Goal: Task Accomplishment & Management: Manage account settings

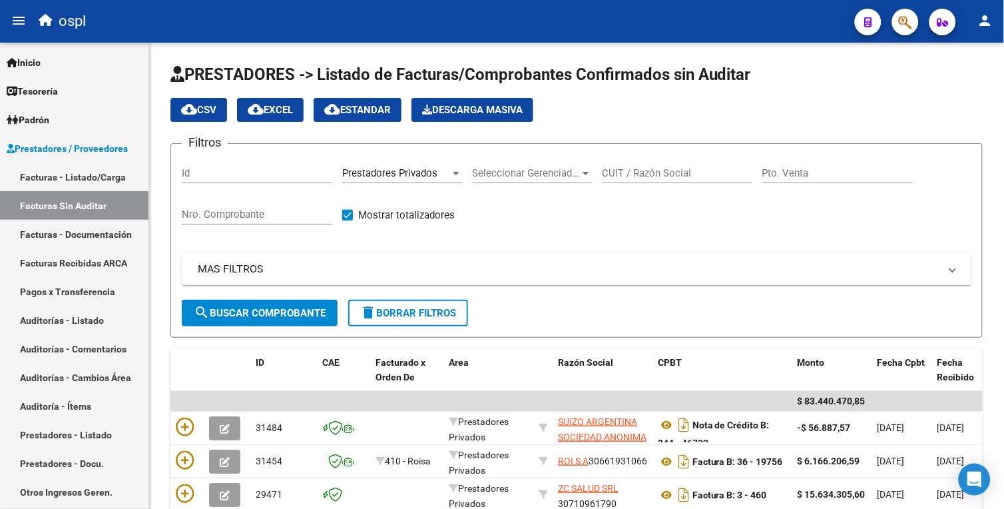
scroll to position [328, 0]
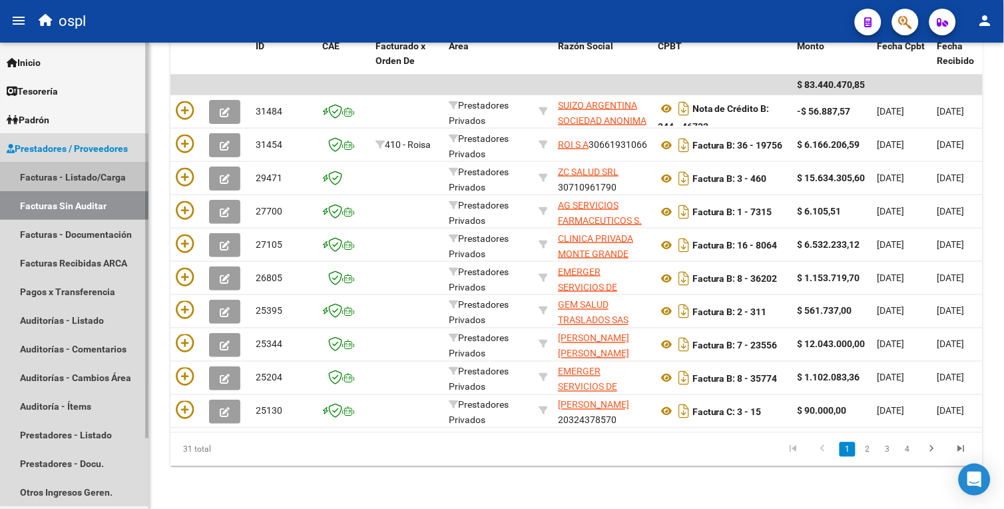
click at [107, 174] on link "Facturas - Listado/Carga" at bounding box center [74, 176] width 148 height 29
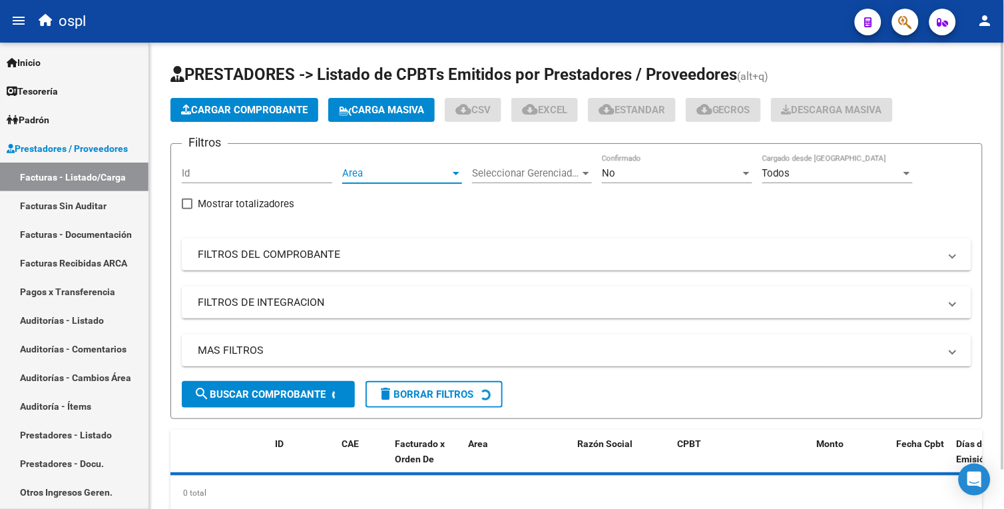
click at [408, 175] on span "Area" at bounding box center [396, 173] width 108 height 12
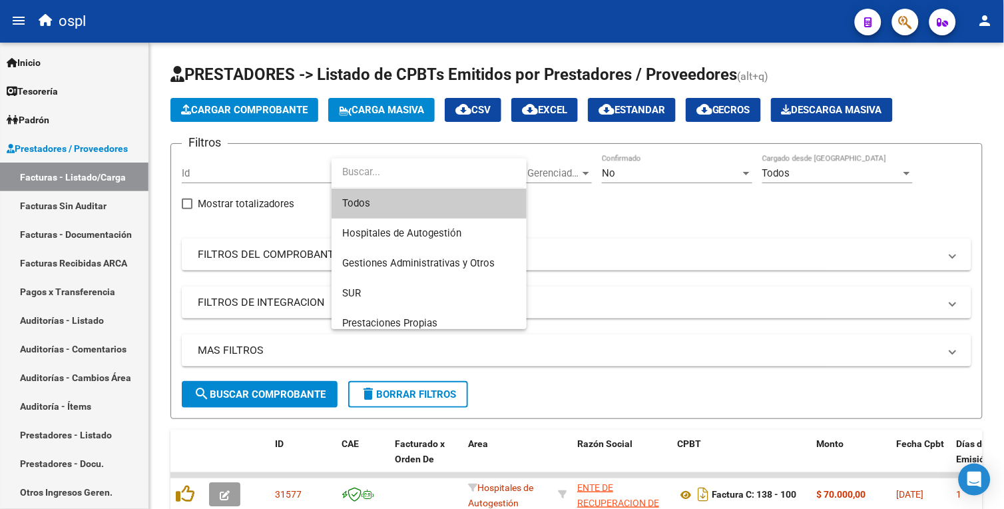
scroll to position [148, 0]
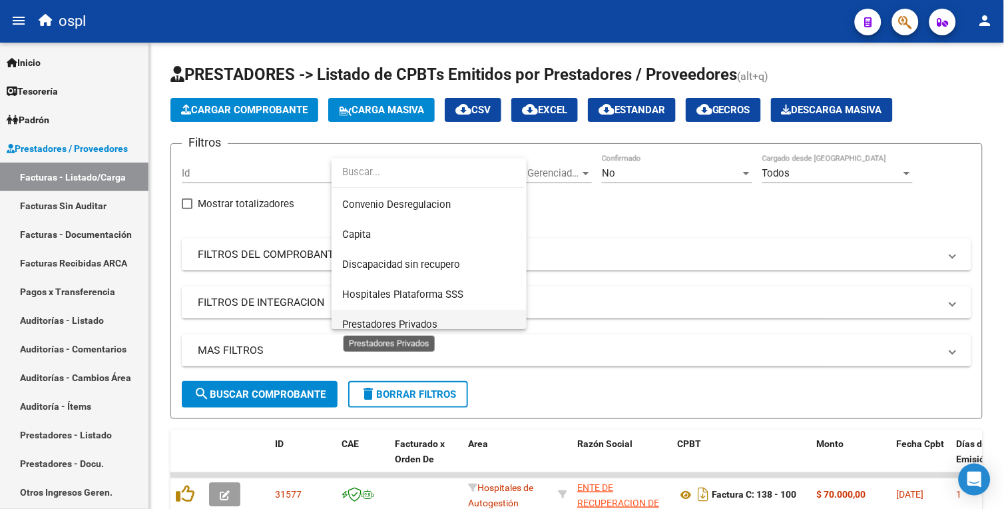
click at [417, 321] on span "Prestadores Privados" at bounding box center [389, 324] width 95 height 12
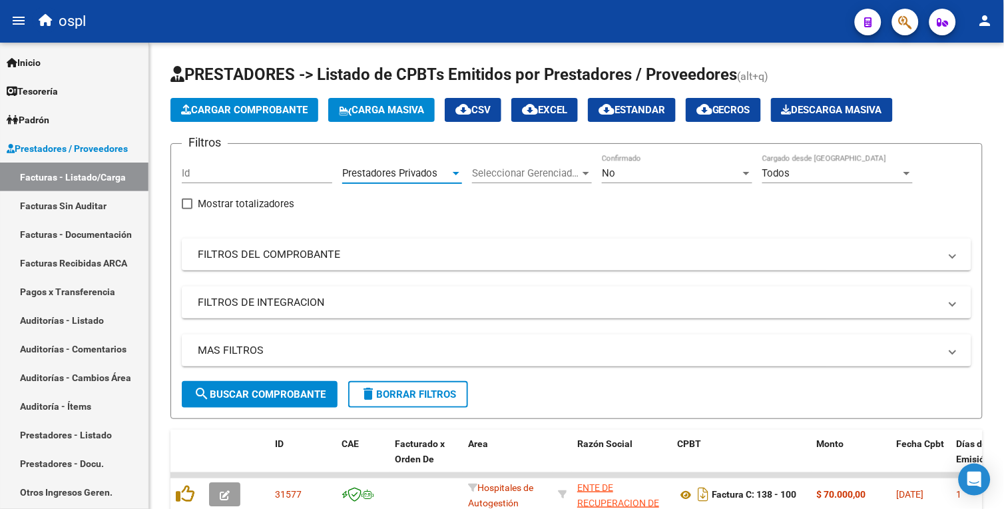
scroll to position [158, 0]
click at [302, 394] on span "search Buscar Comprobante" at bounding box center [260, 394] width 132 height 12
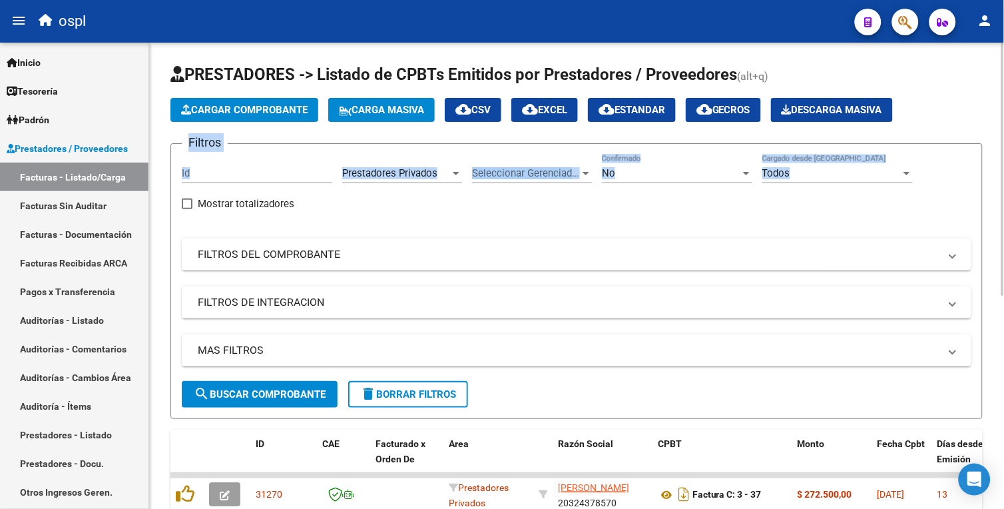
drag, startPoint x: 1001, startPoint y: 118, endPoint x: 1001, endPoint y: 127, distance: 9.3
click at [1001, 127] on div "Video tutorial PRESTADORES -> Listado de CPBTs Emitidos por Prestadores / Prove…" at bounding box center [576, 467] width 855 height 849
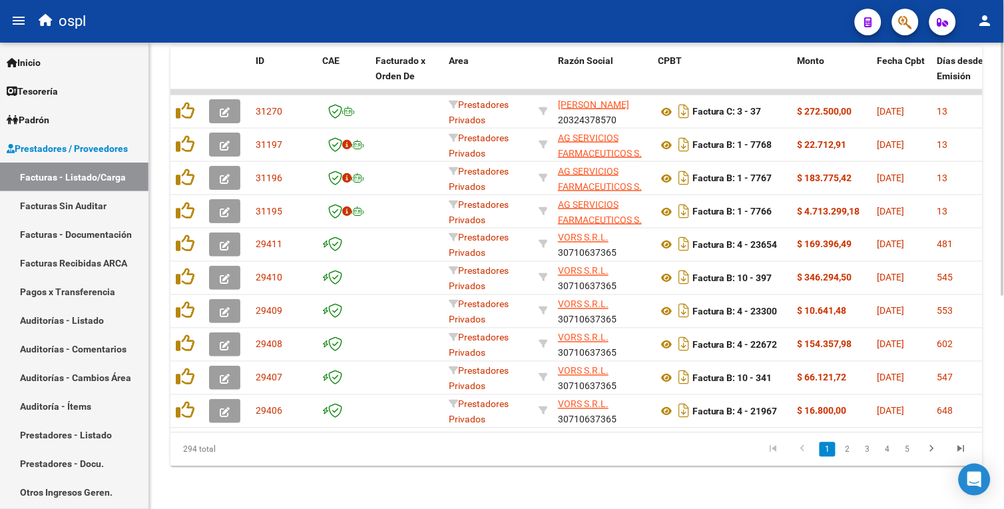
scroll to position [387, 0]
click at [1003, 343] on html "menu ospl person Firma Express Inicio Calendario SSS Instructivos Contacto OS T…" at bounding box center [502, 254] width 1004 height 509
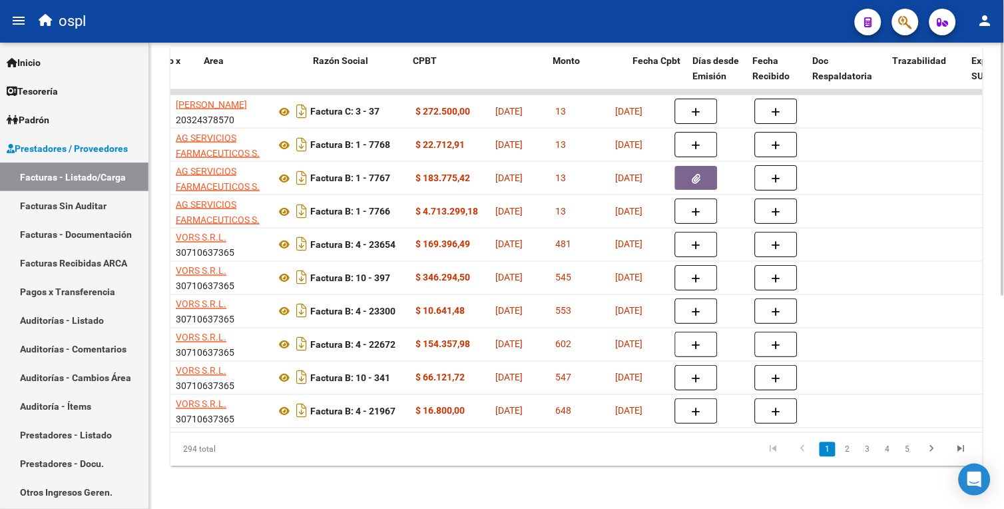
scroll to position [0, 0]
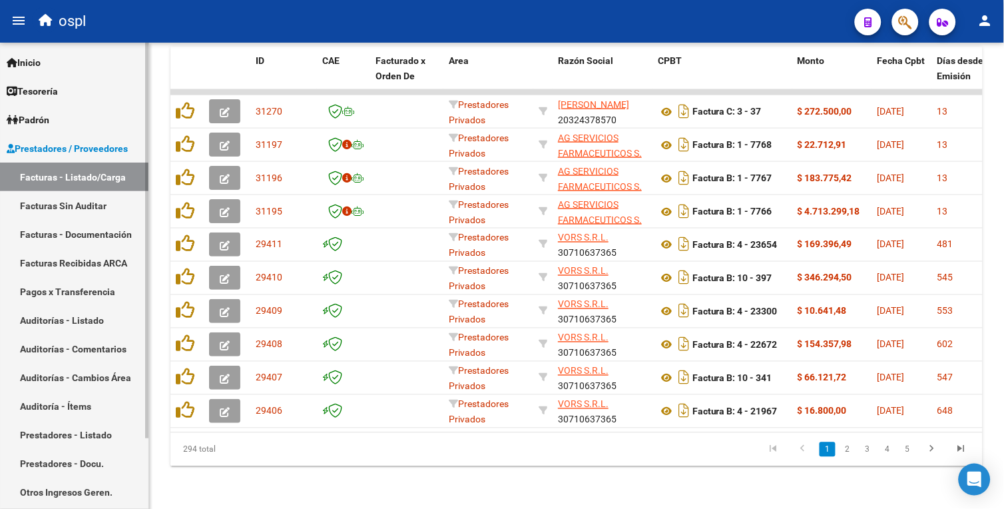
click at [101, 201] on link "Facturas Sin Auditar" at bounding box center [74, 205] width 148 height 29
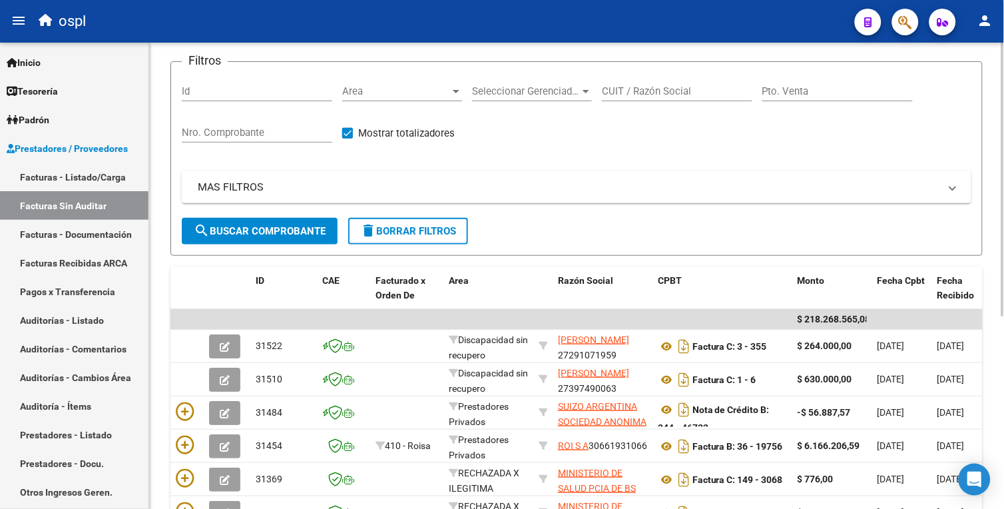
scroll to position [83, 0]
click at [1003, 190] on html "menu ospl person Firma Express Inicio Calendario SSS Instructivos Contacto OS T…" at bounding box center [502, 254] width 1004 height 509
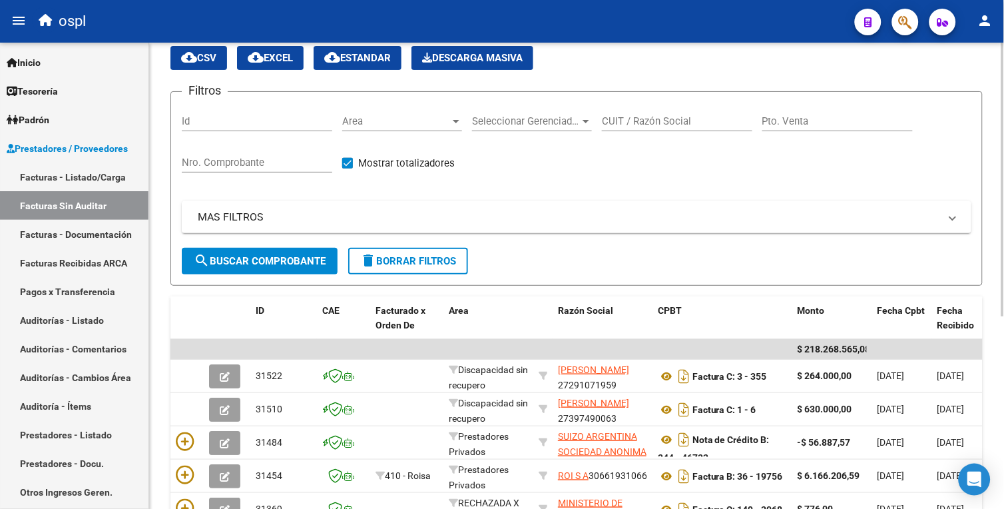
scroll to position [51, 0]
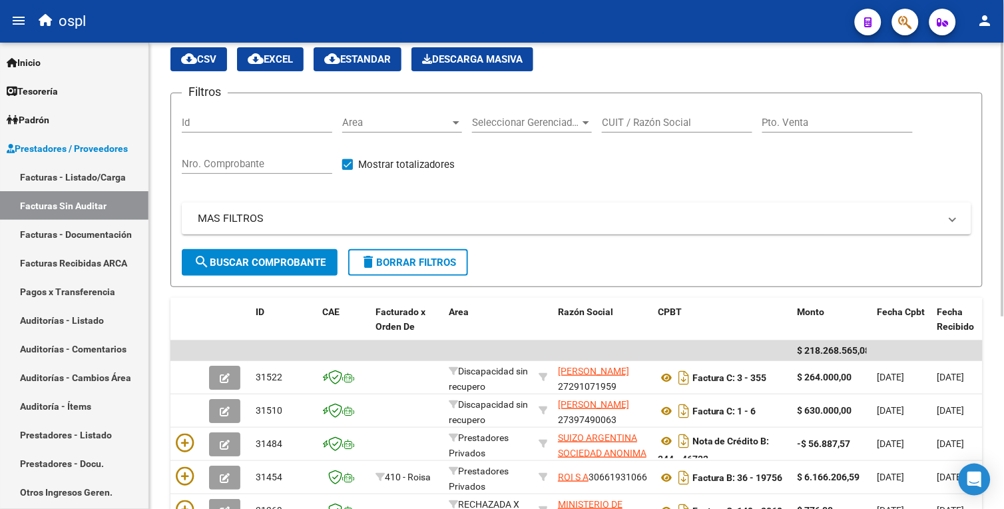
click at [993, 171] on div "PRESTADORES -> Listado de Facturas/Comprobantes Confirmados sin Auditar cloud_d…" at bounding box center [578, 383] width 858 height 782
click at [429, 123] on span "Area" at bounding box center [396, 123] width 108 height 12
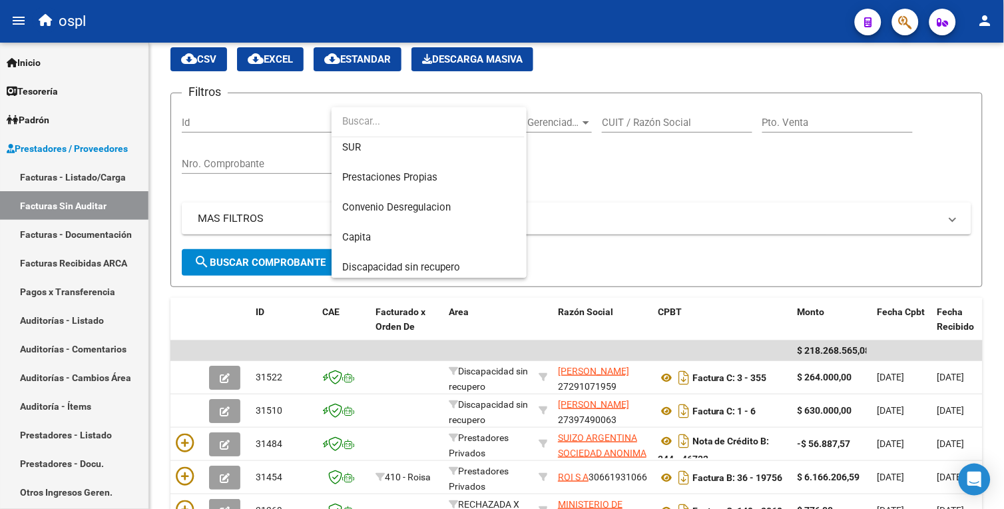
scroll to position [148, 0]
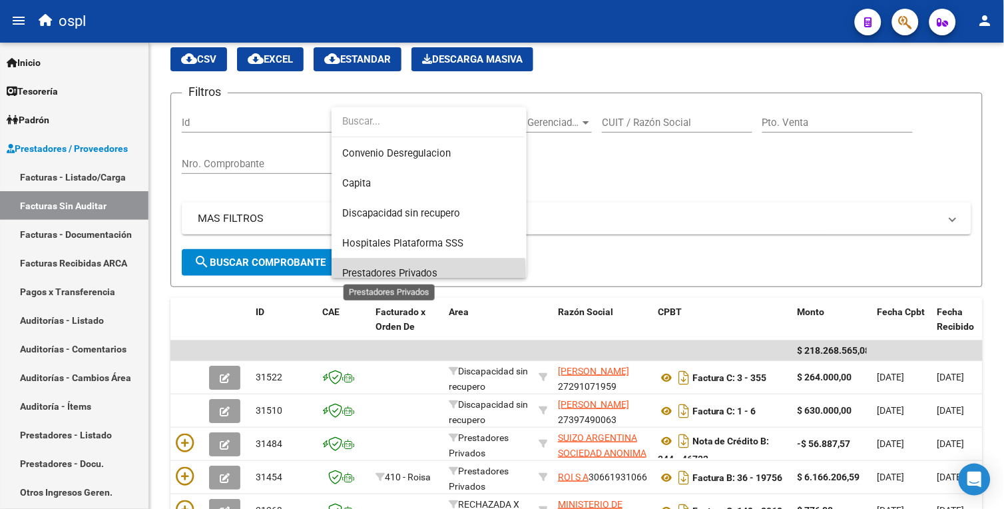
click at [421, 272] on span "Prestadores Privados" at bounding box center [389, 273] width 95 height 12
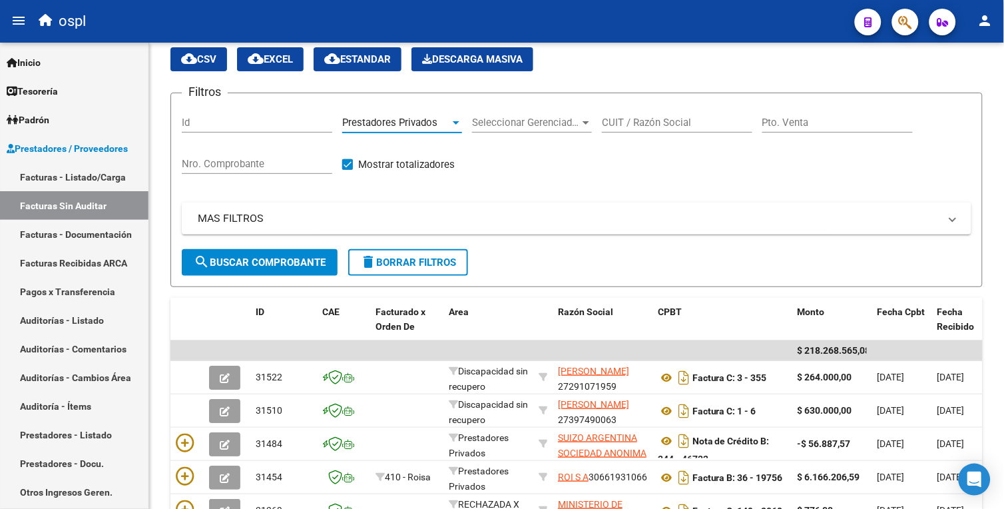
scroll to position [158, 0]
click at [310, 266] on span "search Buscar Comprobante" at bounding box center [260, 262] width 132 height 12
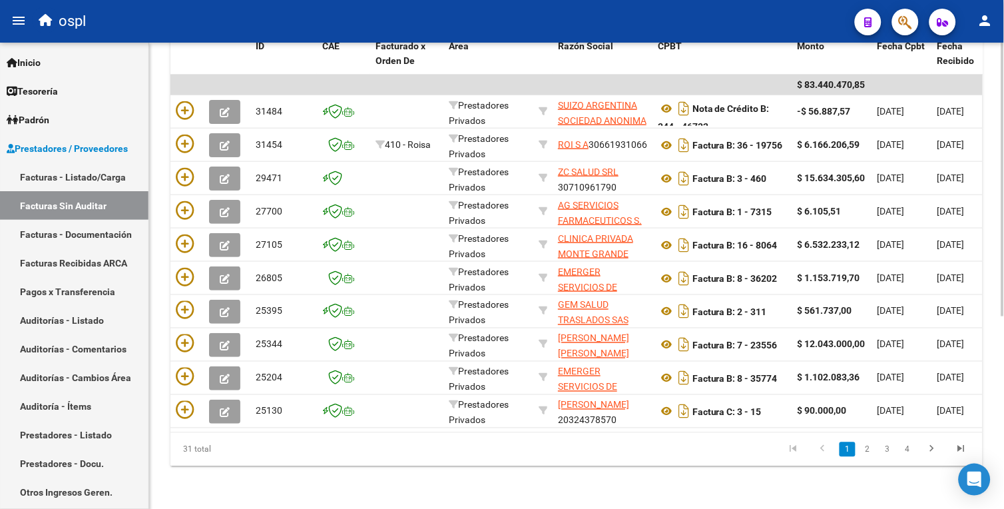
scroll to position [328, 0]
click at [1003, 278] on html "menu ospl person Firma Express Inicio Calendario SSS Instructivos Contacto OS T…" at bounding box center [502, 254] width 1004 height 509
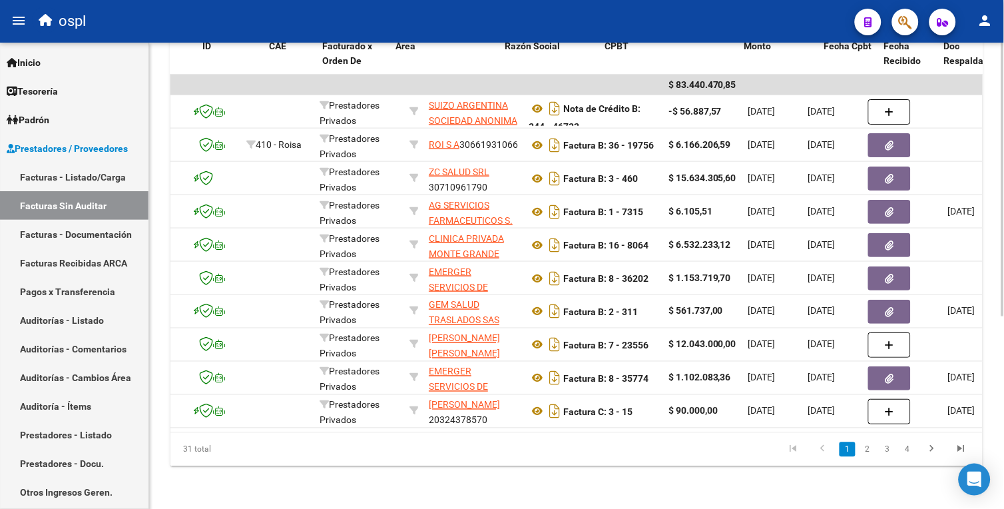
scroll to position [0, 0]
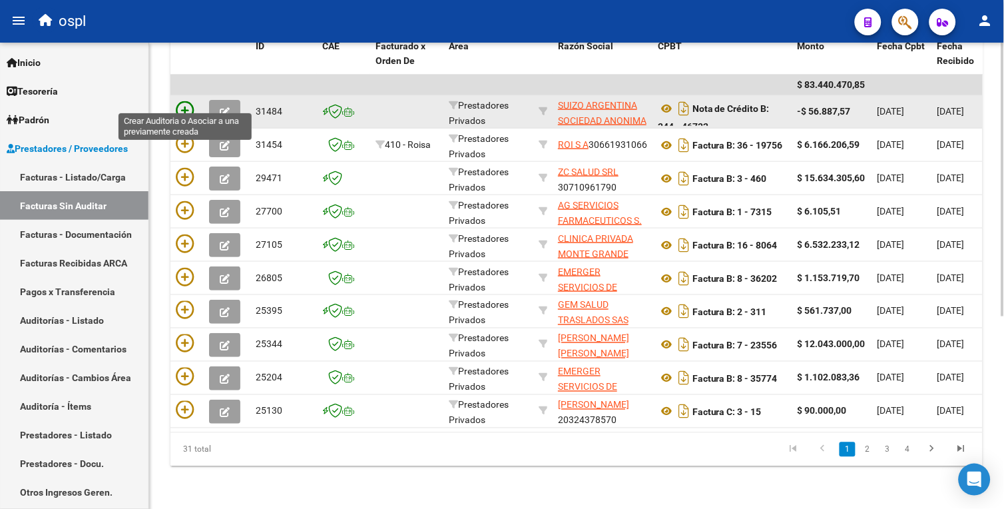
click at [185, 101] on icon at bounding box center [185, 110] width 19 height 19
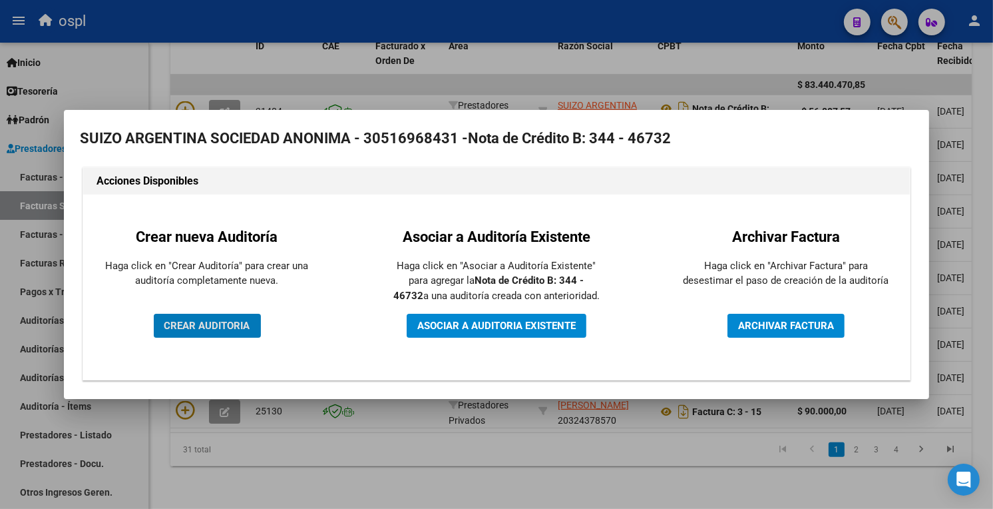
click at [218, 330] on span "CREAR AUDITORIA" at bounding box center [207, 326] width 86 height 12
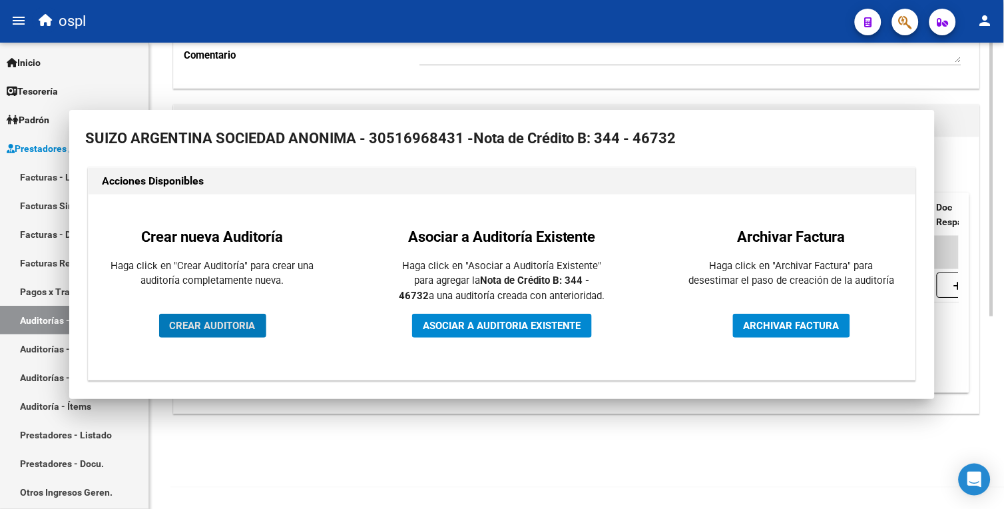
scroll to position [246, 0]
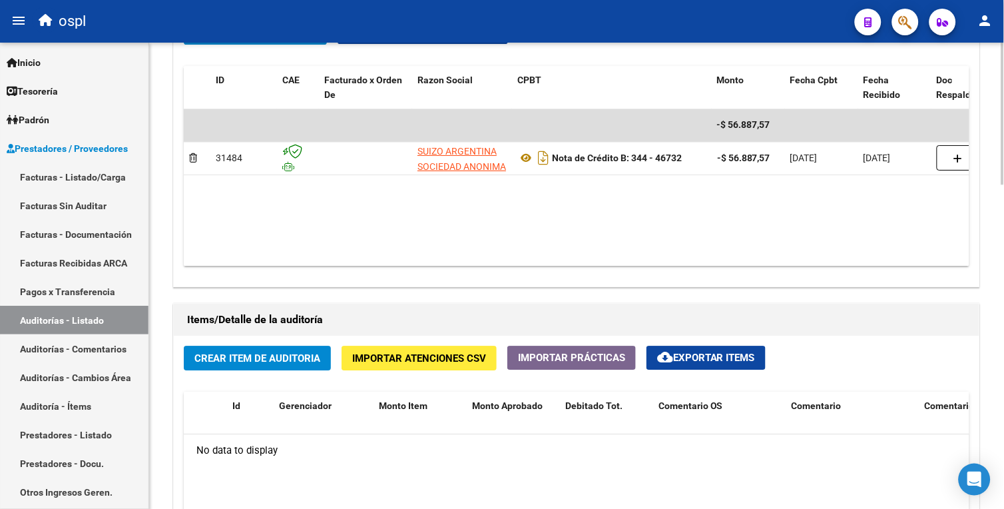
scroll to position [715, 0]
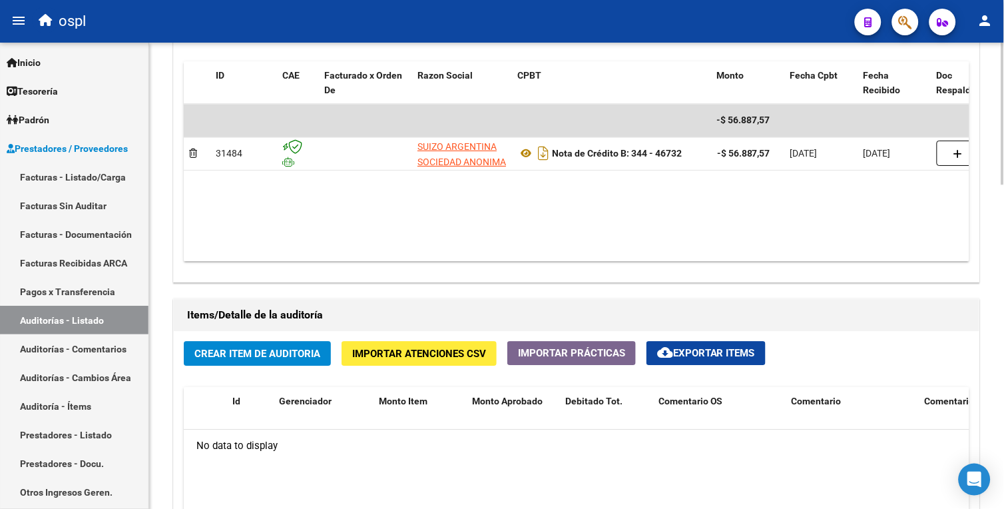
click at [993, 348] on div "arrow_back Editar 1677 cloud_download Generar informe Puede notificar al gerenc…" at bounding box center [578, 93] width 858 height 1531
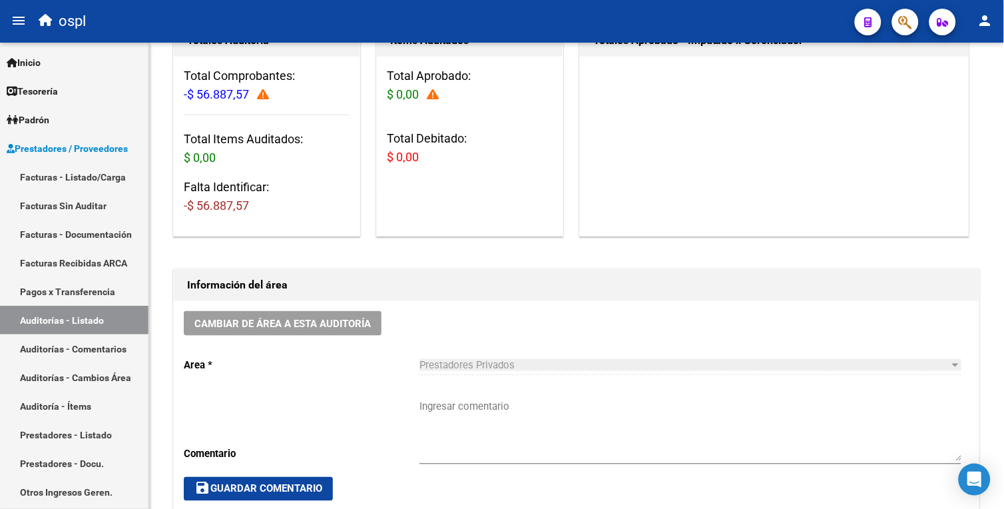
scroll to position [148, 0]
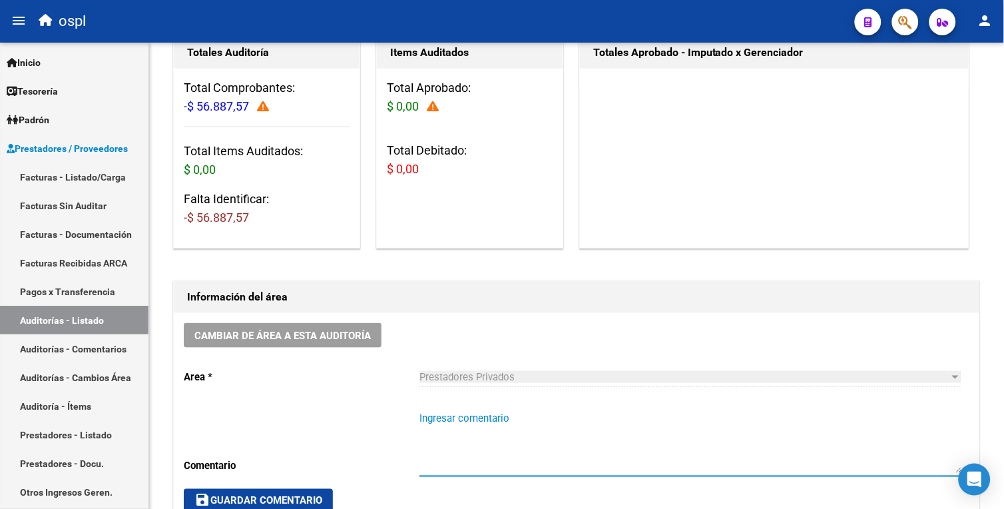
drag, startPoint x: 513, startPoint y: 418, endPoint x: 464, endPoint y: 333, distance: 98.1
click at [513, 419] on textarea "Ingresar comentario" at bounding box center [690, 442] width 542 height 63
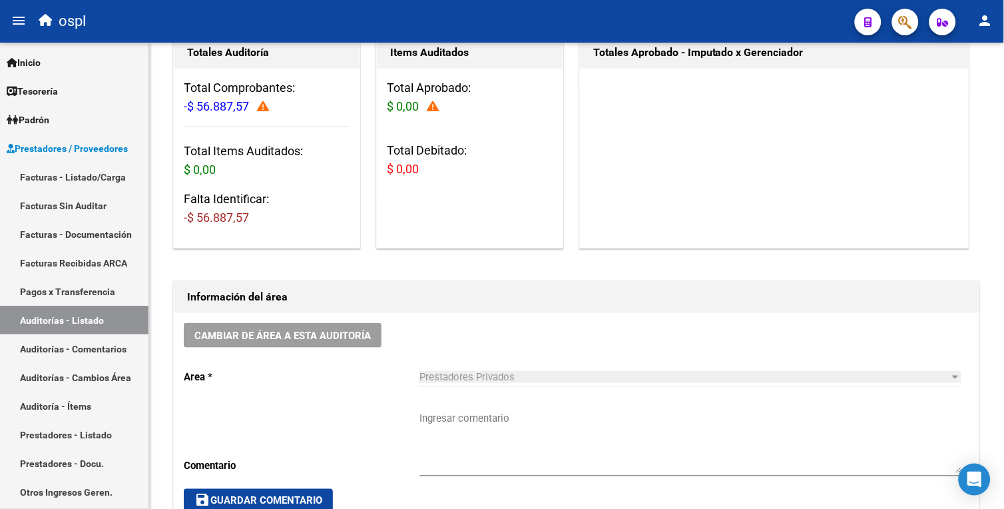
drag, startPoint x: 1000, startPoint y: 108, endPoint x: 1007, endPoint y: 192, distance: 84.2
click at [1003, 192] on html "menu ospl person Firma Express Inicio Calendario SSS Instructivos Contacto OS T…" at bounding box center [502, 254] width 1004 height 509
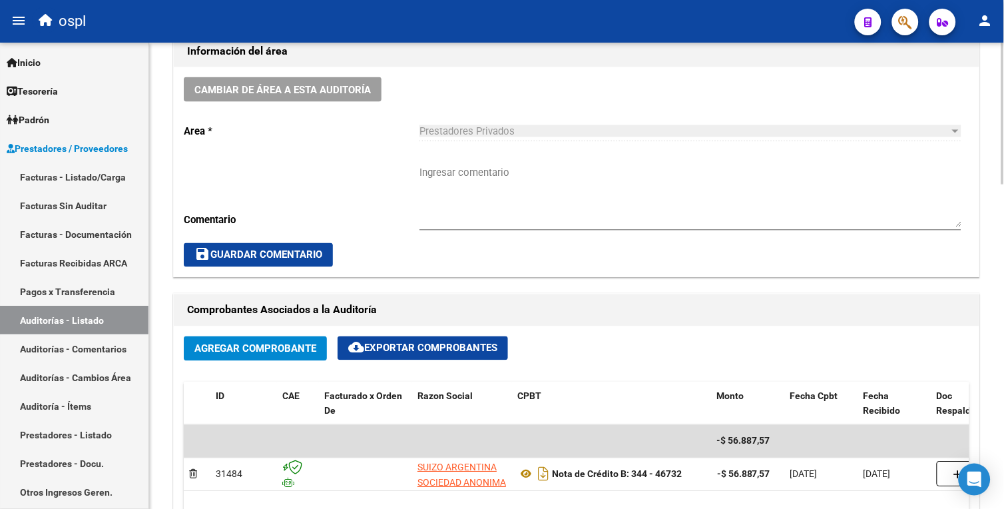
scroll to position [654, 0]
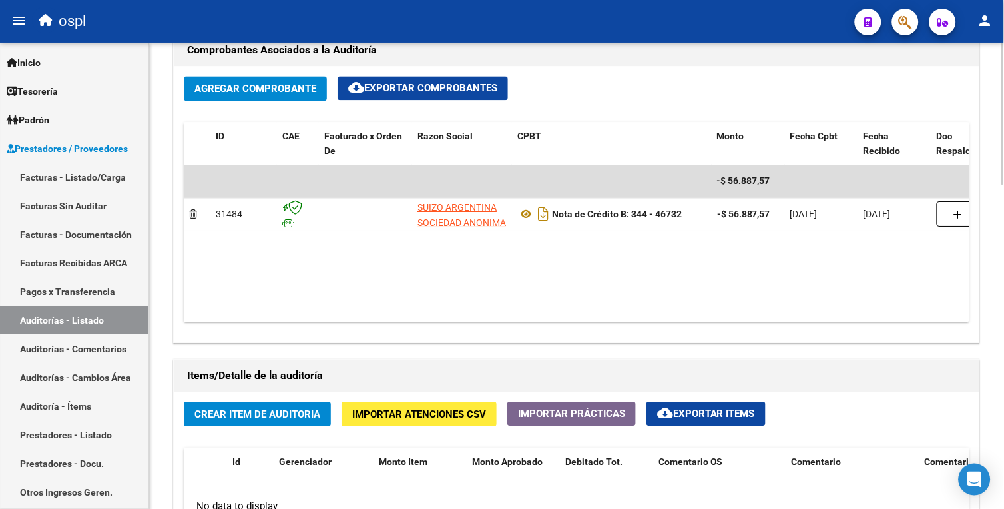
click at [1003, 334] on html "menu ospl person Firma Express Inicio Calendario SSS Instructivos Contacto OS T…" at bounding box center [502, 254] width 1004 height 509
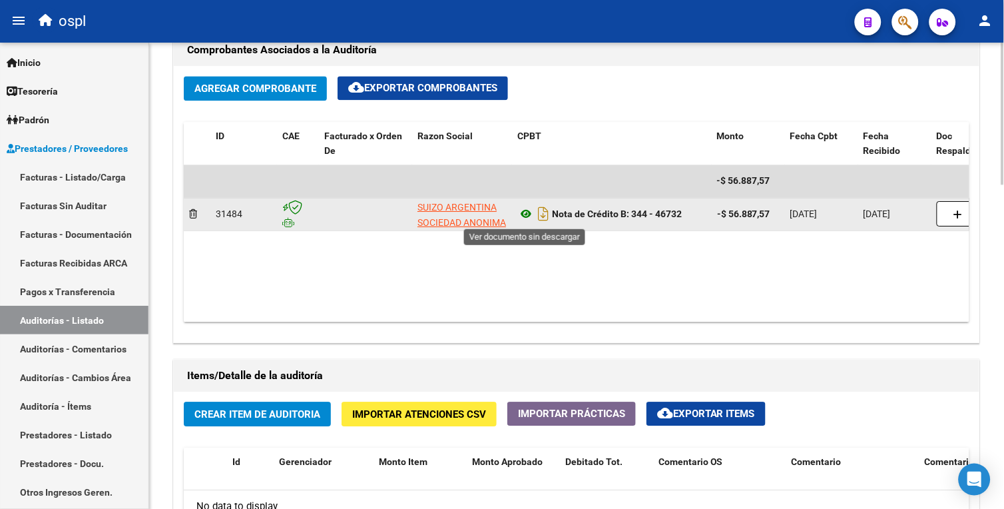
click at [528, 212] on icon at bounding box center [525, 214] width 17 height 16
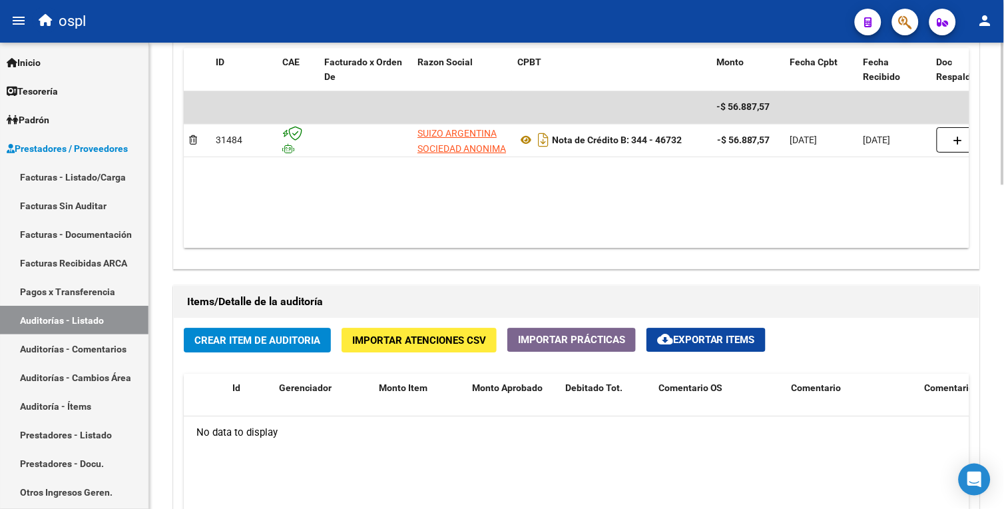
scroll to position [262, 0]
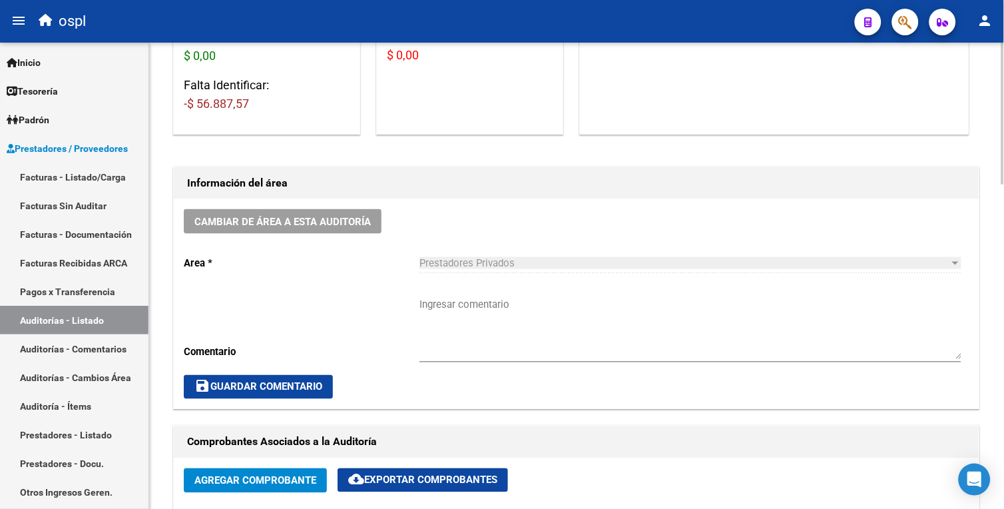
click at [1003, 113] on html "menu ospl person Firma Express Inicio Calendario SSS Instructivos Contacto OS T…" at bounding box center [502, 254] width 1004 height 509
click at [499, 302] on textarea "Ingresar comentario" at bounding box center [690, 328] width 542 height 63
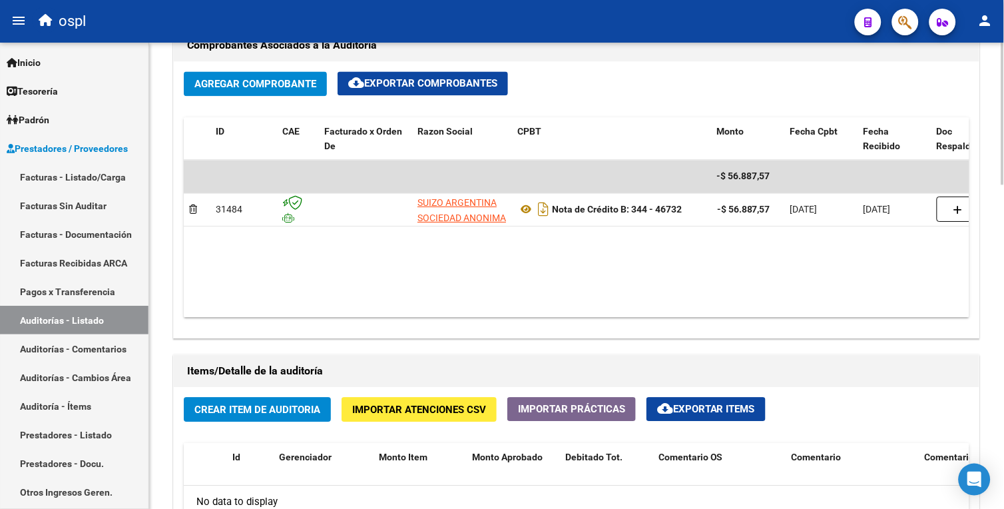
scroll to position [669, 0]
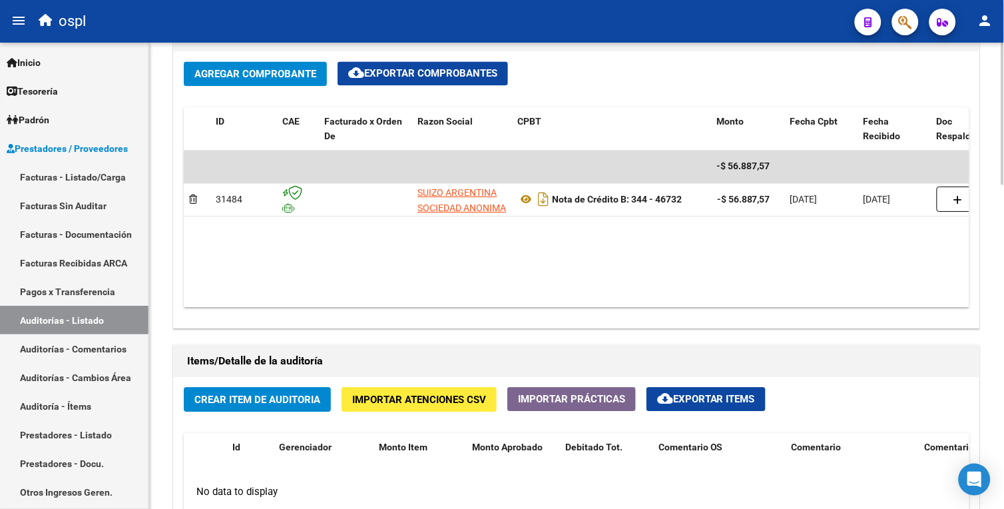
click at [1003, 274] on html "menu ospl person Firma Express Inicio Calendario SSS Instructivos Contacto OS T…" at bounding box center [502, 254] width 1004 height 509
click at [1003, 210] on html "menu ospl person Firma Express Inicio Calendario SSS Instructivos Contacto OS T…" at bounding box center [502, 254] width 1004 height 509
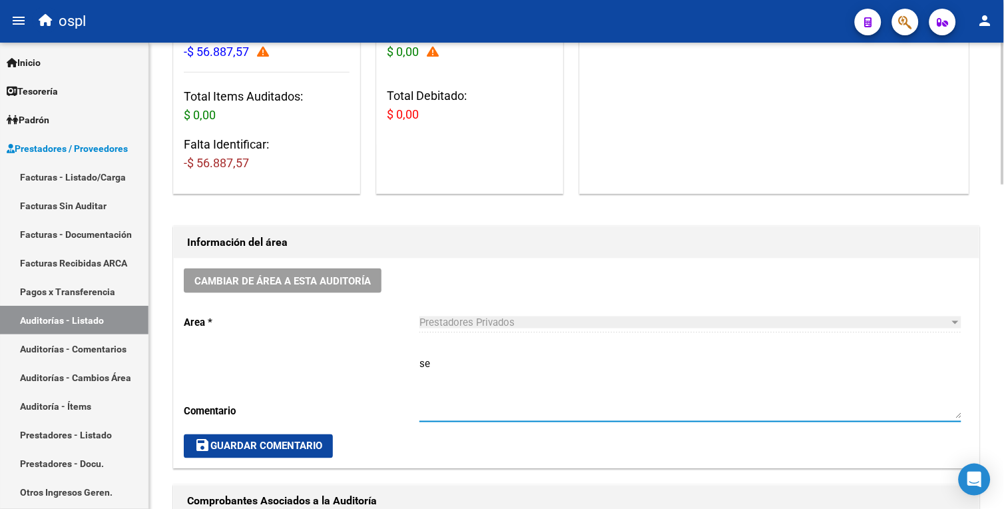
type textarea "s"
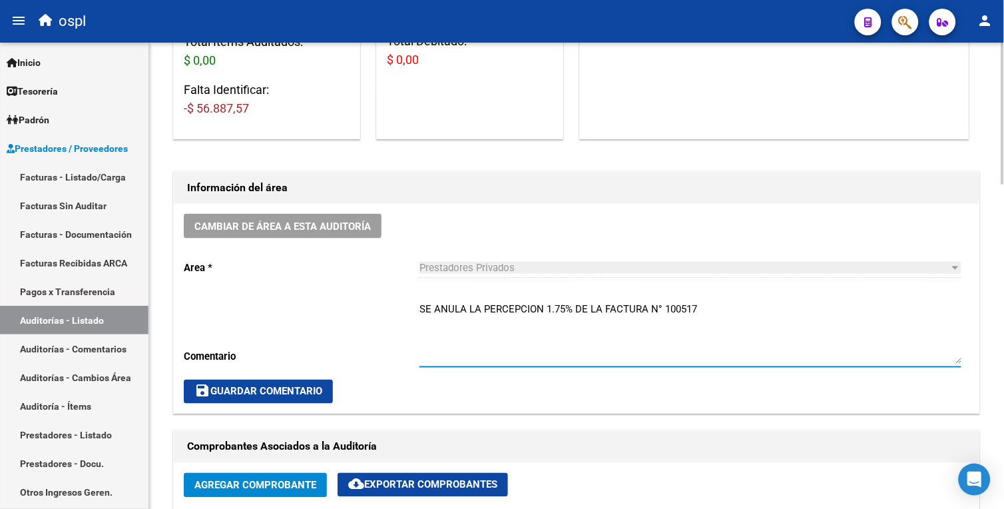
scroll to position [277, 0]
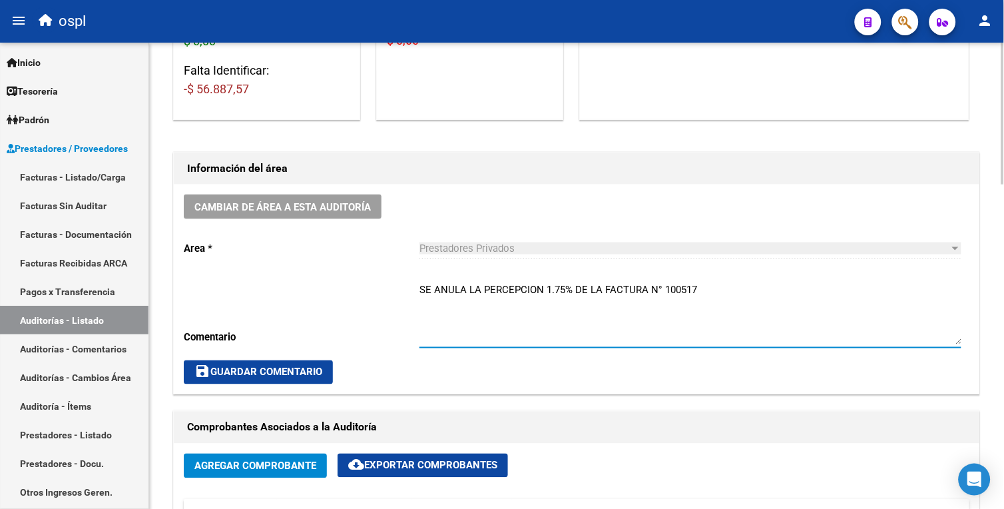
click at [298, 371] on span "save Guardar Comentario" at bounding box center [258, 372] width 128 height 12
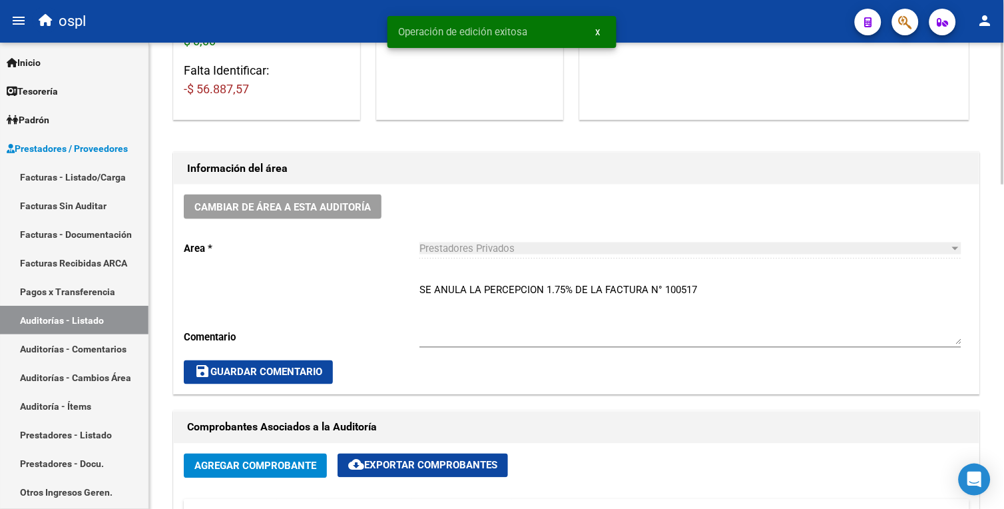
click at [574, 284] on textarea "SE ANULA LA PERCEPCION 1.75% DE LA FACTURA N° 100517" at bounding box center [690, 313] width 542 height 63
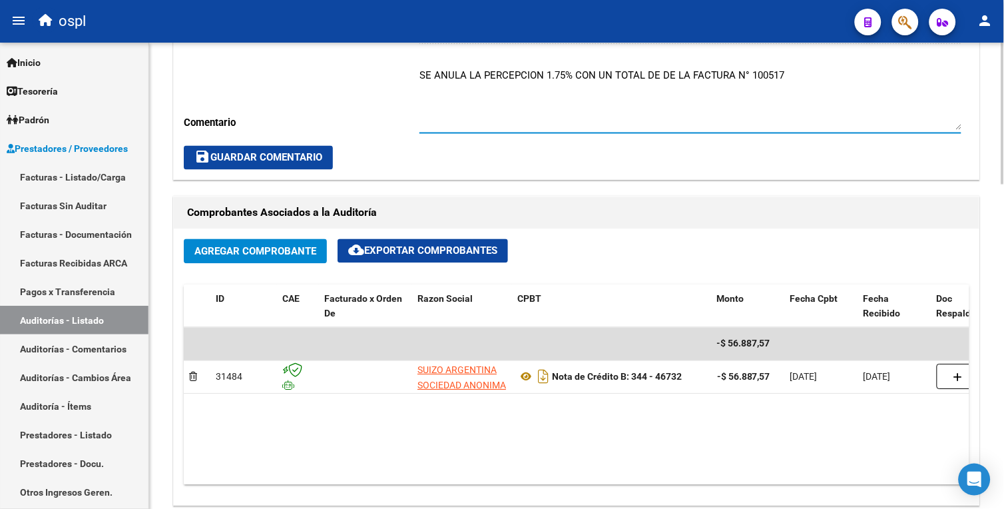
scroll to position [494, 0]
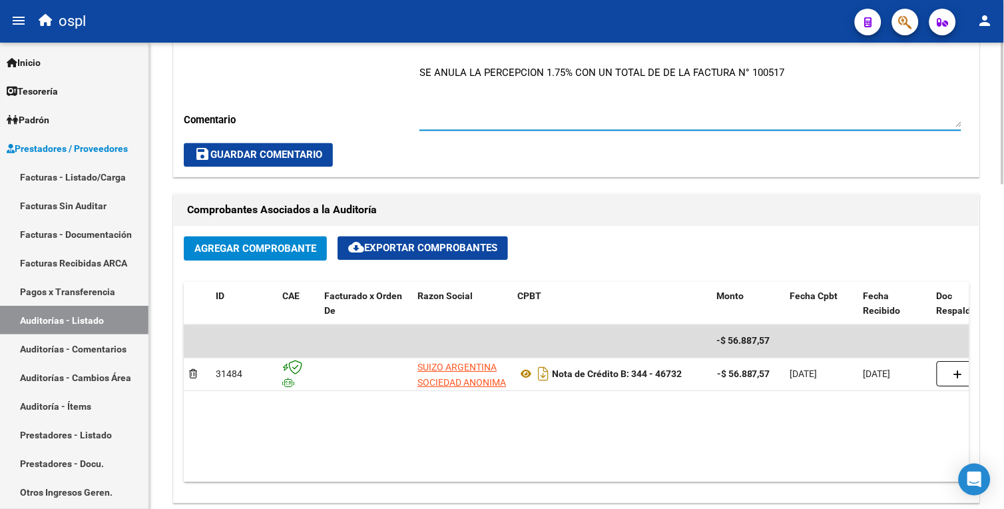
click at [1003, 268] on html "menu ospl person Firma Express Inicio Calendario SSS Instructivos Contacto OS T…" at bounding box center [502, 254] width 1004 height 509
click at [659, 75] on textarea "SE ANULA LA PERCEPCION 1.75% CON UN TOTAL DE 56887,57 DE LA FACTURA N° 100517" at bounding box center [690, 96] width 542 height 63
click at [662, 75] on textarea "SE ANULA LA PERCEPCION 1.75% CON UN TOTAL DE 56887,57 DE LA FACTURA N° 100517" at bounding box center [690, 96] width 542 height 63
drag, startPoint x: 711, startPoint y: 76, endPoint x: 738, endPoint y: 76, distance: 26.6
click at [738, 76] on textarea "SE ANULA LA PERCEPCION 1.75% CON UN TOTAL DE $56887,57 DE LA FACTURA N° 100517" at bounding box center [690, 96] width 542 height 63
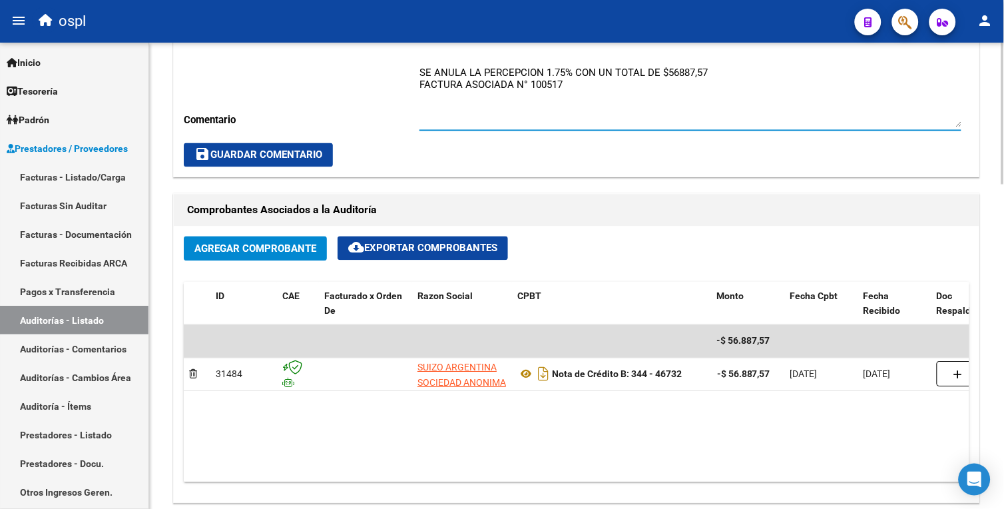
type textarea "SE ANULA LA PERCEPCION 1.75% CON UN TOTAL DE $56887,57 FACTURA ASOCIADA N° 1005…"
click at [281, 148] on button "save Guardar Comentario" at bounding box center [258, 155] width 149 height 24
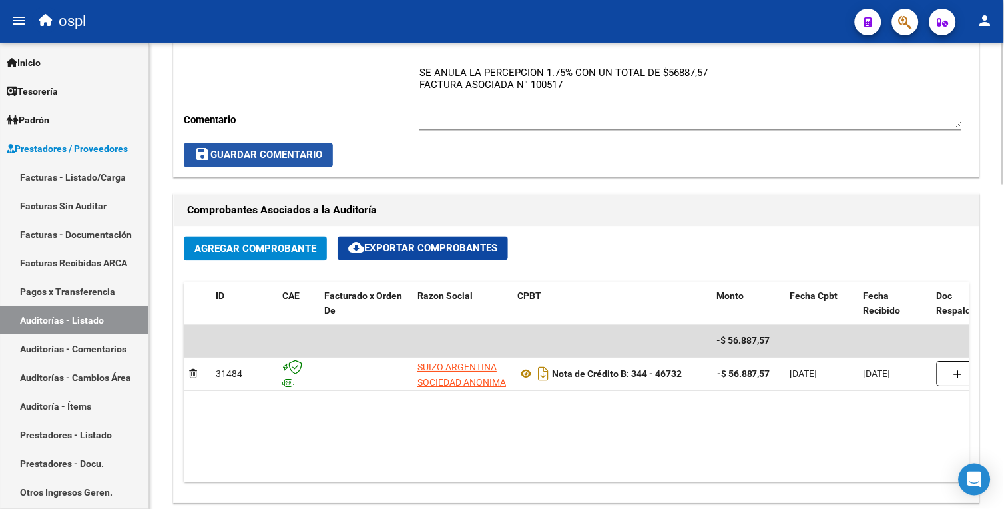
click at [292, 151] on span "save Guardar Comentario" at bounding box center [258, 155] width 128 height 12
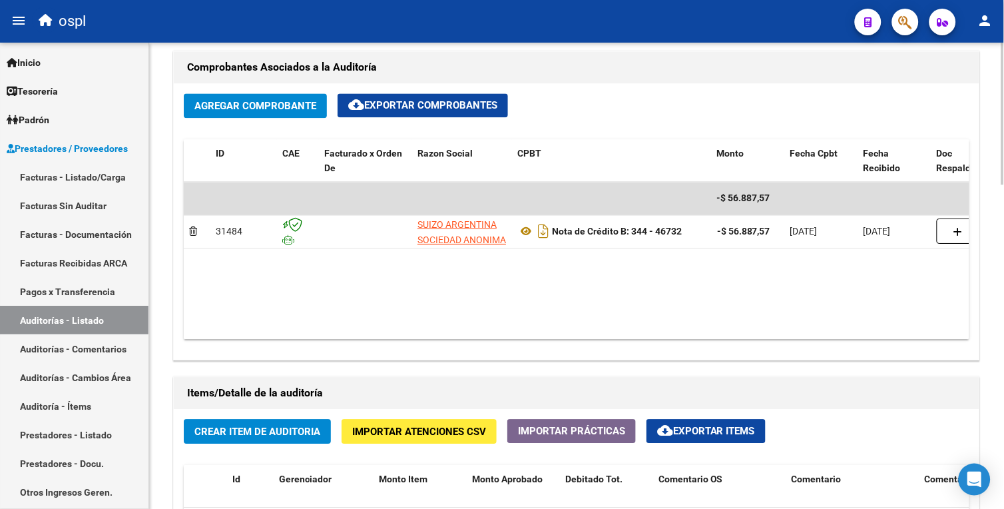
scroll to position [640, 0]
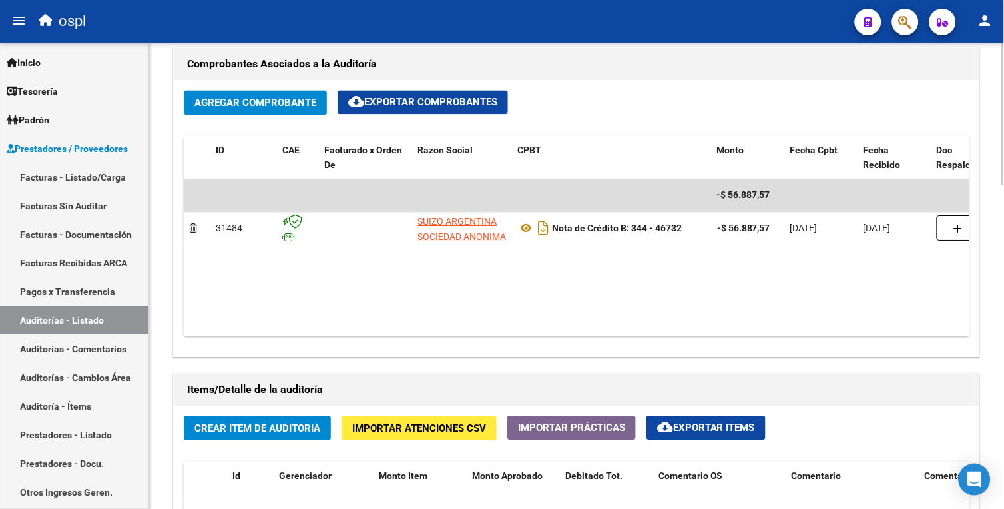
click at [1003, 288] on html "menu ospl person Firma Express Inicio Calendario SSS Instructivos Contacto OS T…" at bounding box center [502, 254] width 1004 height 509
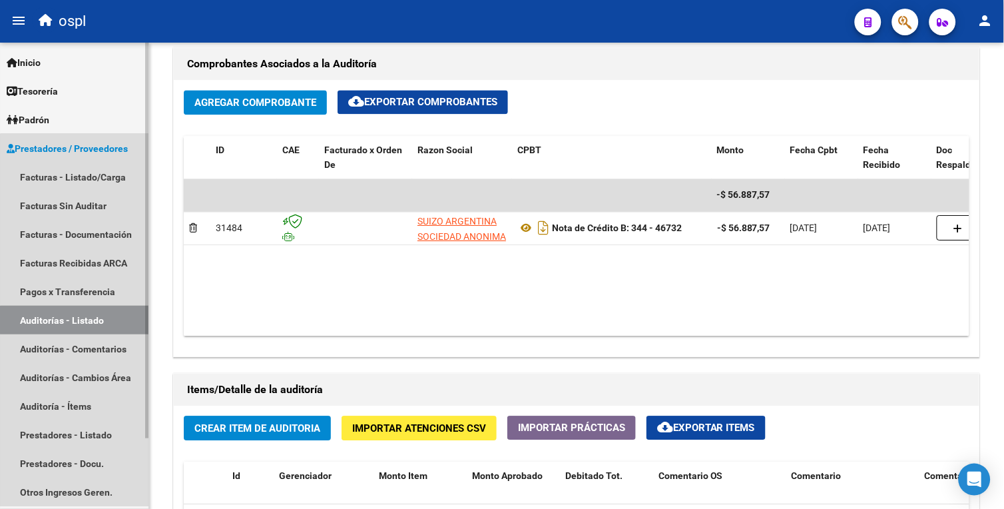
click at [130, 320] on link "Auditorías - Listado" at bounding box center [74, 320] width 148 height 29
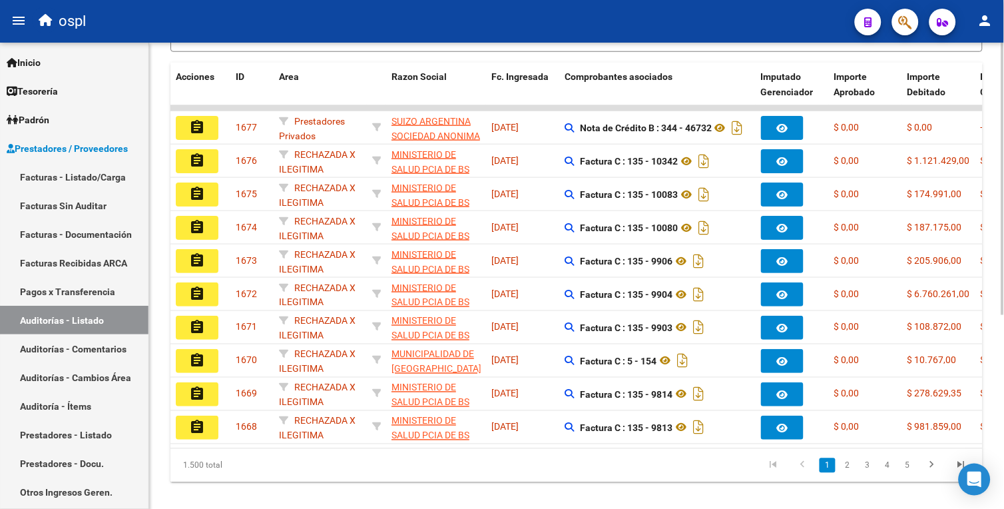
scroll to position [330, 0]
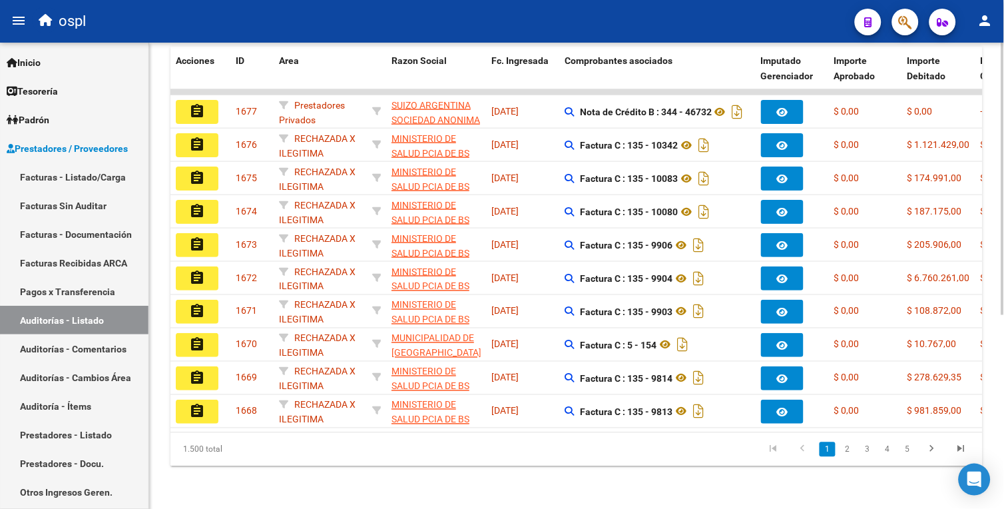
click at [1003, 336] on html "menu ospl person Firma Express Inicio Calendario SSS Instructivos Contacto OS T…" at bounding box center [502, 254] width 1004 height 509
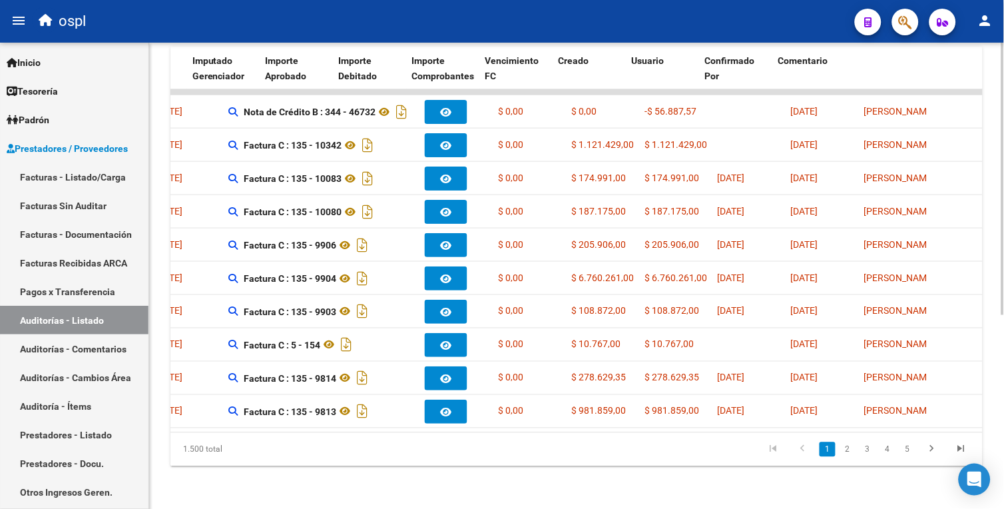
scroll to position [0, 594]
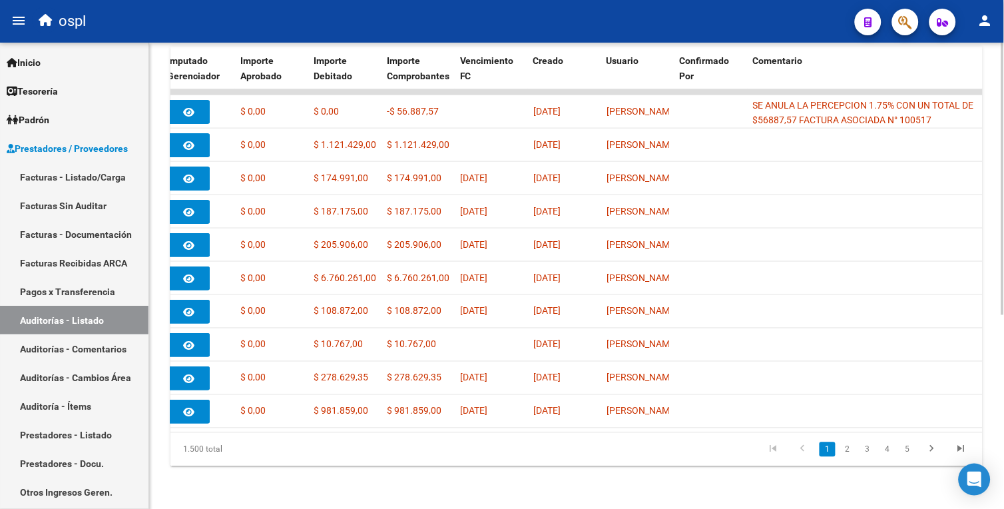
click at [190, 458] on div "1.500 total" at bounding box center [250, 449] width 160 height 33
click at [849, 449] on link "2" at bounding box center [848, 449] width 16 height 15
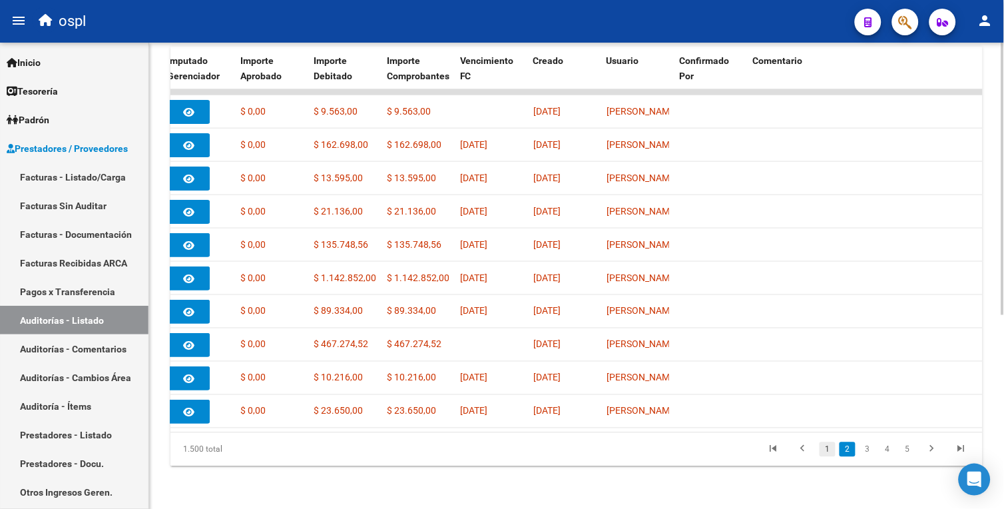
click at [830, 456] on link "1" at bounding box center [828, 449] width 16 height 15
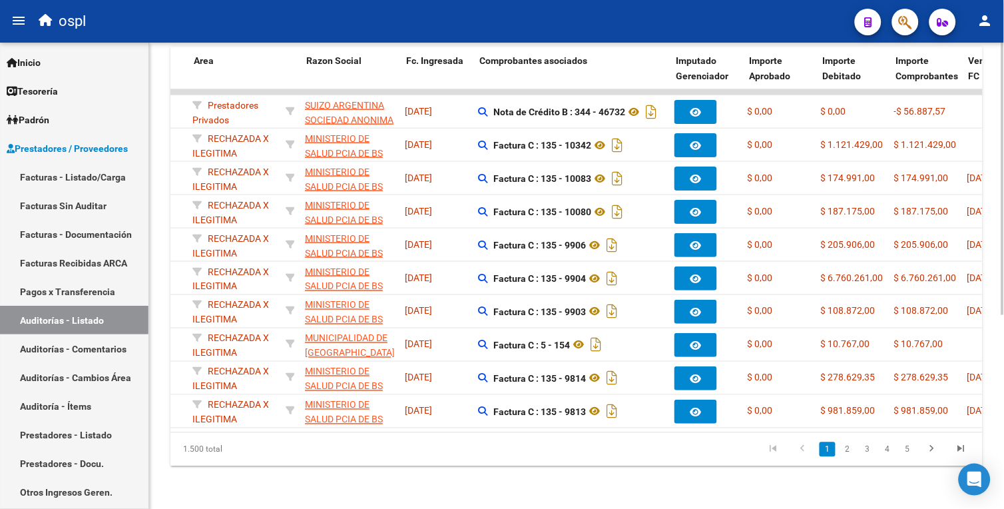
scroll to position [0, 0]
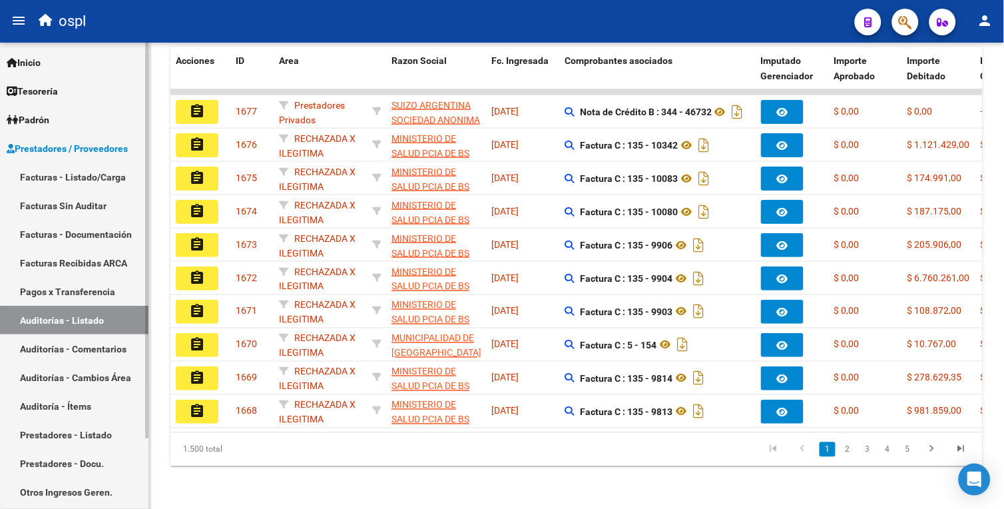
click at [93, 177] on link "Facturas - Listado/Carga" at bounding box center [74, 176] width 148 height 29
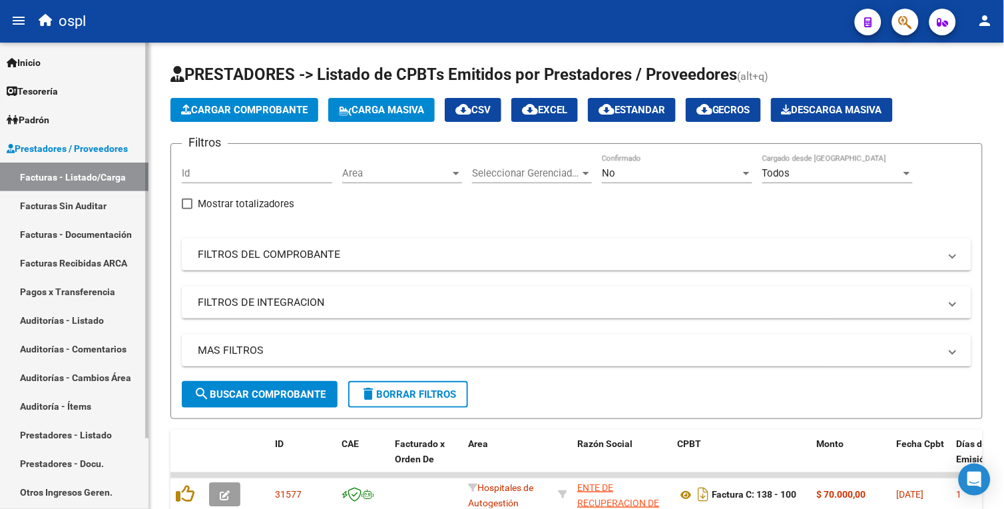
click at [102, 201] on link "Facturas Sin Auditar" at bounding box center [74, 205] width 148 height 29
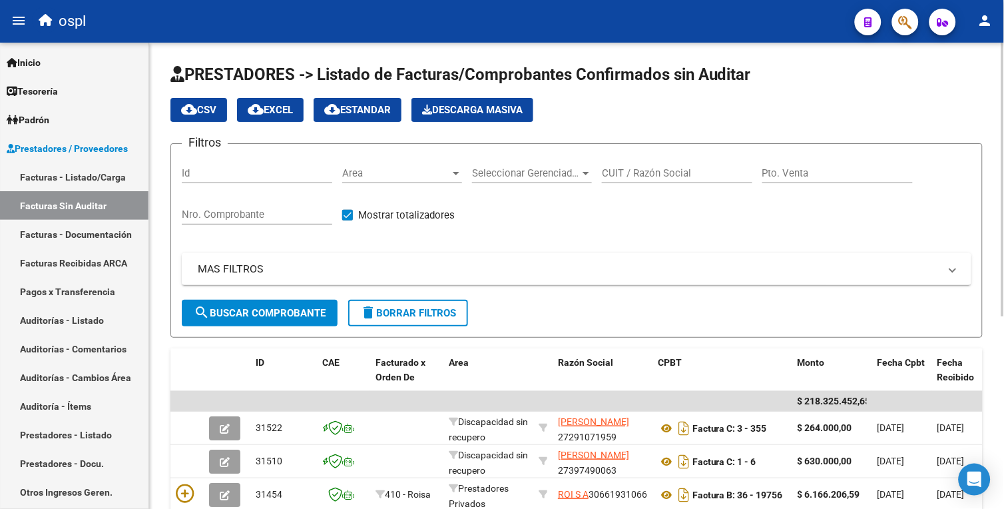
click at [429, 180] on div "Area Area" at bounding box center [402, 168] width 120 height 29
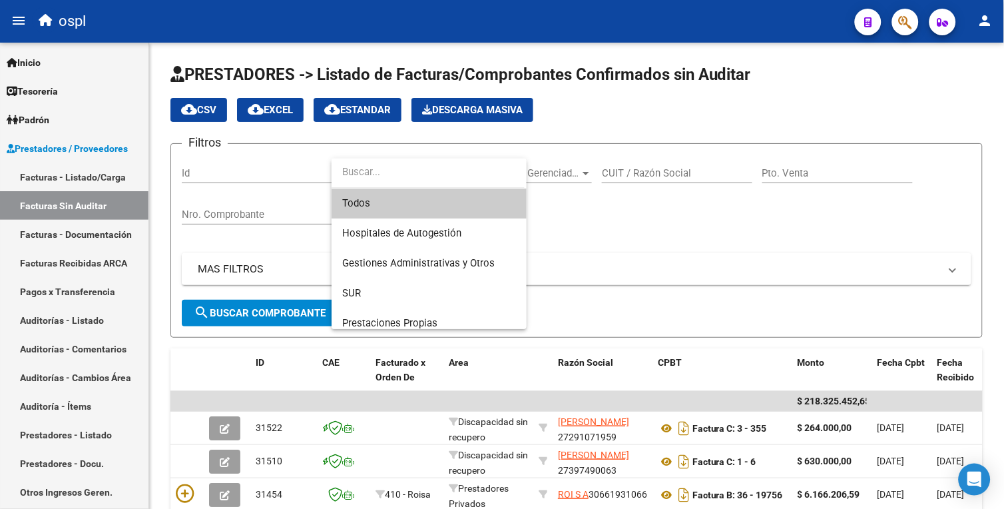
scroll to position [148, 0]
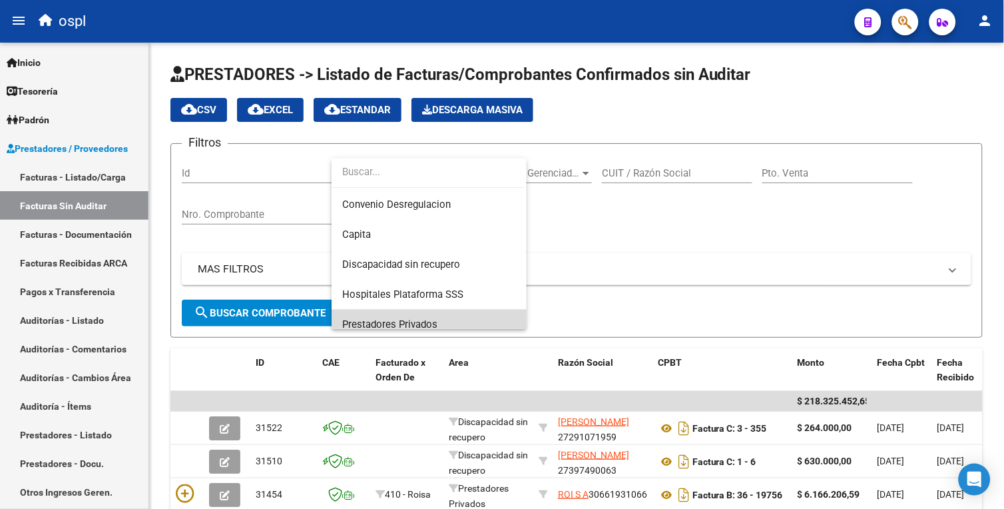
click at [433, 310] on span "Prestadores Privados" at bounding box center [429, 325] width 174 height 30
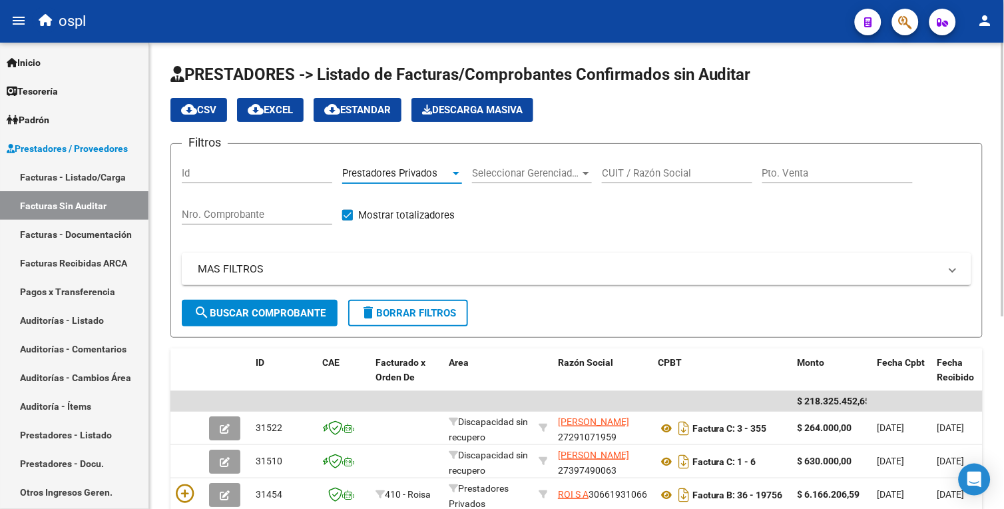
click at [295, 317] on span "search Buscar Comprobante" at bounding box center [260, 313] width 132 height 12
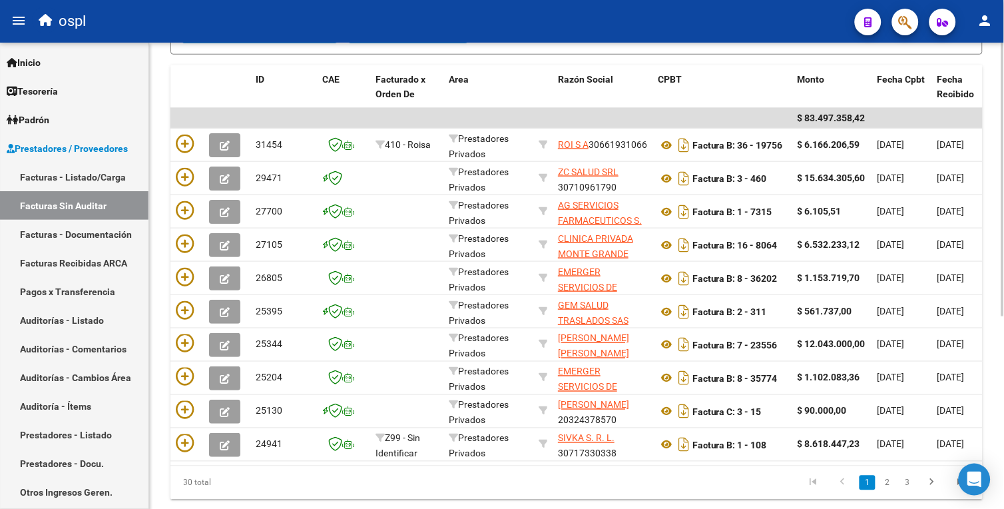
scroll to position [286, 0]
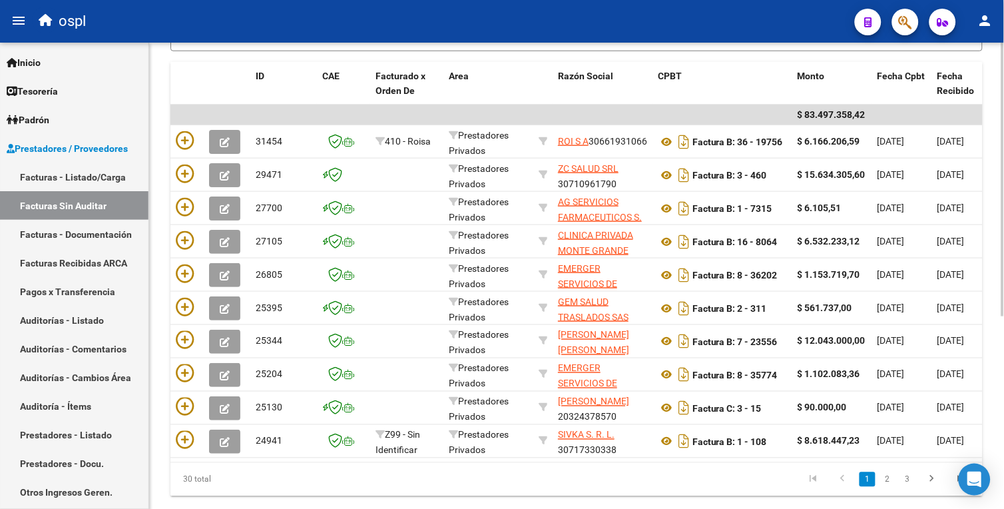
click at [1003, 320] on html "menu ospl person Firma Express Inicio Calendario SSS Instructivos Contacto OS T…" at bounding box center [502, 254] width 1004 height 509
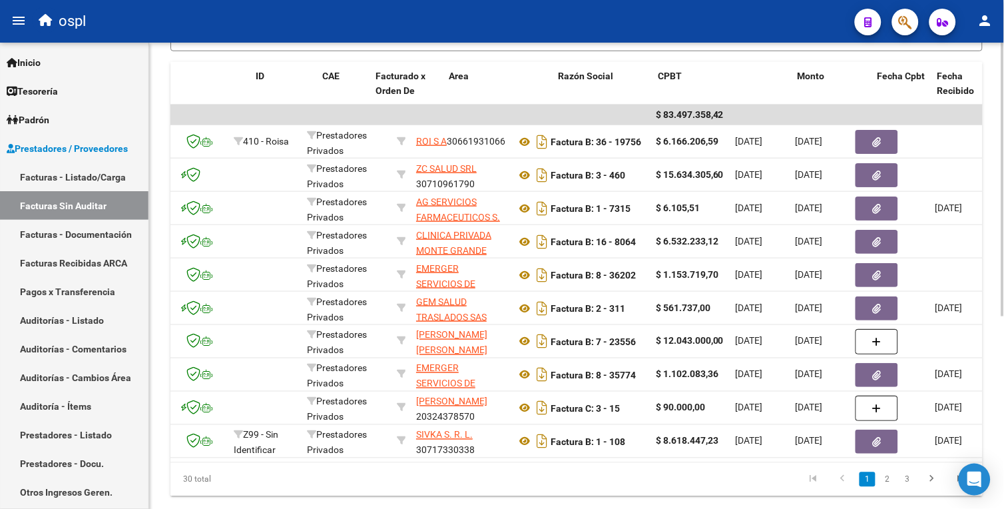
scroll to position [0, 0]
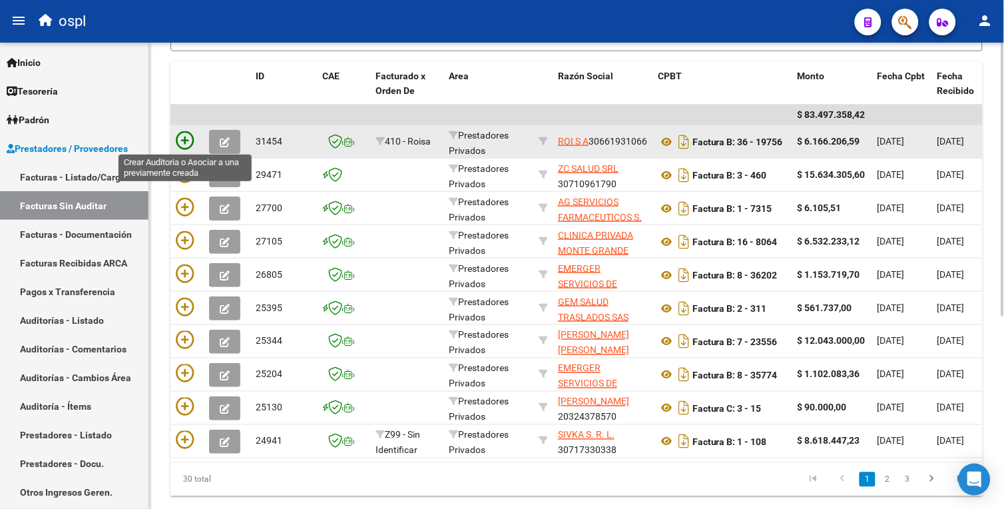
click at [185, 136] on icon at bounding box center [185, 140] width 19 height 19
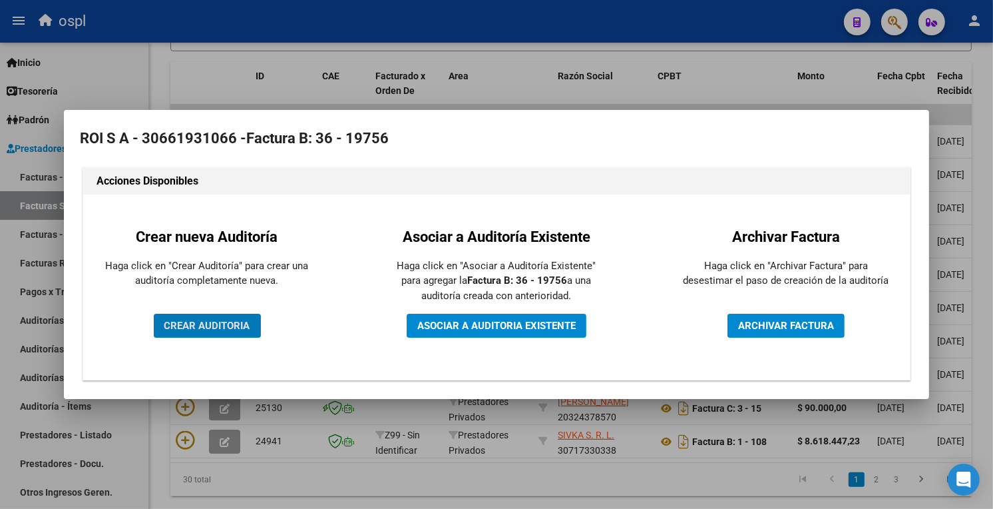
click at [254, 324] on button "CREAR AUDITORIA" at bounding box center [207, 326] width 107 height 24
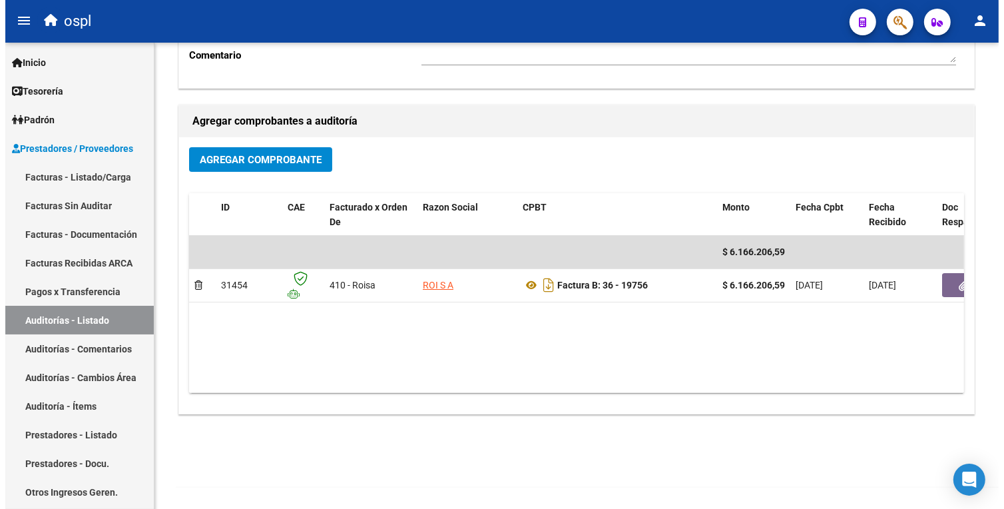
scroll to position [246, 0]
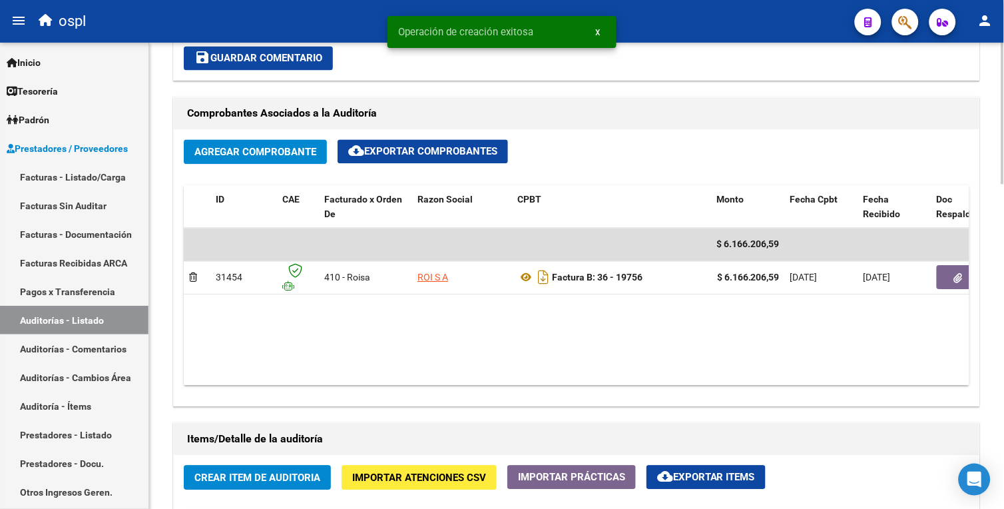
scroll to position [679, 0]
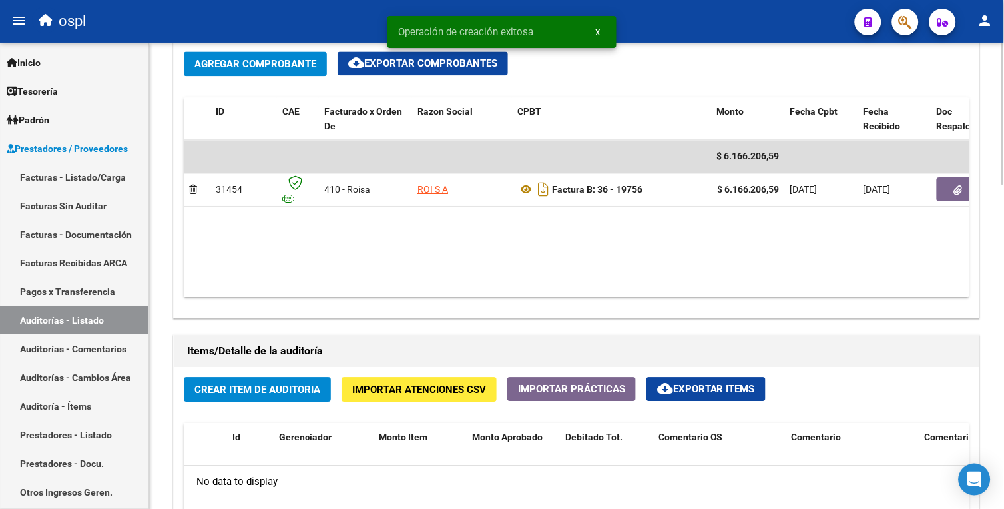
click at [1003, 320] on html "menu ospl person Firma Express Inicio Calendario SSS Instructivos Contacto OS T…" at bounding box center [502, 254] width 1004 height 509
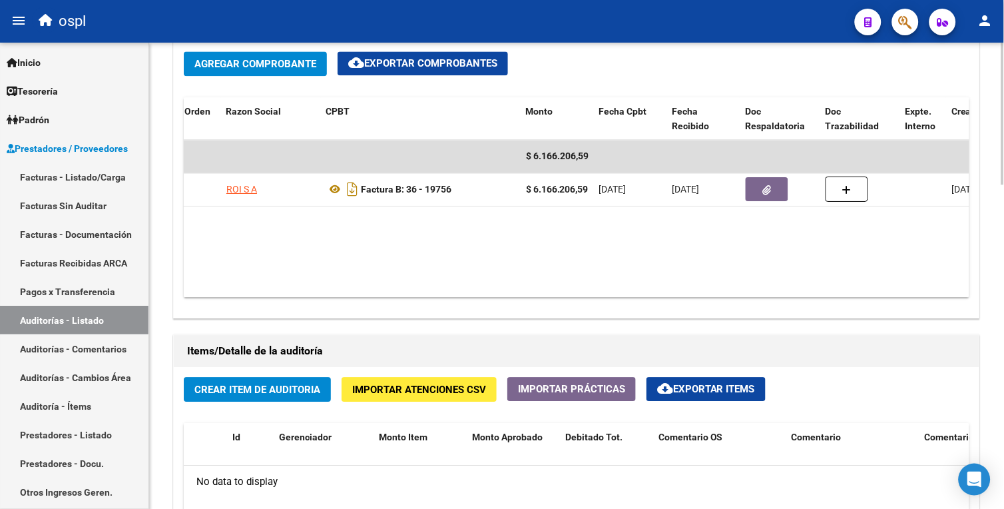
scroll to position [0, 193]
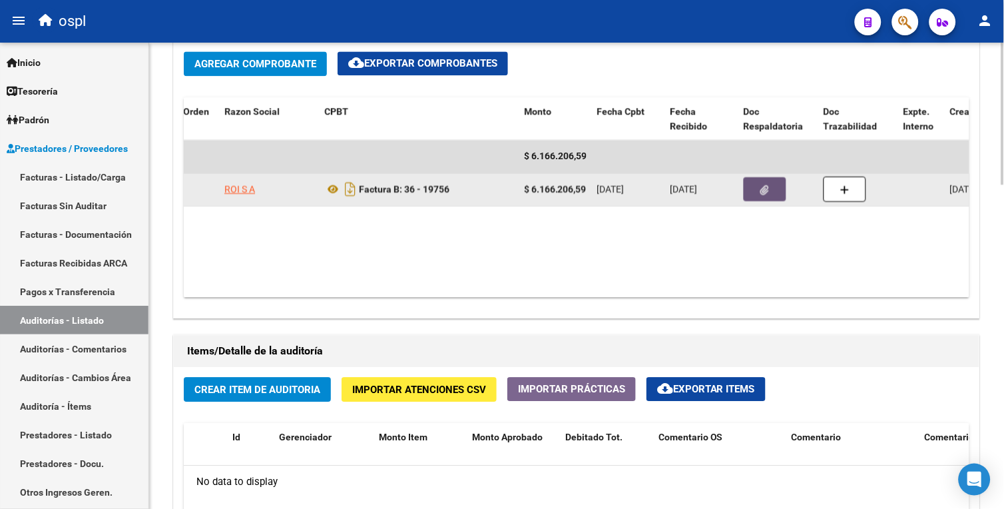
click at [758, 187] on button "button" at bounding box center [765, 189] width 43 height 24
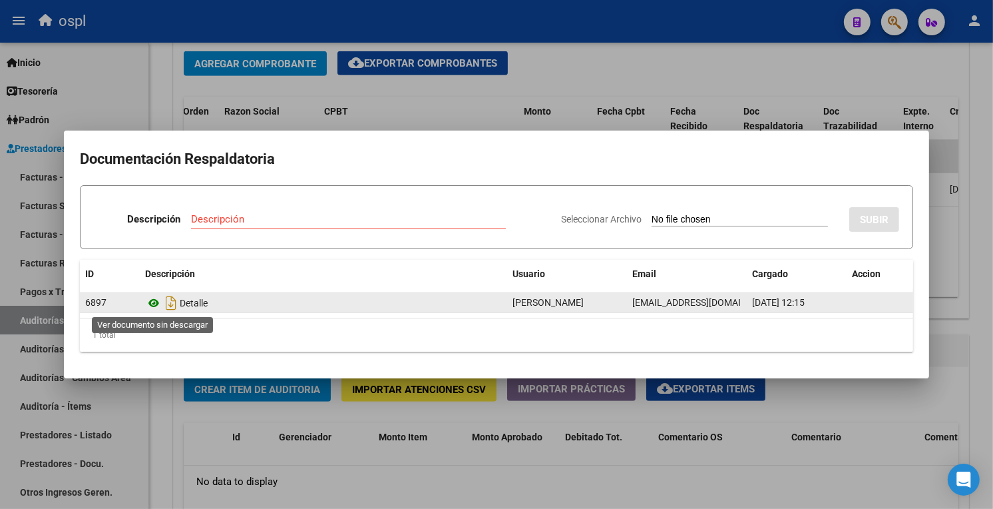
click at [158, 303] on icon at bounding box center [153, 303] width 17 height 16
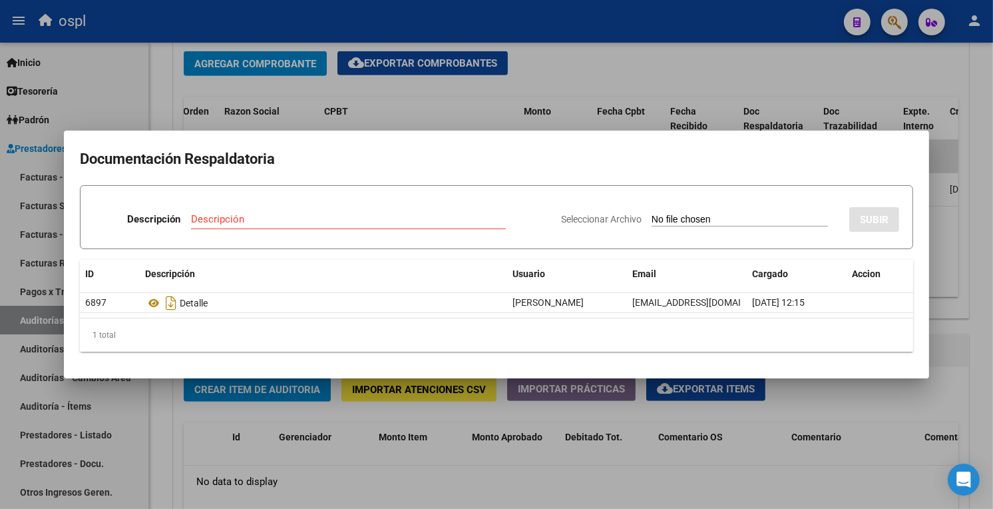
click at [989, 198] on div at bounding box center [496, 254] width 993 height 509
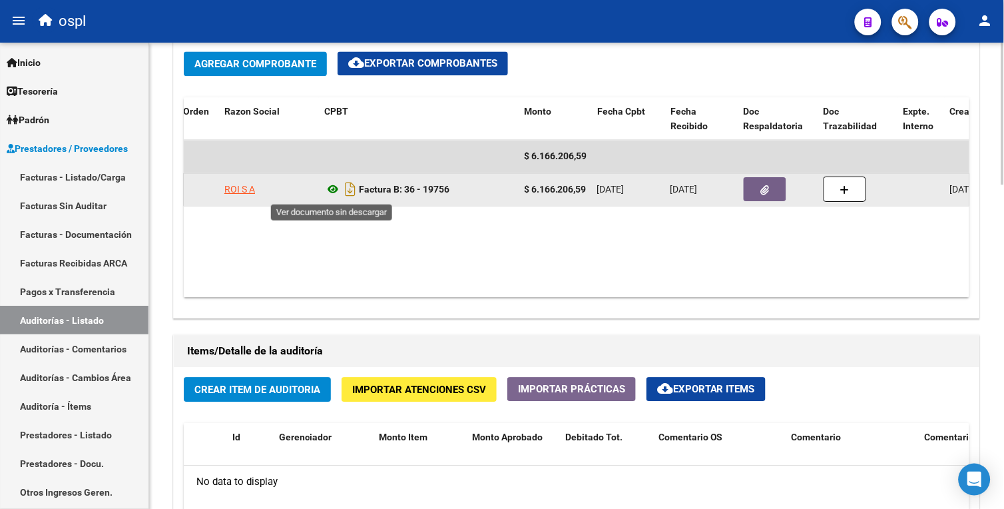
click at [331, 188] on icon at bounding box center [332, 189] width 17 height 16
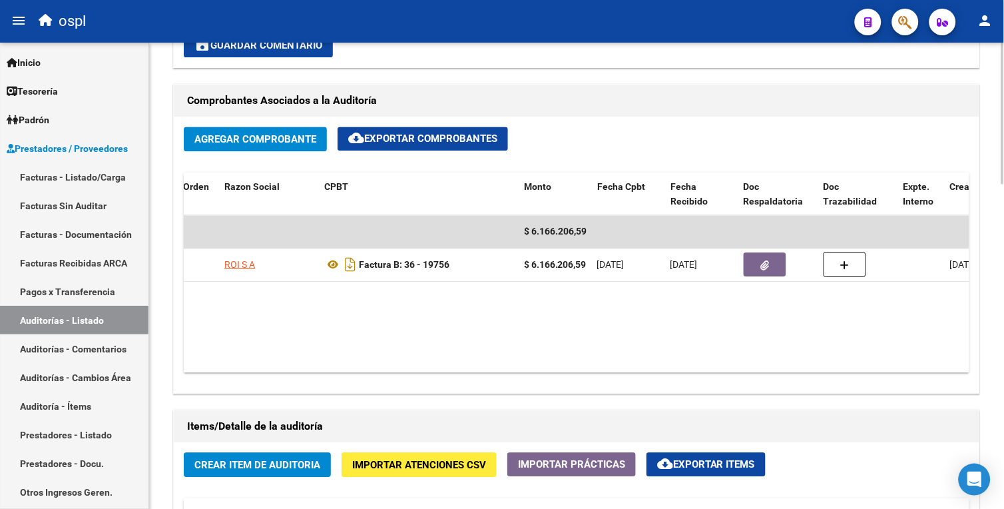
scroll to position [597, 0]
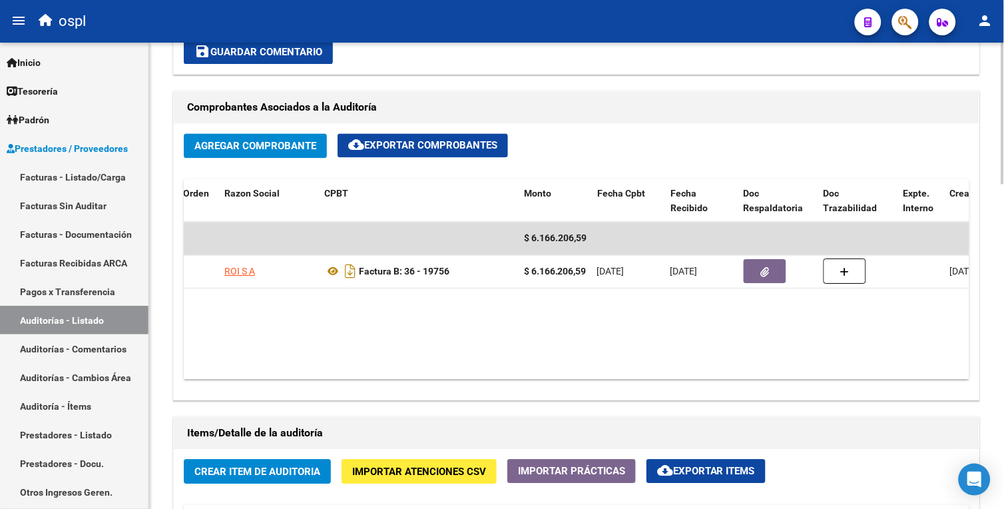
click at [1003, 281] on html "menu ospl person Firma Express Inicio Calendario SSS Instructivos Contacto OS T…" at bounding box center [502, 254] width 1004 height 509
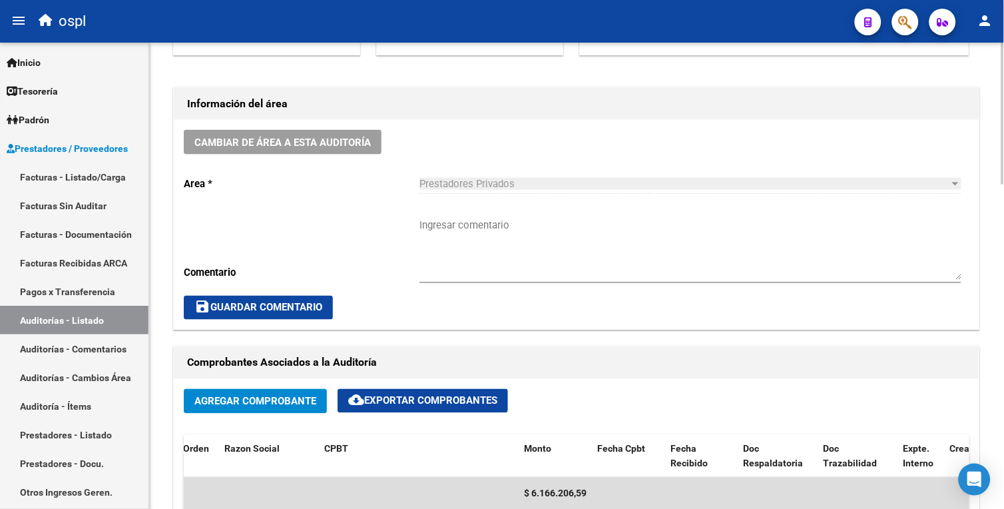
click at [985, 186] on div "arrow_back Editar 1678 cloud_download Generar informe Puede notificar al gerenc…" at bounding box center [578, 466] width 858 height 1531
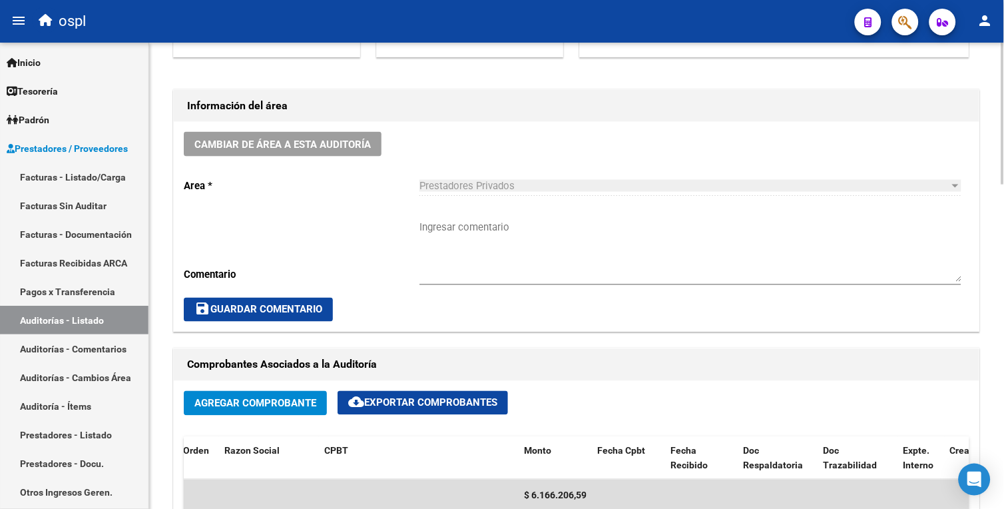
click at [609, 272] on textarea "Ingresar comentario" at bounding box center [690, 251] width 542 height 63
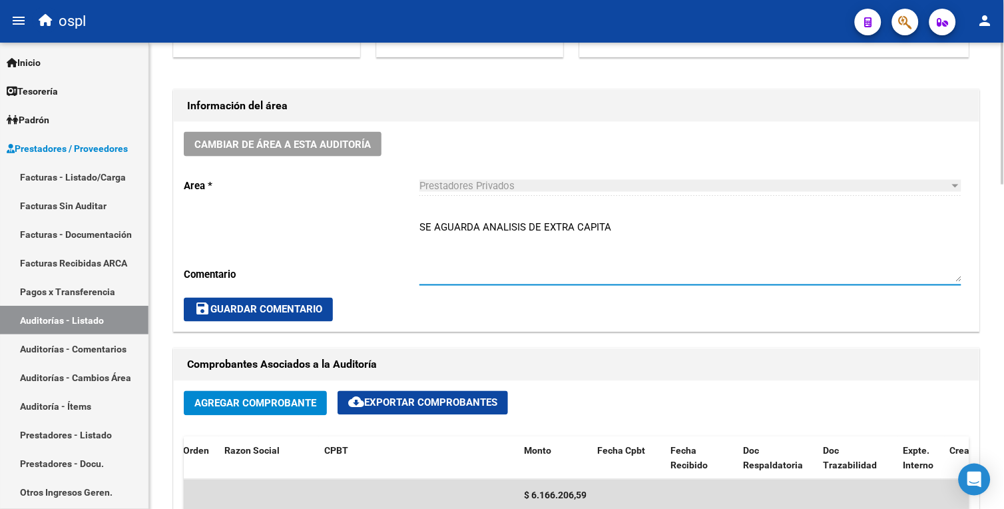
click at [673, 213] on div "SE AGUARDA ANALISIS DE EXTRA CAPITA Ingresar comentario" at bounding box center [690, 246] width 542 height 77
click at [531, 231] on textarea "SE AGUARDA ANALISIS DE EXTRA CAPITA" at bounding box center [690, 251] width 542 height 63
click at [541, 228] on textarea "SE AGUARDA ANALISIS DE EXTRA CAPITA" at bounding box center [690, 251] width 542 height 63
click at [731, 214] on div "SE AGUARDA ANALISIS DE [PERSON_NAME] - EXTRA CAPITA Ingresar comentario" at bounding box center [690, 246] width 542 height 77
click at [722, 240] on textarea "SE AGUARDA ANALISIS DE [PERSON_NAME] - EXTRA CAPITA" at bounding box center [690, 251] width 542 height 63
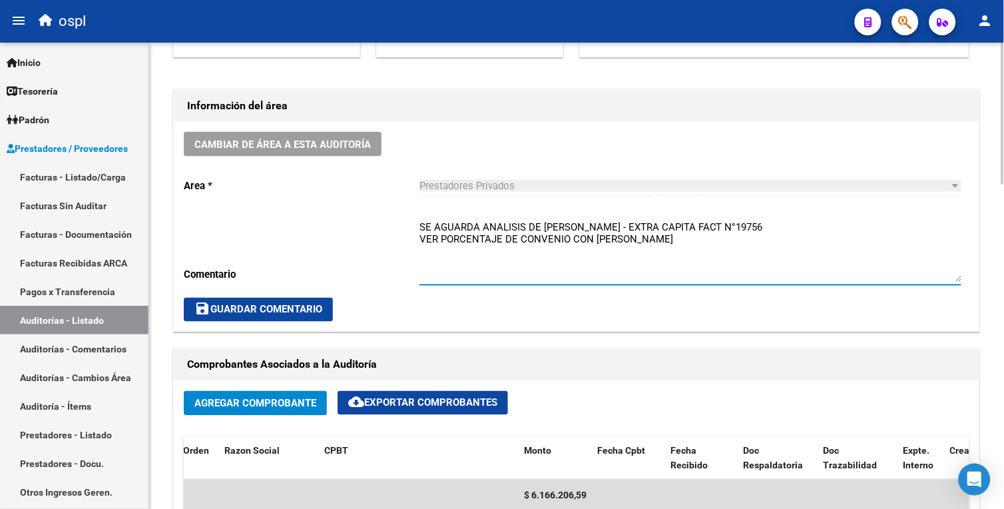
click at [422, 223] on textarea "SE AGUARDA ANALISIS DE [PERSON_NAME] - EXTRA CAPITA FACT N°19756 VER PORCENTAJE…" at bounding box center [690, 251] width 542 height 63
click at [416, 237] on div "Cambiar de área a esta auditoría Area * Prestadores Privados Seleccionar area C…" at bounding box center [577, 227] width 806 height 210
click at [423, 238] on textarea "_SE AGUARDA ANALISIS DE [PERSON_NAME] - EXTRA CAPITA FACT N°19756 VER PORCENTAJ…" at bounding box center [690, 251] width 542 height 63
click at [417, 244] on div "Cambiar de área a esta auditoría Area * Prestadores Privados Seleccionar area C…" at bounding box center [577, 227] width 806 height 210
click at [423, 234] on textarea "_SE AGUARDA ANALISIS DE [PERSON_NAME] - EXTRA CAPITA FACT N°19756 VER PORCENTAJ…" at bounding box center [690, 251] width 542 height 63
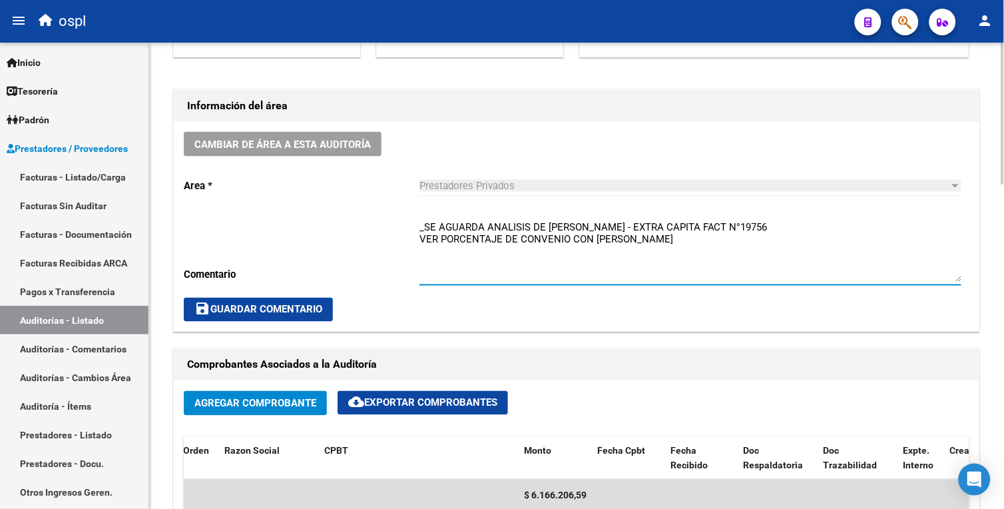
click at [420, 236] on textarea "_SE AGUARDA ANALISIS DE [PERSON_NAME] - EXTRA CAPITA FACT N°19756 VER PORCENTAJ…" at bounding box center [690, 251] width 542 height 63
click at [575, 242] on textarea "_SE AGUARDA ANALISIS DE [PERSON_NAME] - EXTRA CAPITA FACT N°19756 _VER PORCENTA…" at bounding box center [690, 251] width 542 height 63
type textarea "_SE AGUARDA ANALISIS DE [PERSON_NAME] - EXTRA CAPITA FACT N°19756 _VER PORCENTA…"
click at [277, 315] on span "save Guardar Comentario" at bounding box center [258, 310] width 128 height 12
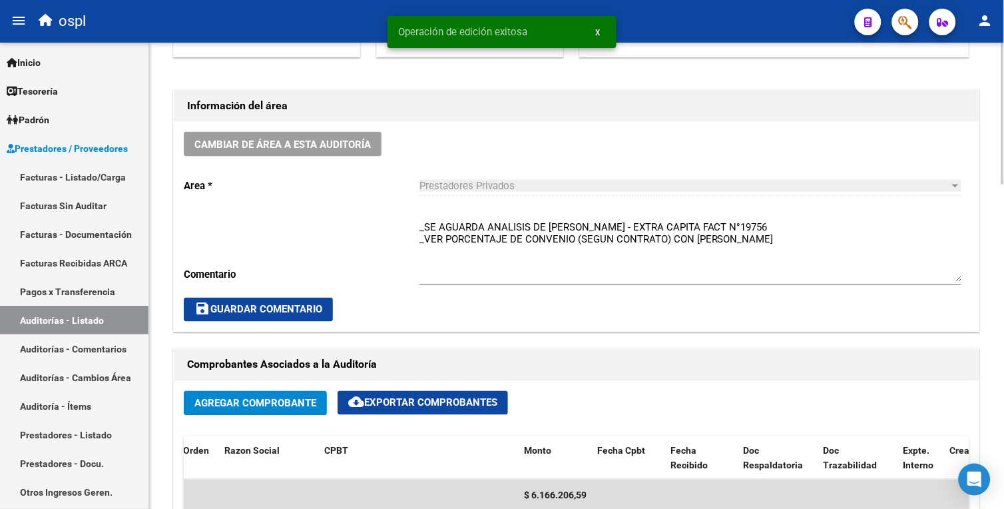
click at [225, 313] on span "save Guardar Comentario" at bounding box center [258, 310] width 128 height 12
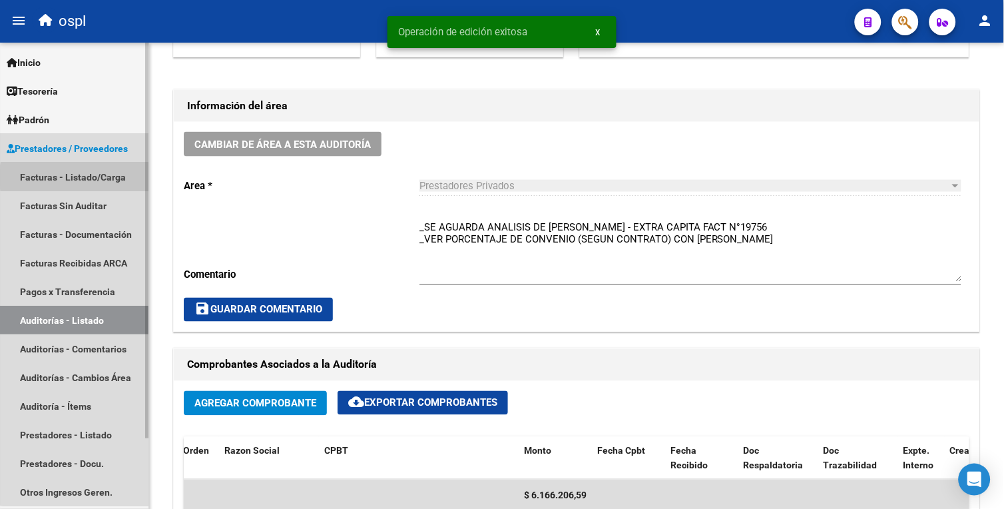
click at [115, 177] on link "Facturas - Listado/Carga" at bounding box center [74, 176] width 148 height 29
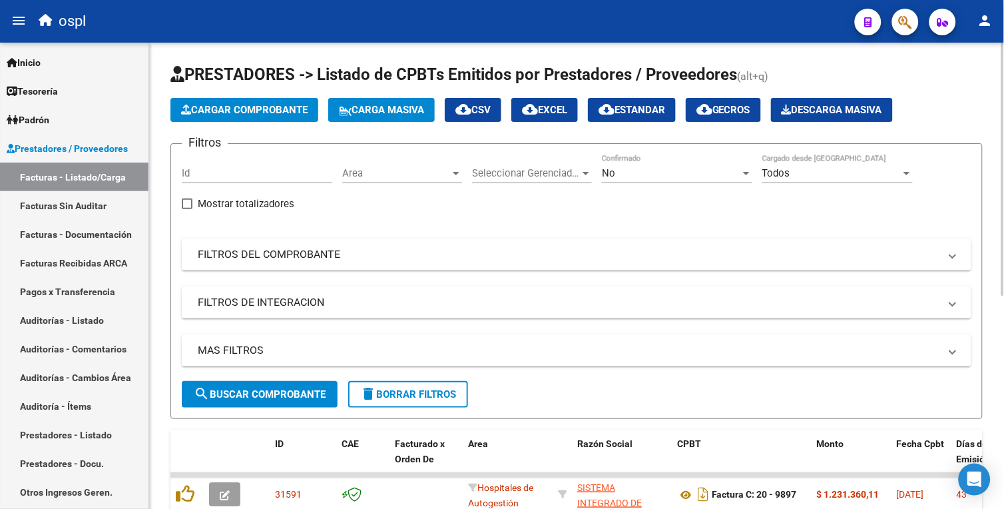
click at [1003, 157] on html "menu ospl person Firma Express Inicio Calendario SSS Instructivos Contacto OS T…" at bounding box center [502, 254] width 1004 height 509
click at [442, 172] on span "Area" at bounding box center [396, 173] width 108 height 12
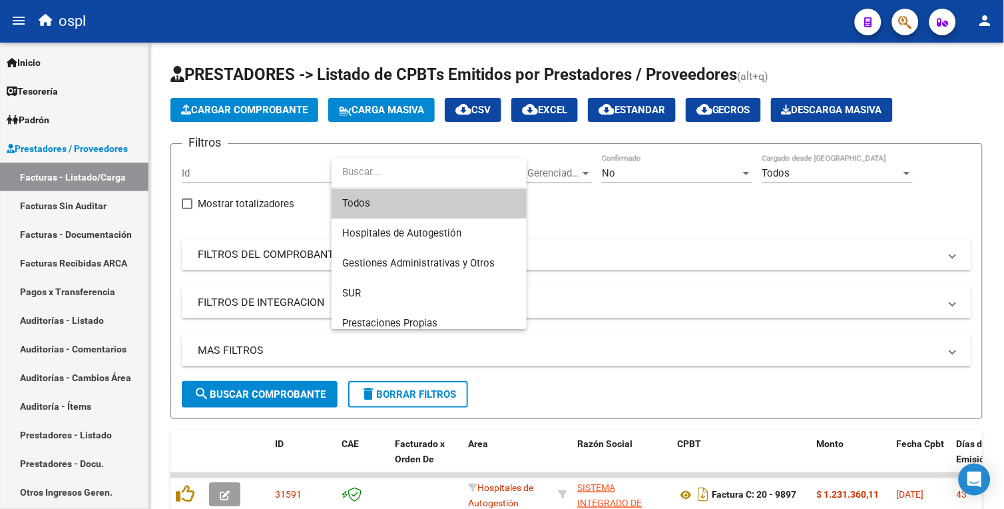
scroll to position [148, 0]
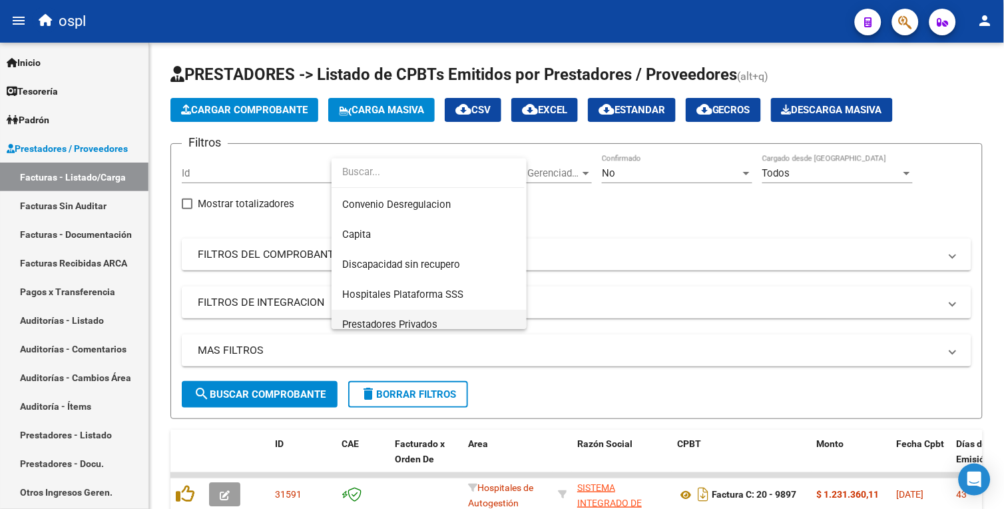
click at [415, 312] on span "Prestadores Privados" at bounding box center [429, 325] width 174 height 30
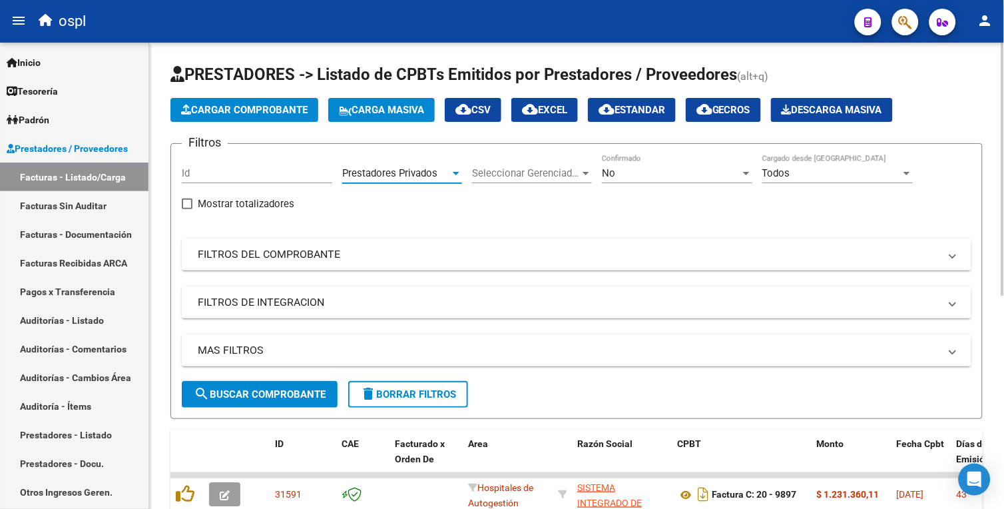
click at [296, 389] on span "search Buscar Comprobante" at bounding box center [260, 394] width 132 height 12
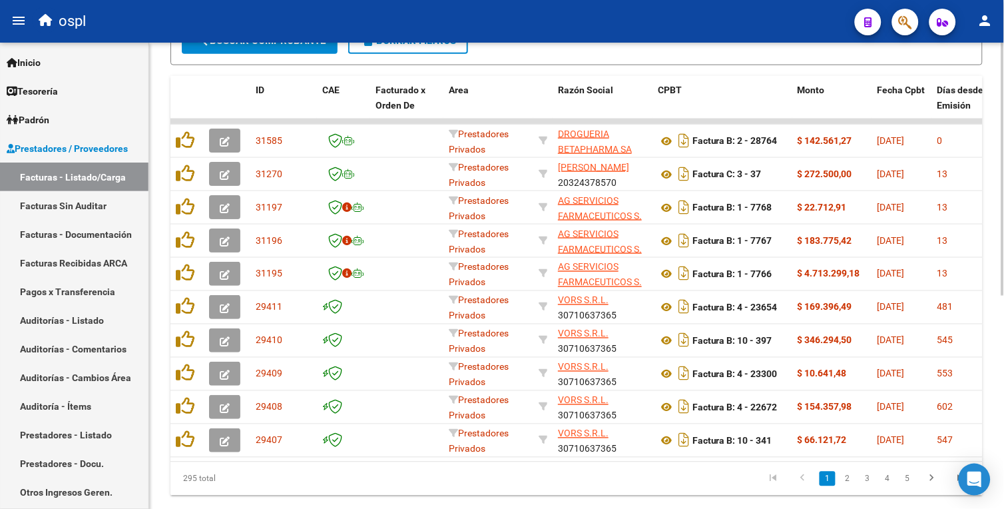
scroll to position [355, 0]
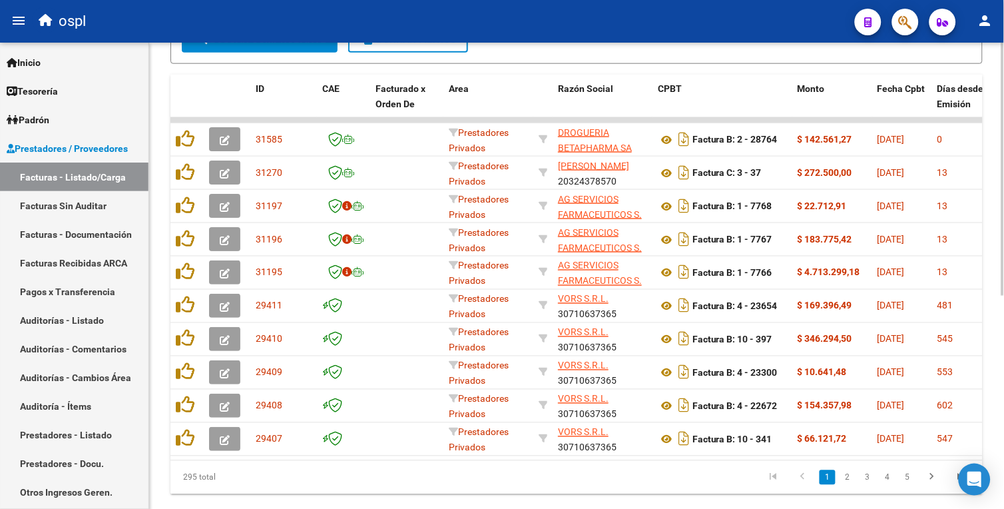
click at [1003, 246] on html "menu ospl person Firma Express Inicio Calendario SSS Instructivos Contacto OS T…" at bounding box center [502, 254] width 1004 height 509
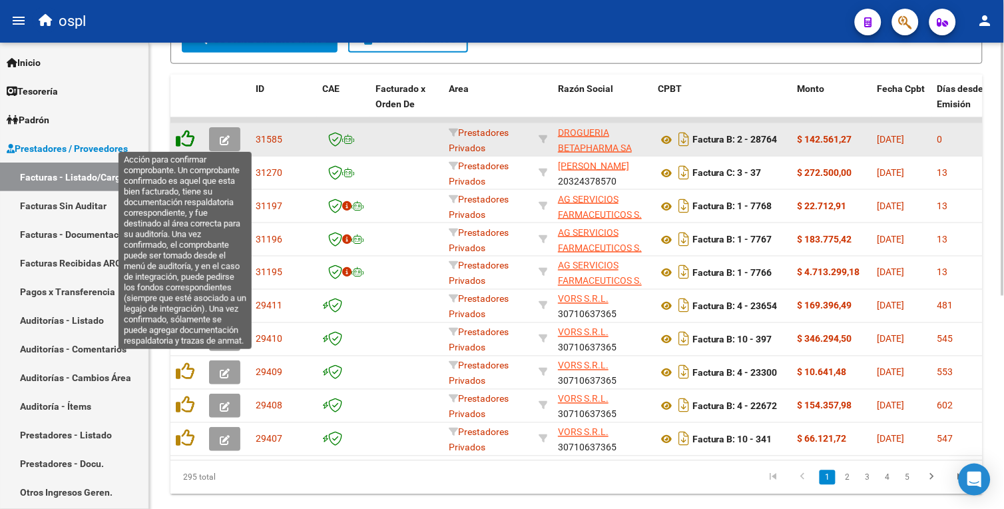
click at [186, 142] on icon at bounding box center [185, 138] width 19 height 19
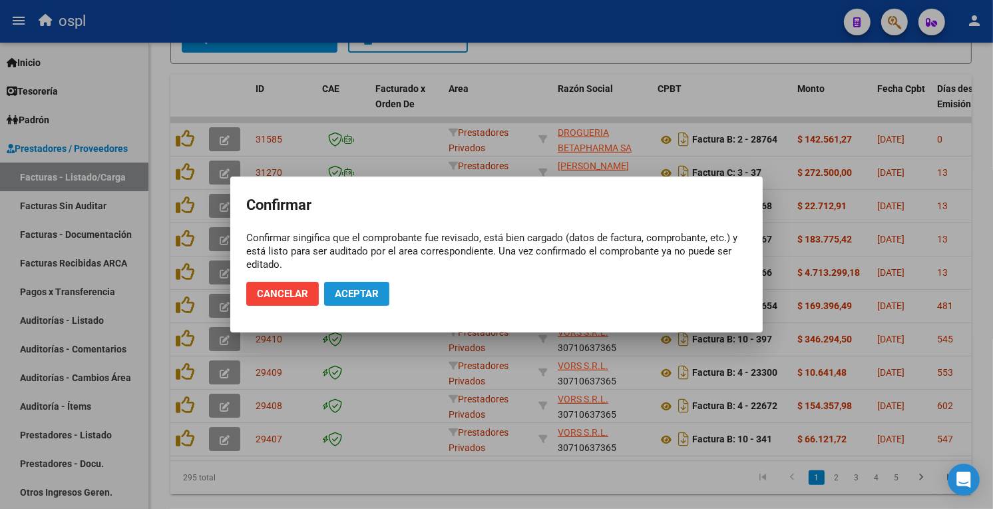
click at [376, 289] on span "Aceptar" at bounding box center [357, 294] width 44 height 12
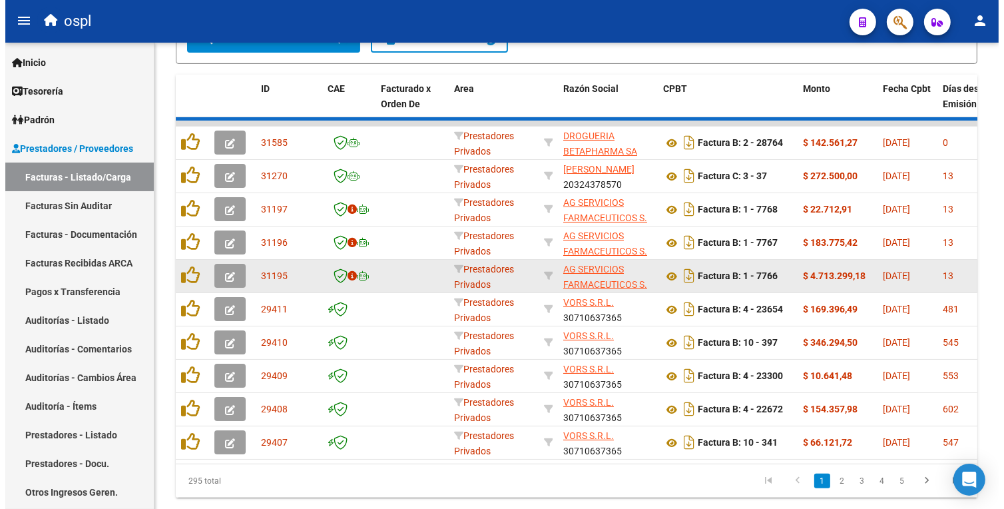
scroll to position [356, 0]
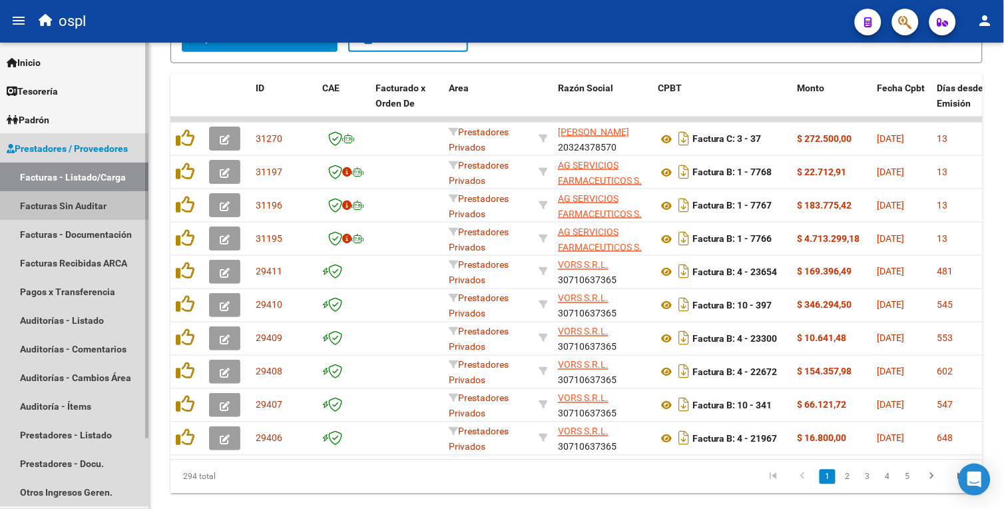
click at [71, 212] on link "Facturas Sin Auditar" at bounding box center [74, 205] width 148 height 29
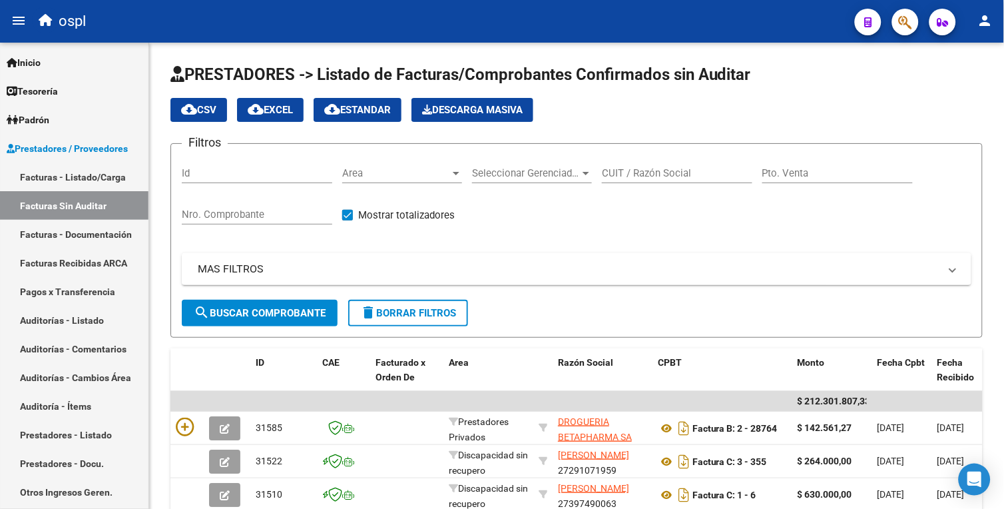
click at [376, 166] on div "Area Area" at bounding box center [402, 168] width 120 height 29
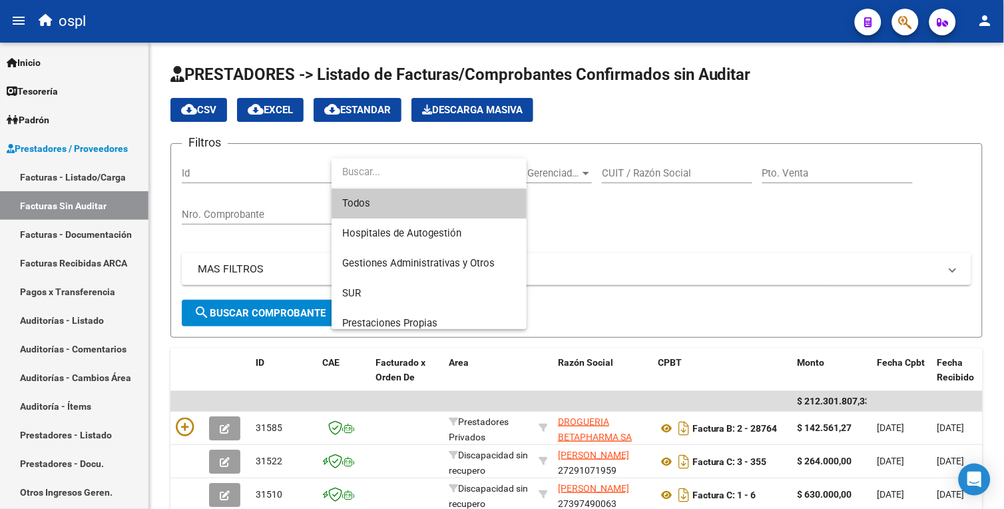
scroll to position [148, 0]
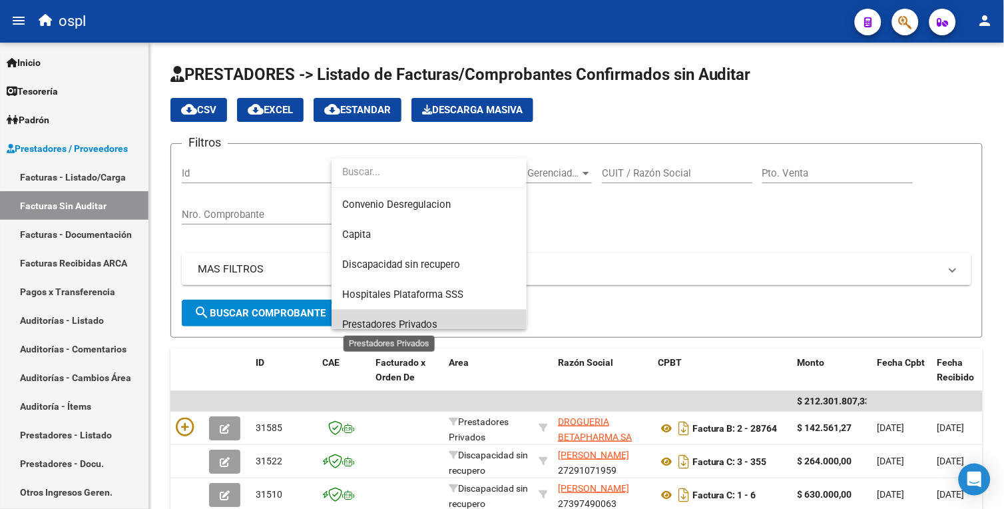
click at [421, 318] on span "Prestadores Privados" at bounding box center [389, 324] width 95 height 12
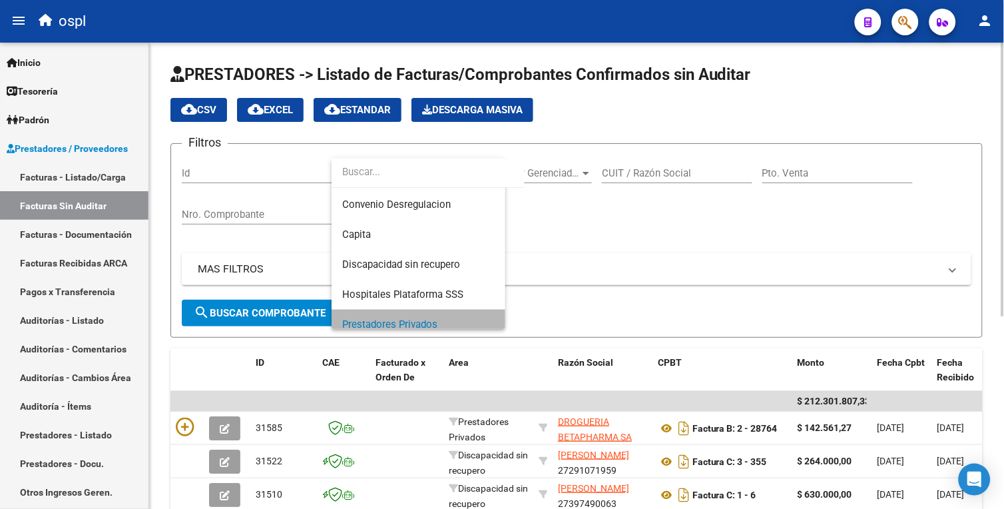
scroll to position [0, 0]
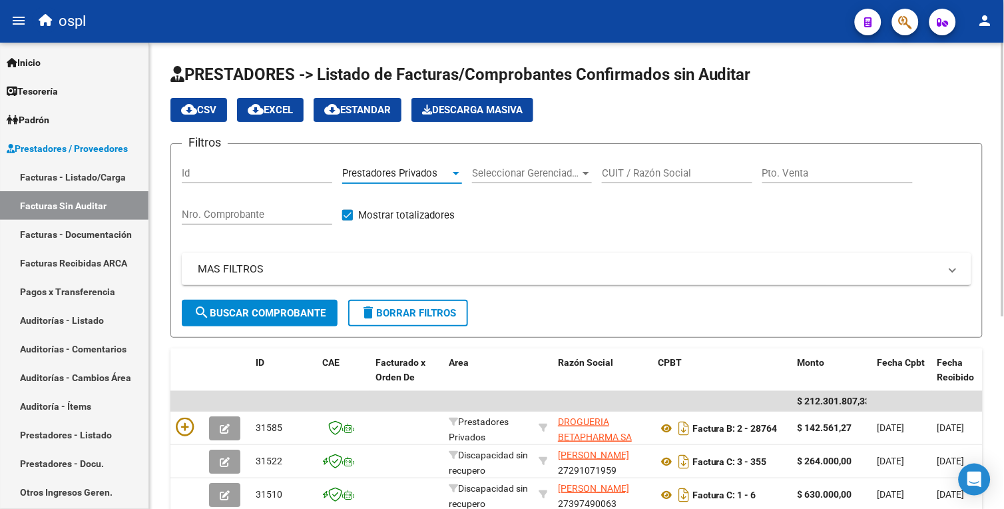
click at [284, 317] on span "search Buscar Comprobante" at bounding box center [260, 313] width 132 height 12
drag, startPoint x: 1001, startPoint y: 143, endPoint x: 1001, endPoint y: 202, distance: 59.3
click at [1001, 202] on div "PRESTADORES -> Listado de Facturas/Comprobantes Confirmados sin Auditar cloud_d…" at bounding box center [578, 434] width 858 height 782
drag, startPoint x: 1001, startPoint y: 202, endPoint x: 844, endPoint y: 252, distance: 164.7
click at [844, 252] on div "Filtros Id Prestadores Privados Area Seleccionar Gerenciador Seleccionar Gerenc…" at bounding box center [577, 226] width 790 height 145
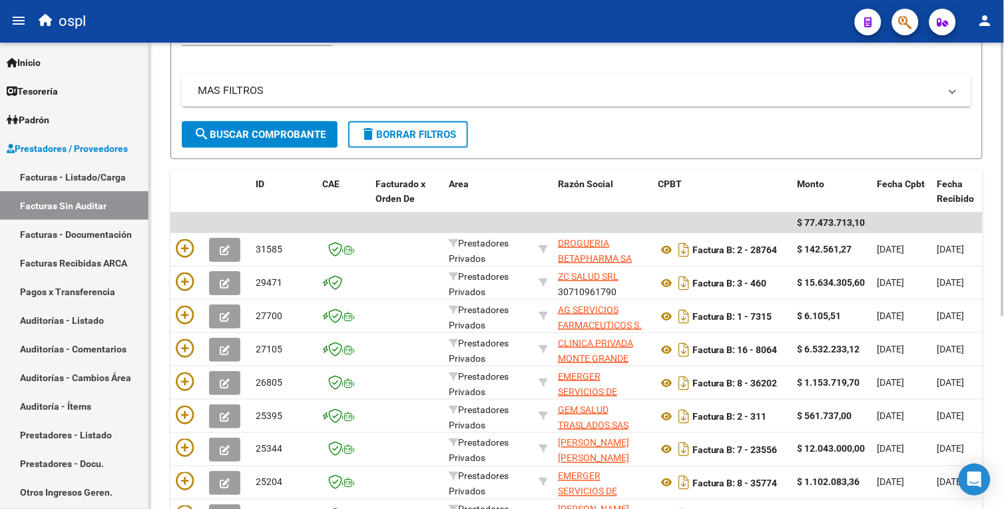
scroll to position [186, 0]
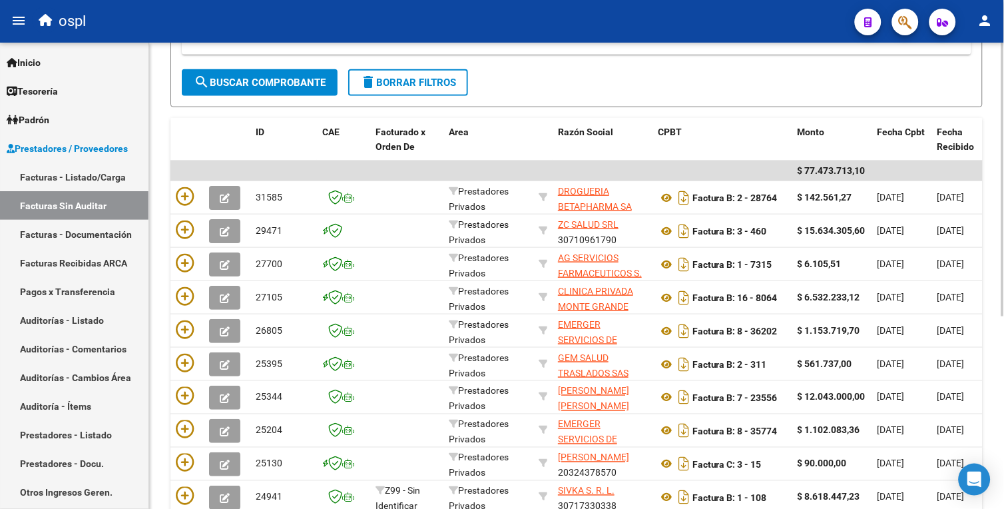
click at [1003, 312] on html "menu ospl person Firma Express Inicio Calendario SSS Instructivos Contacto OS T…" at bounding box center [502, 254] width 1004 height 509
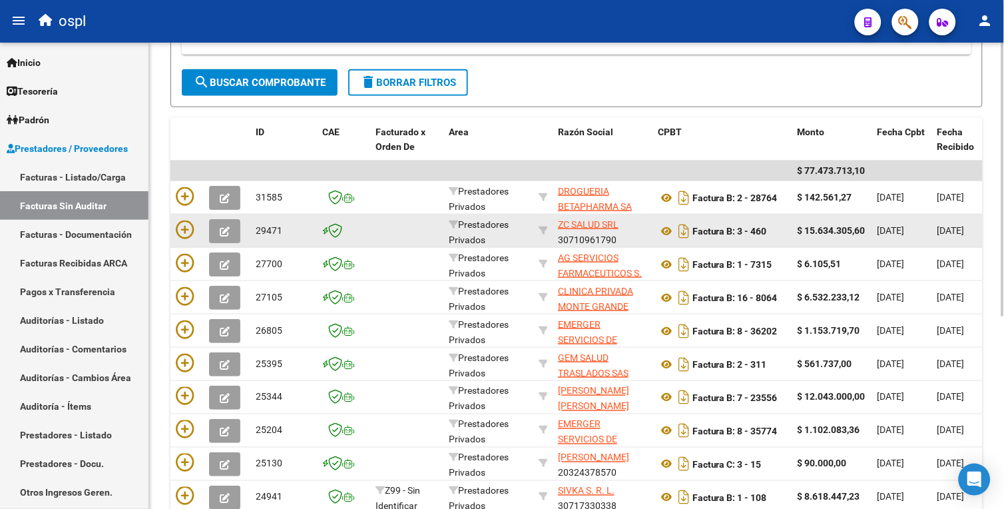
scroll to position [231, 0]
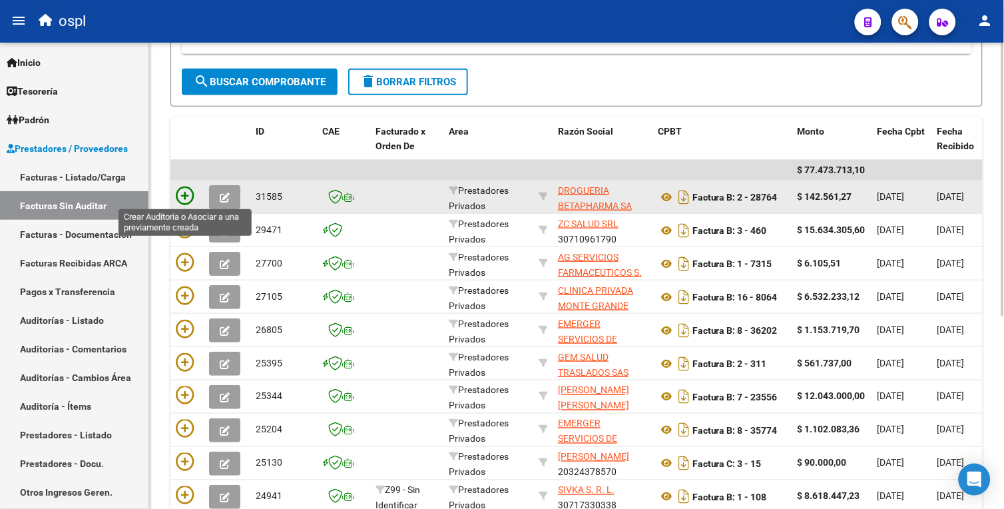
click at [184, 196] on icon at bounding box center [185, 195] width 19 height 19
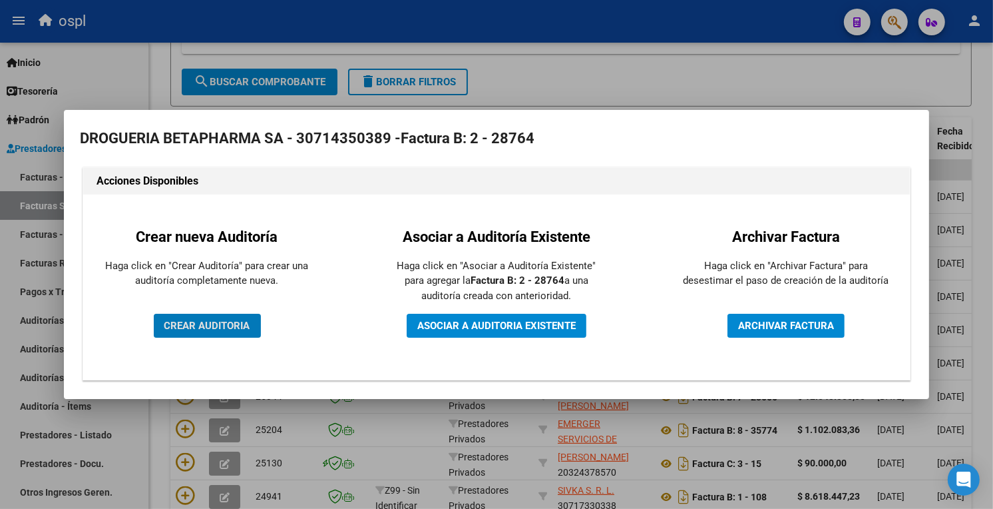
click at [227, 318] on button "CREAR AUDITORIA" at bounding box center [207, 326] width 107 height 24
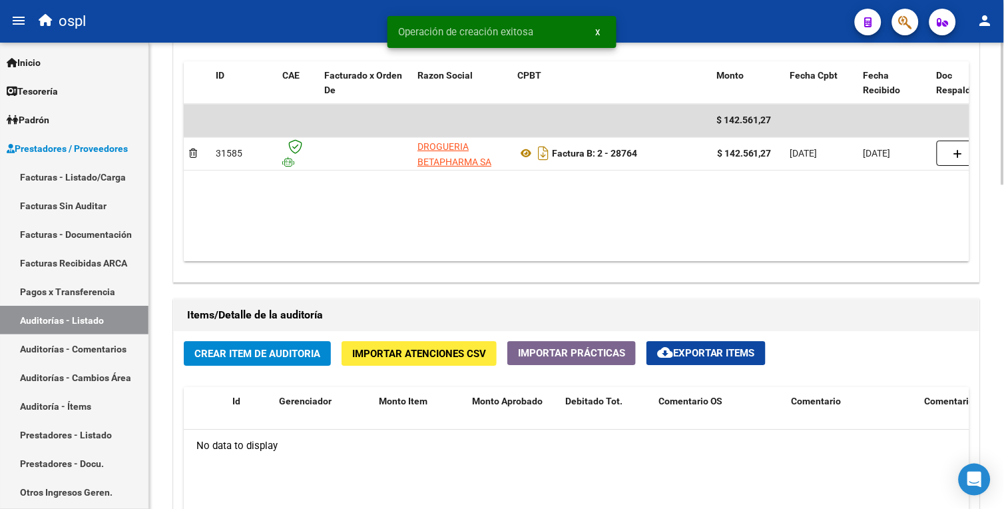
scroll to position [703, 0]
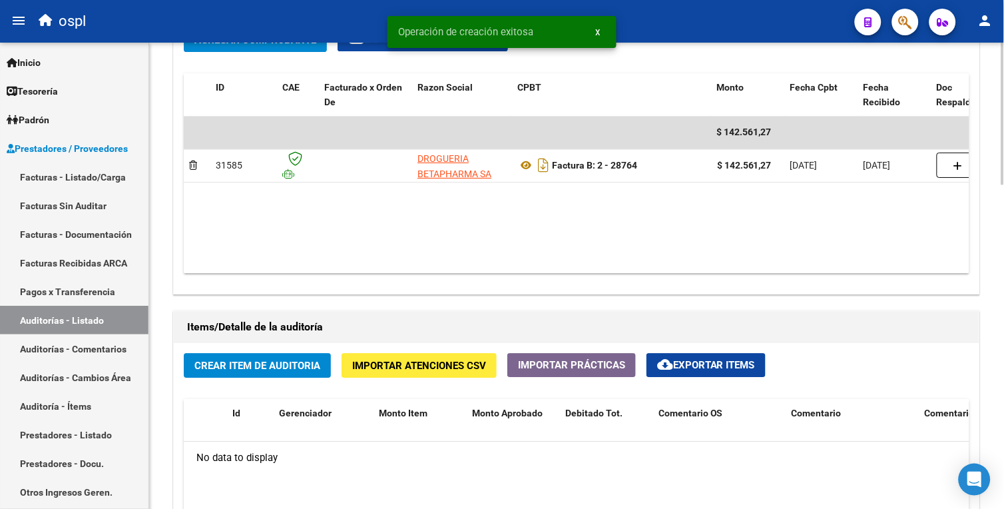
click at [1003, 328] on html "menu ospl person Firma Express Inicio Calendario SSS Instructivos Contacto OS T…" at bounding box center [502, 254] width 1004 height 509
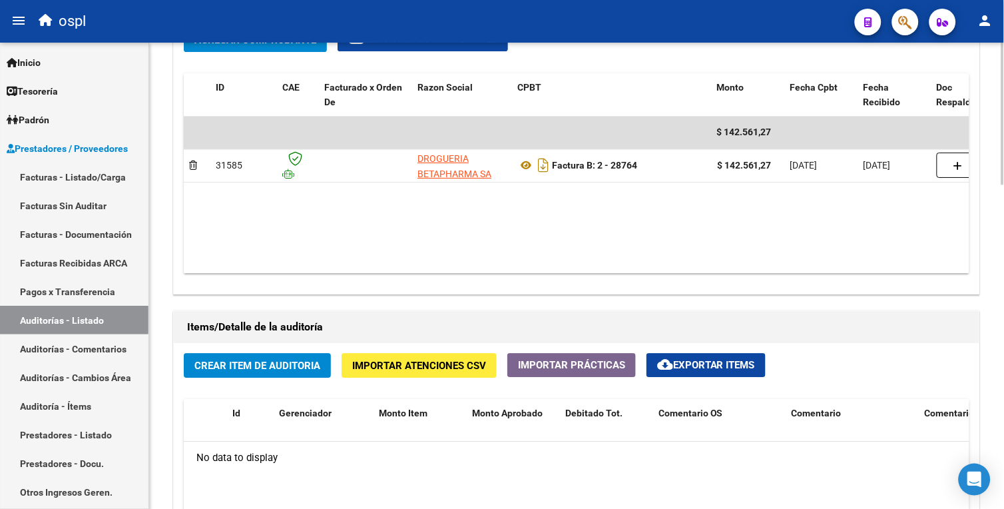
drag, startPoint x: 539, startPoint y: 261, endPoint x: 487, endPoint y: 264, distance: 52.7
click at [487, 264] on datatable-body "$ 142.561,27 31585 DROGUERIA BETAPHARMA SA Factura B: 2 - 28764 $ 142.561,27 [D…" at bounding box center [577, 194] width 786 height 157
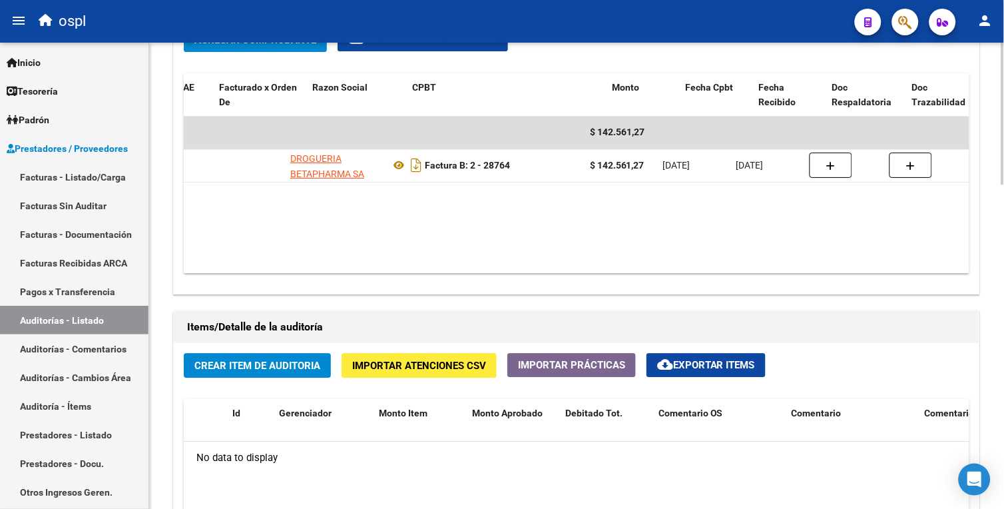
scroll to position [0, 142]
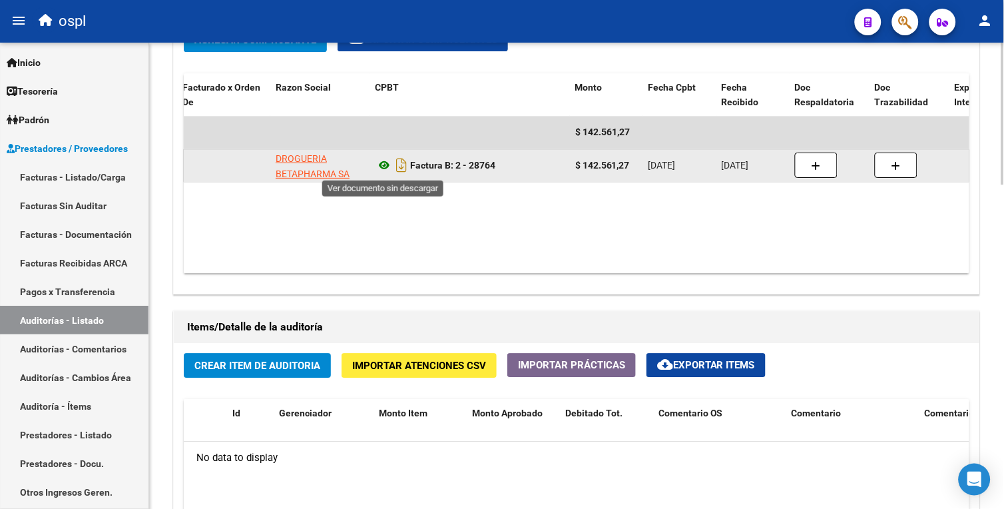
click at [381, 165] on icon at bounding box center [383, 165] width 17 height 16
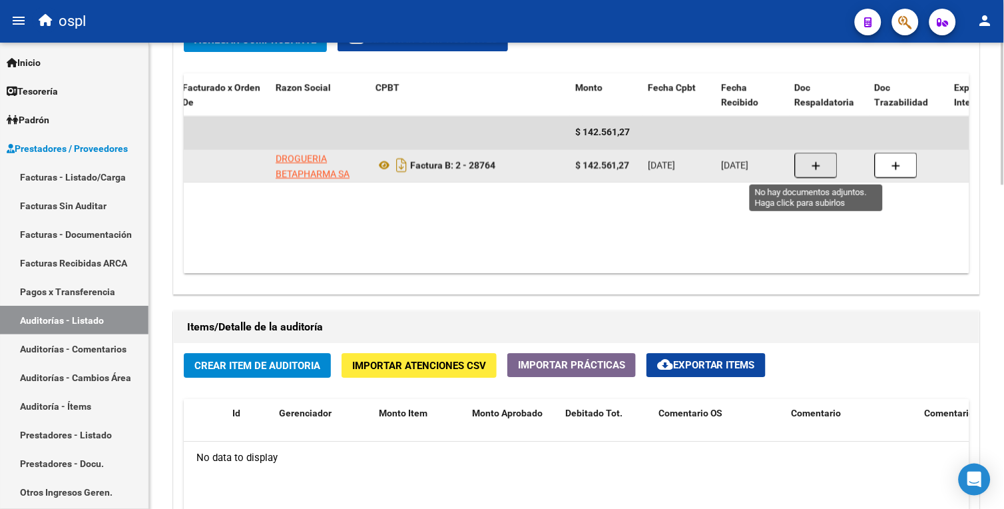
click at [810, 174] on button "button" at bounding box center [816, 164] width 43 height 25
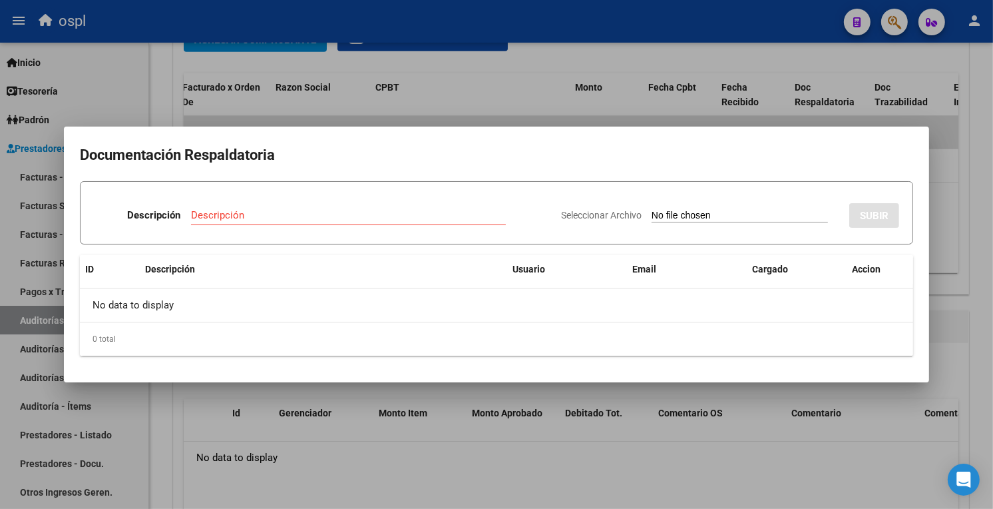
click at [666, 213] on input "Seleccionar Archivo" at bounding box center [740, 216] width 176 height 13
type input "C:\fakepath\lasarte orden 49647.pdf"
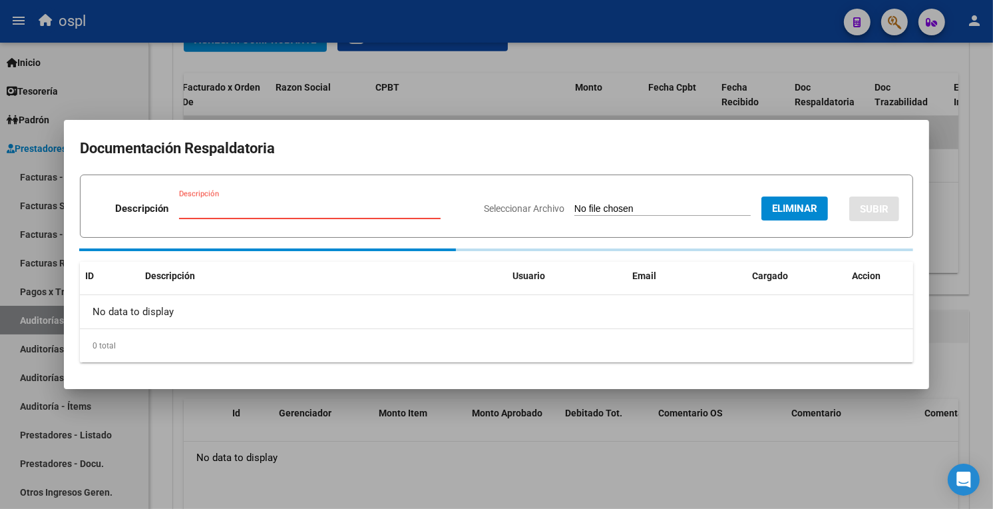
click at [294, 208] on input "Descripción" at bounding box center [310, 208] width 262 height 12
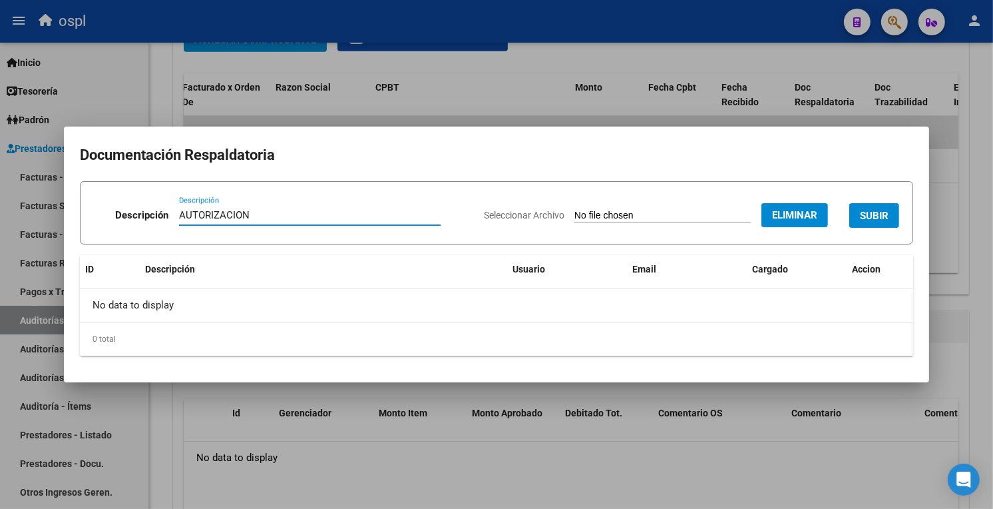
type input "AUTORIZACION"
click at [875, 217] on span "SUBIR" at bounding box center [874, 216] width 29 height 12
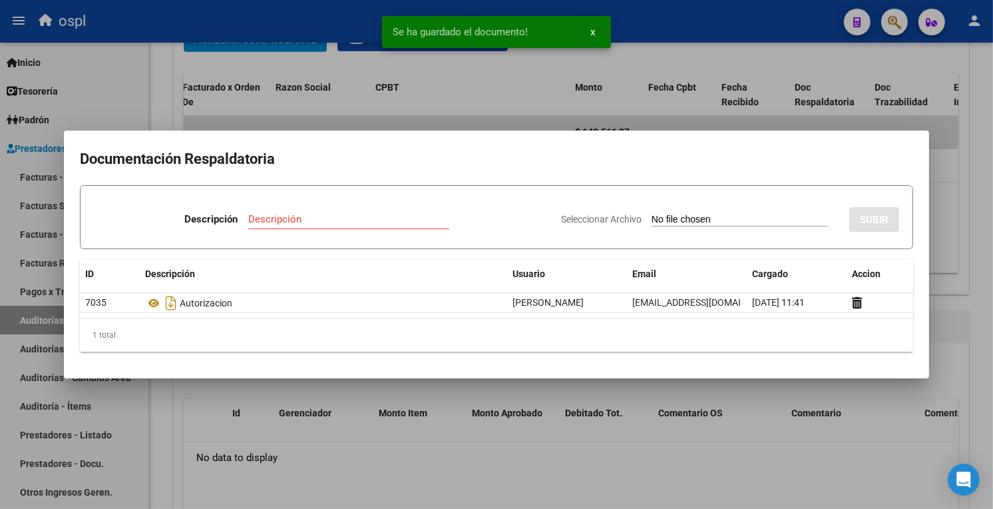
click at [652, 225] on input "Seleccionar Archivo" at bounding box center [740, 220] width 176 height 13
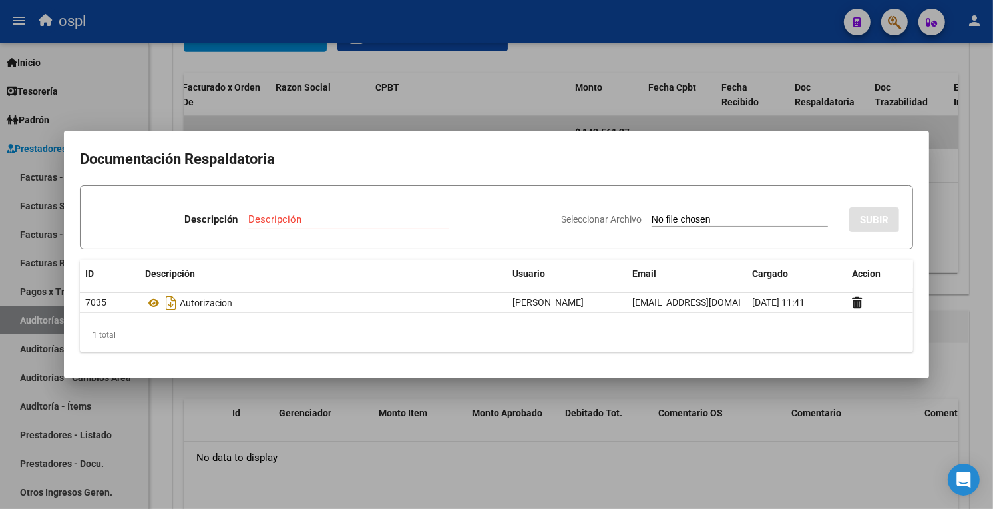
type input "C:\fakepath\fdala.jpeg"
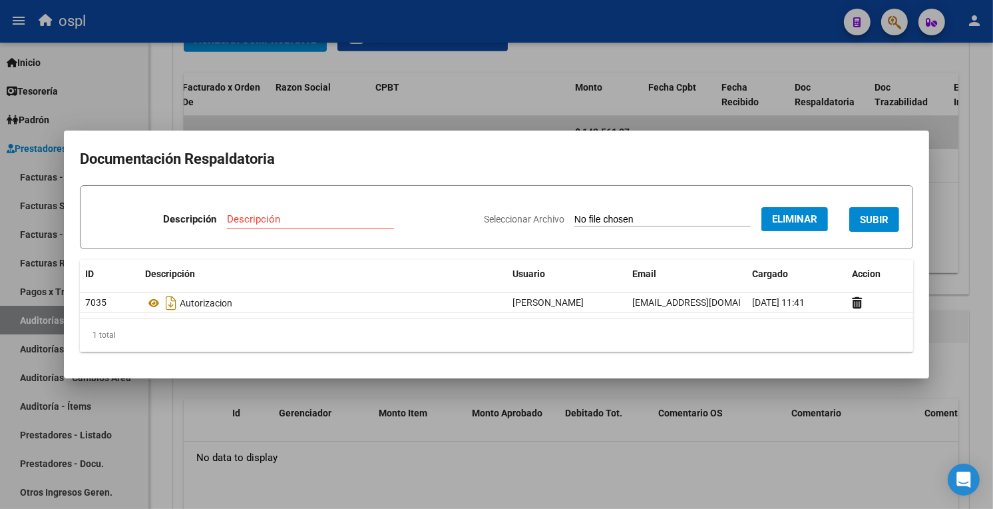
click at [266, 208] on div "Descripción Descripción" at bounding box center [283, 222] width 379 height 40
click at [260, 221] on input "Descripción" at bounding box center [310, 219] width 167 height 12
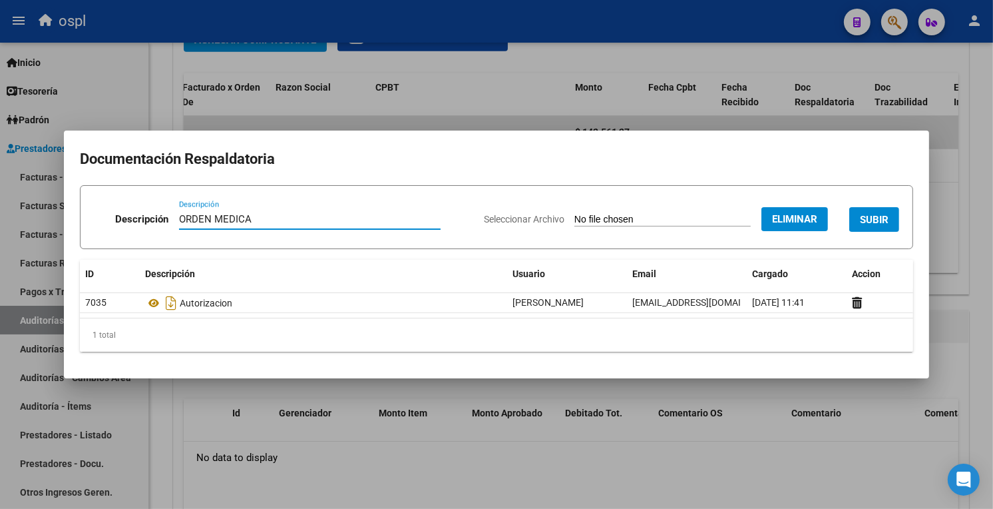
type input "ORDEN MEDICA"
click at [877, 217] on span "SUBIR" at bounding box center [874, 220] width 29 height 12
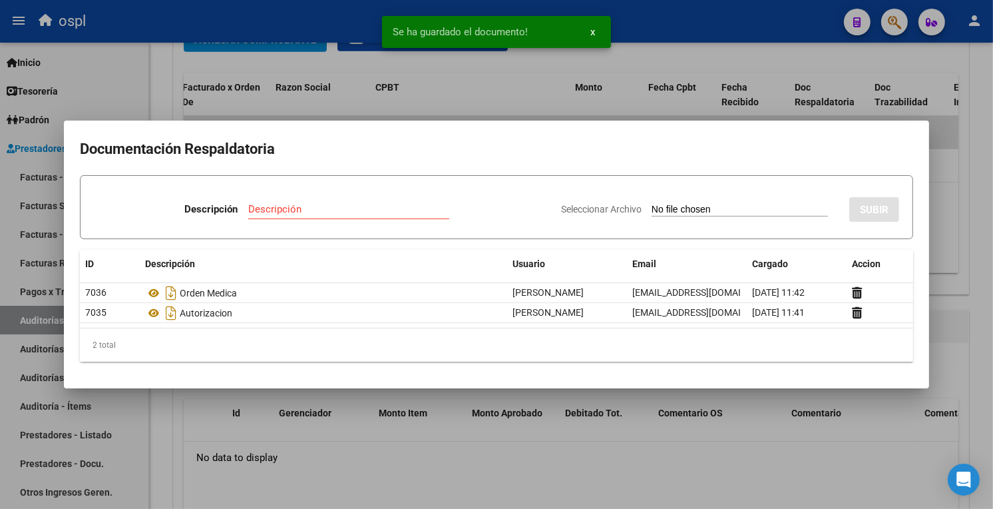
click at [652, 205] on input "Seleccionar Archivo" at bounding box center [740, 210] width 176 height 13
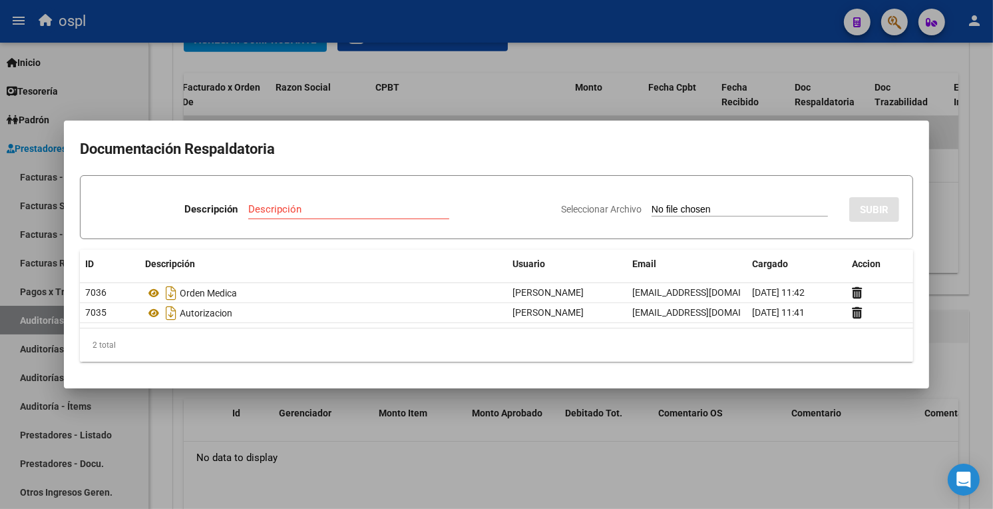
type input "C:\fakepath\fdala -.jpeg"
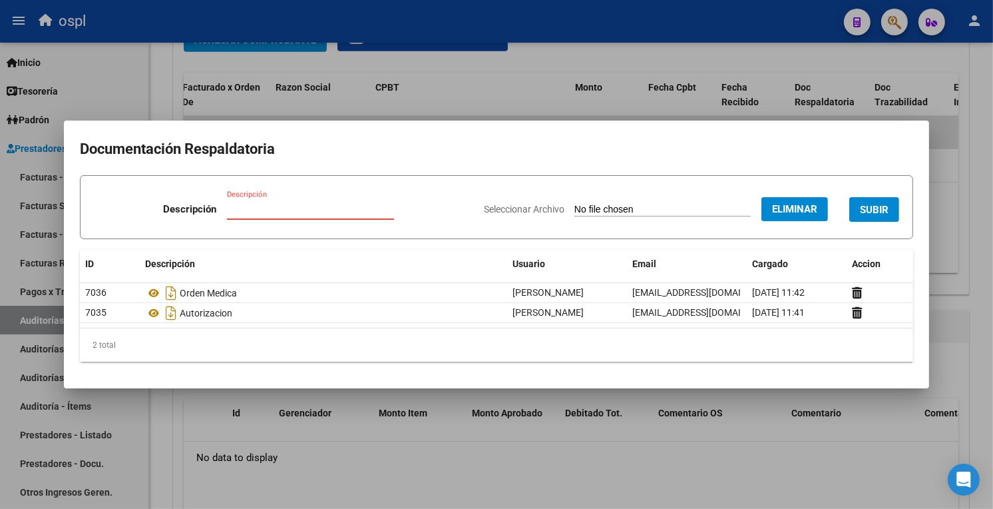
click at [231, 209] on input "Descripción" at bounding box center [310, 209] width 167 height 12
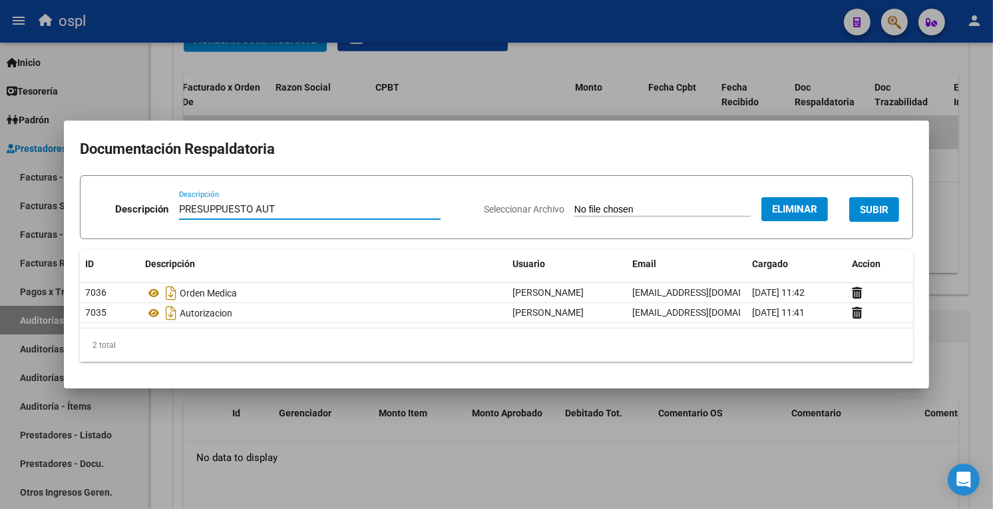
click at [208, 213] on input "PRESUPPUESTO AUT" at bounding box center [310, 209] width 262 height 12
type input "PRESUPUESTO AUT"
click at [893, 210] on button "SUBIR" at bounding box center [875, 209] width 50 height 25
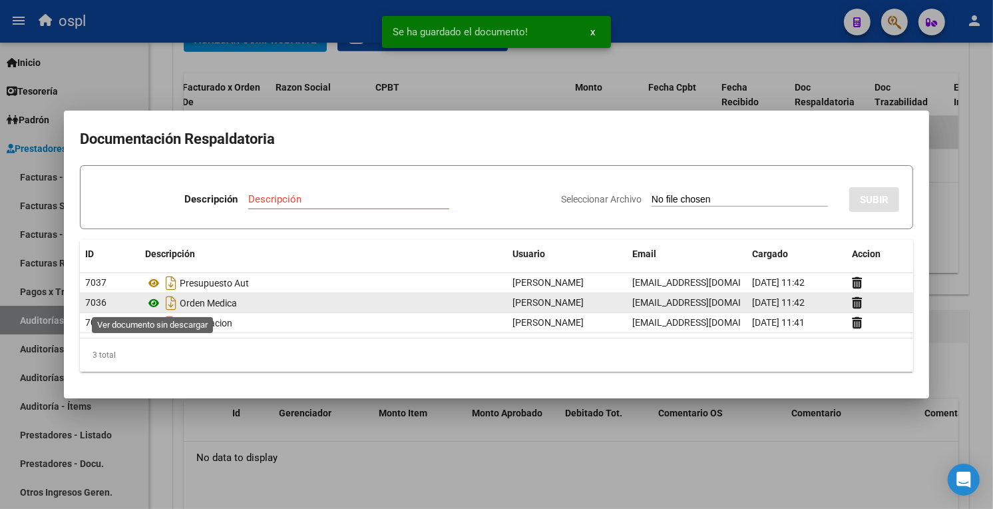
click at [156, 302] on icon at bounding box center [153, 303] width 17 height 16
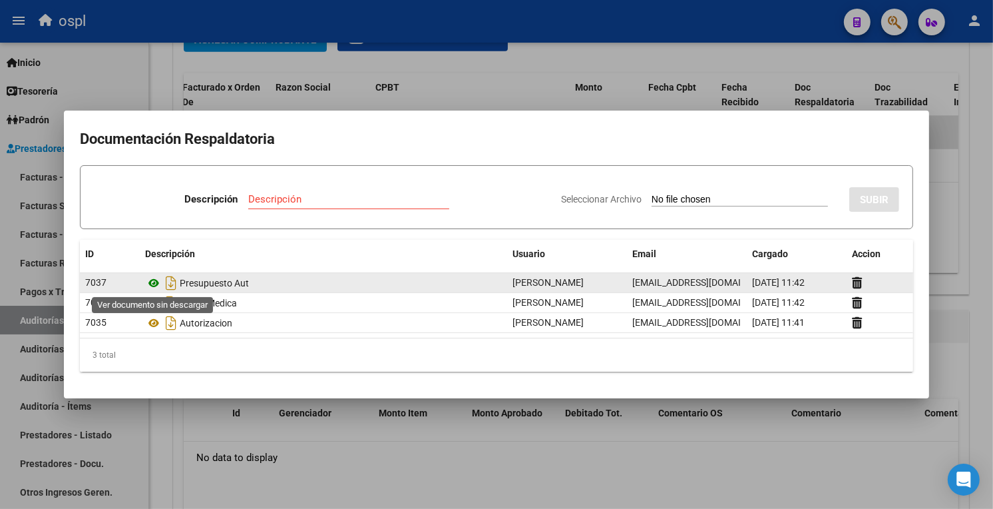
click at [156, 284] on icon at bounding box center [153, 283] width 17 height 16
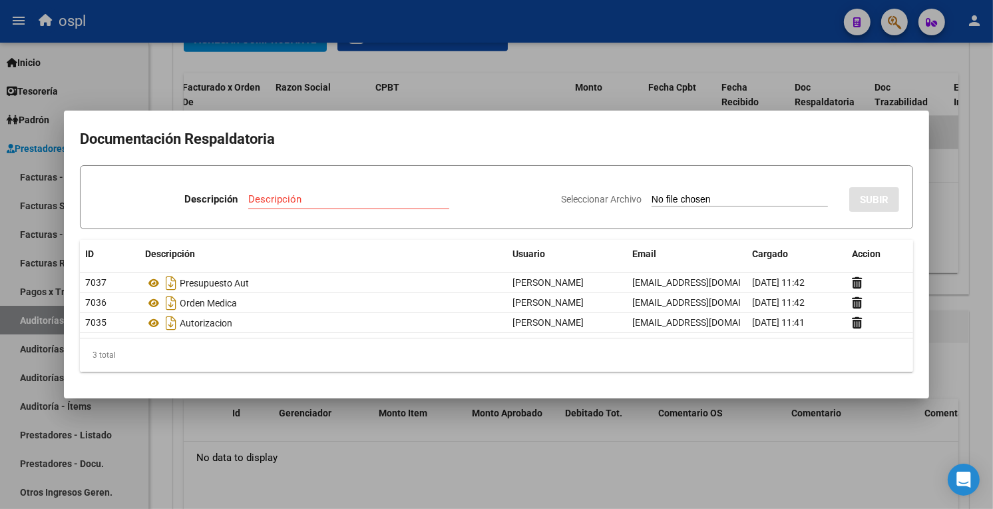
click at [688, 444] on div at bounding box center [496, 254] width 993 height 509
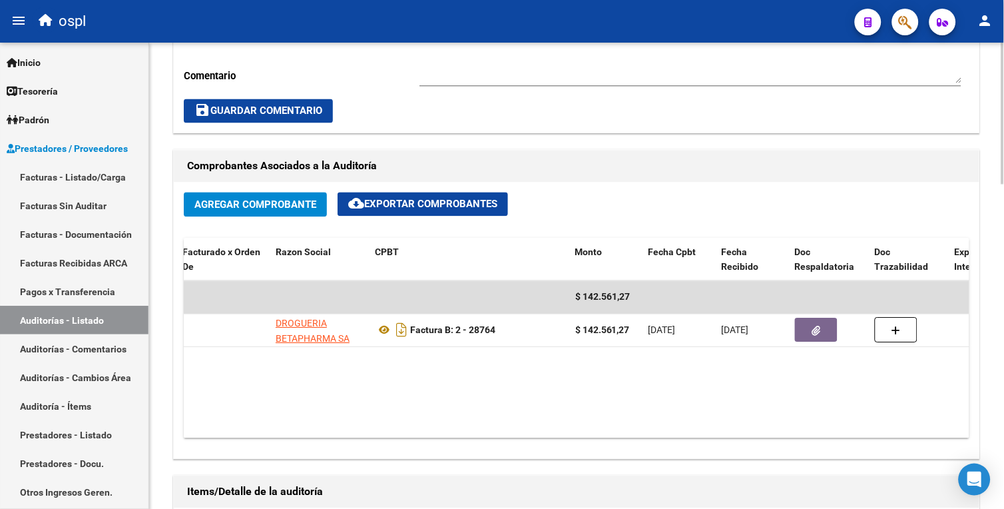
scroll to position [533, 0]
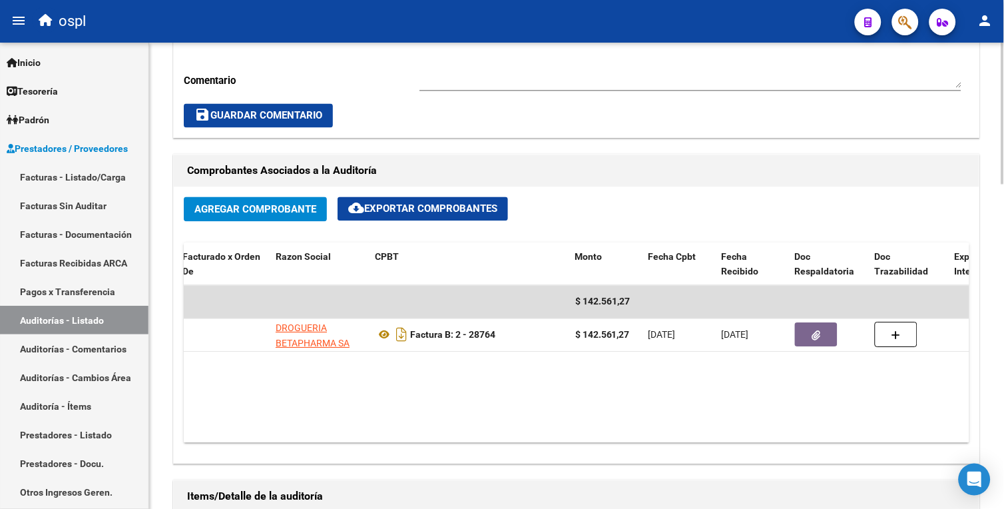
click at [1003, 255] on html "menu ospl person Firma Express Inicio Calendario SSS Instructivos Contacto OS T…" at bounding box center [502, 254] width 1004 height 509
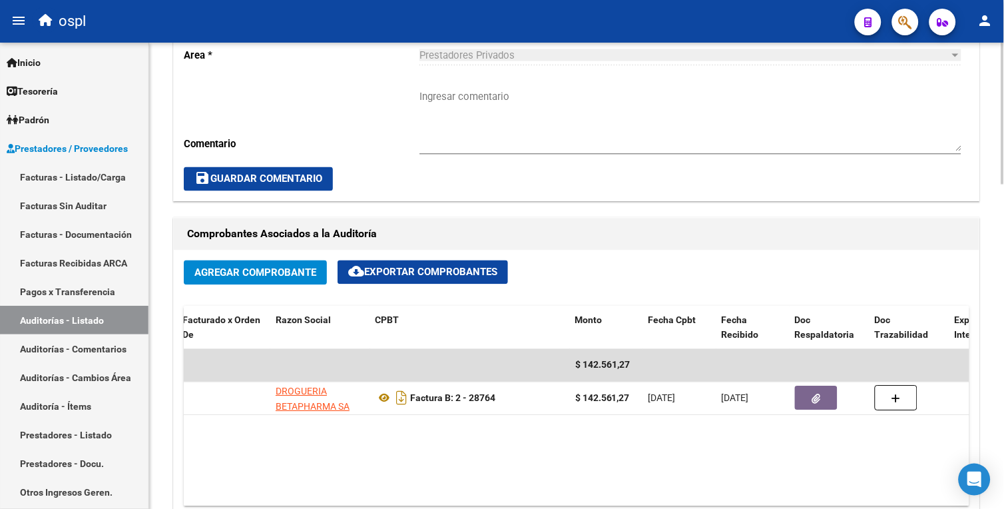
scroll to position [419, 0]
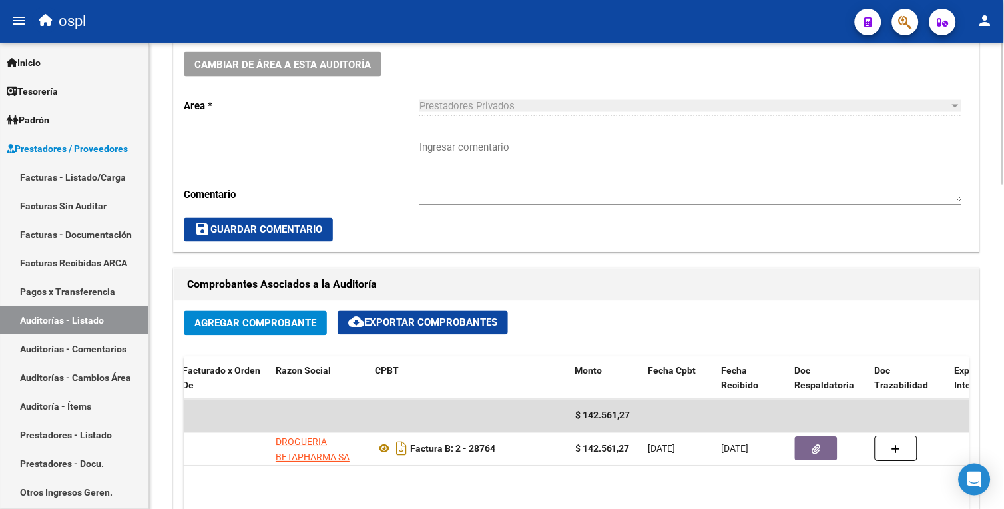
click at [1003, 174] on html "menu ospl person Firma Express Inicio Calendario SSS Instructivos Contacto OS T…" at bounding box center [502, 254] width 1004 height 509
click at [595, 154] on textarea "Ingresar comentario" at bounding box center [690, 171] width 542 height 63
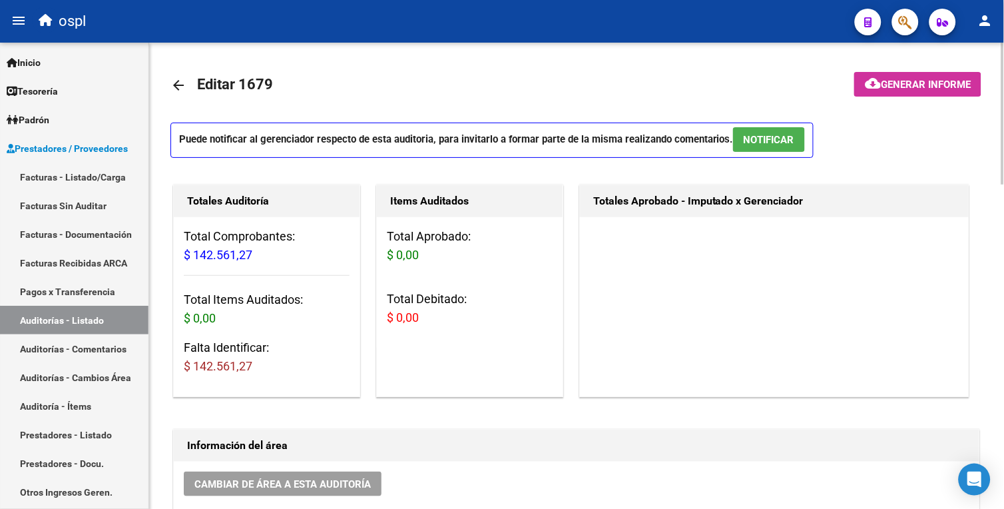
click at [1003, 213] on html "menu ospl person Firma Express Inicio Calendario SSS Instructivos Contacto OS T…" at bounding box center [502, 254] width 1004 height 509
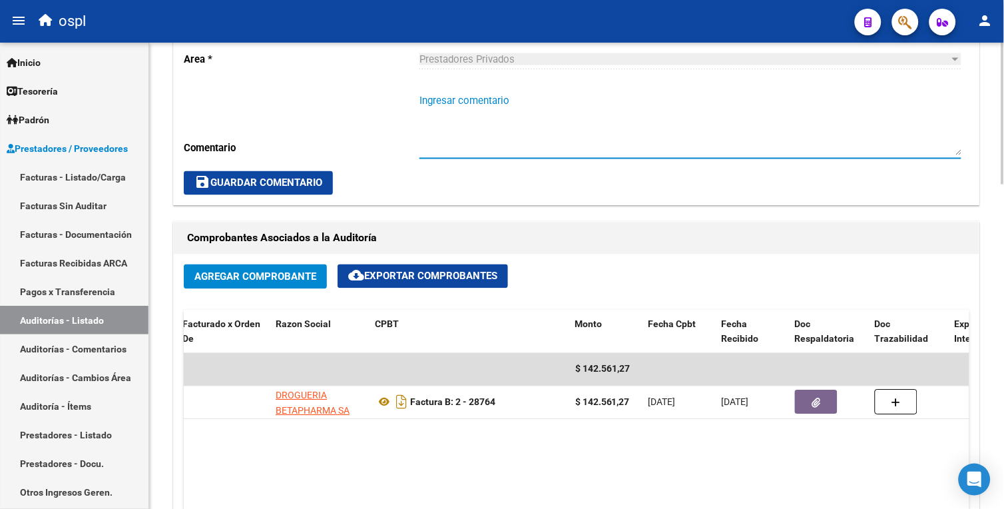
scroll to position [1067, 0]
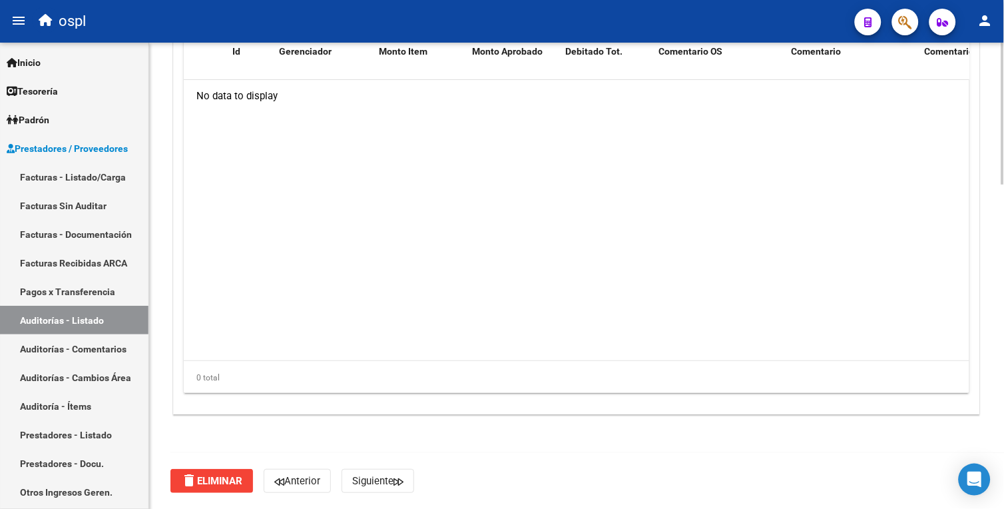
click at [1003, 322] on html "menu ospl person Firma Express Inicio Calendario SSS Instructivos Contacto OS T…" at bounding box center [502, 254] width 1004 height 509
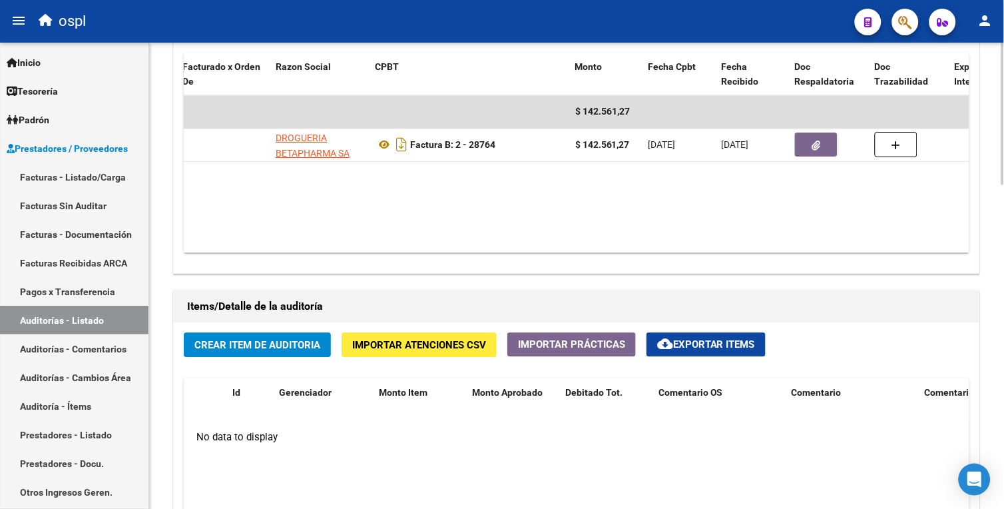
click at [1003, 288] on div at bounding box center [1002, 334] width 3 height 142
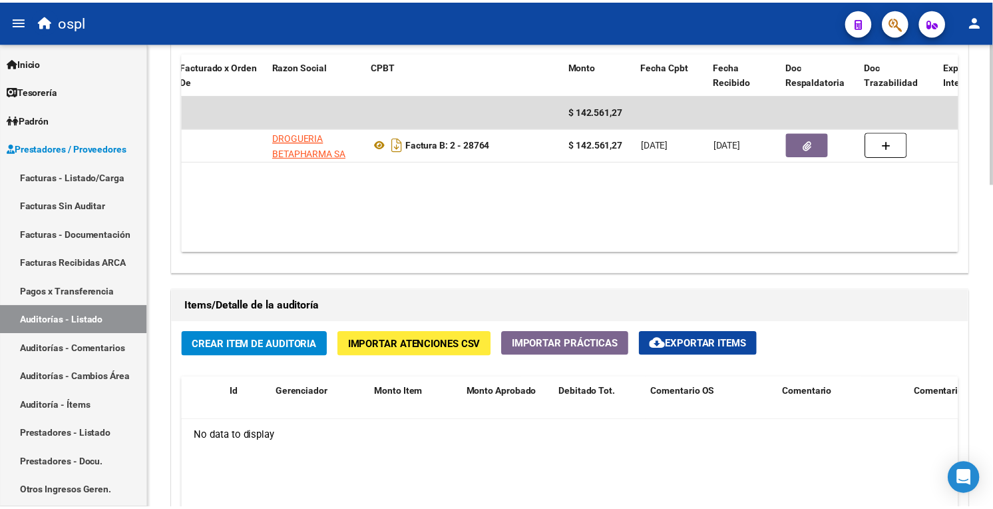
scroll to position [722, 0]
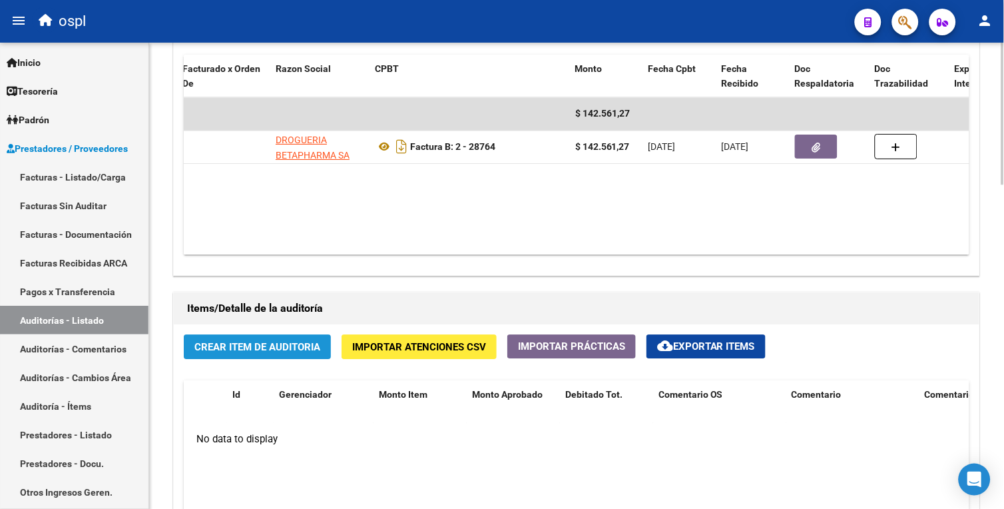
click at [198, 359] on button "Crear Item de Auditoria" at bounding box center [257, 346] width 147 height 25
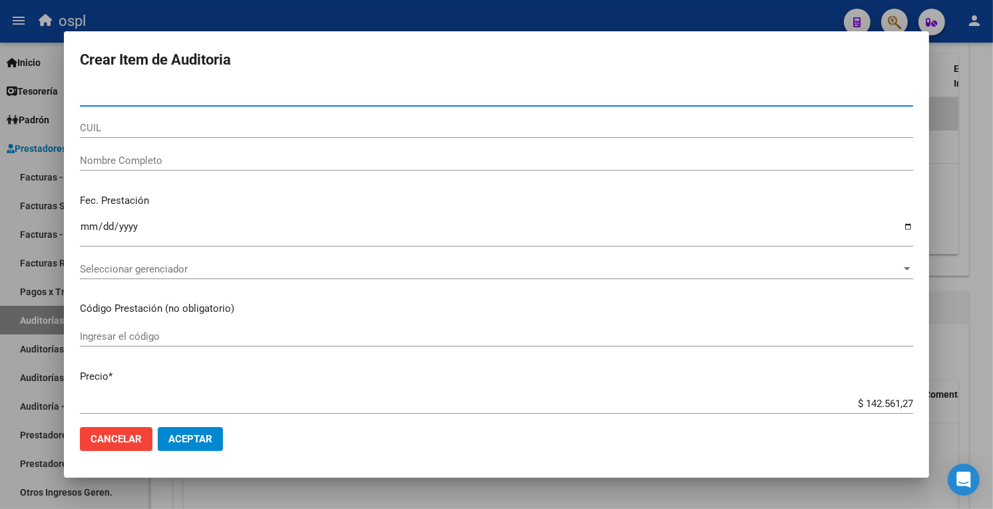
click at [114, 447] on button "Cancelar" at bounding box center [116, 439] width 73 height 24
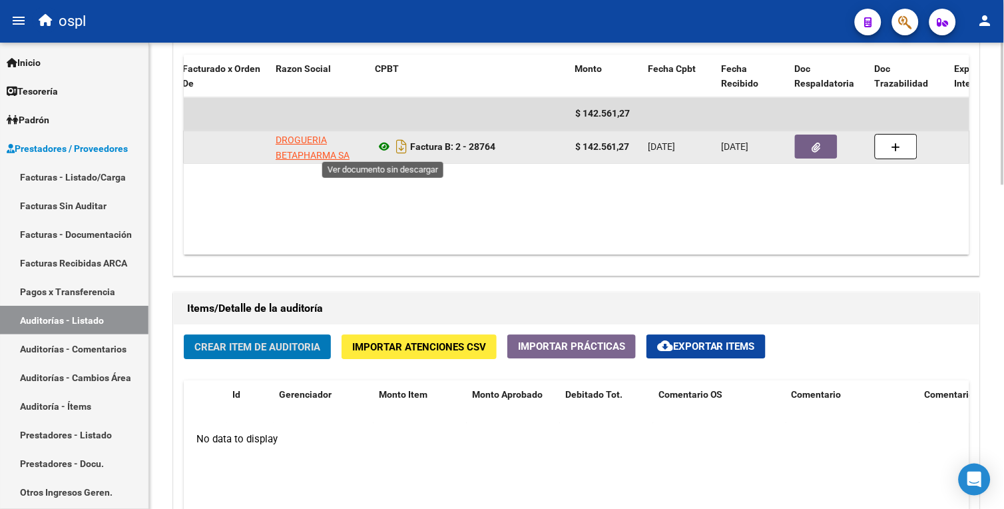
click at [383, 150] on icon at bounding box center [383, 146] width 17 height 16
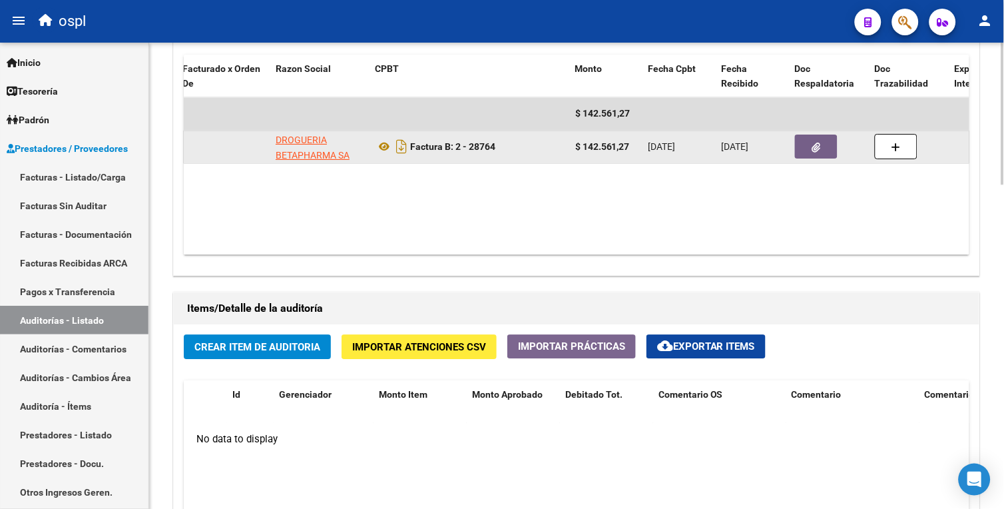
click at [802, 146] on button "button" at bounding box center [816, 146] width 43 height 24
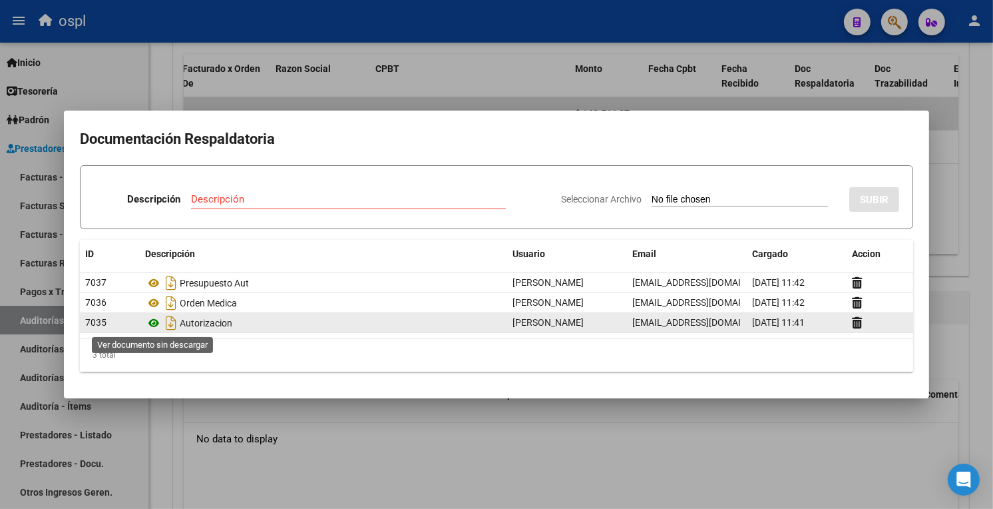
click at [154, 328] on icon at bounding box center [153, 323] width 17 height 16
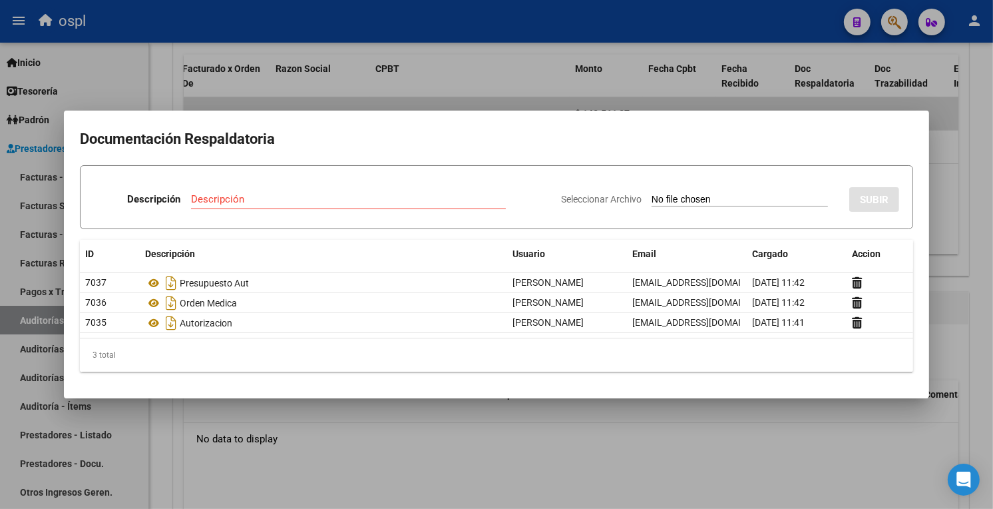
click at [224, 19] on div at bounding box center [496, 254] width 993 height 509
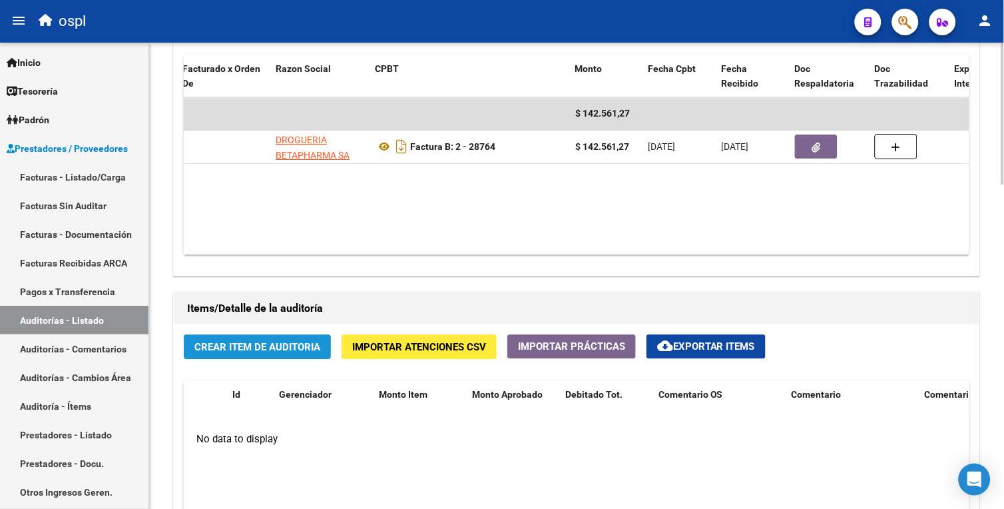
click at [285, 351] on span "Crear Item de Auditoria" at bounding box center [257, 347] width 126 height 12
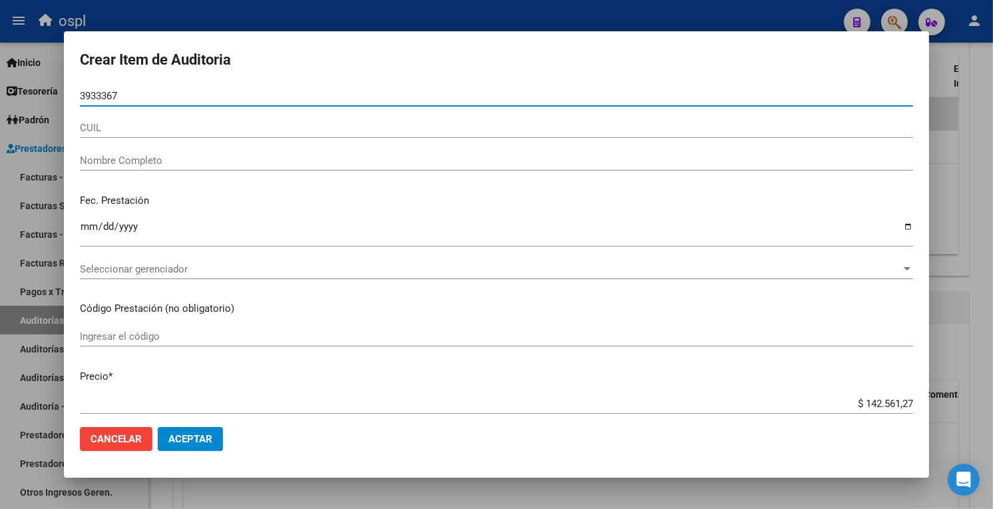
type input "39333674"
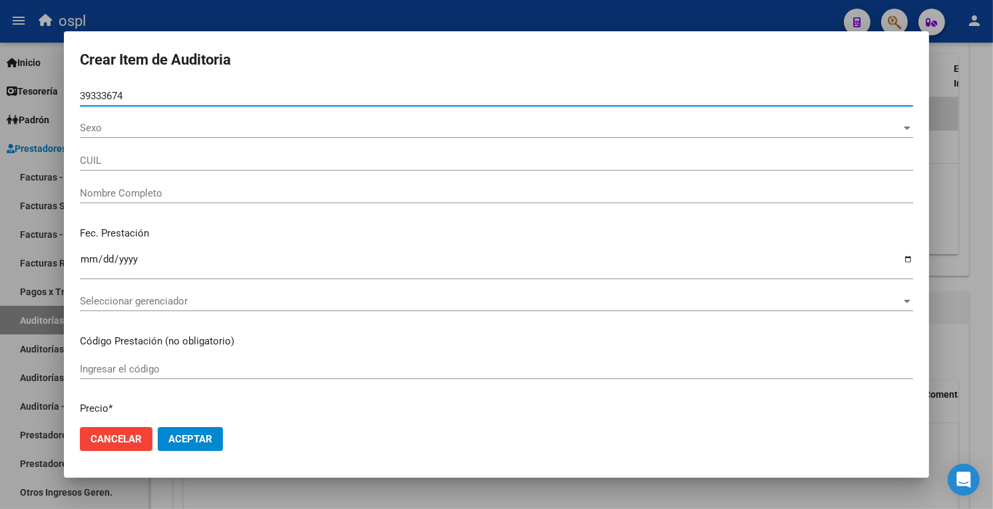
type input "27393336744"
type input "LASARTE [PERSON_NAME]"
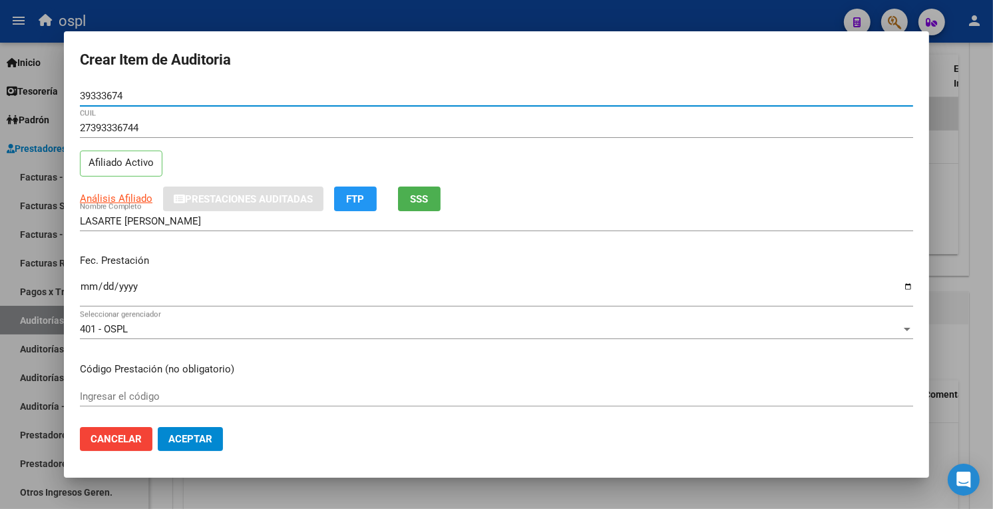
type input "39333674"
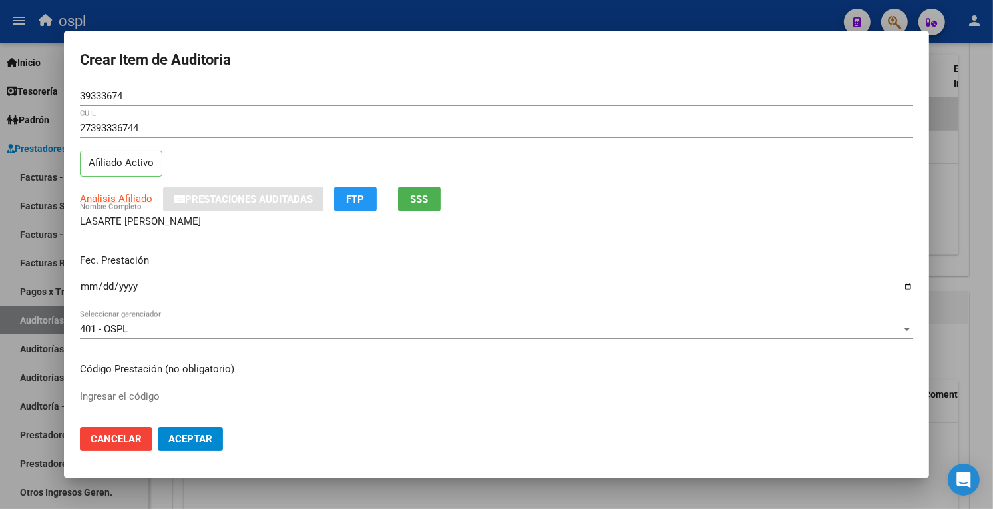
click at [83, 303] on div "Ingresar la fecha" at bounding box center [497, 292] width 834 height 29
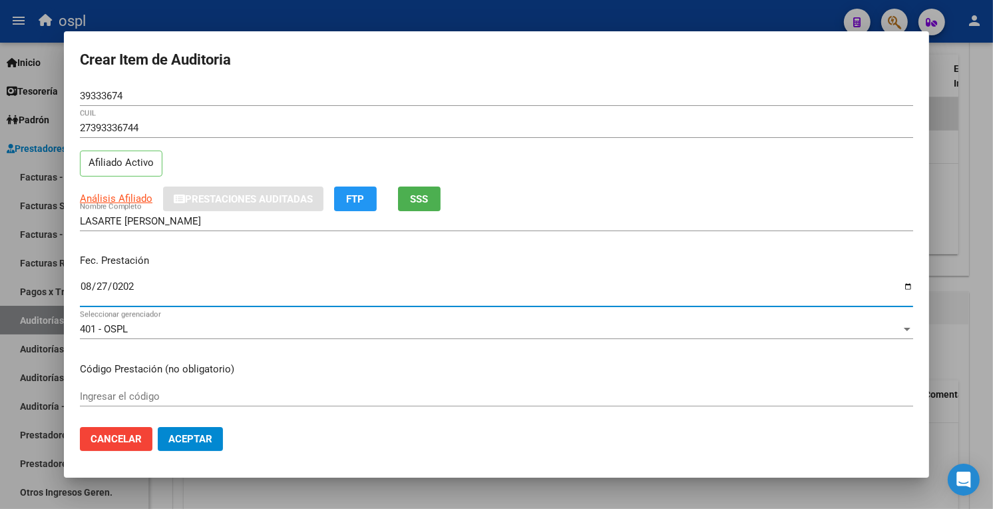
type input "[DATE]"
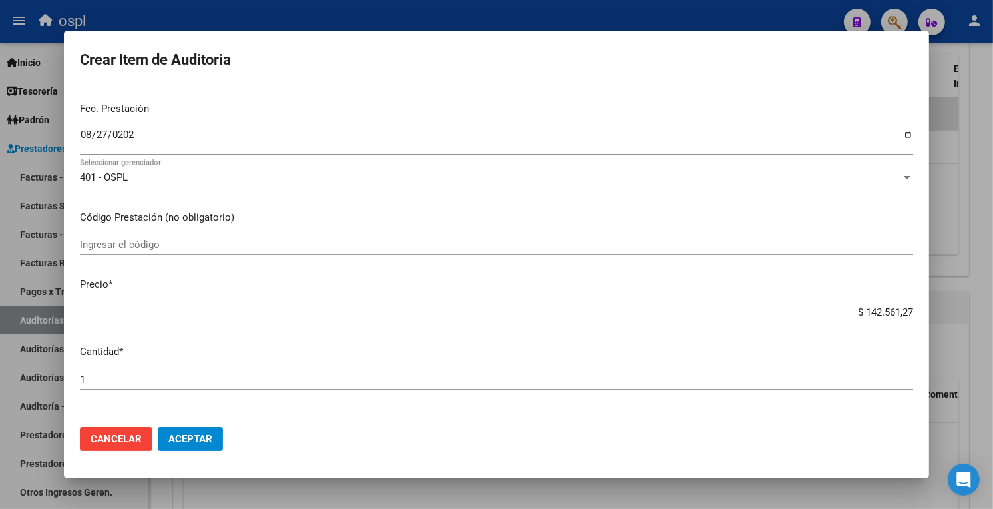
scroll to position [158, 0]
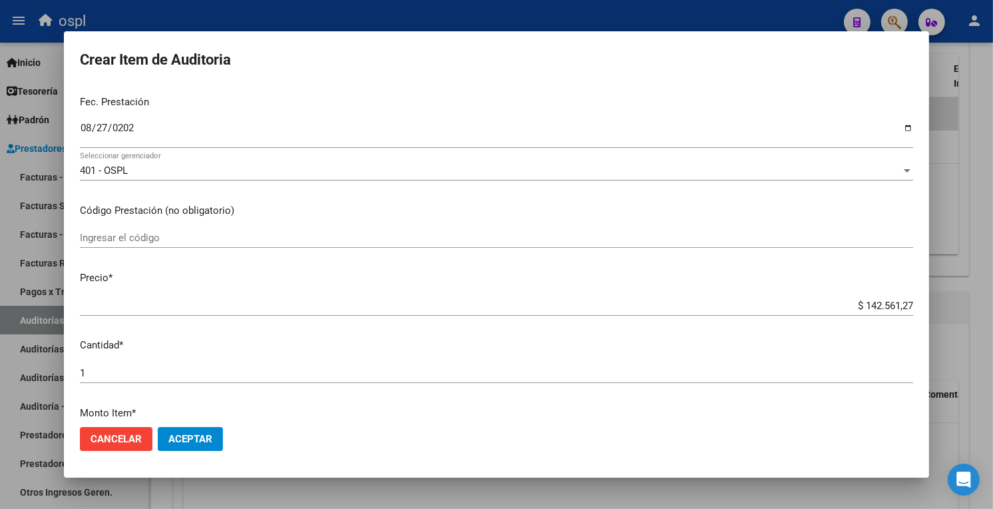
click at [211, 238] on input "Ingresar el código" at bounding box center [497, 238] width 834 height 12
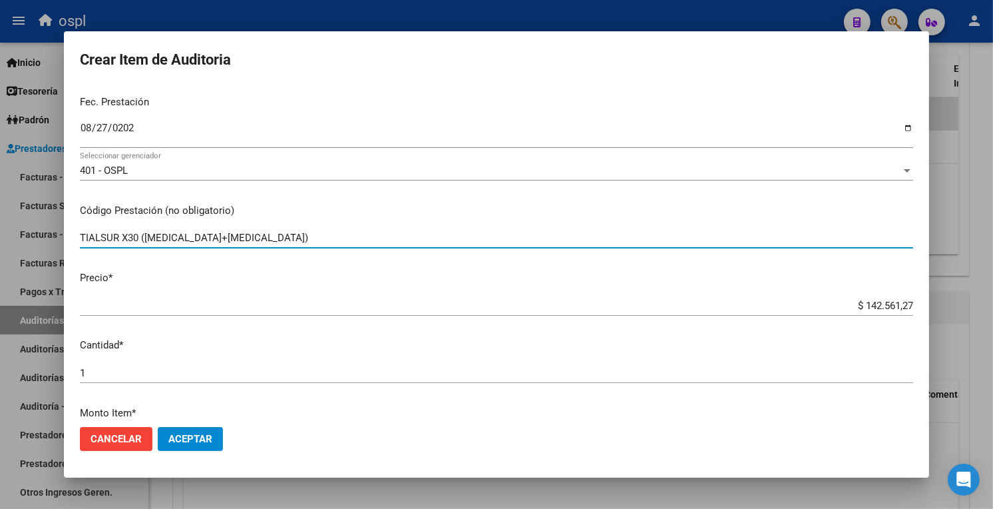
type input "TIALSUR X30 ([MEDICAL_DATA]+[MEDICAL_DATA])"
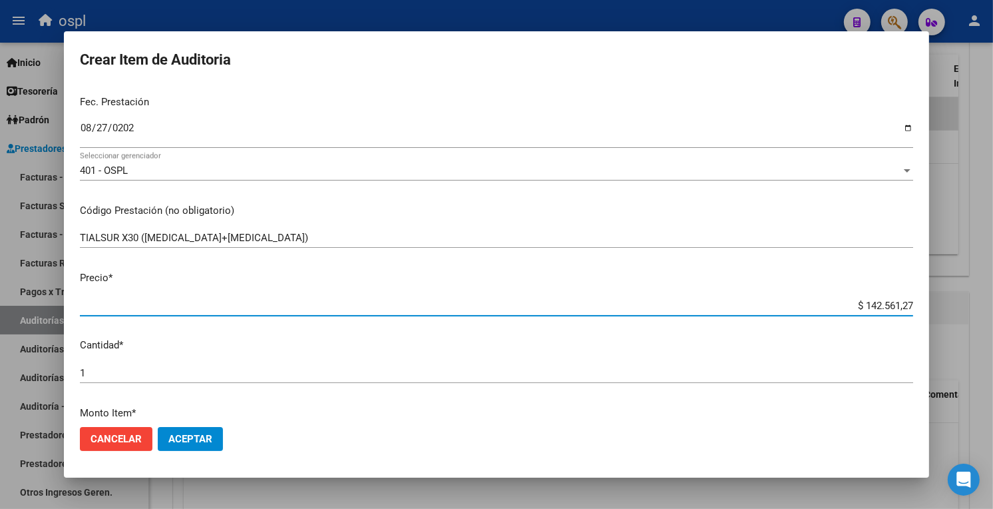
drag, startPoint x: 834, startPoint y: 307, endPoint x: 935, endPoint y: 303, distance: 100.6
click at [935, 303] on div "Crear Item de Auditoria 39333674 Nro Documento 27393336744 CUIL Afiliado Activo…" at bounding box center [496, 254] width 993 height 509
type input "$ 0,04"
type input "$ 0,42"
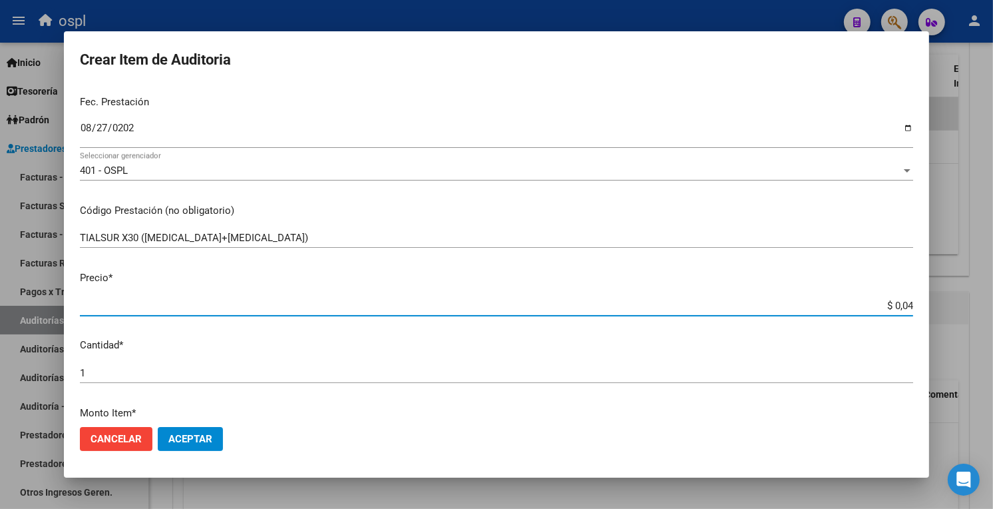
type input "$ 0,42"
type input "$ 4,23"
type input "$ 42,30"
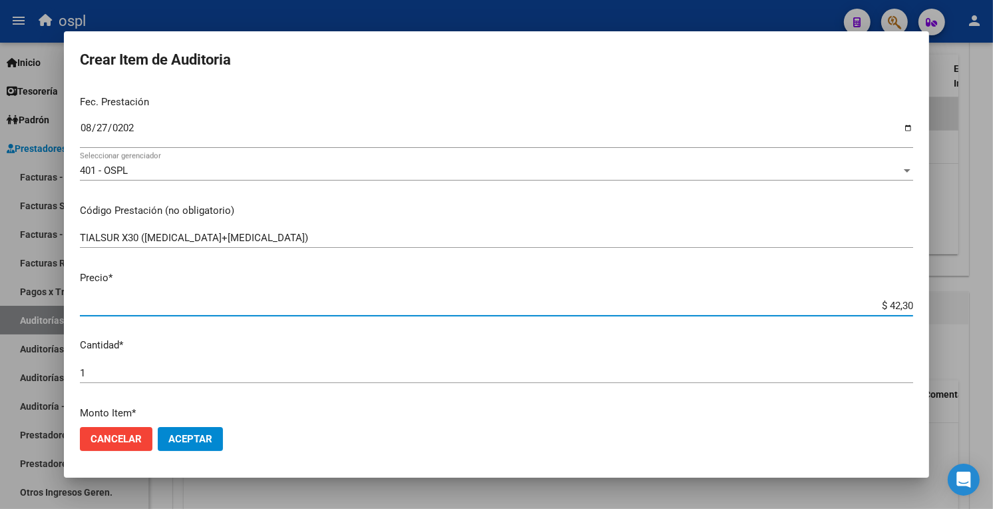
type input "$ 423,05"
type input "$ 4.230,55"
type input "$ 42.305,50"
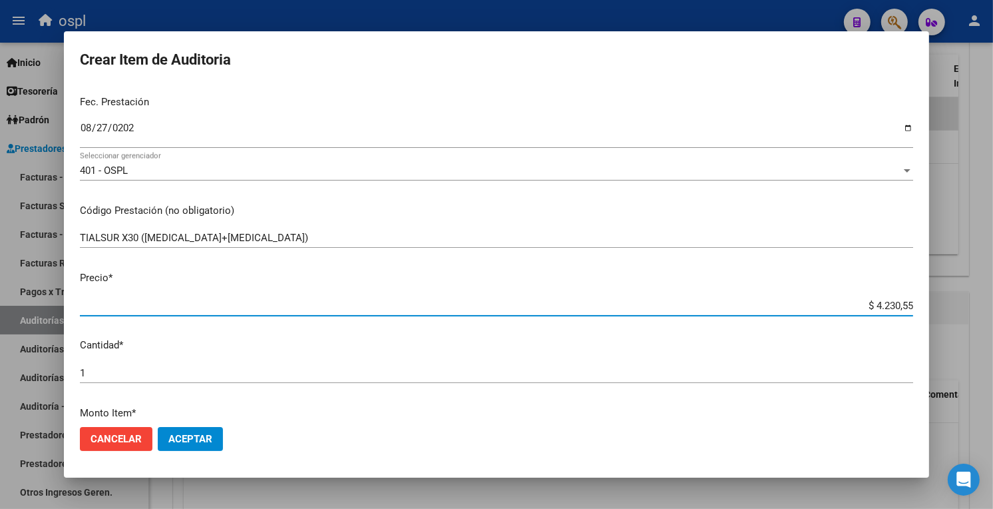
type input "$ 42.305,50"
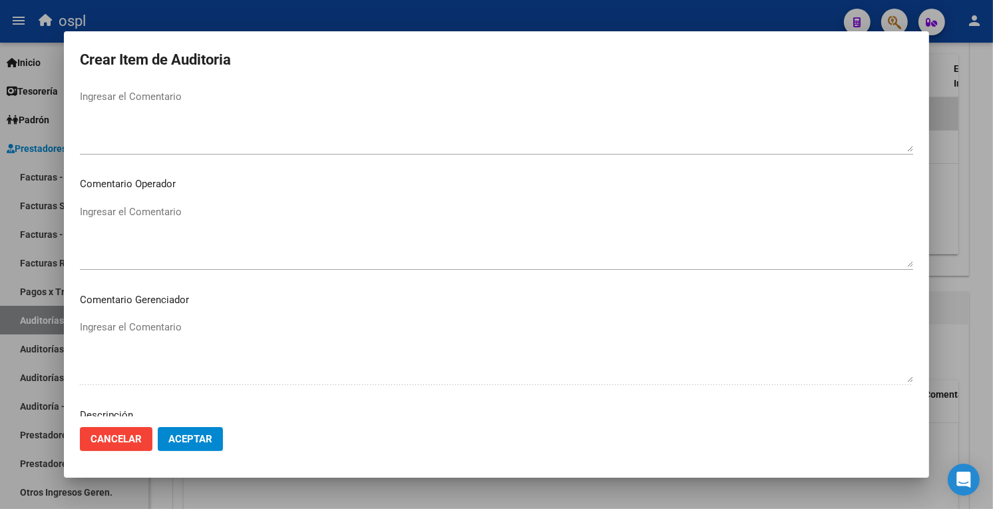
scroll to position [640, 0]
click at [263, 220] on textarea "Ingresar el Comentario" at bounding box center [497, 232] width 834 height 63
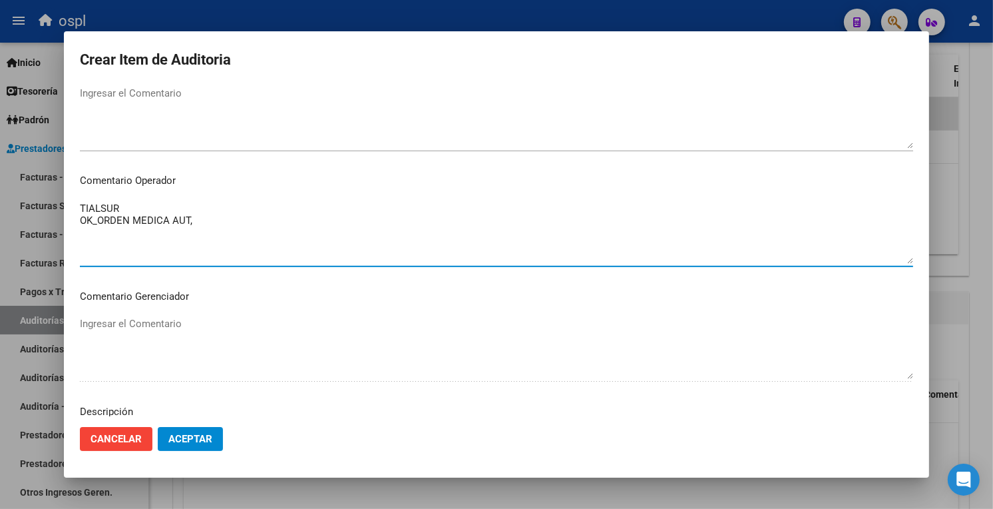
click at [97, 223] on textarea "TIALSUR OK_ORDEN MEDICA AUT," at bounding box center [497, 232] width 834 height 63
click at [308, 224] on textarea "TIALSUR OK_AUTORIZACION, ORDEN MEDICA AUT," at bounding box center [497, 232] width 834 height 63
click at [151, 212] on textarea "TIALSUR OK_AUTORIZACION, ORDEN MEDICA AUT, PRESUPUESTO AUT." at bounding box center [497, 232] width 834 height 63
drag, startPoint x: 373, startPoint y: 213, endPoint x: 107, endPoint y: 182, distance: 267.5
click at [103, 182] on app-form-text-field "Comentario Operador TIALSUR - MEDICAMENTO OK_AUTORIZACION, ORDEN MEDICA AUT, PR…" at bounding box center [502, 217] width 844 height 89
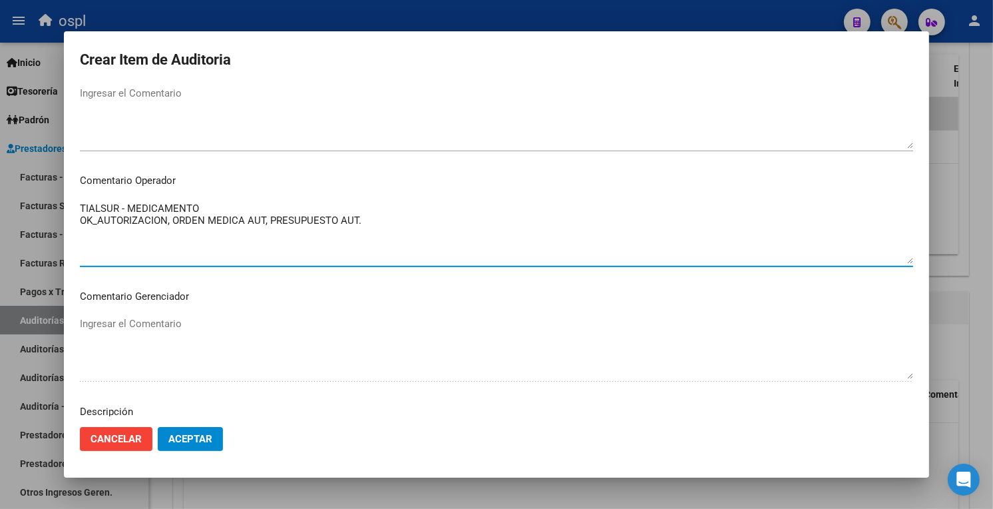
drag, startPoint x: 209, startPoint y: 253, endPoint x: 247, endPoint y: 236, distance: 41.7
click at [210, 253] on textarea "TIALSUR - MEDICAMENTO OK_AUTORIZACION, ORDEN MEDICA AUT, PRESUPUESTO AUT." at bounding box center [497, 232] width 834 height 63
drag, startPoint x: 378, startPoint y: 221, endPoint x: 13, endPoint y: 183, distance: 366.8
click at [13, 183] on div "Crear Item de Auditoria 39333674 Nro Documento 27393336744 CUIL Afiliado Activo…" at bounding box center [496, 254] width 993 height 509
click at [200, 240] on textarea "TIALSUR - MEDICAMENTO OK_AUTORIZACION, ORDEN MEDICA AUT, PRESUPUESTO AUT." at bounding box center [497, 232] width 834 height 63
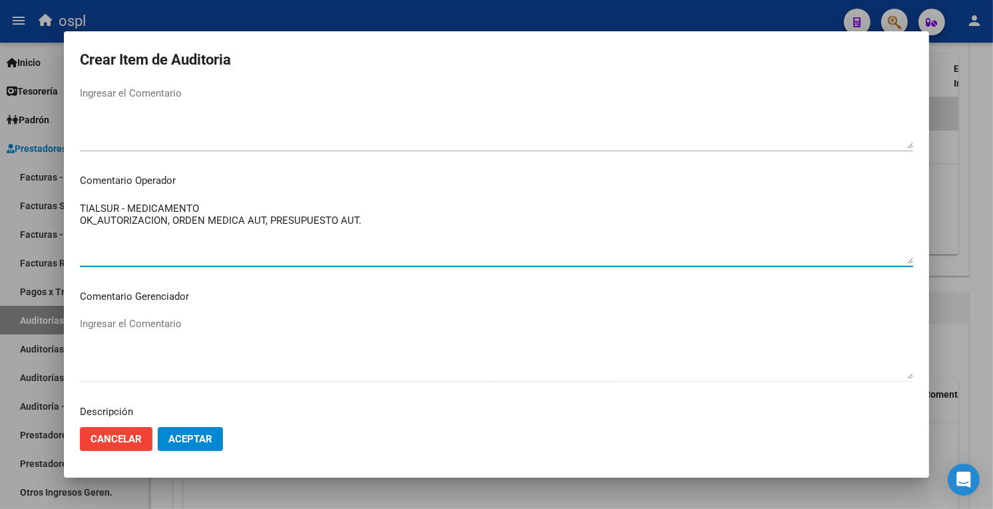
type textarea "TIALSUR - MEDICAMENTO OK_AUTORIZACION, ORDEN MEDICA AUT, PRESUPUESTO AUT."
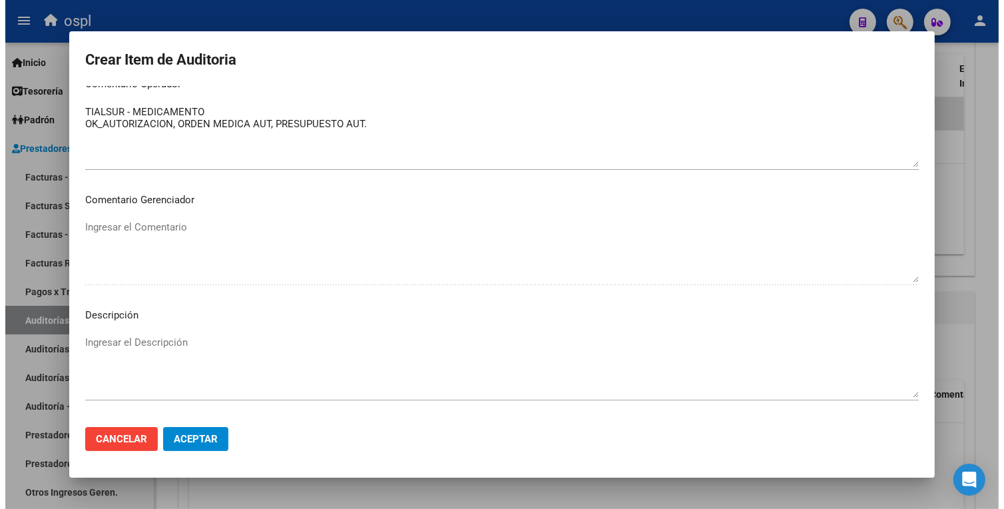
scroll to position [868, 0]
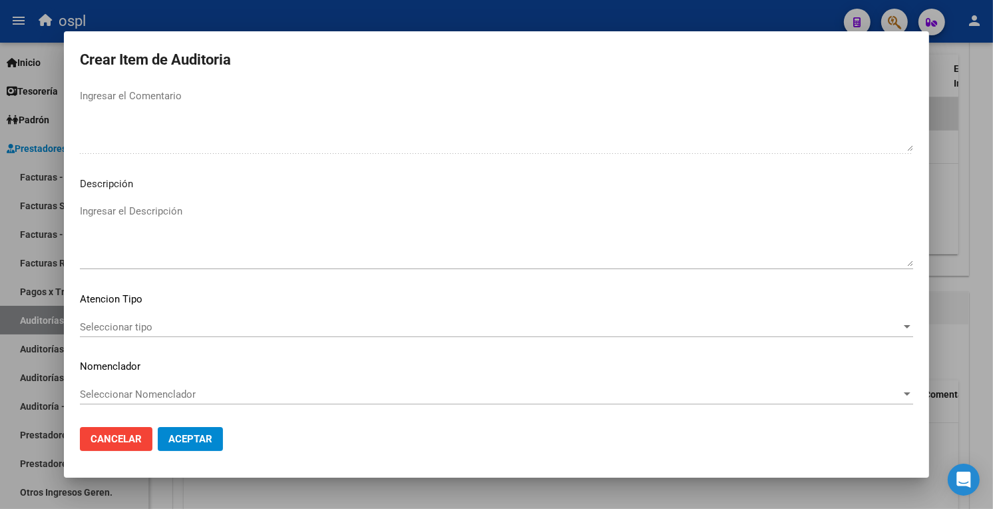
click at [162, 320] on div "Seleccionar tipo Seleccionar tipo" at bounding box center [497, 327] width 834 height 20
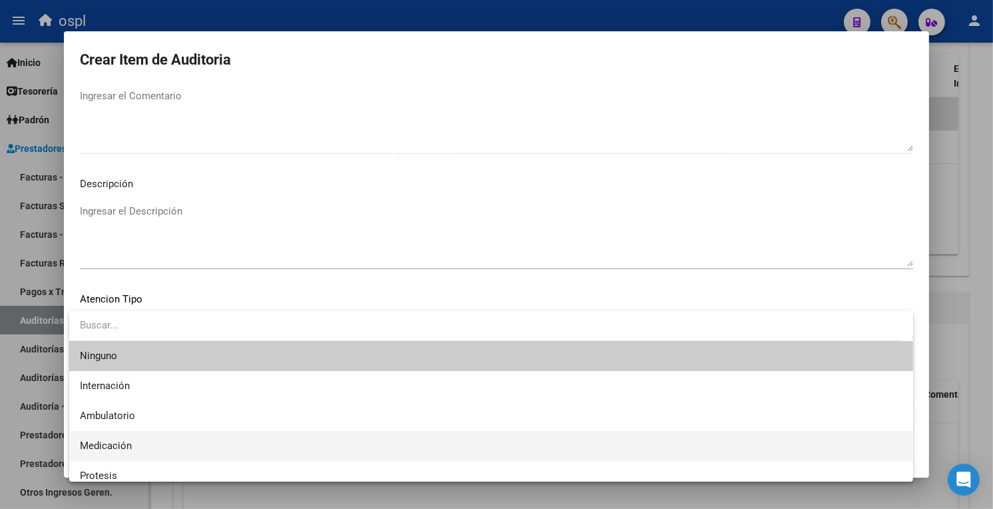
click at [108, 438] on span "Medicación" at bounding box center [491, 446] width 823 height 30
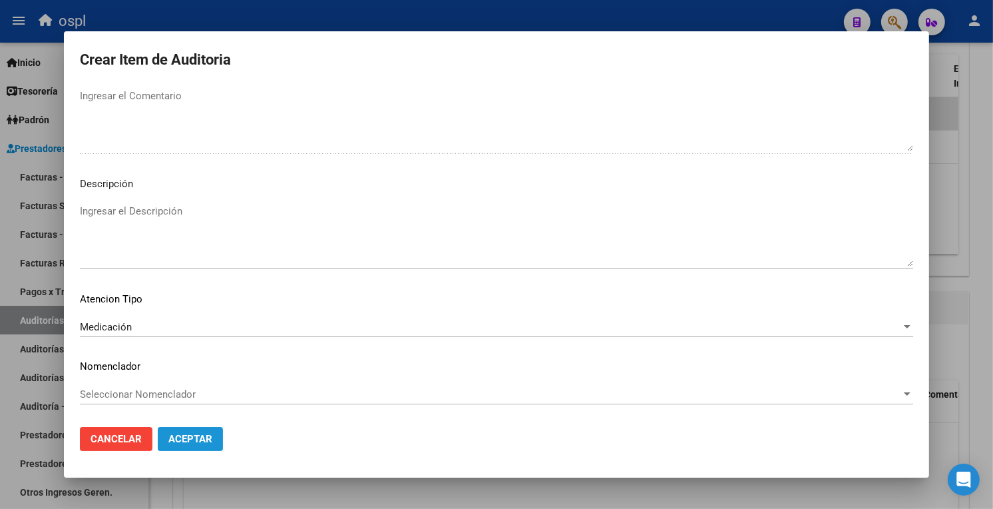
click at [198, 439] on span "Aceptar" at bounding box center [190, 439] width 44 height 12
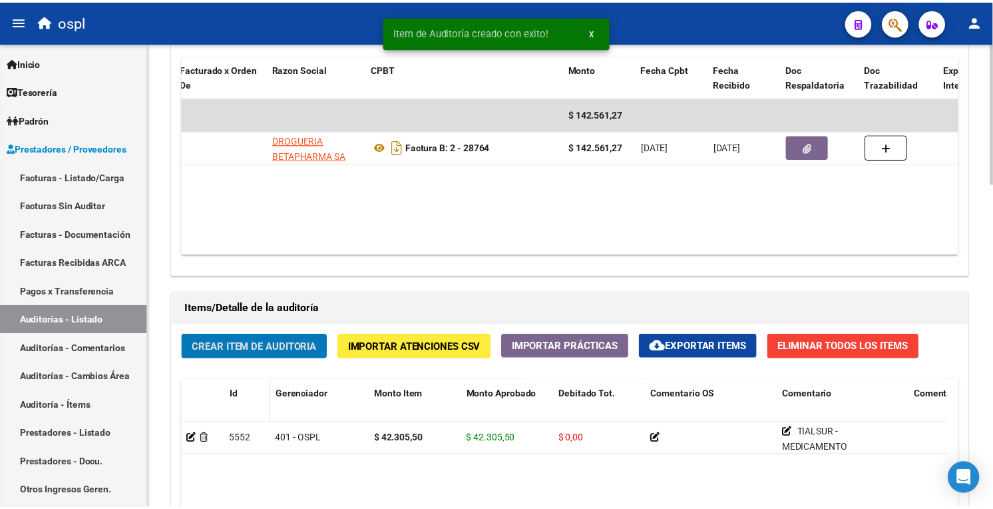
scroll to position [722, 0]
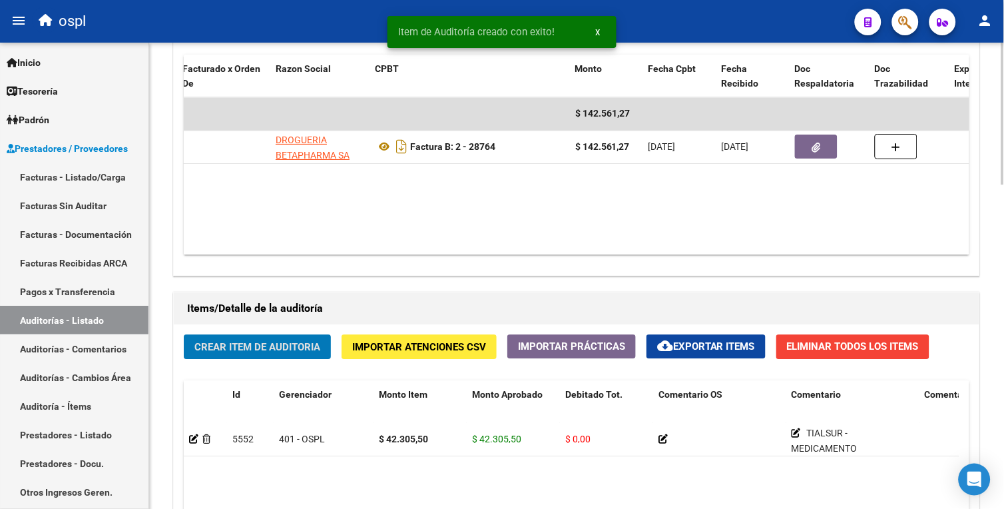
click at [292, 350] on span "Crear Item de Auditoria" at bounding box center [257, 347] width 126 height 12
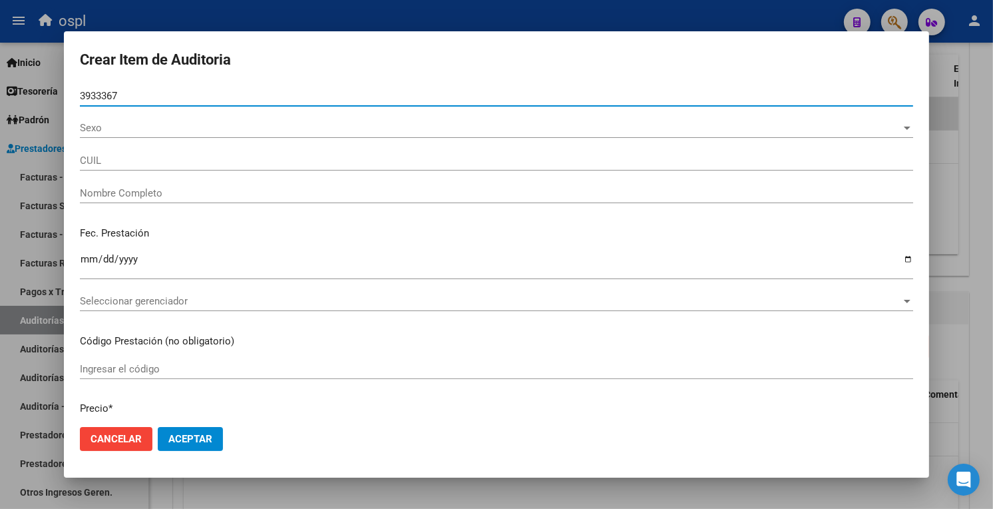
type input "39333674"
type input "27393336744"
type input "LASARTE [PERSON_NAME]"
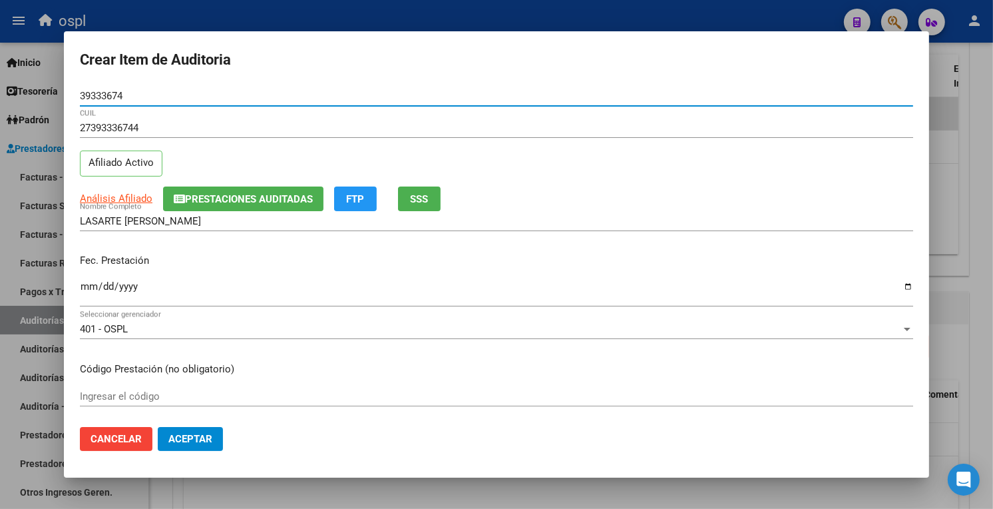
type input "39333674"
click at [95, 296] on input "Ingresar la fecha" at bounding box center [497, 291] width 834 height 21
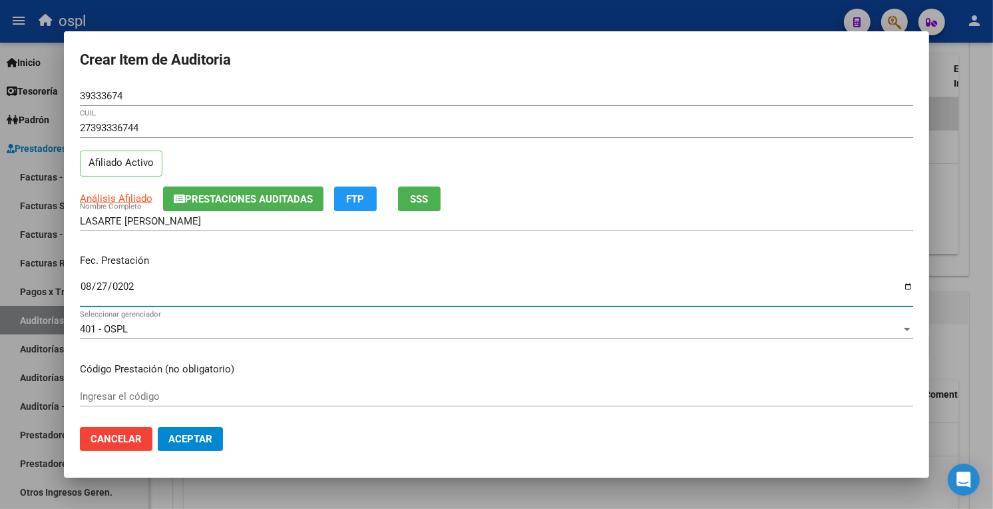
type input "[DATE]"
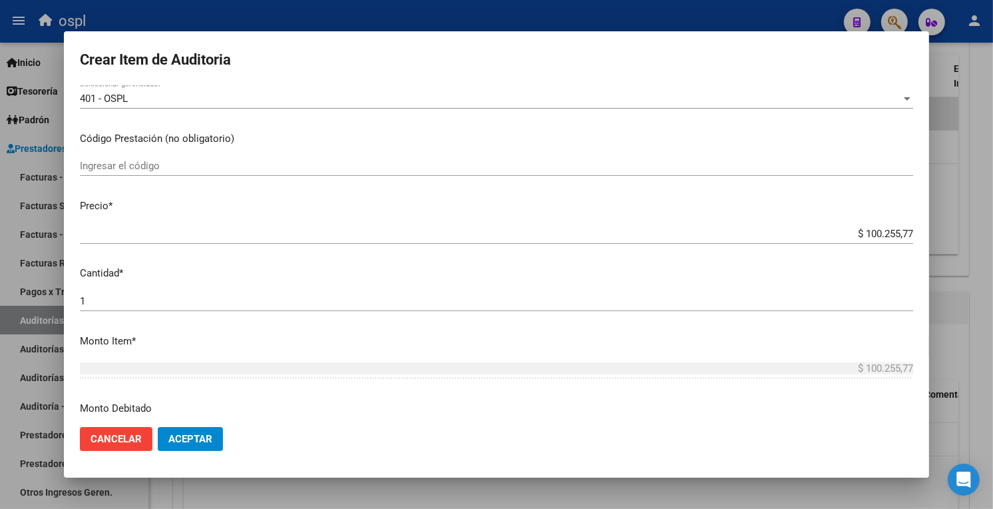
scroll to position [248, 0]
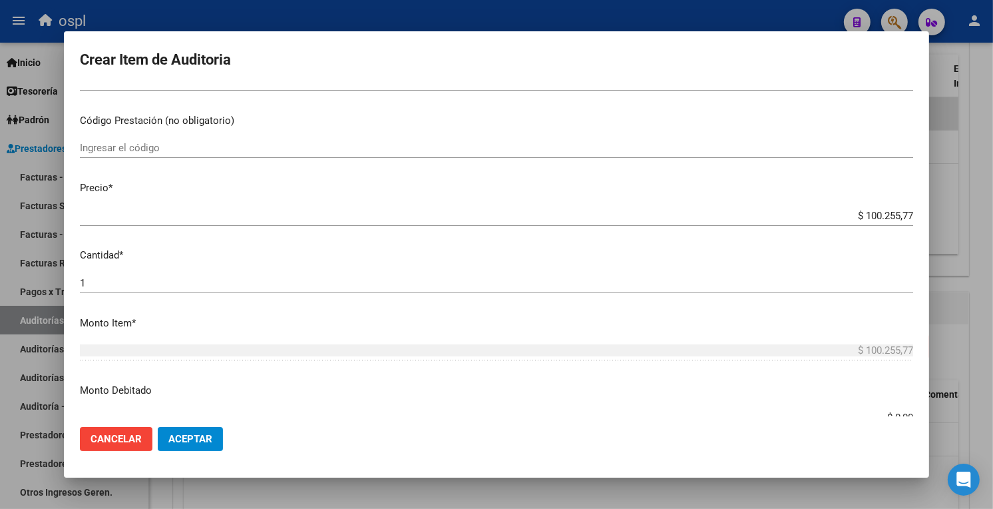
click at [190, 154] on div "Ingresar el código" at bounding box center [497, 148] width 834 height 20
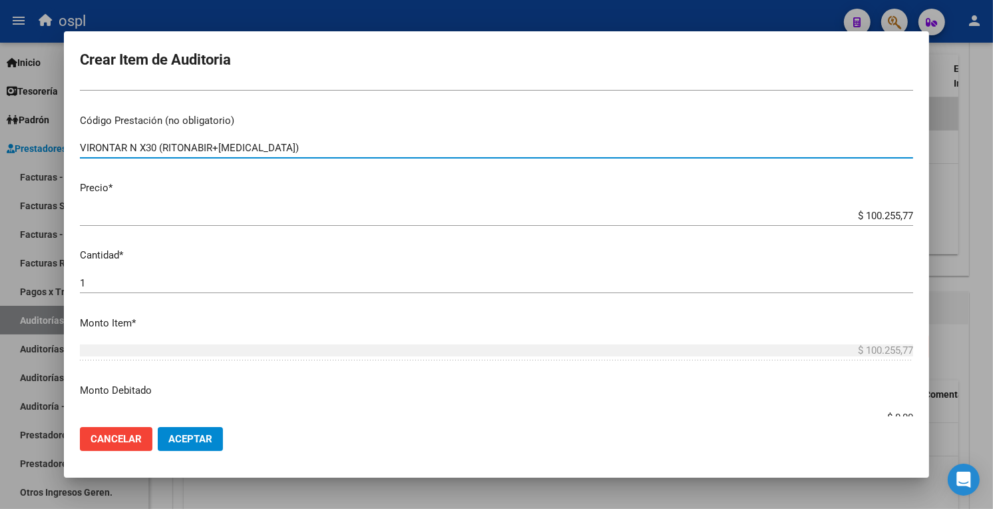
type input "VIRONTAR N X30 (RITONABIR+[MEDICAL_DATA])"
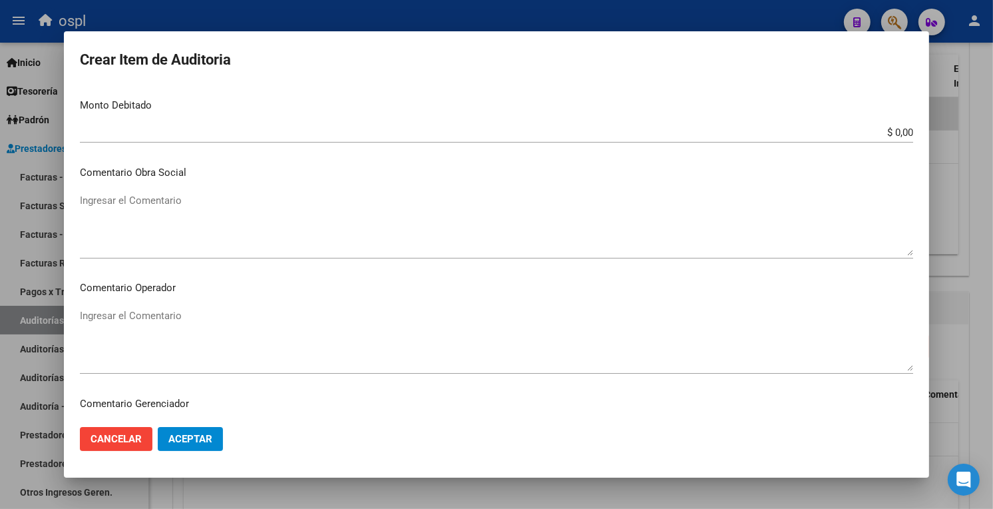
scroll to position [536, 0]
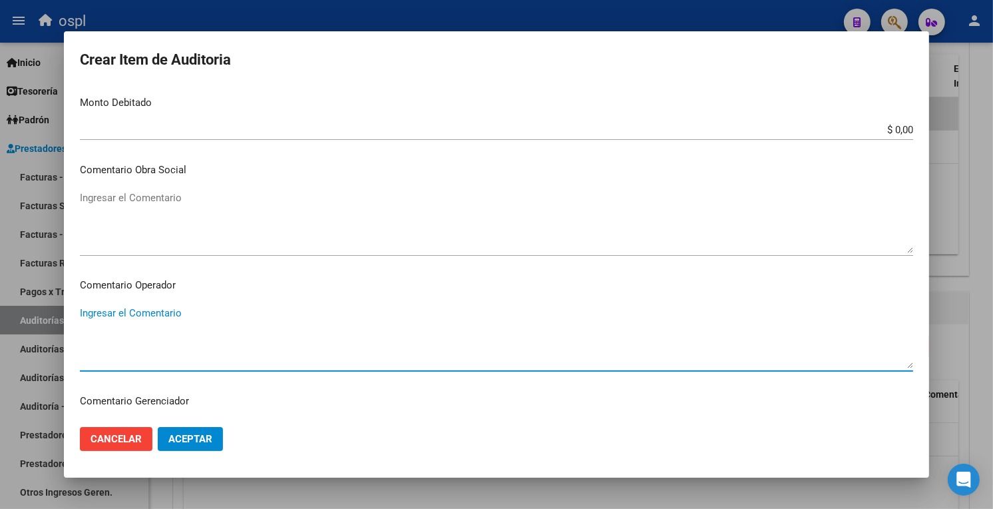
click at [156, 312] on textarea "Ingresar el Comentario" at bounding box center [497, 337] width 834 height 63
paste textarea "TIALSUR - MEDICAMENTO OK_AUTORIZACION, ORDEN MEDICA AUT, PRESUPUESTO AUT."
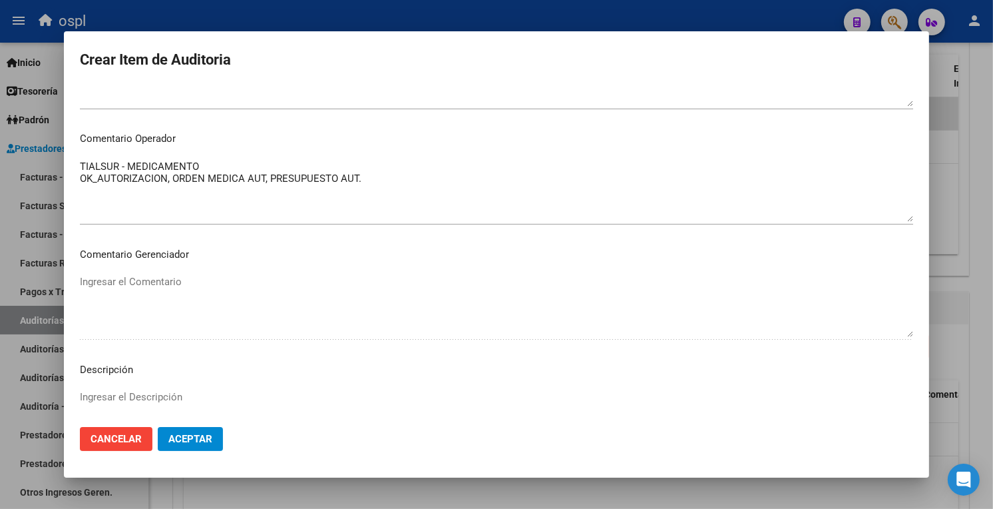
scroll to position [700, 0]
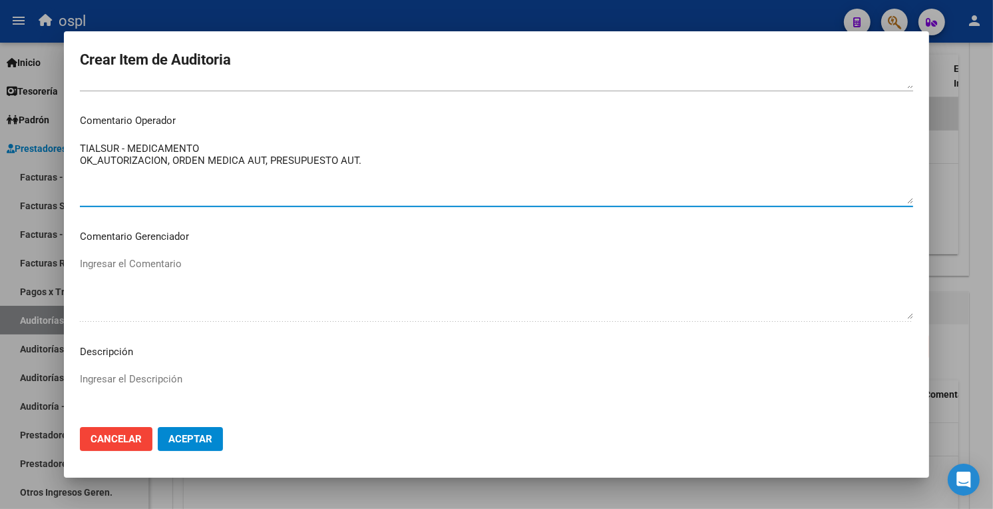
click at [123, 143] on textarea "TIALSUR - MEDICAMENTO OK_AUTORIZACION, ORDEN MEDICA AUT, PRESUPUESTO AUT." at bounding box center [497, 172] width 834 height 63
drag, startPoint x: 117, startPoint y: 143, endPoint x: 55, endPoint y: 144, distance: 61.9
click at [55, 144] on div "Crear Item de Auditoria 39333674 Nro Documento 27393336744 CUIL Afiliado Activo…" at bounding box center [496, 254] width 993 height 509
type textarea "VIRONTAR - MEDICAMENTO OK_AUTORIZACION, ORDEN MEDICA AUT, PRESUPUESTO AUT."
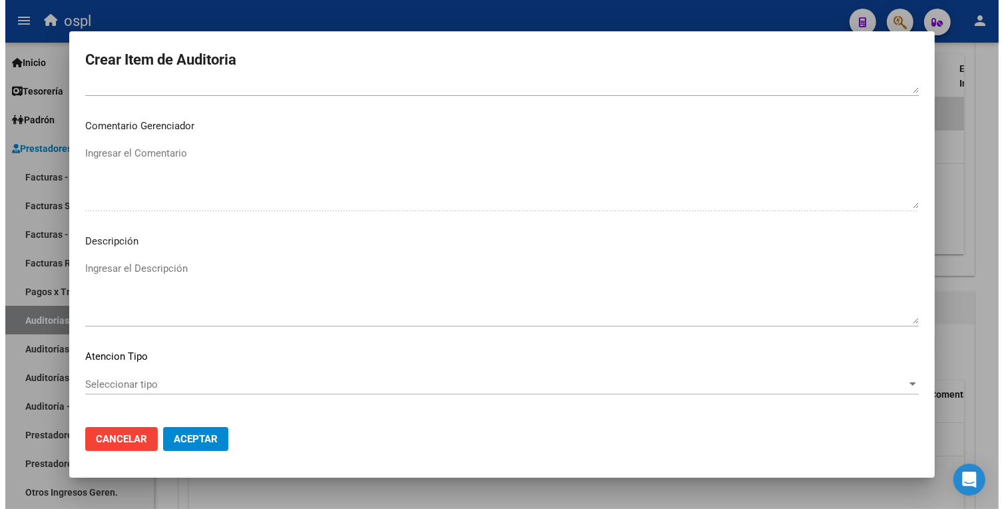
scroll to position [868, 0]
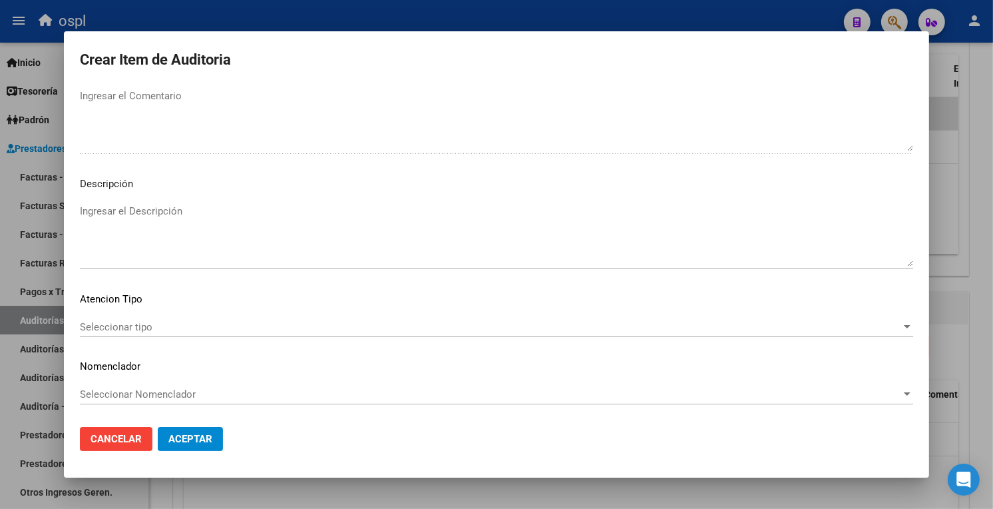
click at [152, 334] on div "Seleccionar tipo Seleccionar tipo" at bounding box center [497, 327] width 834 height 20
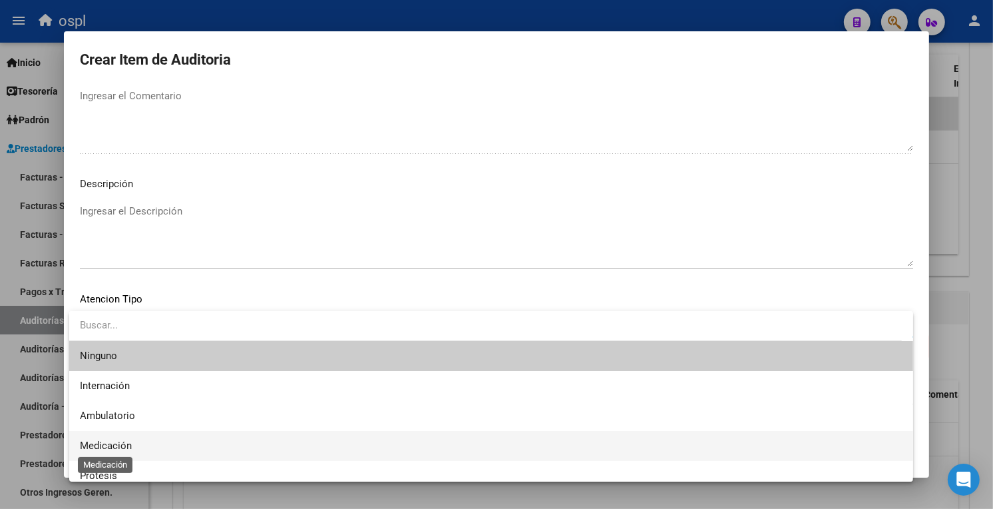
click at [116, 444] on span "Medicación" at bounding box center [106, 445] width 52 height 12
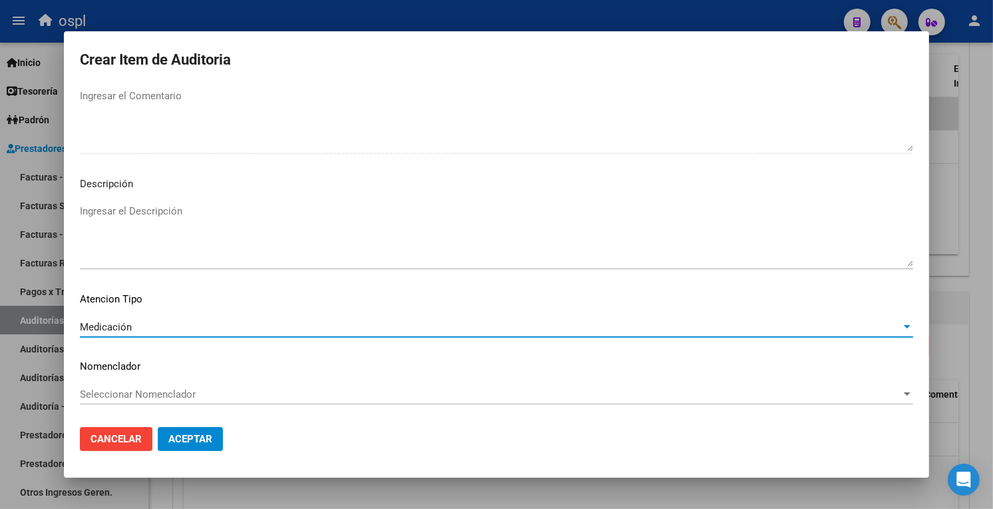
click at [185, 431] on button "Aceptar" at bounding box center [190, 439] width 65 height 24
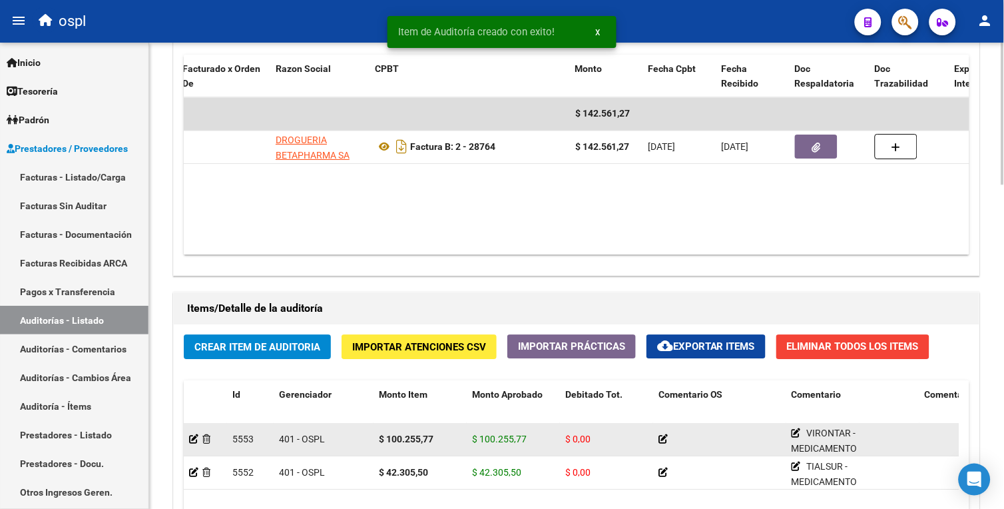
click at [662, 443] on icon at bounding box center [662, 438] width 9 height 9
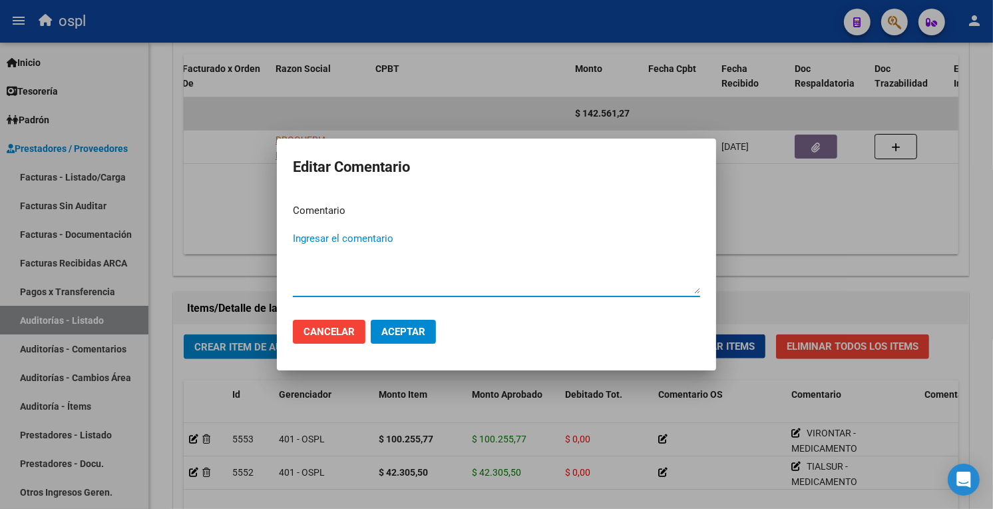
type textarea "I"
type textarea "PAGADO"
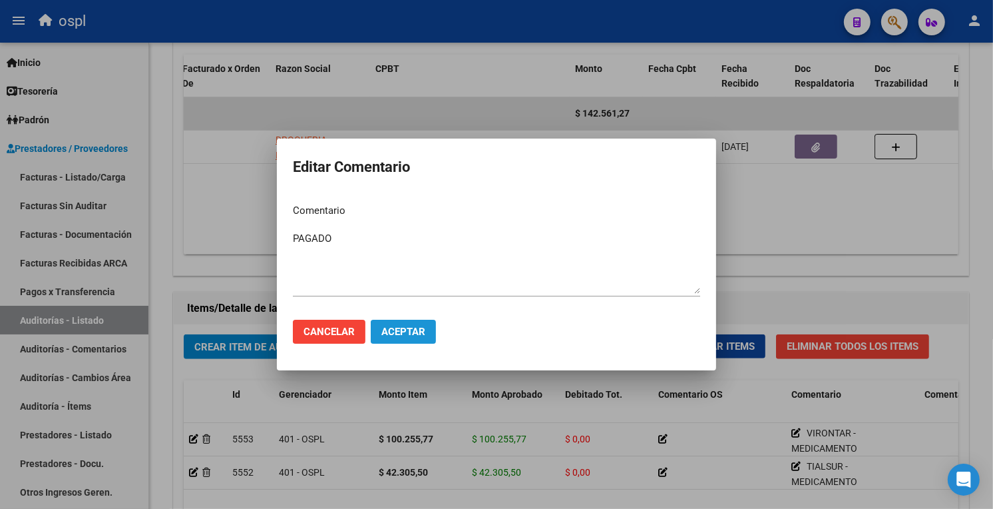
click at [391, 322] on button "Aceptar" at bounding box center [403, 332] width 65 height 24
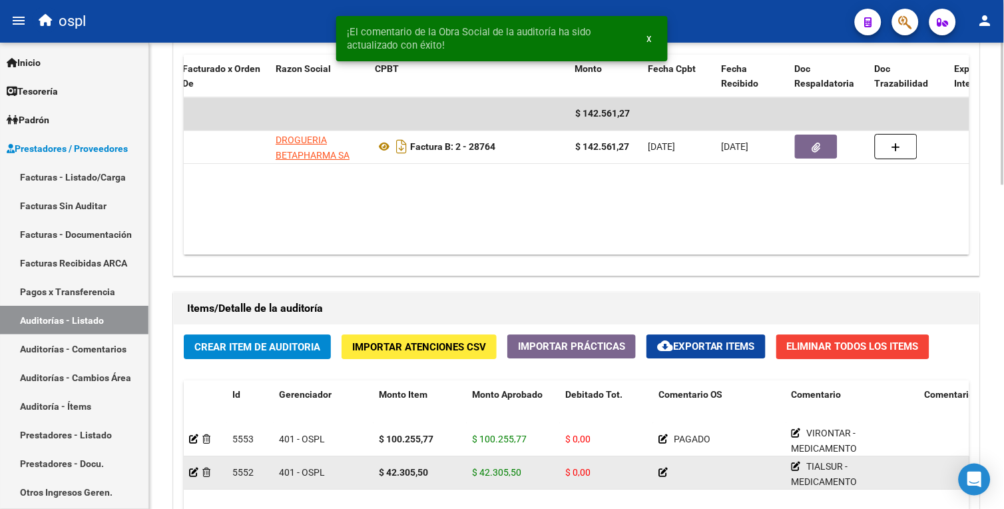
click at [666, 475] on icon at bounding box center [662, 471] width 9 height 9
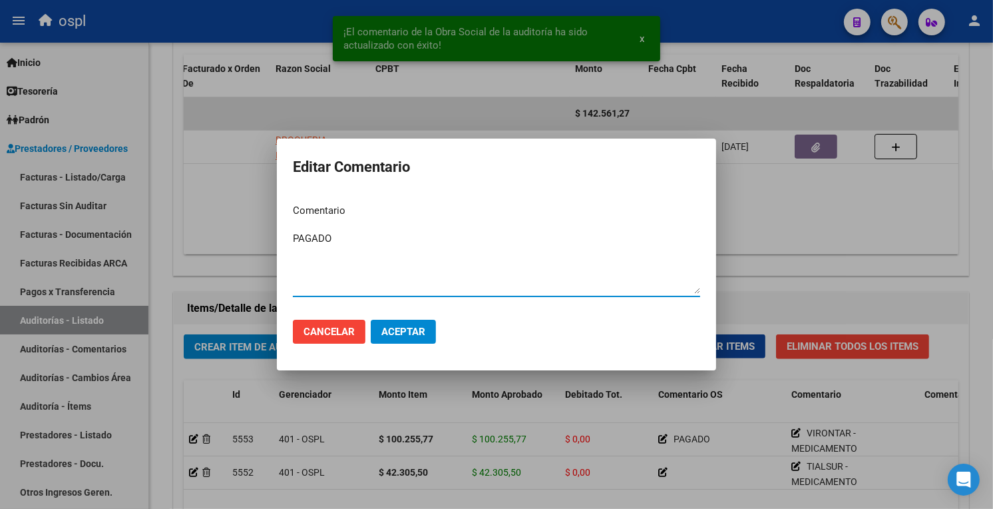
type textarea "PAGADO"
click at [415, 333] on span "Aceptar" at bounding box center [403, 332] width 44 height 12
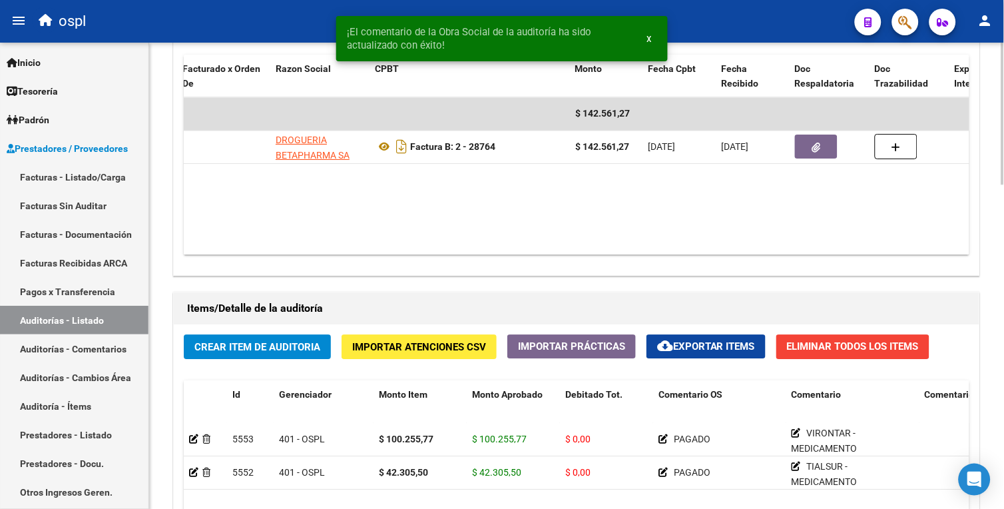
click at [1003, 190] on html "menu ospl person Firma Express Inicio Calendario SSS Instructivos Contacto OS T…" at bounding box center [502, 254] width 1004 height 509
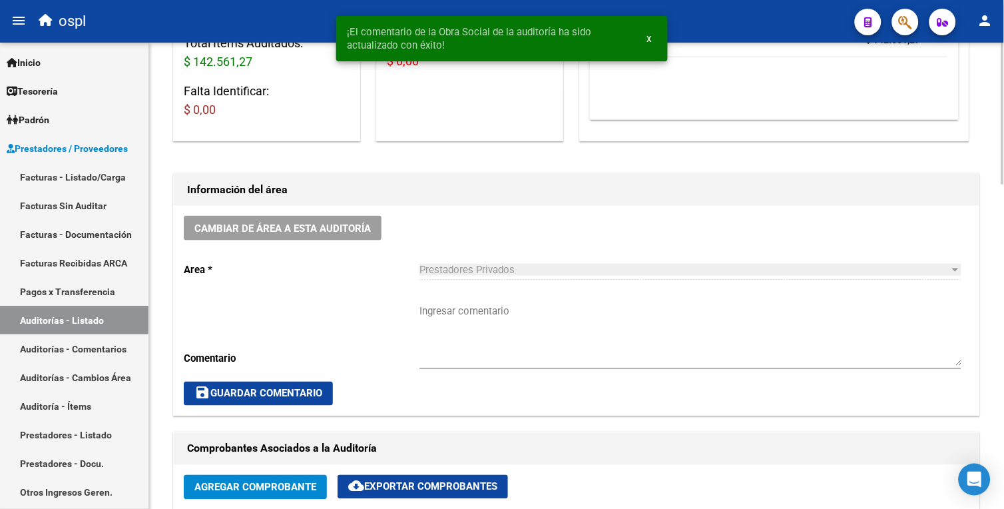
click at [521, 325] on textarea "Ingresar comentario" at bounding box center [690, 335] width 542 height 63
paste textarea "TIALSUR - MEDICAMENTO OK_AUTORIZACION, ORDEN MEDICA AUT, PRESUPUESTO AUT."
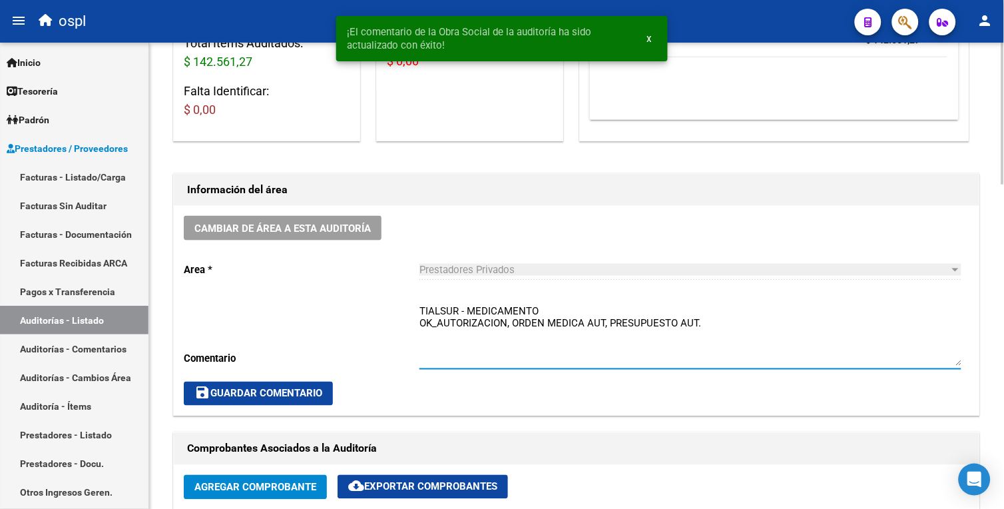
click at [458, 314] on textarea "TIALSUR - MEDICAMENTO OK_AUTORIZACION, ORDEN MEDICA AUT, PRESUPUESTO AUT." at bounding box center [690, 335] width 542 height 63
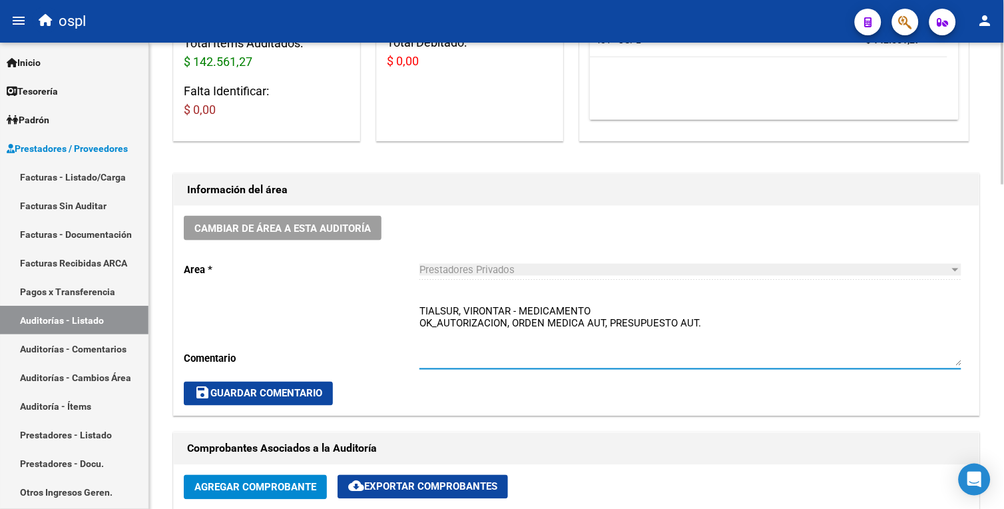
click at [598, 315] on textarea "TIALSUR, VIRONTAR - MEDICAMENTO OK_AUTORIZACION, ORDEN MEDICA AUT, PRESUPUESTO …" at bounding box center [690, 335] width 542 height 63
click at [615, 316] on textarea "TIALSUR, VIRONTAR - MEDICAMENTO FALTA REMITO (SE ENTREGA [DATE] LA MEDICACION) …" at bounding box center [690, 335] width 542 height 63
click at [693, 324] on textarea "TIALSUR, VIRONTAR - MEDICAMENTO FALTA REMITO (SE ENTREGA [DATE] LA MEDICACION) …" at bounding box center [690, 335] width 542 height 63
drag, startPoint x: 597, startPoint y: 307, endPoint x: 513, endPoint y: 312, distance: 83.4
click at [513, 312] on textarea "TIALSUR, VIRONTAR - MEDICAMENTO FALTA REMITO (SE ENTREGA [DATE] LA MEDICACION) …" at bounding box center [690, 335] width 542 height 63
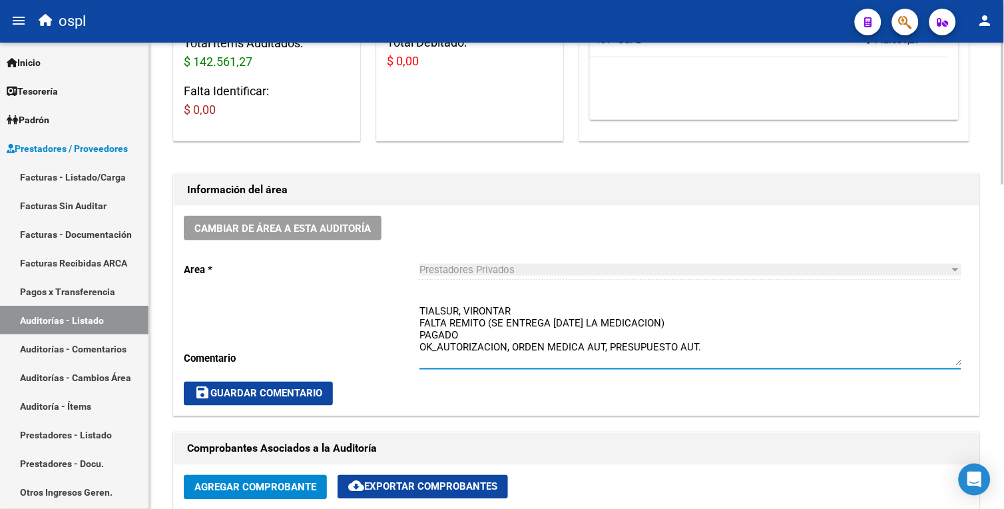
drag, startPoint x: 469, startPoint y: 336, endPoint x: 415, endPoint y: 336, distance: 54.6
click at [415, 336] on div "Cambiar de área a esta auditoría Area * Prestadores Privados Seleccionar area C…" at bounding box center [577, 311] width 806 height 210
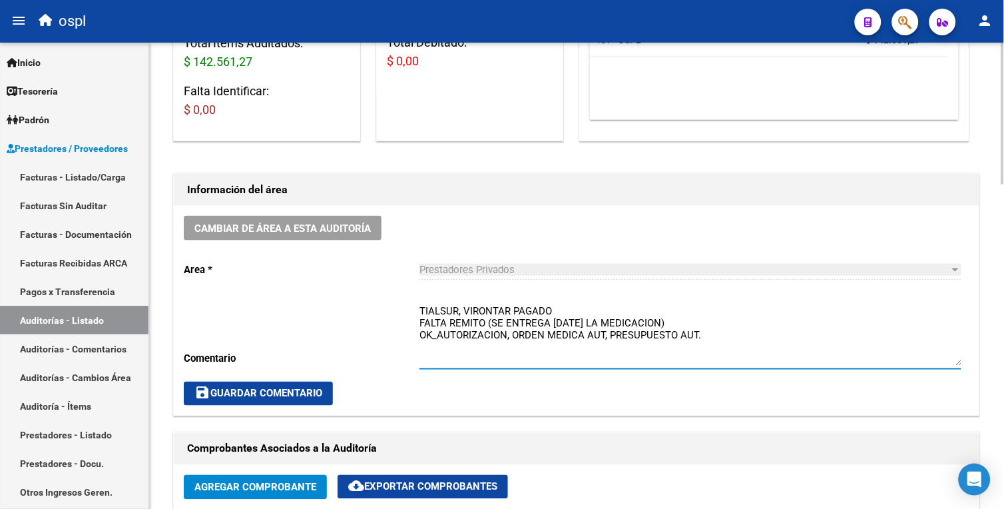
click at [511, 307] on textarea "TIALSUR, VIRONTAR PAGADO FALTA REMITO (SE ENTREGA [DATE] LA MEDICACION) OK_AUTO…" at bounding box center [690, 335] width 542 height 63
click at [513, 307] on textarea "TIALSUR, VIRONTAR PAGADO FALTA REMITO (SE ENTREGA [DATE] LA MEDICACION) OK_AUTO…" at bounding box center [690, 335] width 542 height 63
type textarea "TIALSUR, VIRONTAR - PAGADO FALTA REMITO (SE ENTREGA [DATE] LA MEDICACION) OK_AU…"
click at [314, 398] on span "save Guardar Comentario" at bounding box center [258, 393] width 128 height 12
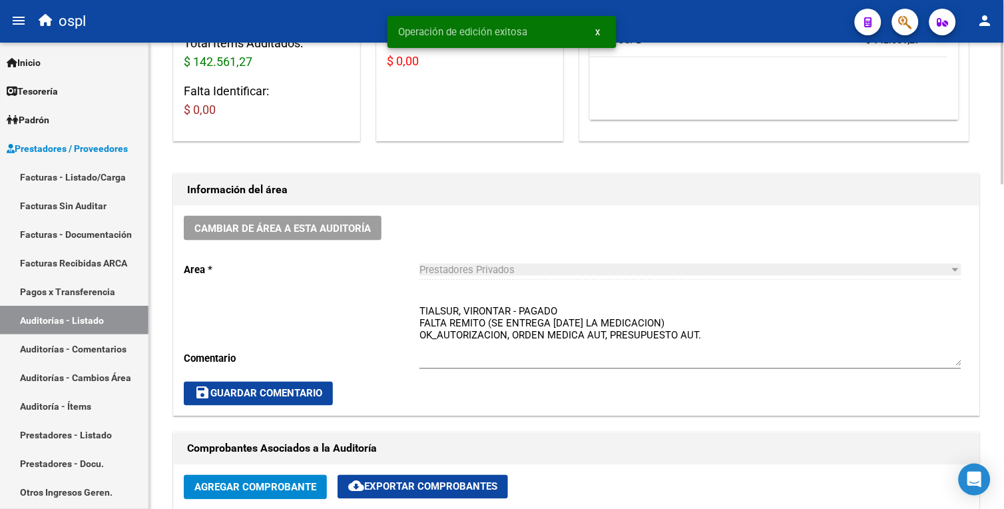
click at [314, 401] on button "save Guardar Comentario" at bounding box center [258, 393] width 149 height 24
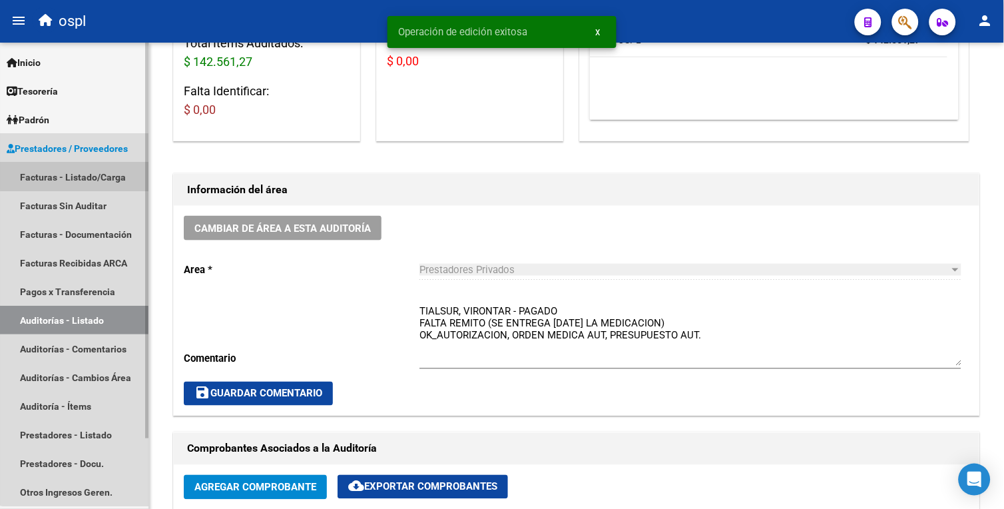
click at [85, 176] on link "Facturas - Listado/Carga" at bounding box center [74, 176] width 148 height 29
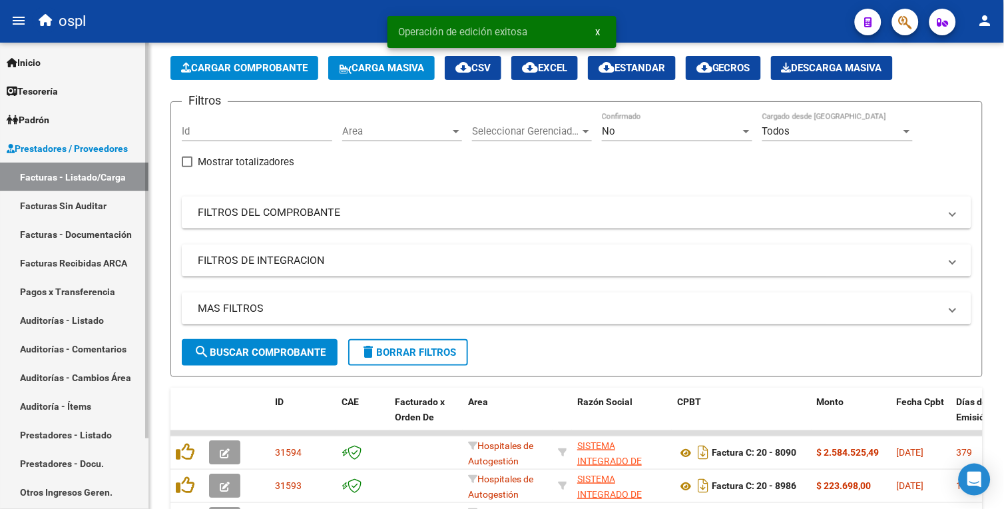
scroll to position [256, 0]
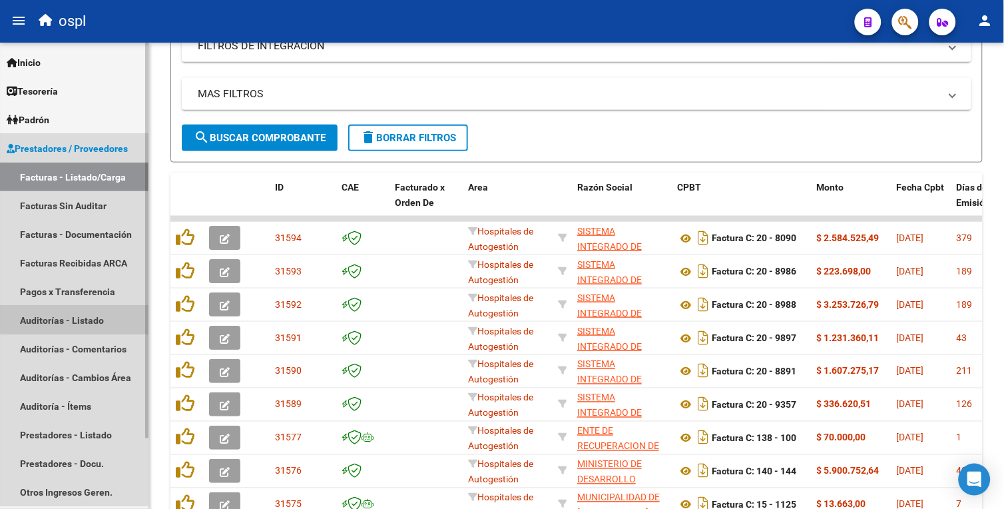
click at [85, 318] on link "Auditorías - Listado" at bounding box center [74, 320] width 148 height 29
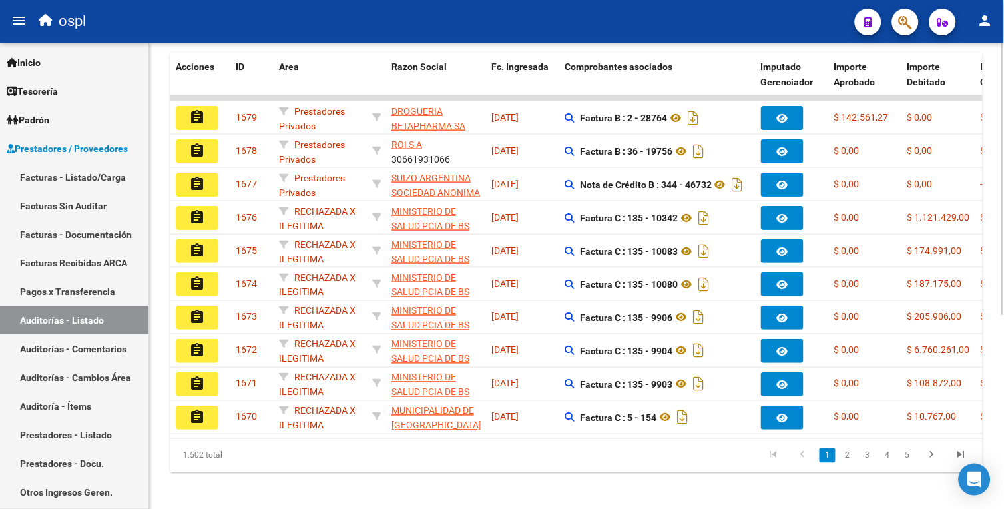
scroll to position [332, 0]
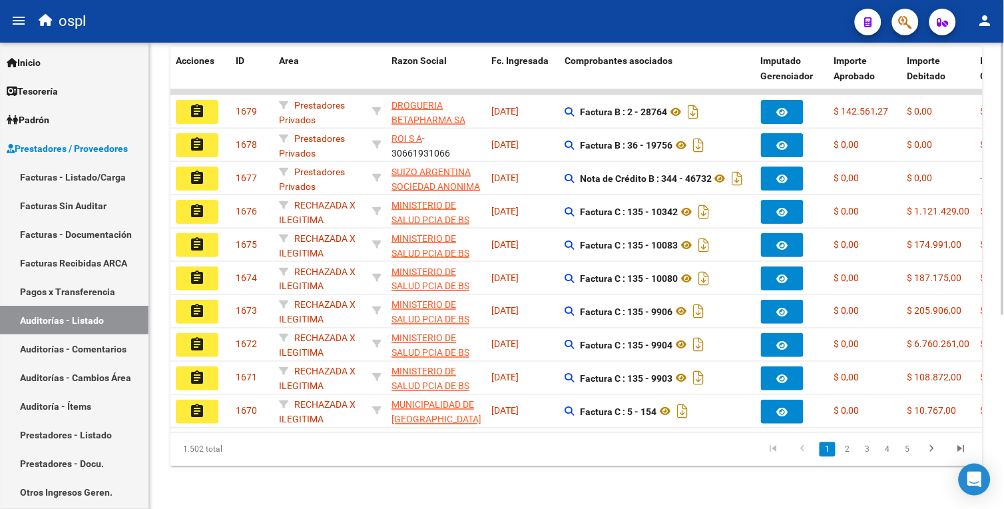
click at [1002, 371] on div at bounding box center [1002, 372] width 3 height 272
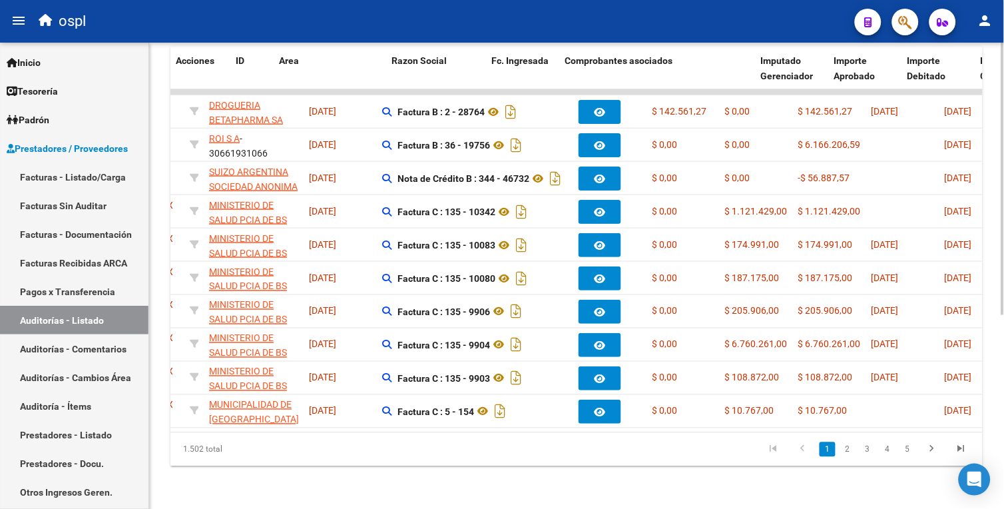
scroll to position [0, 0]
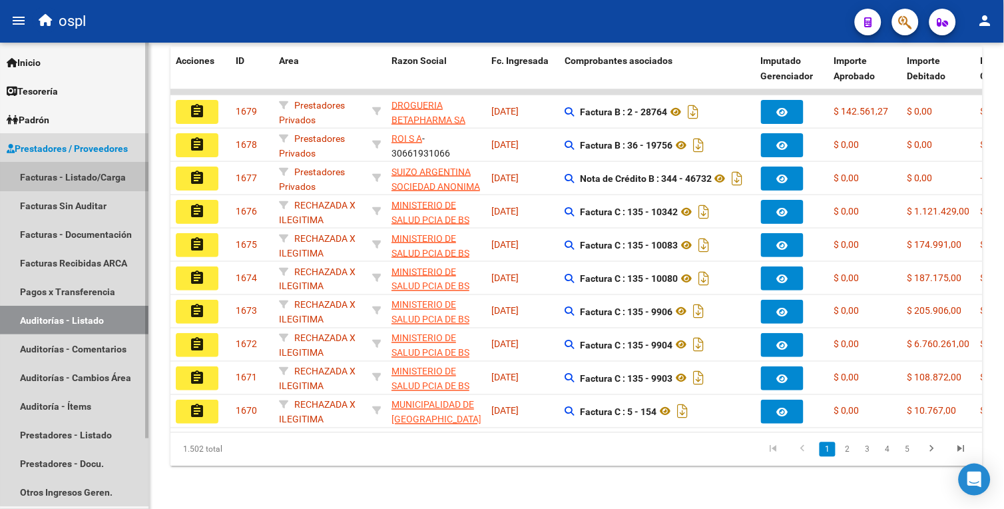
click at [108, 188] on link "Facturas - Listado/Carga" at bounding box center [74, 176] width 148 height 29
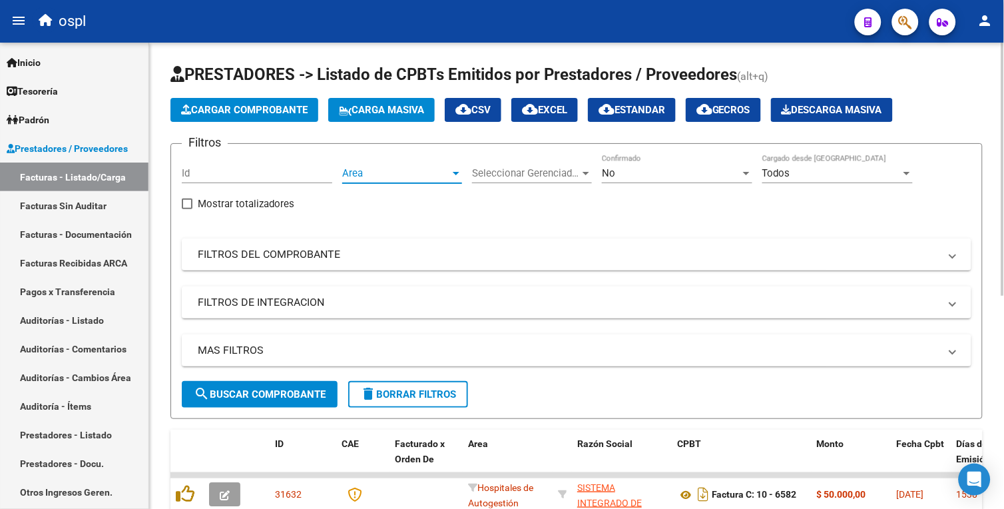
click at [378, 173] on span "Area" at bounding box center [396, 173] width 108 height 12
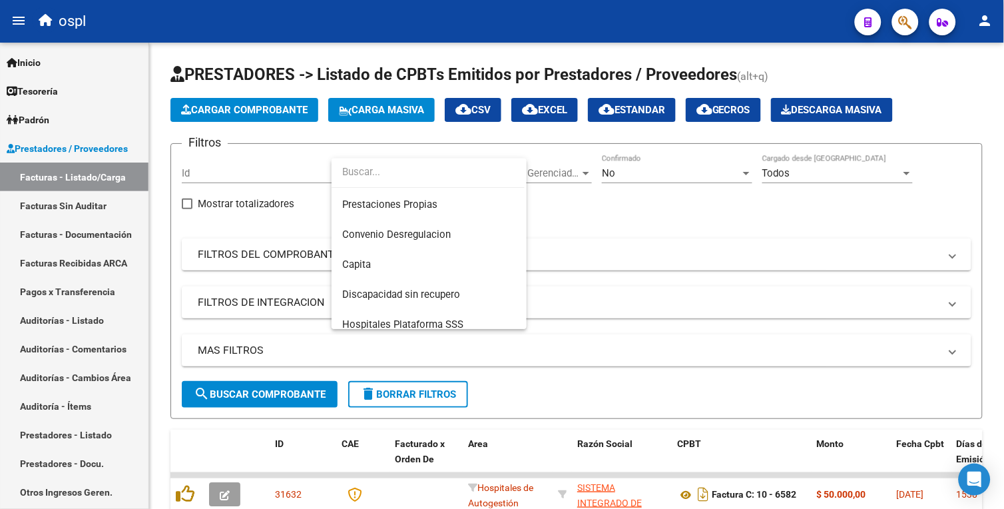
scroll to position [148, 0]
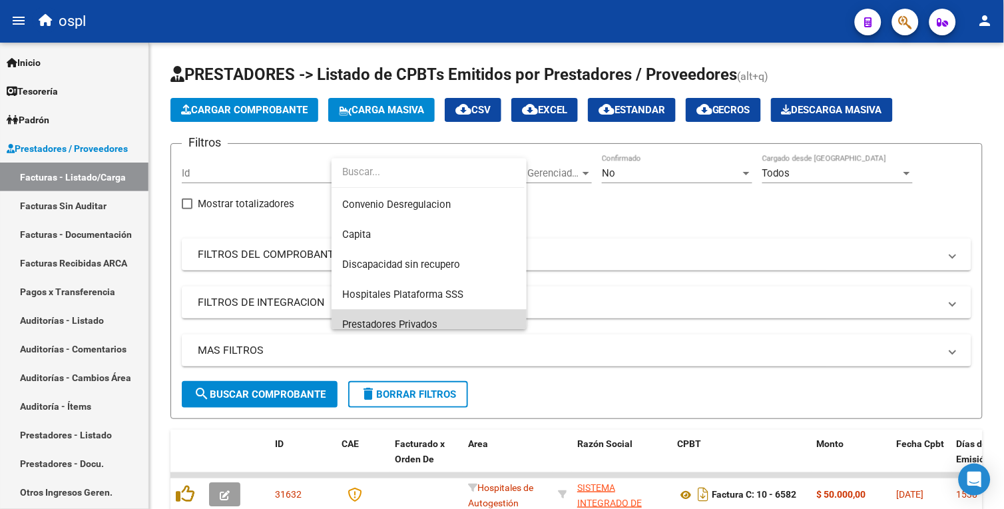
click at [401, 312] on span "Prestadores Privados" at bounding box center [429, 325] width 174 height 30
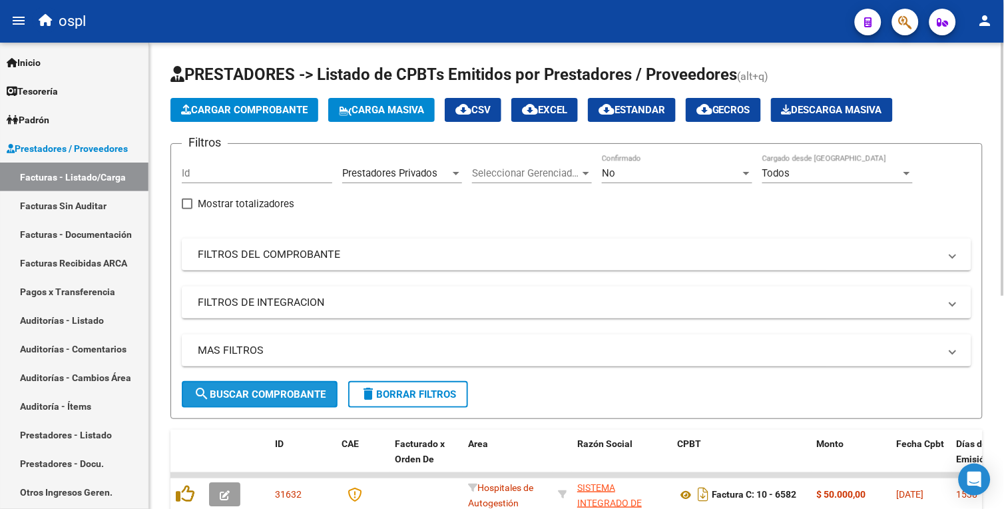
click at [248, 399] on span "search Buscar Comprobante" at bounding box center [260, 394] width 132 height 12
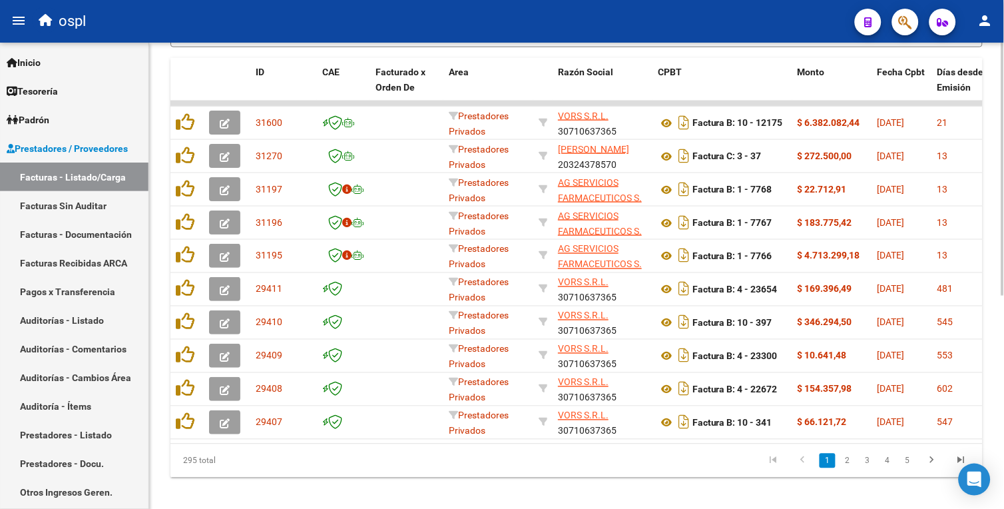
scroll to position [383, 0]
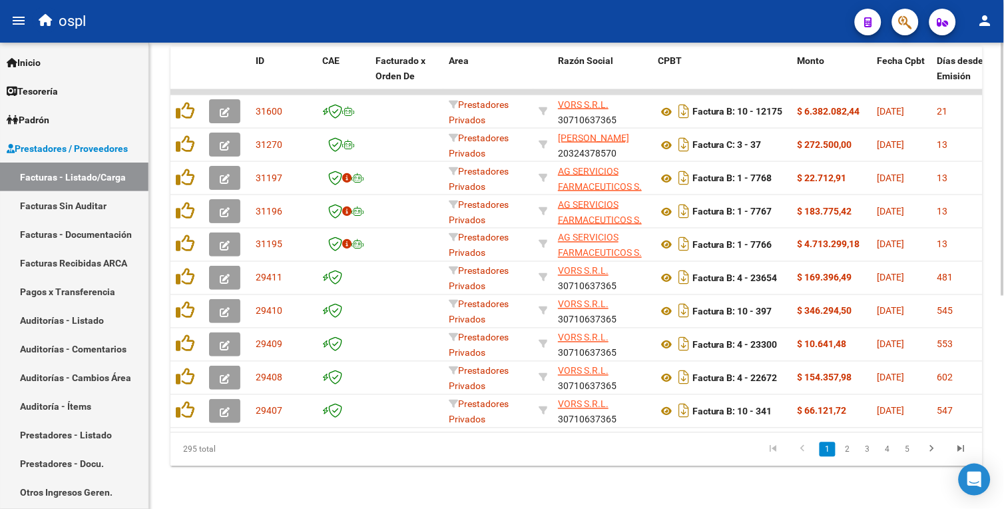
click at [1003, 316] on html "menu ospl person Firma Express Inicio Calendario SSS Instructivos Contacto OS T…" at bounding box center [502, 254] width 1004 height 509
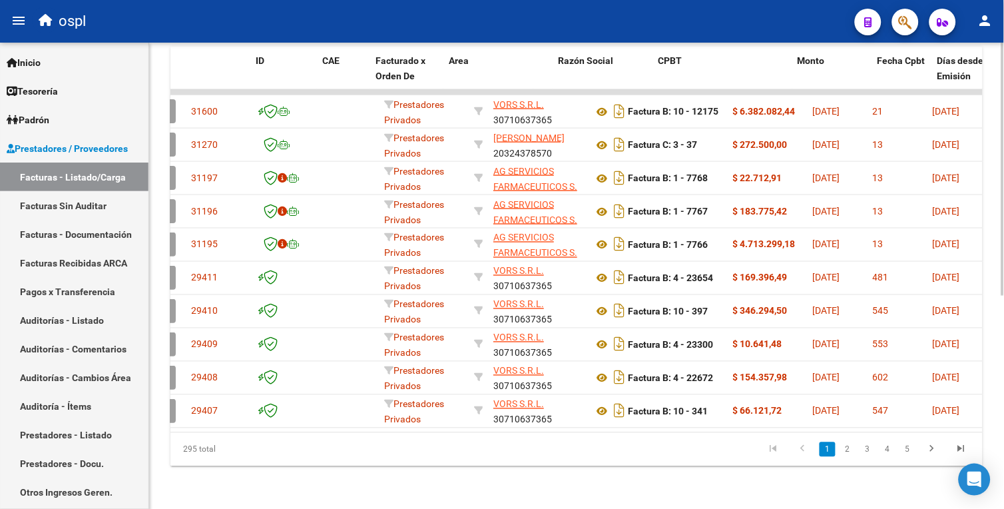
scroll to position [0, 0]
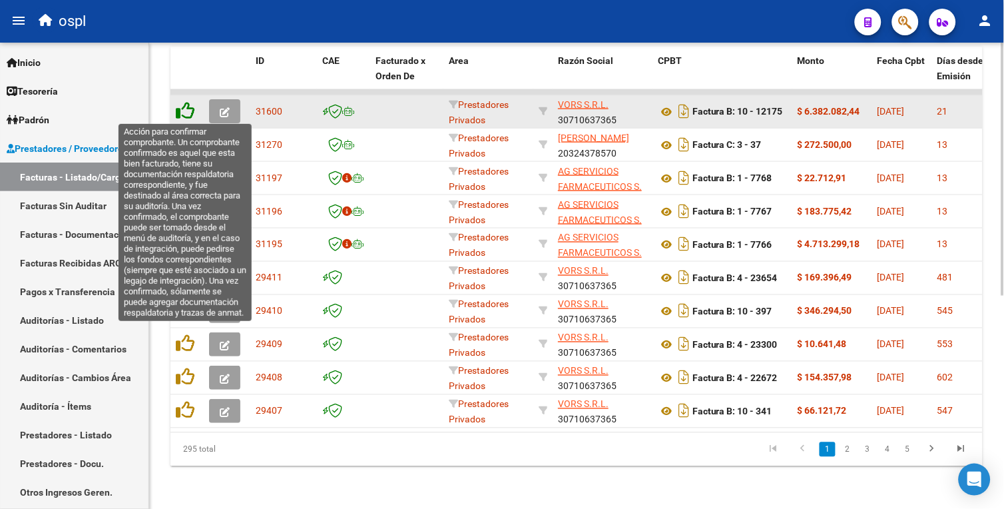
click at [182, 107] on icon at bounding box center [185, 110] width 19 height 19
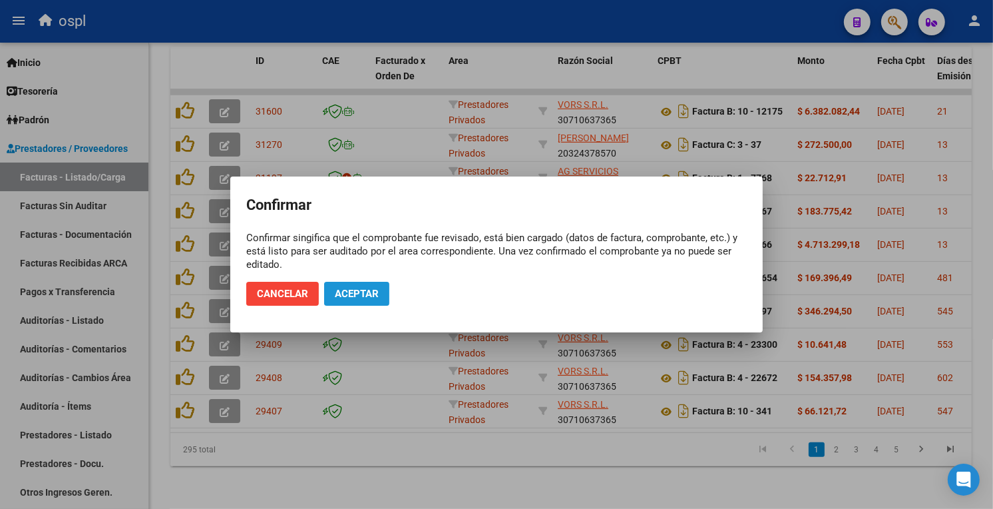
click at [360, 292] on span "Aceptar" at bounding box center [357, 294] width 44 height 12
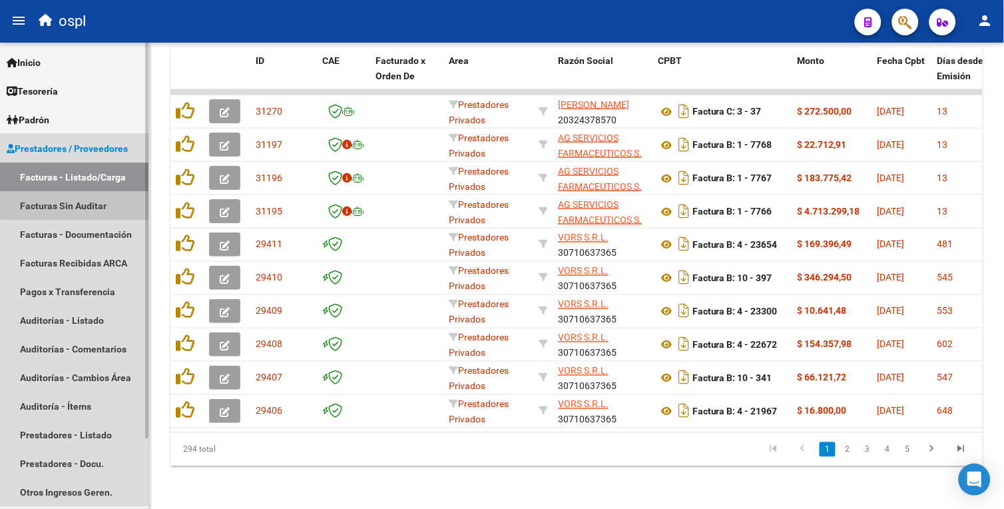
click at [91, 204] on link "Facturas Sin Auditar" at bounding box center [74, 205] width 148 height 29
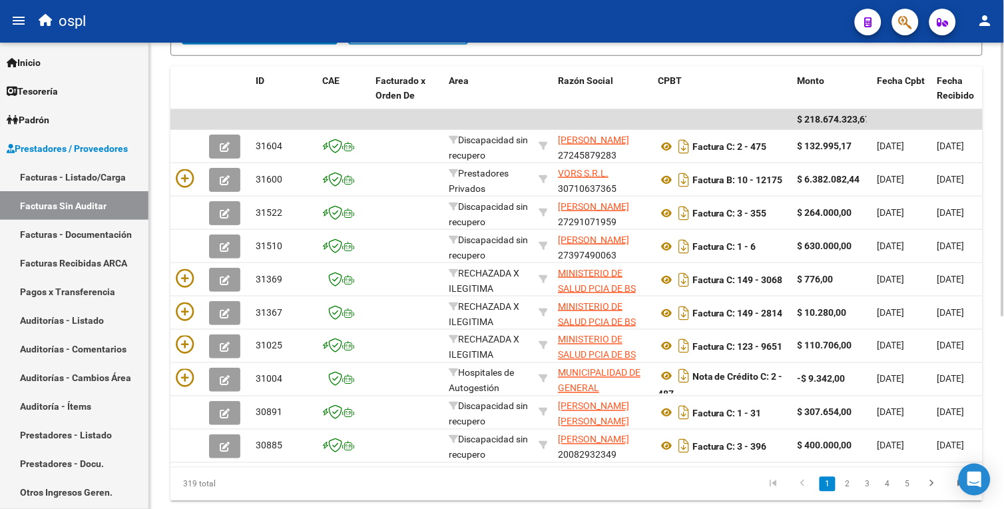
scroll to position [274, 0]
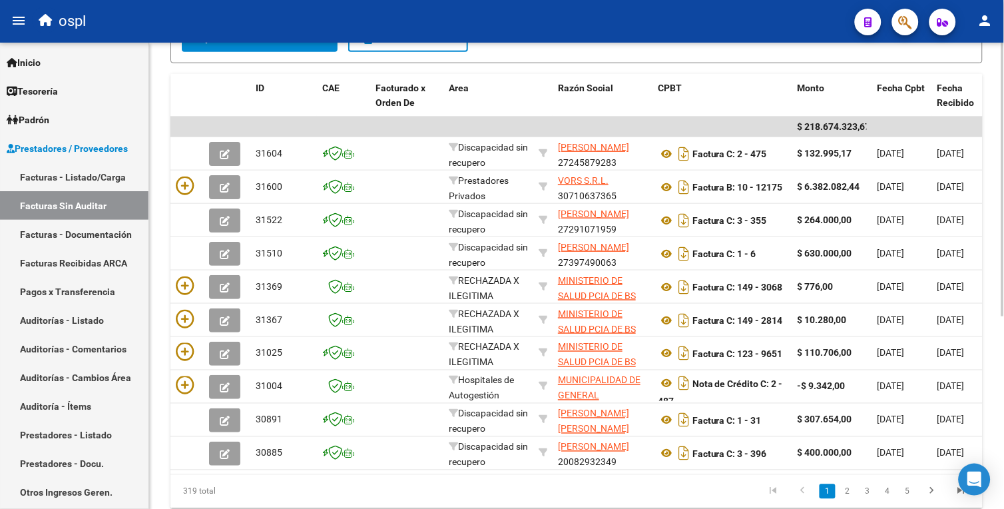
click at [1003, 336] on html "menu ospl person Firma Express Inicio Calendario SSS Instructivos Contacto OS T…" at bounding box center [502, 254] width 1004 height 509
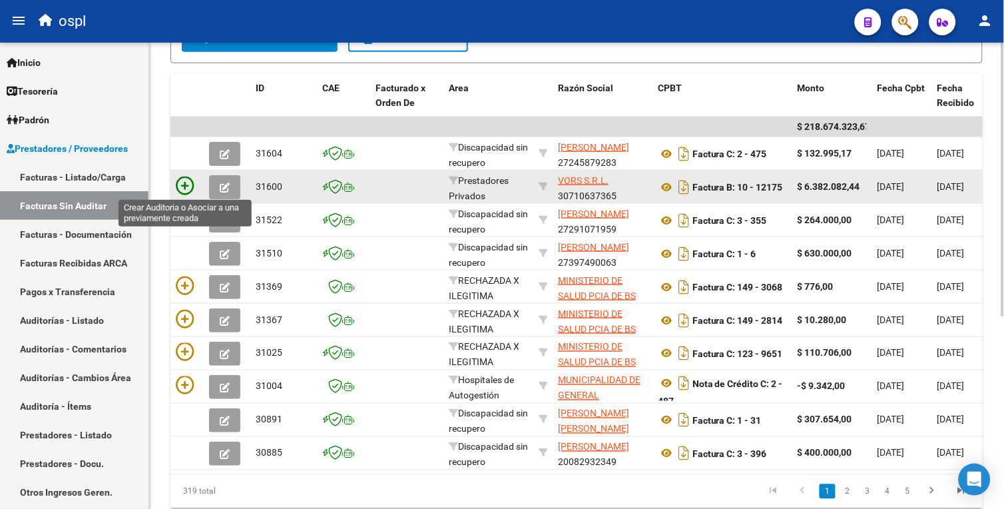
click at [186, 188] on icon at bounding box center [185, 185] width 19 height 19
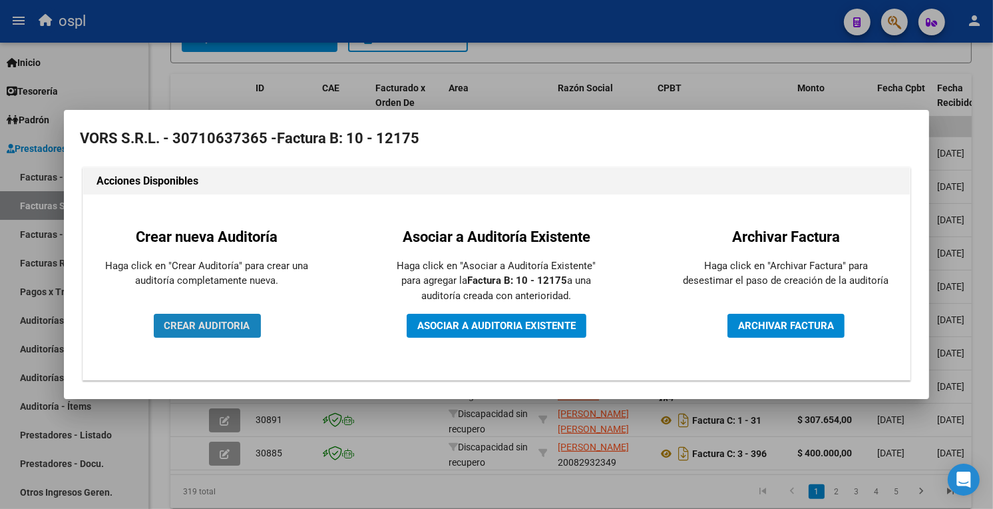
click at [229, 328] on span "CREAR AUDITORIA" at bounding box center [207, 326] width 86 height 12
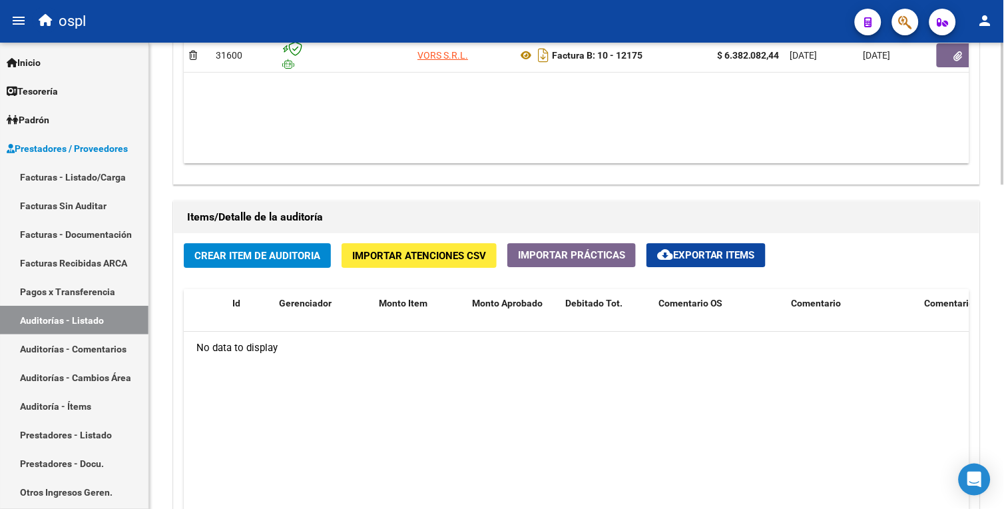
scroll to position [815, 0]
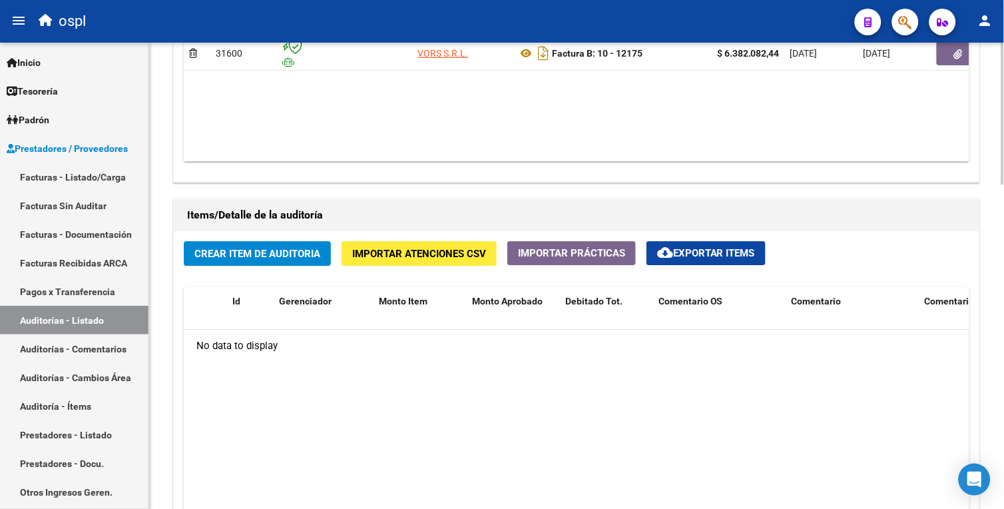
click at [1003, 314] on html "menu ospl person Firma Express Inicio Calendario SSS Instructivos Contacto OS T…" at bounding box center [502, 254] width 1004 height 509
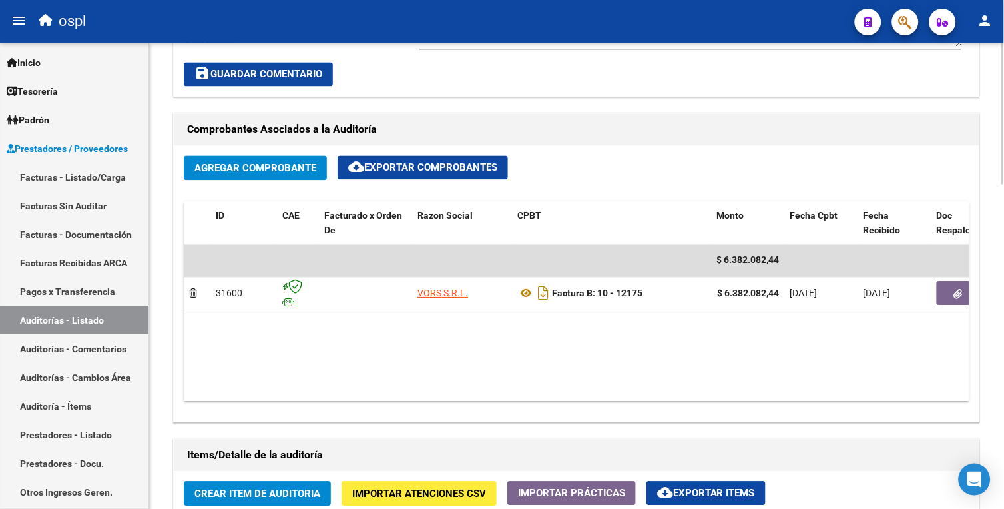
click at [1003, 262] on html "menu ospl person Firma Express Inicio Calendario SSS Instructivos Contacto OS T…" at bounding box center [502, 254] width 1004 height 509
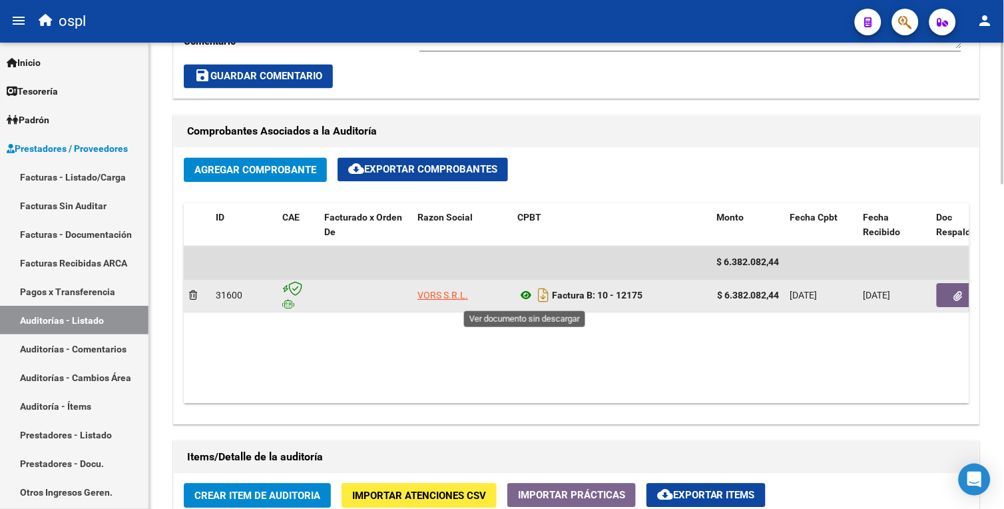
click at [523, 294] on icon at bounding box center [525, 296] width 17 height 16
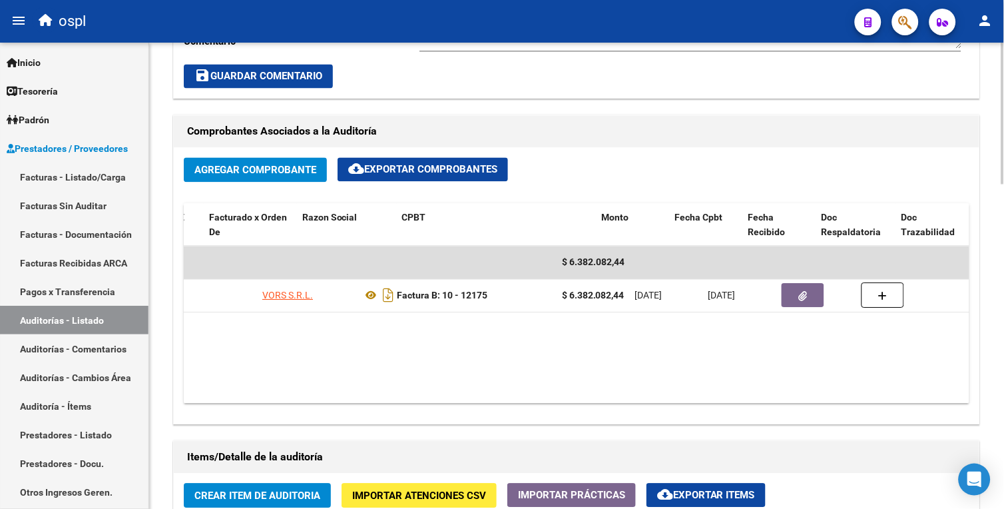
scroll to position [0, 168]
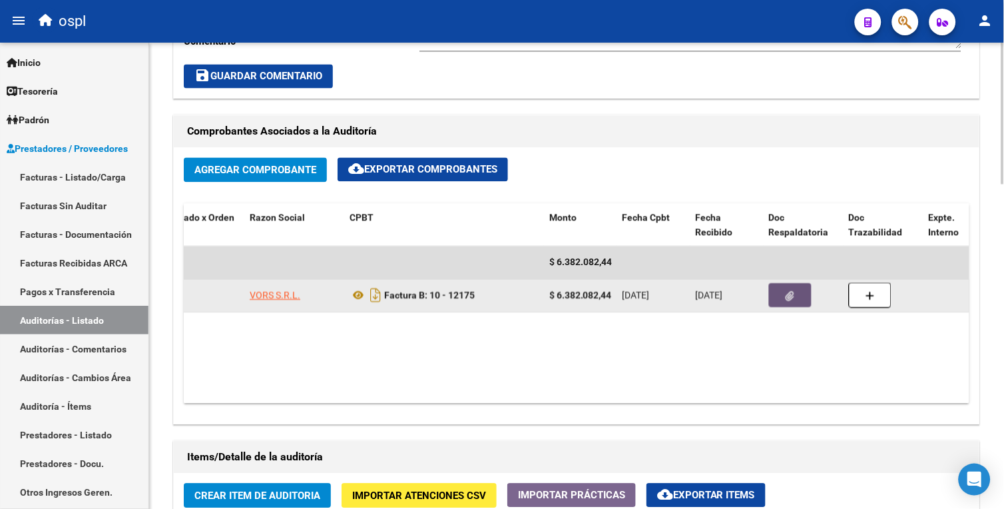
click at [773, 301] on button "button" at bounding box center [790, 296] width 43 height 24
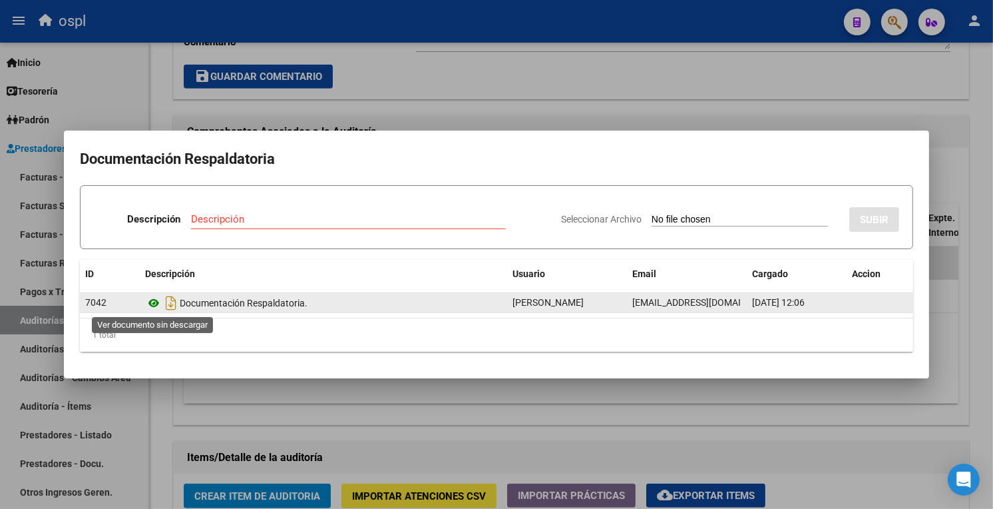
click at [156, 300] on icon at bounding box center [153, 303] width 17 height 16
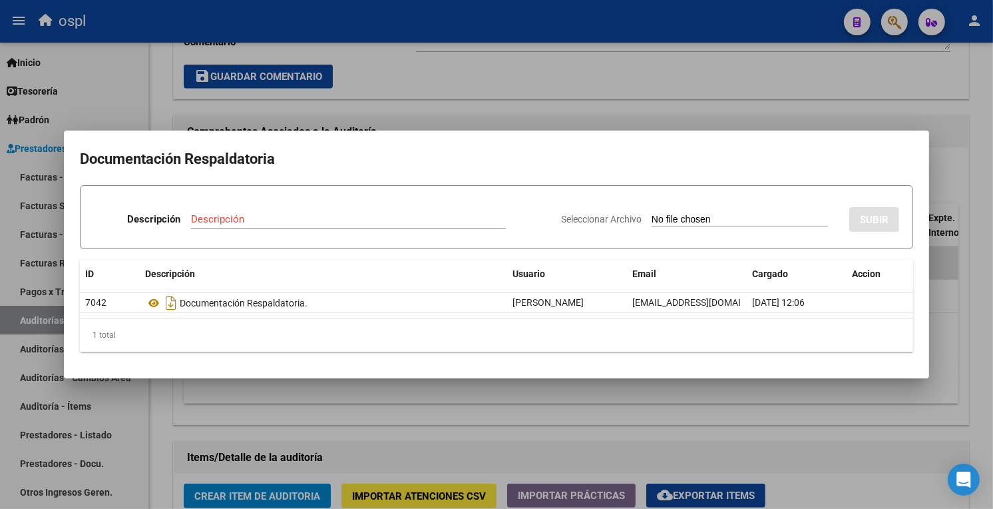
click at [609, 93] on div at bounding box center [496, 254] width 993 height 509
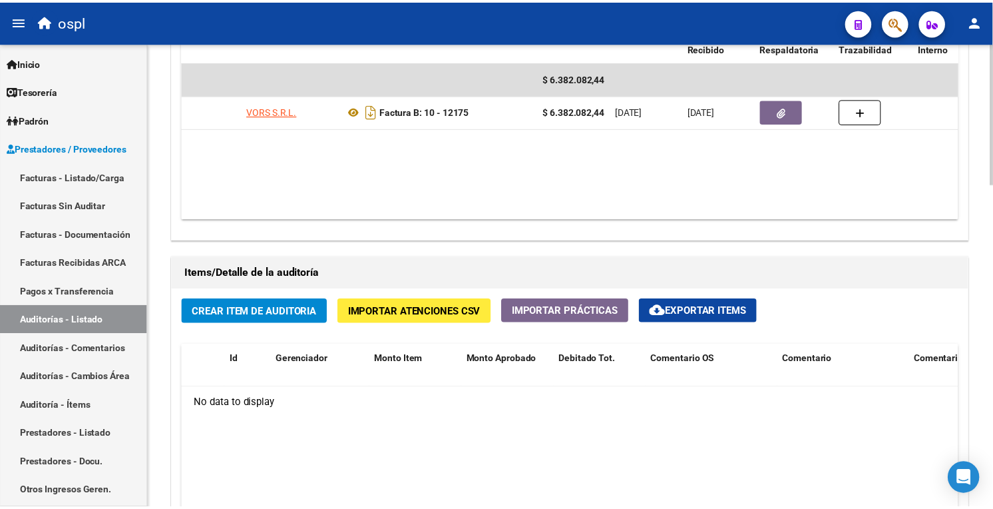
scroll to position [777, 0]
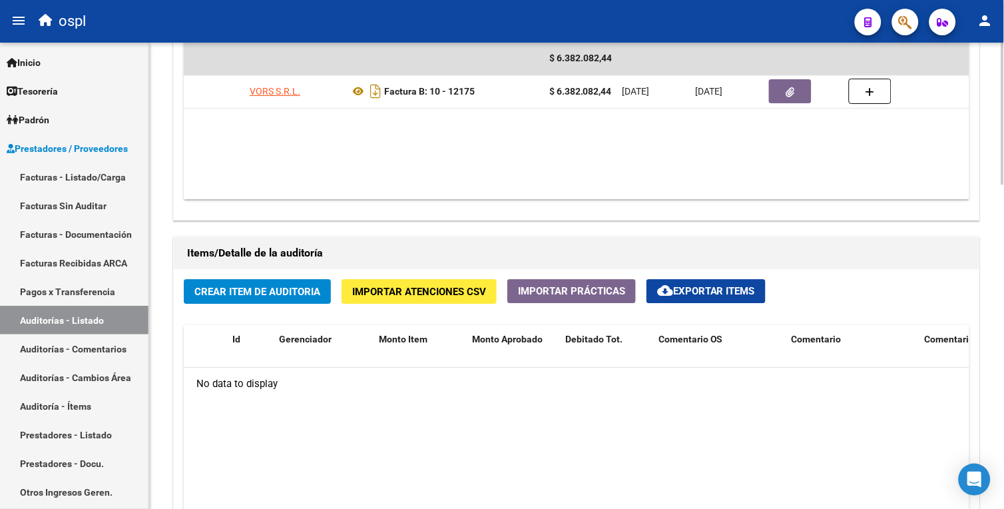
click at [1001, 340] on div "arrow_back Editar 1680 cloud_download Generar informe Puede notificar al gerenc…" at bounding box center [578, 31] width 858 height 1531
click at [250, 291] on span "Crear Item de Auditoria" at bounding box center [257, 292] width 126 height 12
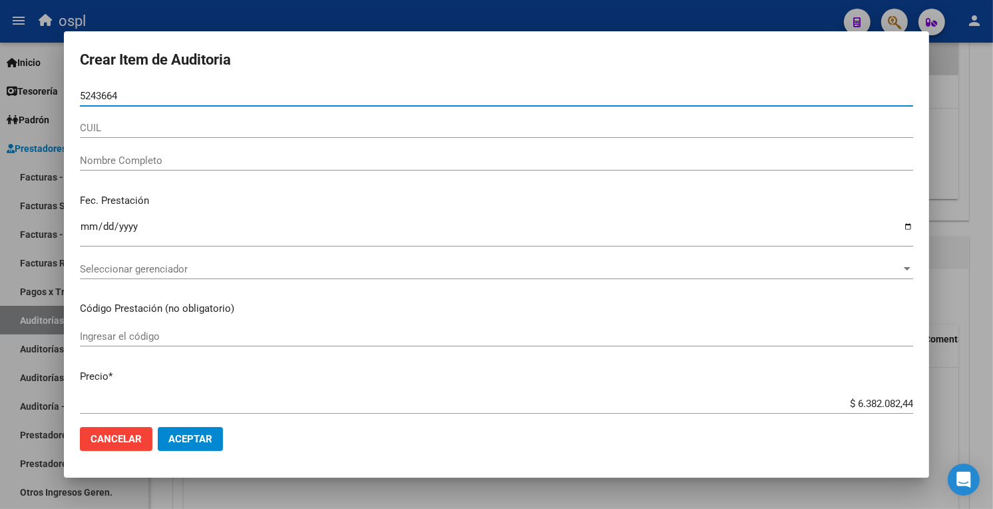
type input "52436646"
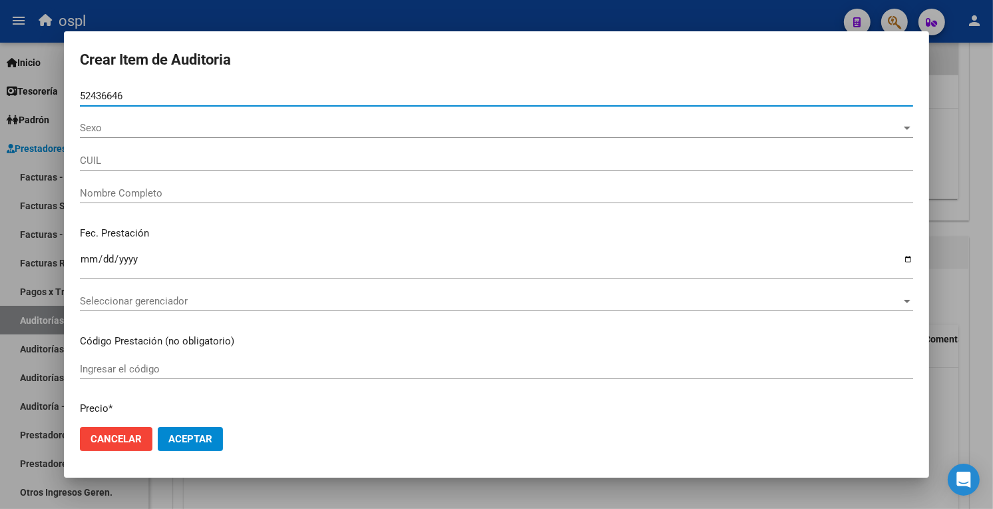
type input "20524366461"
type input "[PERSON_NAME] f"
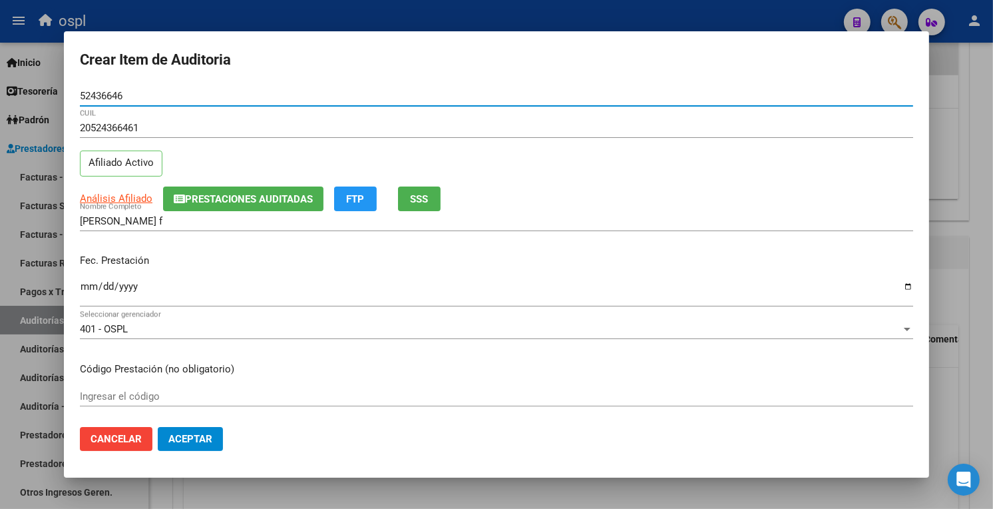
type input "52436646"
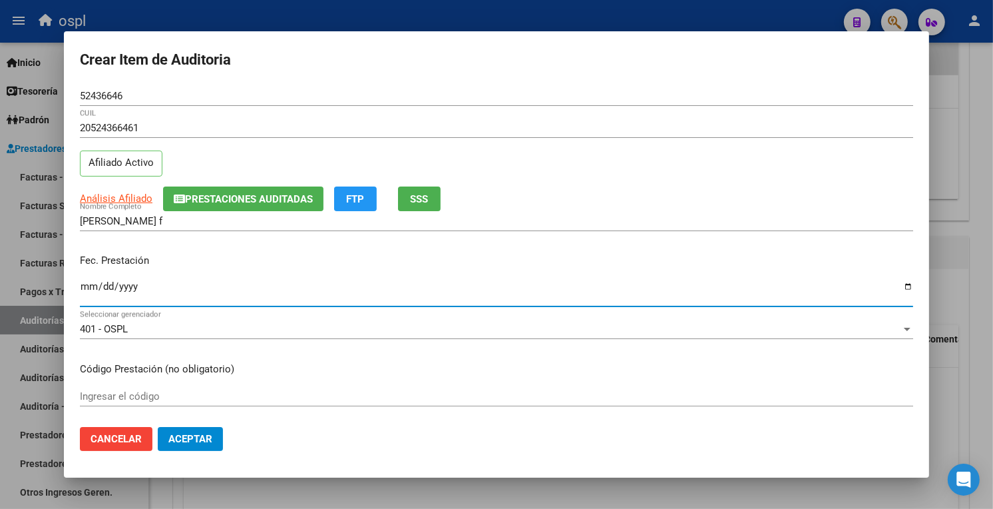
click at [88, 287] on input "Ingresar la fecha" at bounding box center [497, 291] width 834 height 21
type input "[DATE]"
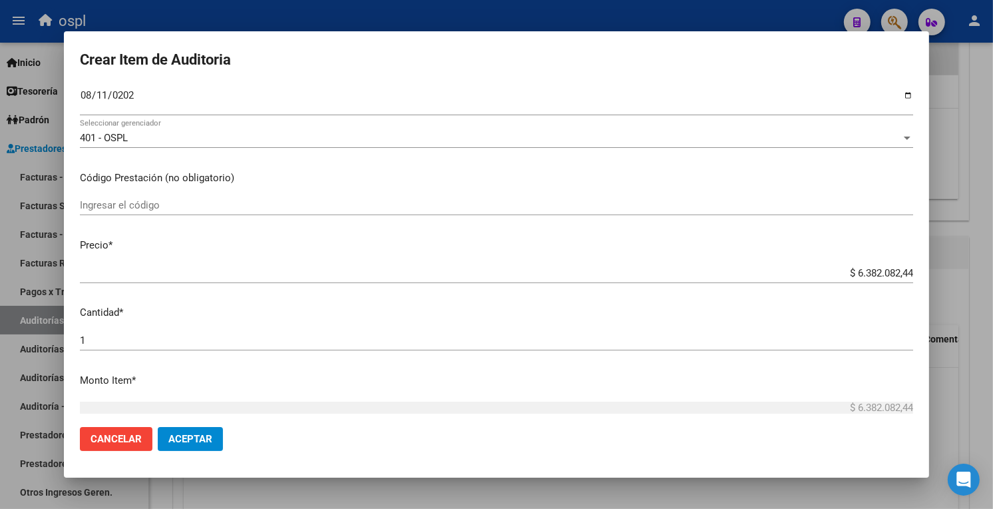
scroll to position [200, 0]
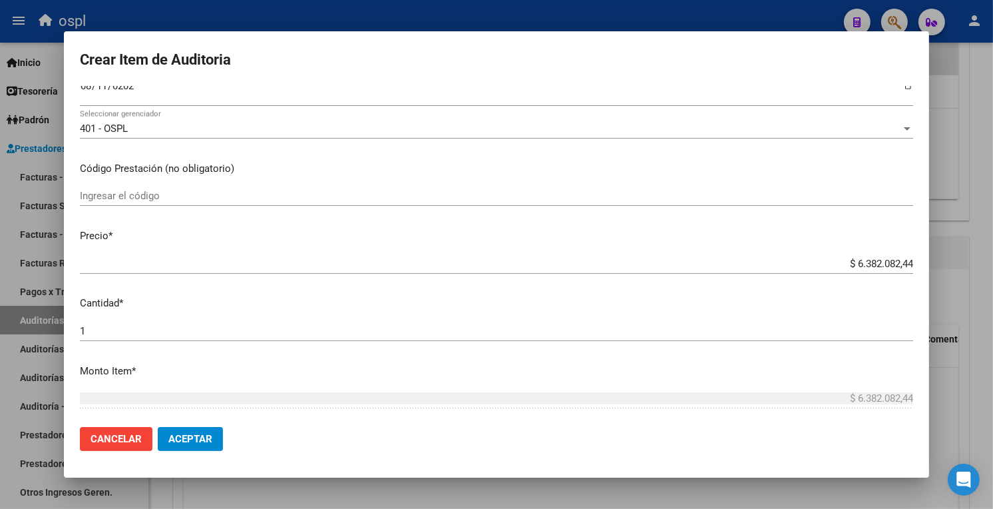
click at [128, 202] on div "Ingresar el código" at bounding box center [497, 196] width 834 height 20
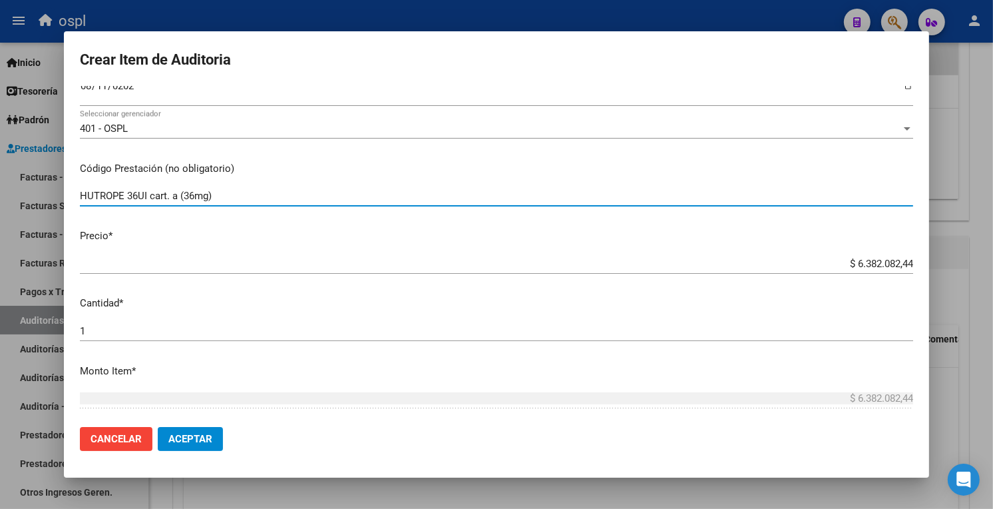
click at [196, 194] on input "HUTROPE 36UI cart. a (36mg)" at bounding box center [497, 196] width 834 height 12
drag, startPoint x: 134, startPoint y: 194, endPoint x: 147, endPoint y: 210, distance: 20.8
click at [136, 194] on input "HUTROPE 36UI cart. a (12 mg)" at bounding box center [497, 196] width 834 height 12
click at [138, 200] on input "HUTROPE 36UI cart. a (12 mg)" at bounding box center [497, 196] width 834 height 12
click at [227, 196] on input "HUTROPE 36 UI cart. a (12 mg)" at bounding box center [497, 196] width 834 height 12
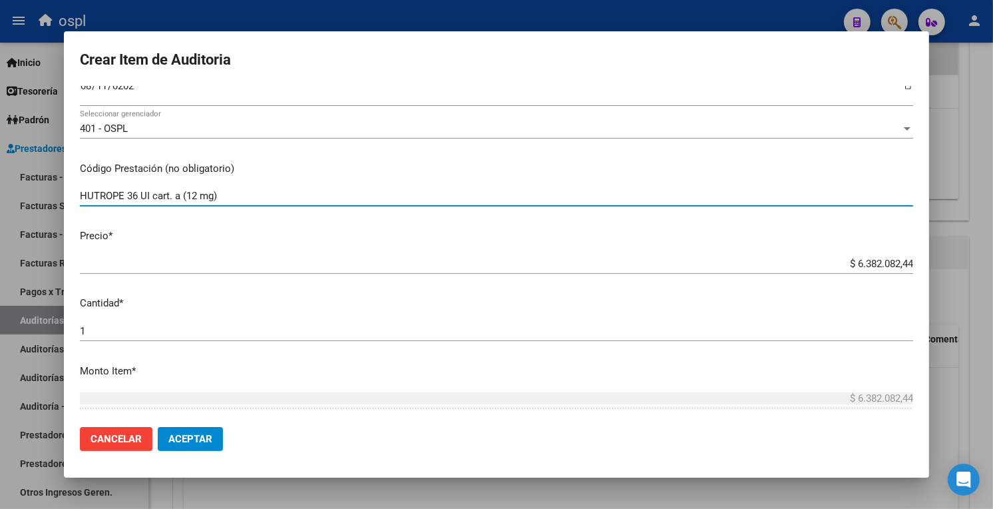
type input "HUTROPE 36 UI cart. a (12 mg)"
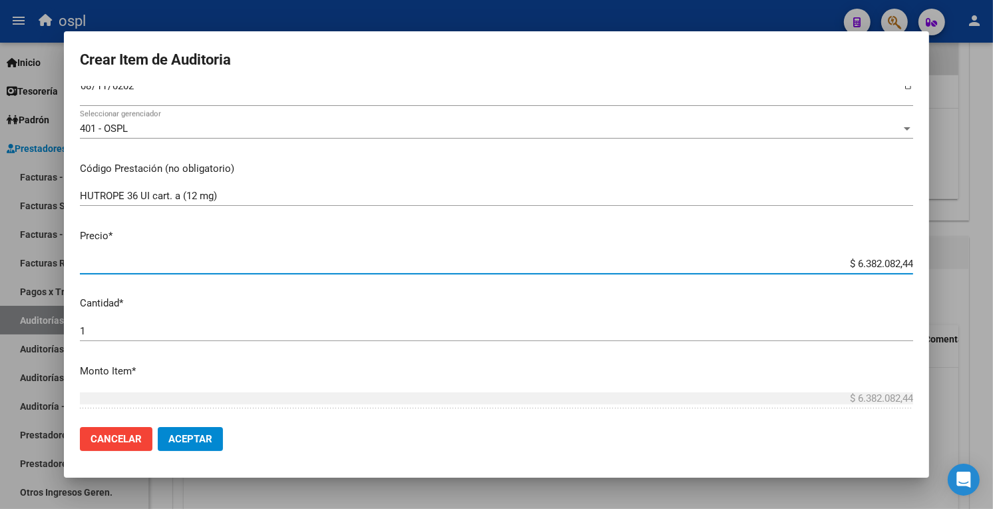
click at [833, 260] on input "$ 6.382.082,44" at bounding box center [497, 264] width 834 height 12
drag, startPoint x: 821, startPoint y: 262, endPoint x: 965, endPoint y: 270, distance: 144.7
click at [965, 270] on div "Crear Item de Auditoria 52436646 Nro Documento 20524366461 CUIL Afiliado Activo…" at bounding box center [496, 254] width 993 height 509
type input "$ 0,01"
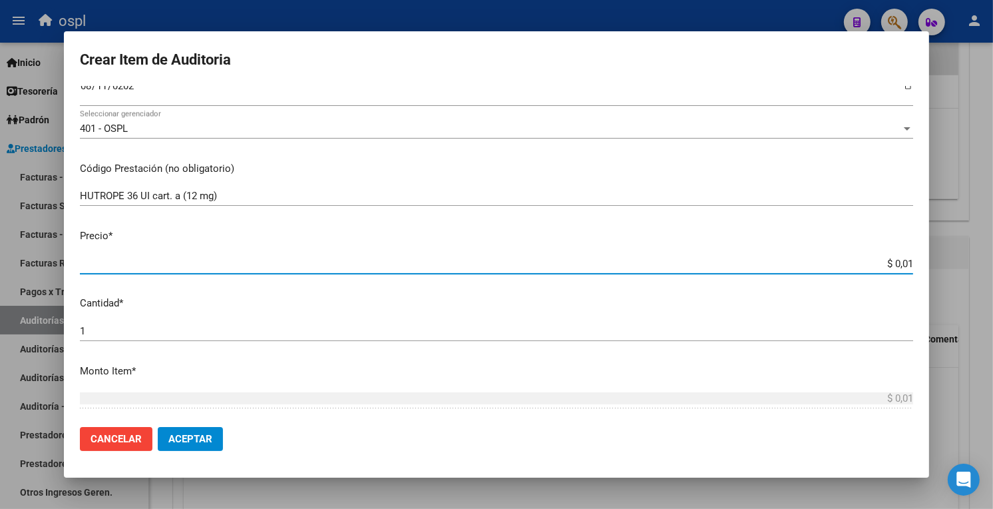
type input "$ 0,15"
type input "$ 1,59"
type input "$ 15,95"
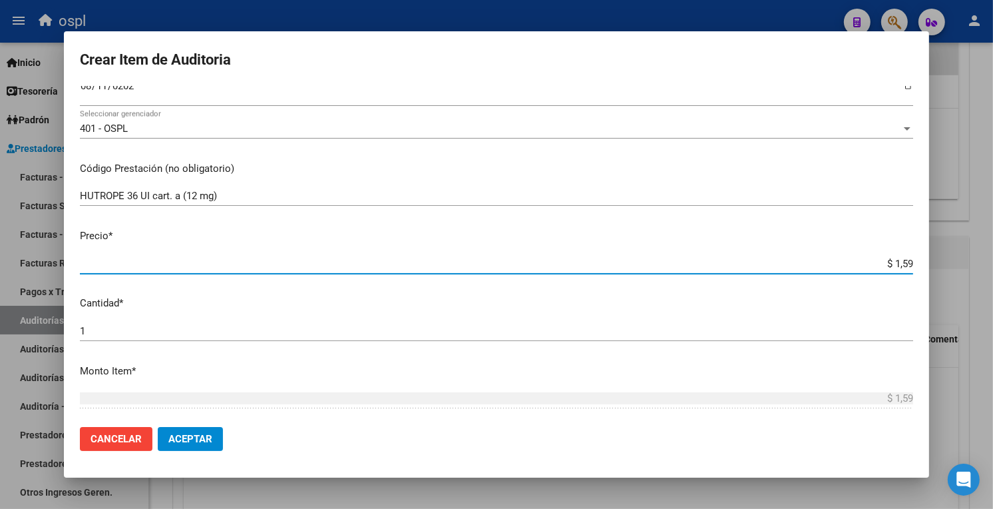
type input "$ 15,95"
type input "$ 159,55"
type input "$ 1.595,52"
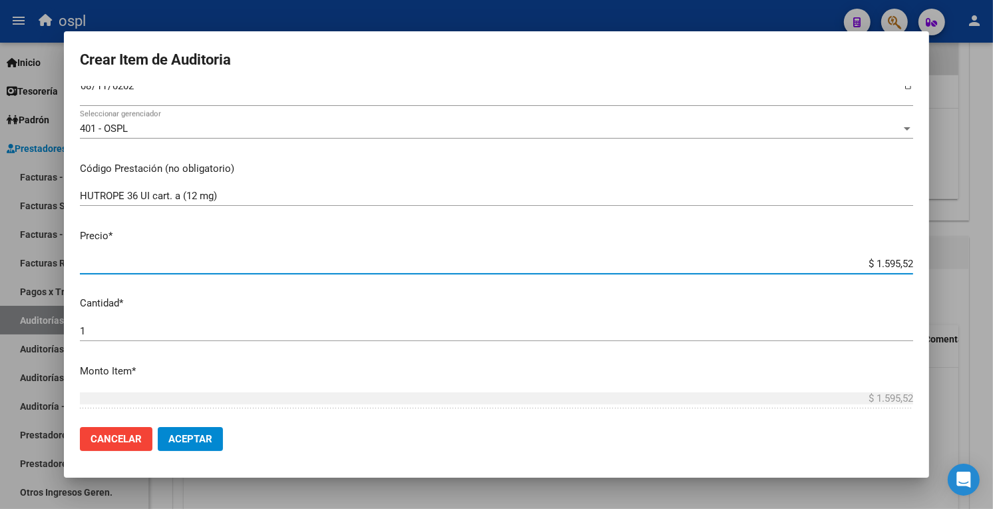
type input "$ 15.955,20"
type input "$ 159.552,06"
type input "$ 1.595.520,61"
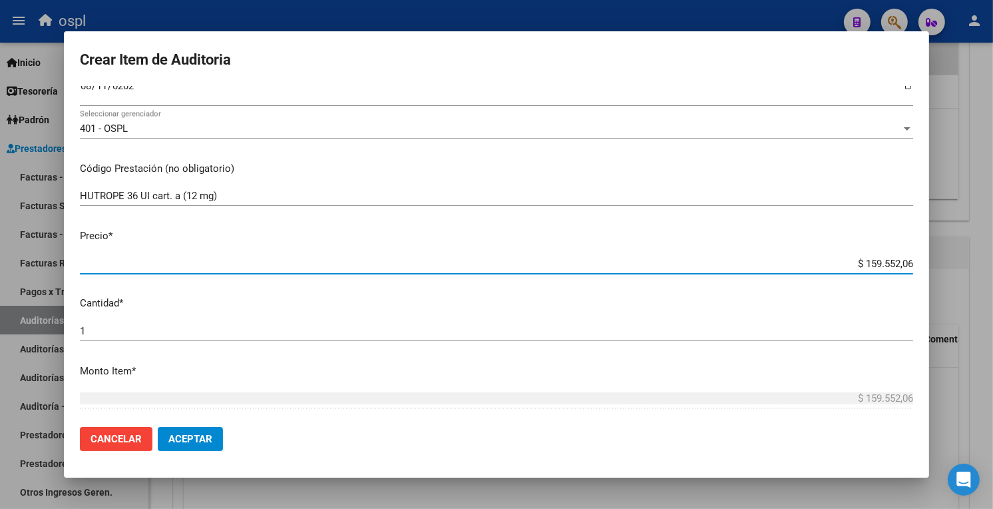
type input "$ 1.595.520,61"
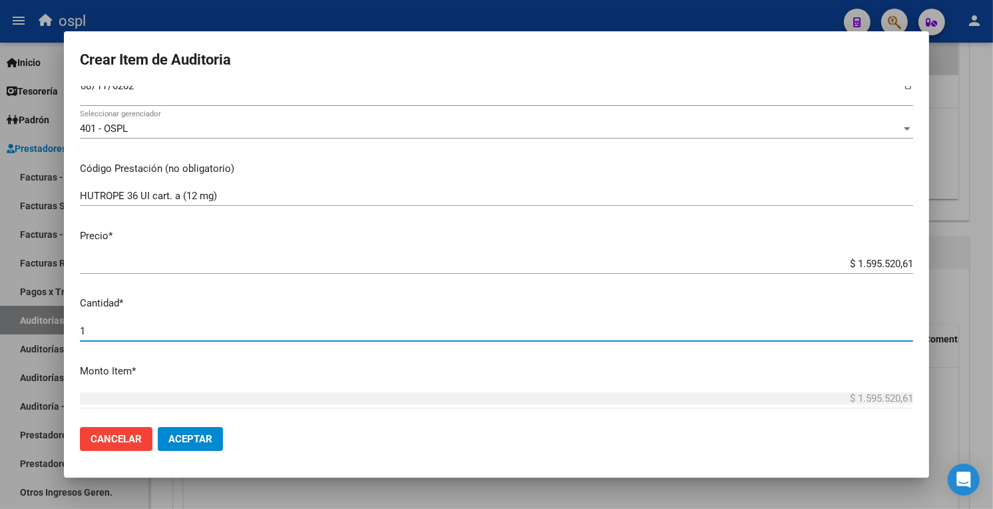
click at [122, 336] on input "1" at bounding box center [497, 331] width 834 height 12
type input "2"
type input "$ 3.191.041,22"
type input "2"
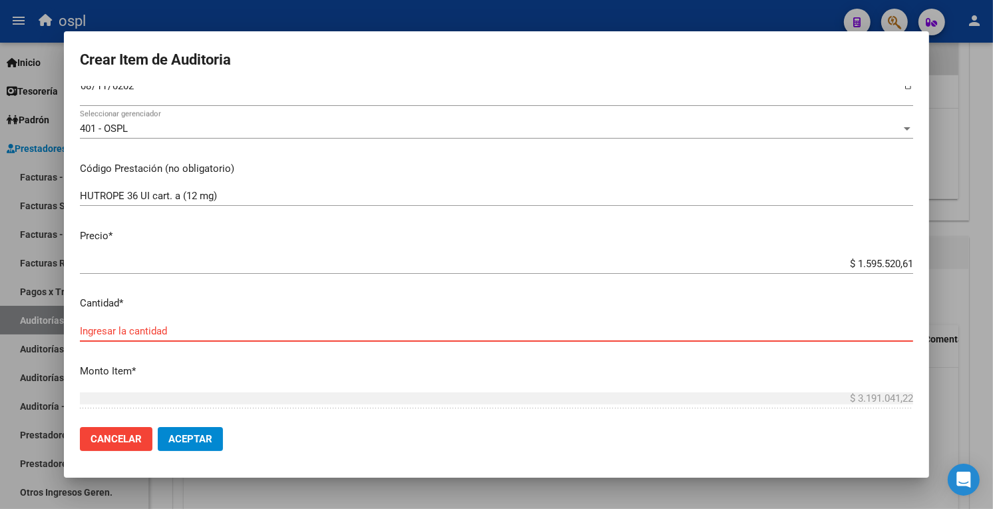
type input "4"
type input "$ 6.382.082,44"
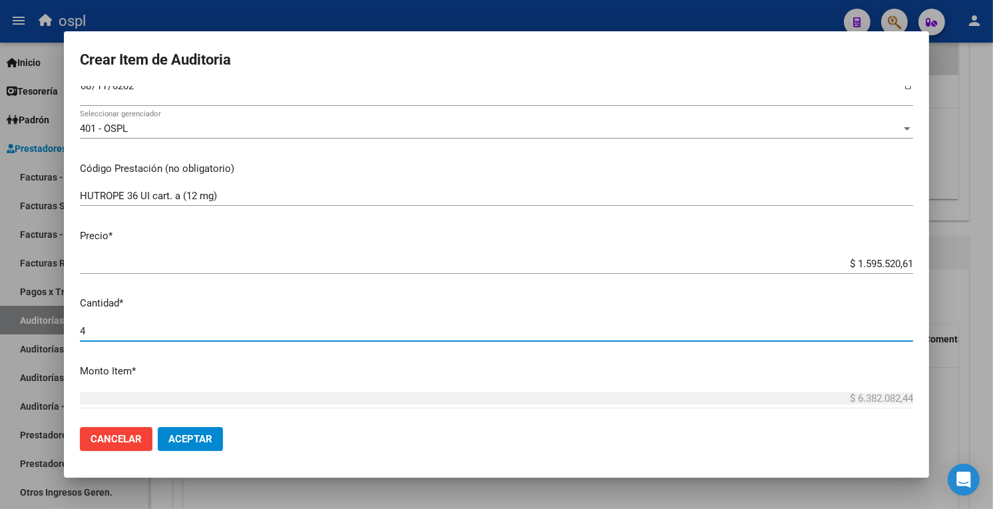
type input "4"
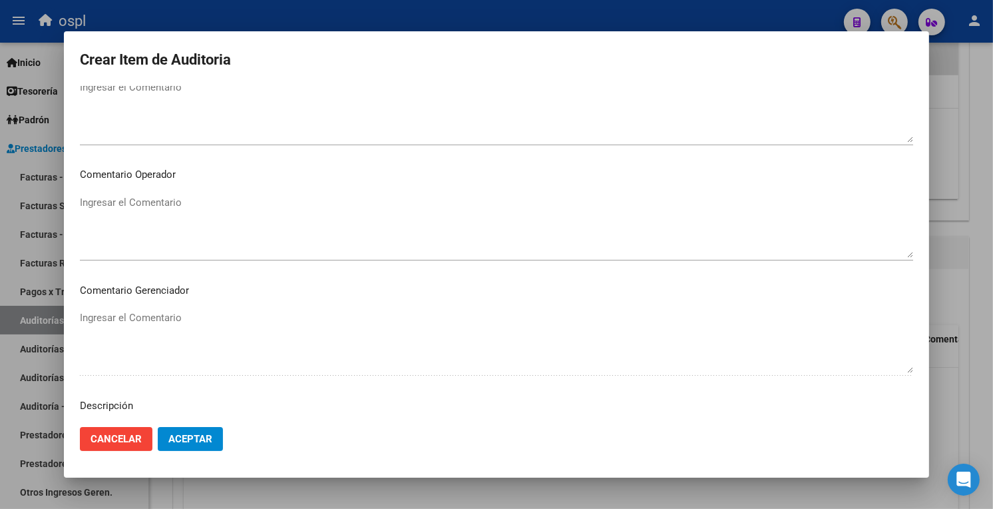
scroll to position [649, 0]
click at [183, 236] on textarea "Ingresar el Comentario" at bounding box center [497, 223] width 834 height 63
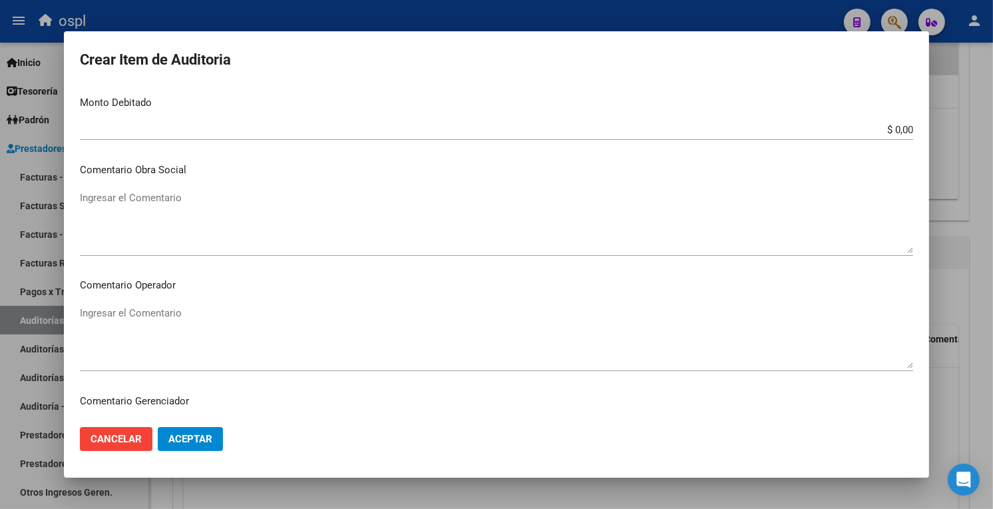
scroll to position [560, 0]
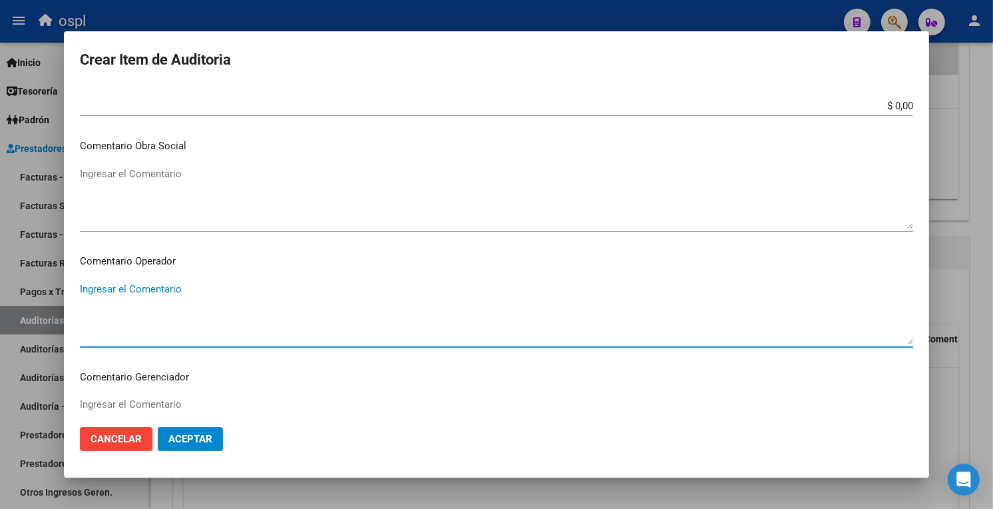
click at [131, 290] on textarea "Ingresar el Comentario" at bounding box center [497, 313] width 834 height 63
type textarea "h"
click at [128, 291] on textarea "HUTROPE - OK VALOR KAIROS" at bounding box center [497, 313] width 834 height 63
drag, startPoint x: 125, startPoint y: 290, endPoint x: 156, endPoint y: 296, distance: 31.9
click at [144, 294] on textarea "HUTROPE - OK VALOR KAIROS" at bounding box center [497, 313] width 834 height 63
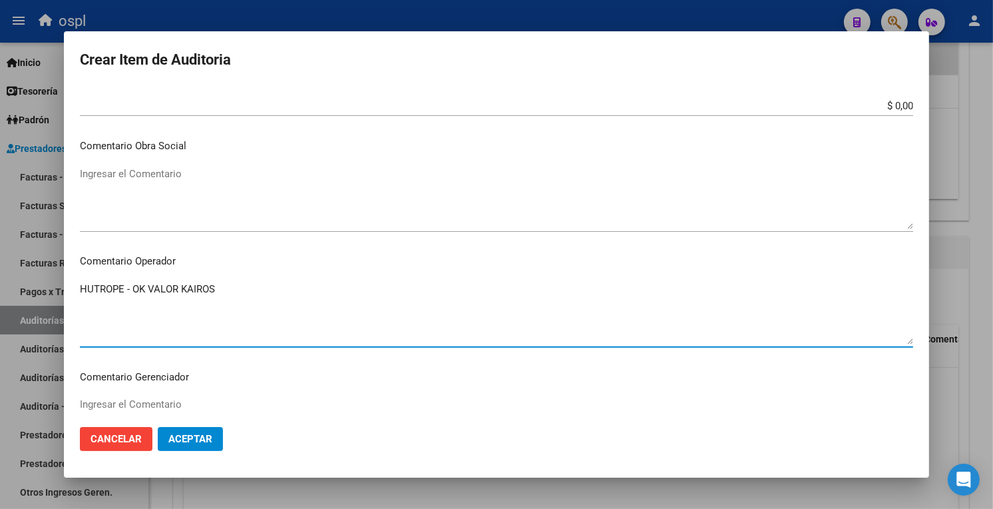
click at [141, 292] on textarea "HUTROPE - OK VALOR KAIROS" at bounding box center [497, 313] width 834 height 63
click at [128, 292] on textarea "HUTROPE - OK VALOR KAIROS" at bounding box center [497, 313] width 834 height 63
click at [128, 288] on textarea "HUTROPE - OK VALOR KAIROS" at bounding box center [497, 313] width 834 height 63
click at [124, 288] on textarea "HUTROPE - OK VALOR KAIROS" at bounding box center [497, 313] width 834 height 63
click at [155, 298] on textarea "HUTROPE FALTA TRAZA - OK VALOR KAIROS" at bounding box center [497, 313] width 834 height 63
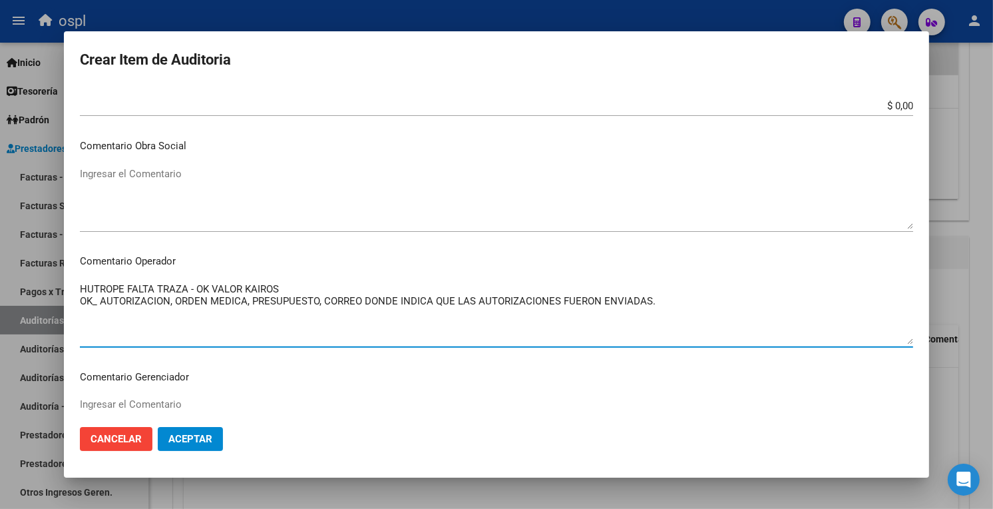
click at [100, 306] on textarea "HUTROPE FALTA TRAZA - OK VALOR KAIROS OK_ AUTORIZACION, ORDEN MEDICA, PRESUPUES…" at bounding box center [497, 313] width 834 height 63
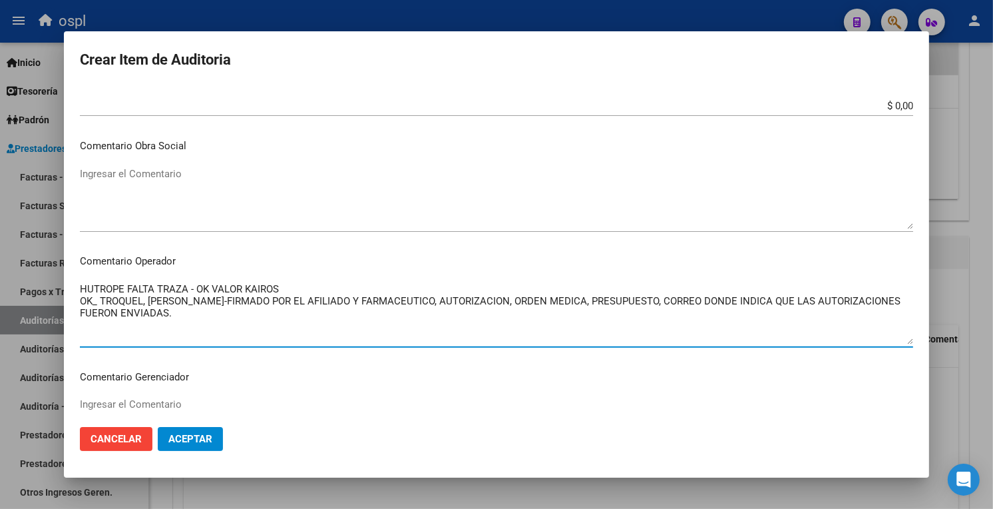
click at [176, 320] on textarea "HUTROPE FALTA TRAZA - OK VALOR KAIROS OK_ TROQUEL, [PERSON_NAME]-FIRMADO POR EL…" at bounding box center [497, 313] width 834 height 63
click at [588, 304] on textarea "HUTROPE FALTA TRAZA - OK VALOR KAIROS OK_ TROQUEL, [PERSON_NAME]-FIRMADO POR EL…" at bounding box center [497, 313] width 834 height 63
click at [681, 311] on textarea "HUTROPE FALTA TRAZA - OK VALOR KAIROS OK_ TROQUEL, REMITO SELLADO-FIRMADO POR E…" at bounding box center [497, 313] width 834 height 63
click at [682, 305] on textarea "HUTROPE FALTA TRAZA - OK VALOR KAIROS OK_ TROQUEL, REMITO SELLADO-FIRMADO POR E…" at bounding box center [497, 313] width 834 height 63
drag, startPoint x: 306, startPoint y: 330, endPoint x: 62, endPoint y: 270, distance: 251.4
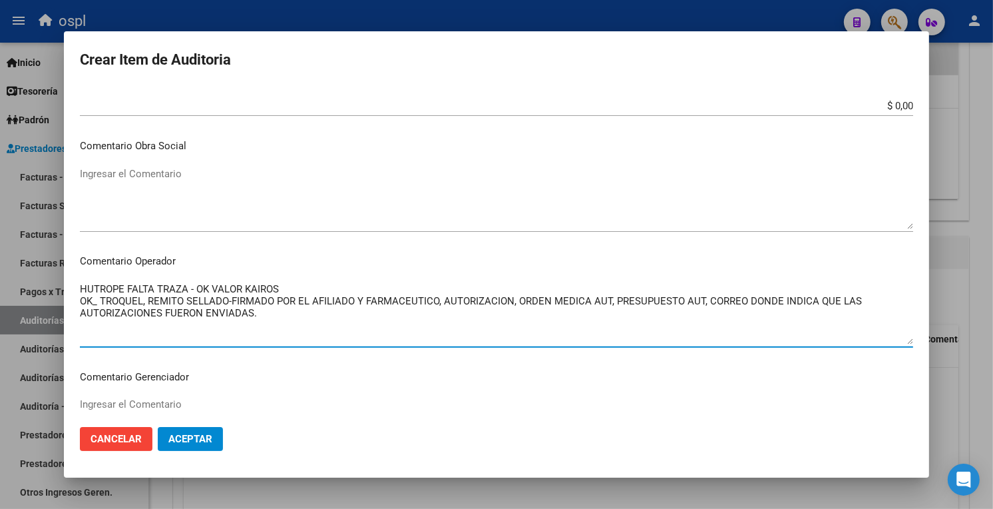
click at [62, 270] on div "Crear Item de Auditoria 52436646 Nro Documento 20524366461 CUIL Afiliado Activo…" at bounding box center [496, 254] width 993 height 509
click at [262, 324] on textarea "HUTROPE FALTA TRAZA - OK VALOR KAIROS OK_ TROQUEL, REMITO SELLADO-FIRMADO POR E…" at bounding box center [497, 313] width 834 height 63
click at [263, 322] on textarea "HUTROPE FALTA TRAZA - OK VALOR KAIROS OK_ TROQUEL, REMITO SELLADO-FIRMADO POR E…" at bounding box center [497, 313] width 834 height 63
type textarea "HUTROPE FALTA TRAZA - OK VALOR KAIROS OK_ TROQUEL, REMITO SELLADO-FIRMADO POR E…"
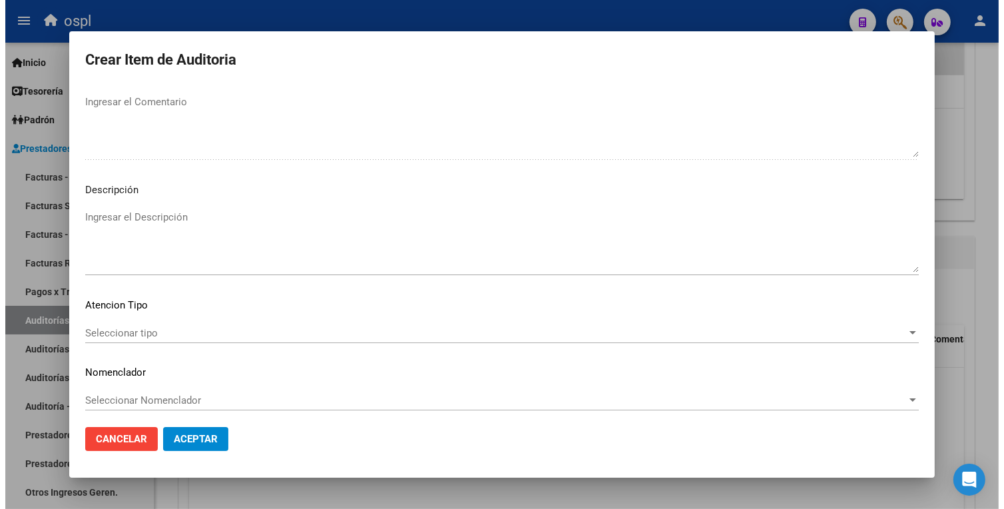
scroll to position [868, 0]
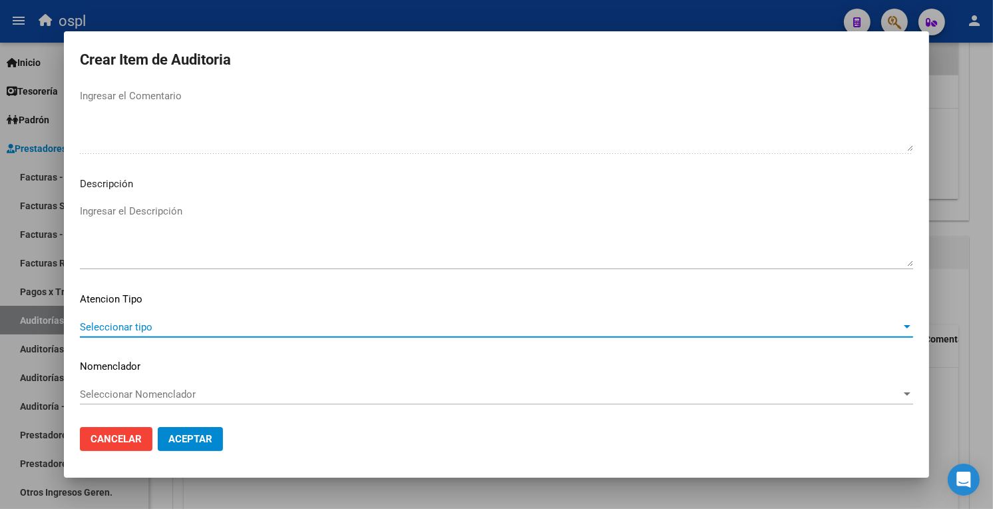
click at [176, 328] on span "Seleccionar tipo" at bounding box center [491, 327] width 822 height 12
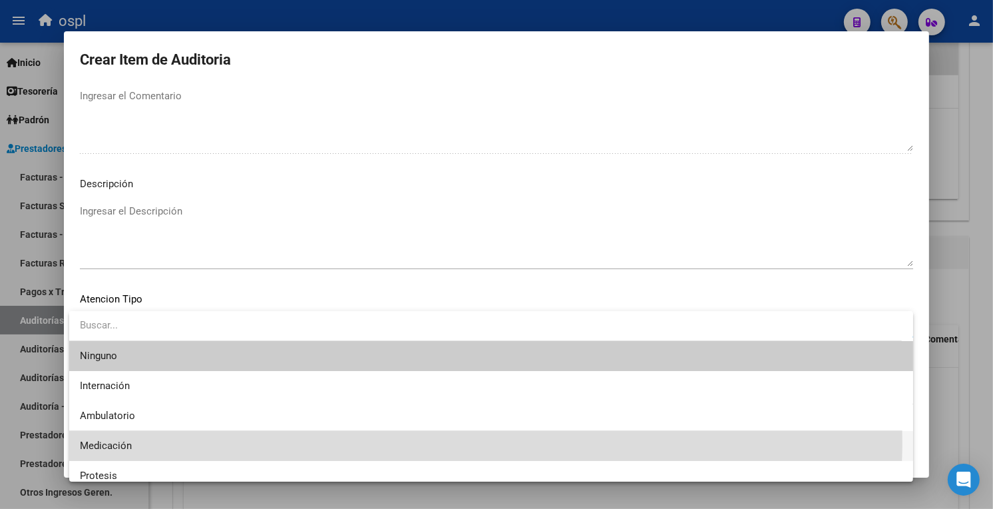
click at [237, 441] on span "Medicación" at bounding box center [491, 446] width 823 height 30
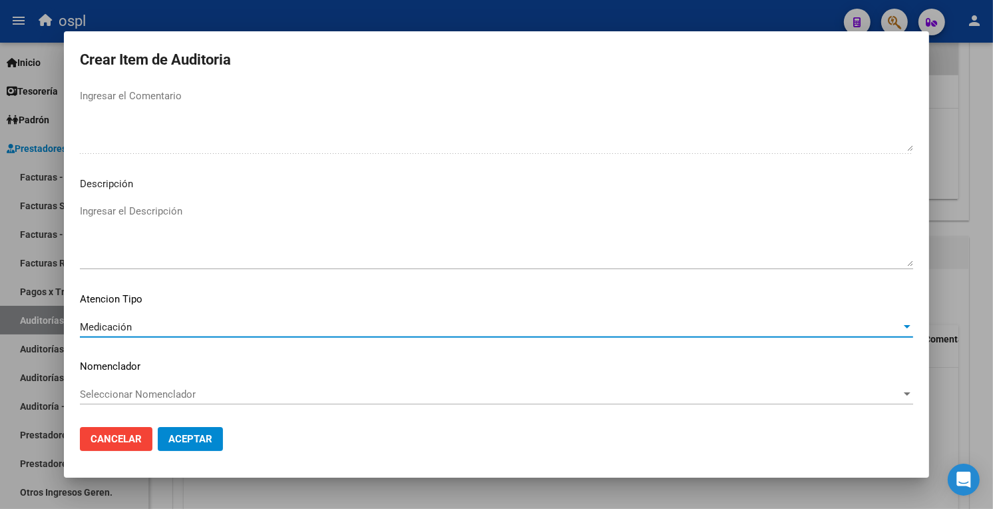
click at [190, 437] on span "Aceptar" at bounding box center [190, 439] width 44 height 12
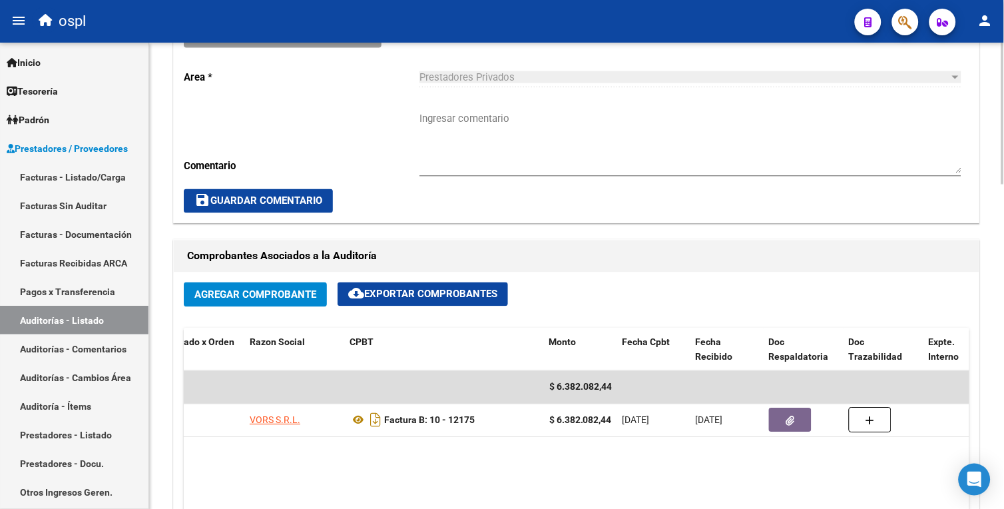
scroll to position [390, 0]
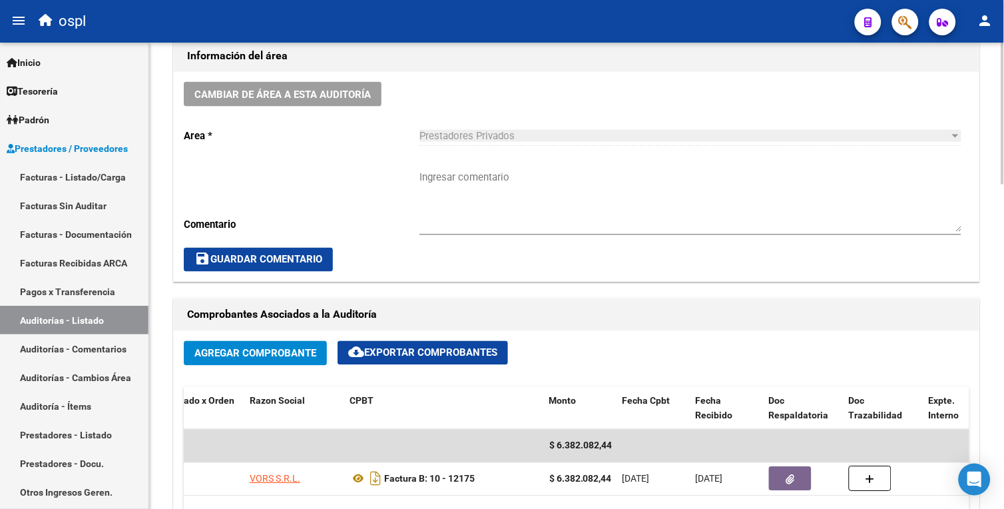
click at [1003, 245] on html "menu ospl person Firma Express Inicio Calendario SSS Instructivos Contacto OS T…" at bounding box center [502, 254] width 1004 height 509
click at [477, 189] on textarea "Ingresar comentario" at bounding box center [690, 201] width 542 height 63
paste textarea "HUTROPE FALTA TRAZA - OK VALOR KAIROS OK_ TROQUEL, REMITO SELLADO-FIRMADO POR E…"
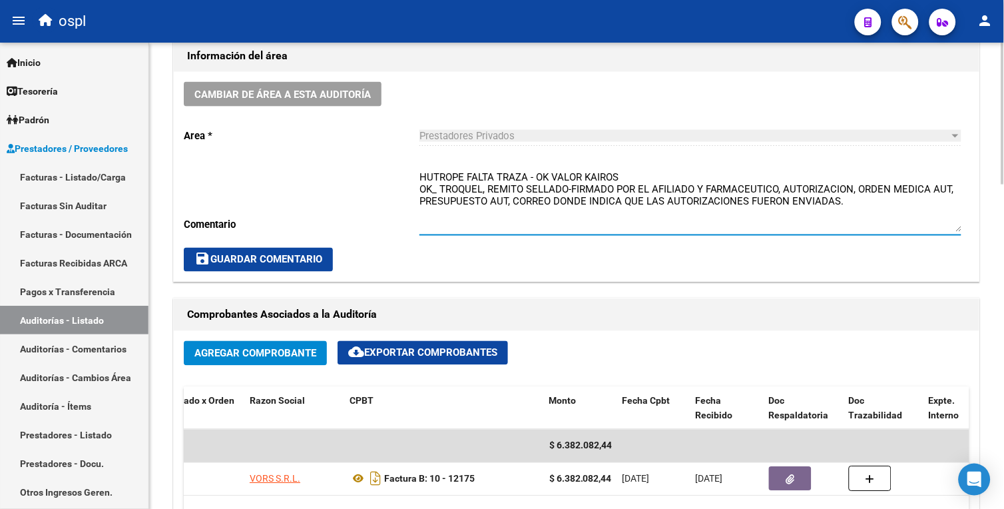
click at [475, 202] on textarea "HUTROPE FALTA TRAZA - OK VALOR KAIROS OK_ TROQUEL, REMITO SELLADO-FIRMADO POR E…" at bounding box center [690, 201] width 542 height 63
click at [678, 228] on textarea "HUTROPE FALTA TRAZA - OK VALOR KAIROS OK_ TROQUEL, REMITO SELLADO-FIRMADO POR E…" at bounding box center [690, 201] width 542 height 63
click at [849, 206] on textarea "HUTROPE FALTA TRAZA - OK VALOR KAIROS OK_ TROQUEL, REMITO SELLADO-FIRMADO POR E…" at bounding box center [690, 201] width 542 height 63
click at [527, 170] on textarea "HUTROPE FALTA TRAZA - OK VALOR KAIROS OK_ TROQUEL, REMITO SELLADO-FIRMADO POR E…" at bounding box center [690, 201] width 542 height 63
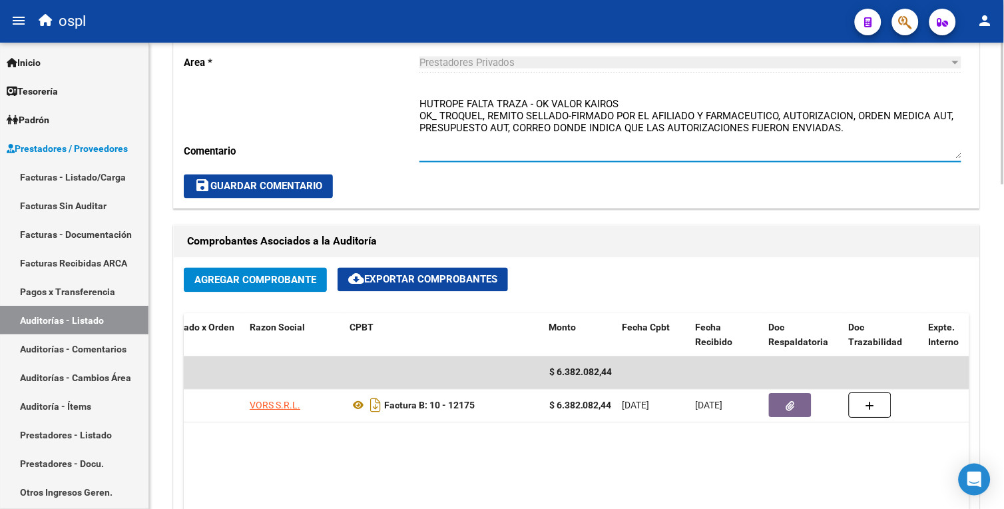
scroll to position [475, 0]
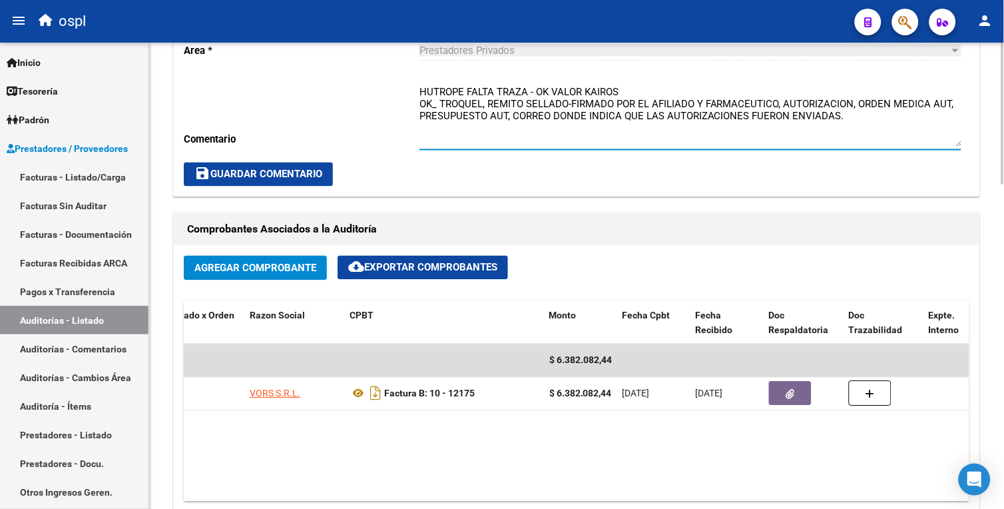
click at [1003, 205] on html "menu ospl person Firma Express Inicio Calendario SSS Instructivos Contacto OS T…" at bounding box center [502, 254] width 1004 height 509
type textarea "HUTROPE FALTA TRAZA - OK VALOR KAIROS OK_ TROQUEL, REMITO SELLADO-FIRMADO POR E…"
click at [304, 180] on span "save Guardar Comentario" at bounding box center [258, 174] width 128 height 12
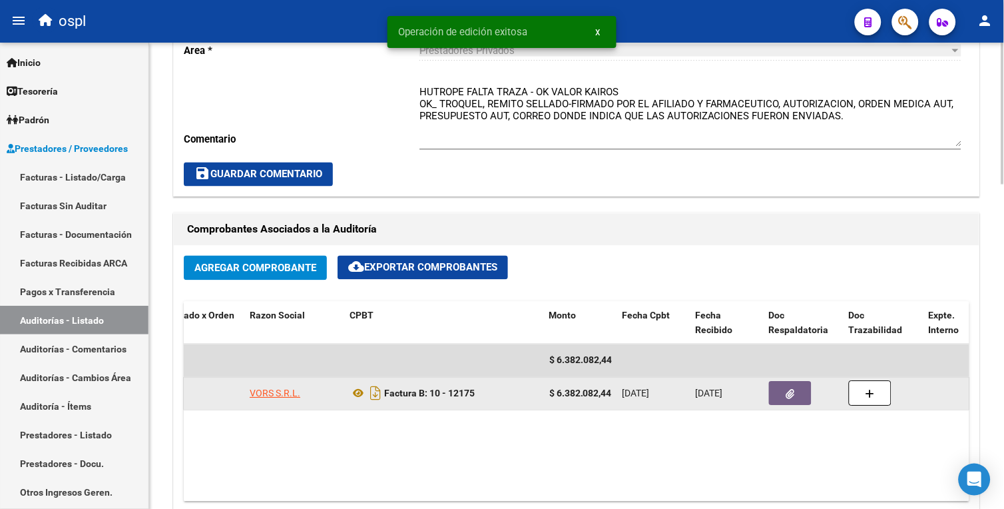
click at [784, 395] on button "button" at bounding box center [790, 393] width 43 height 24
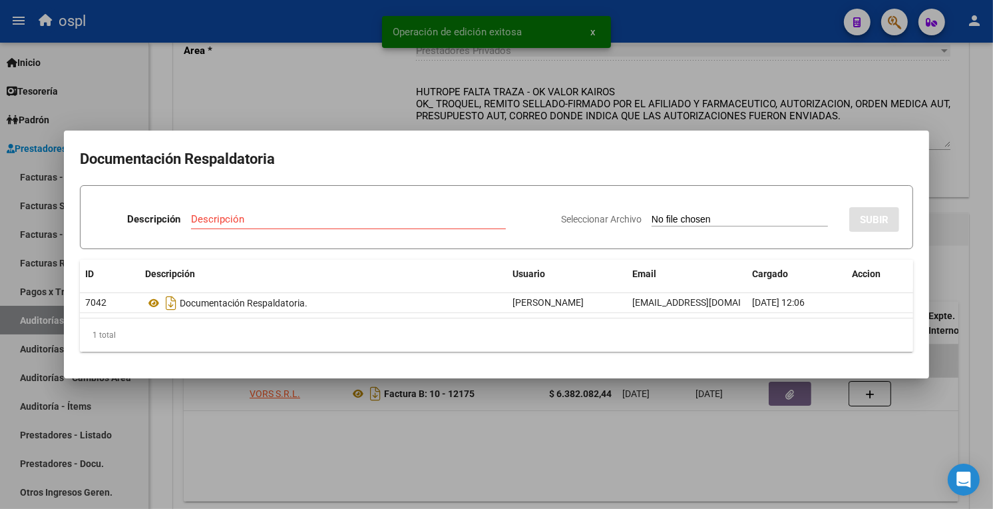
click at [652, 218] on input "Seleccionar Archivo" at bounding box center [740, 220] width 176 height 13
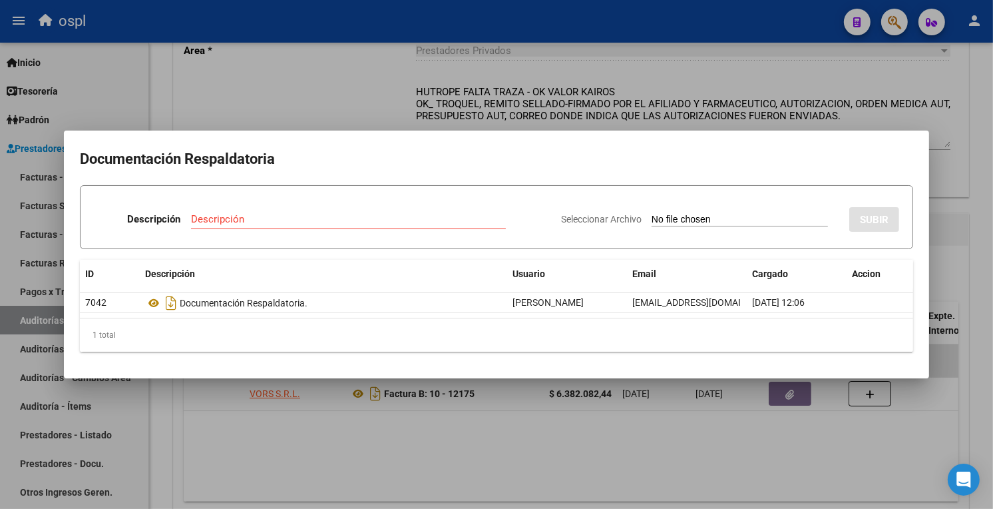
type input "C:\fakepath\49586 - WhatsApp Image [DATE] 12.47.38.jpeg"
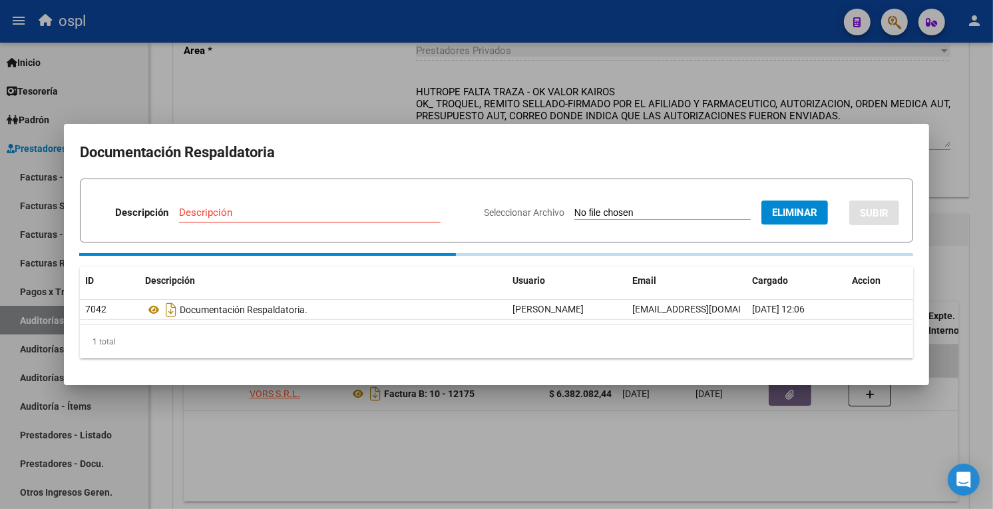
click at [296, 216] on input "Descripción" at bounding box center [310, 212] width 262 height 12
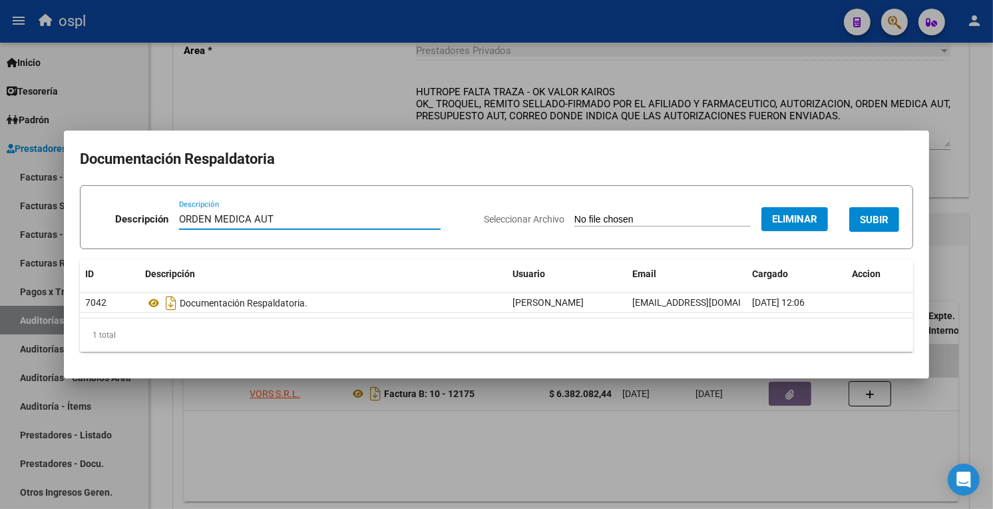
type input "ORDEN MEDICA AUT"
click at [864, 220] on span "SUBIR" at bounding box center [874, 220] width 29 height 12
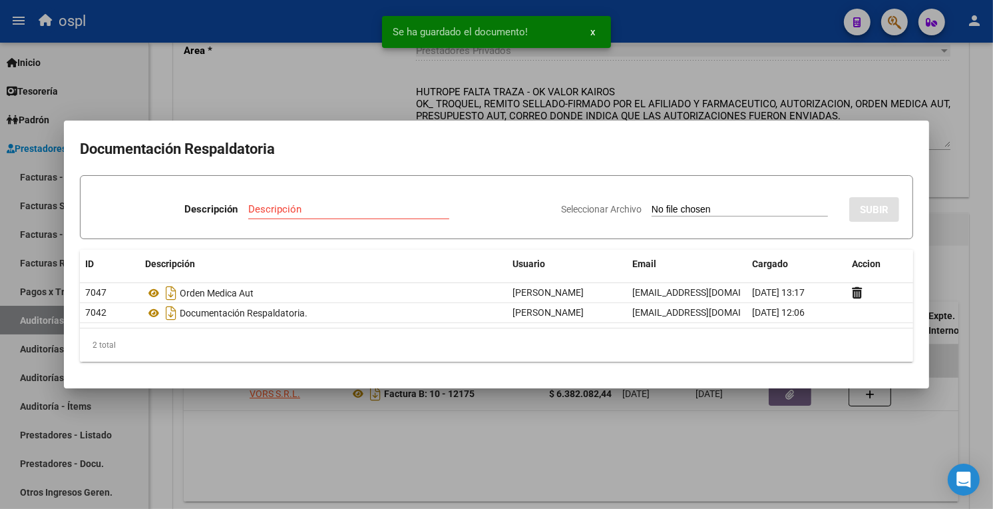
click at [652, 210] on input "Seleccionar Archivo" at bounding box center [740, 210] width 176 height 13
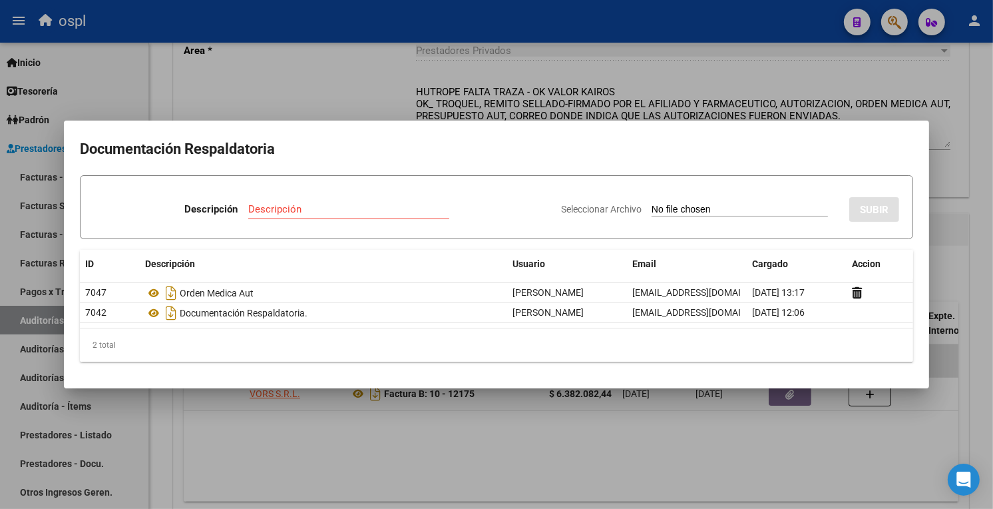
type input "C:\fakepath\49586 - WhatsApp Image [DATE] 12.47.57.jpeg"
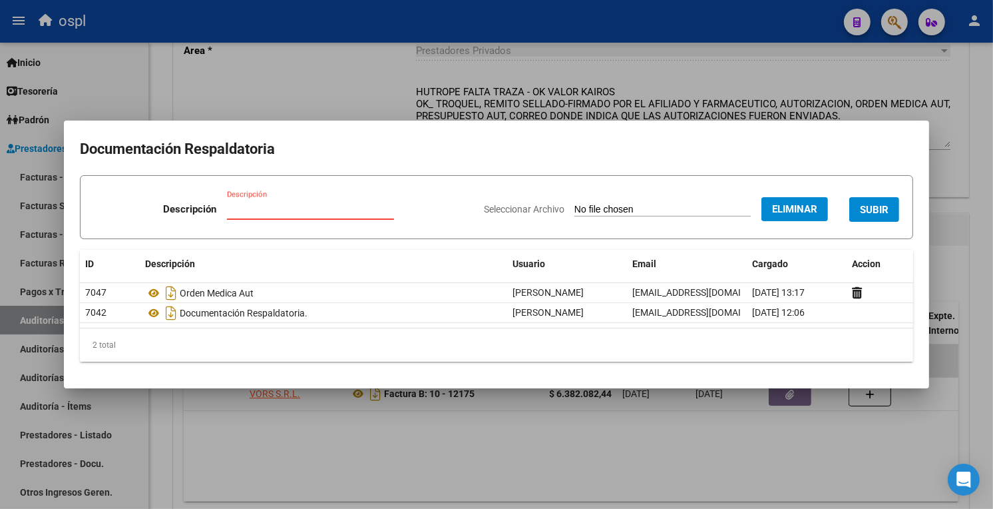
click at [271, 213] on input "Descripción" at bounding box center [310, 209] width 167 height 12
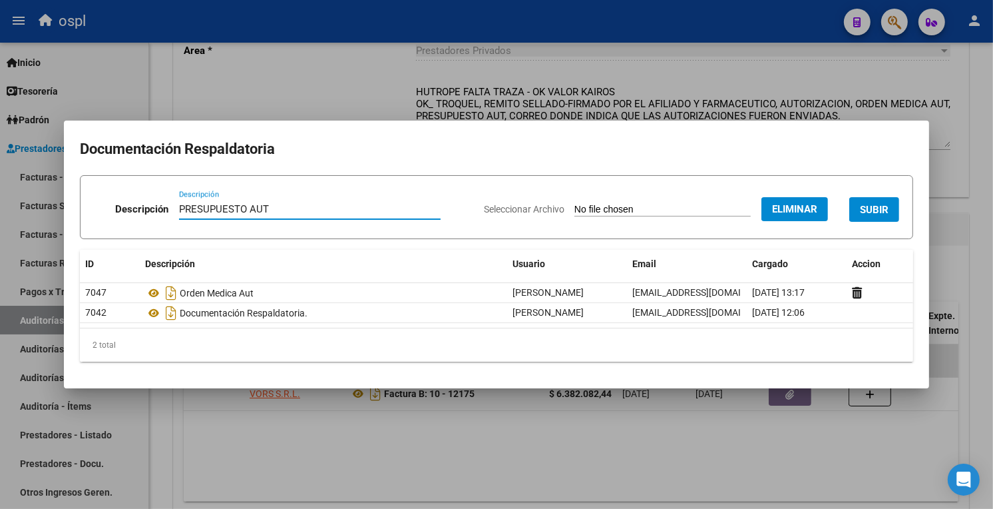
type input "PRESUPUESTO AUT"
click at [868, 207] on span "SUBIR" at bounding box center [874, 210] width 29 height 12
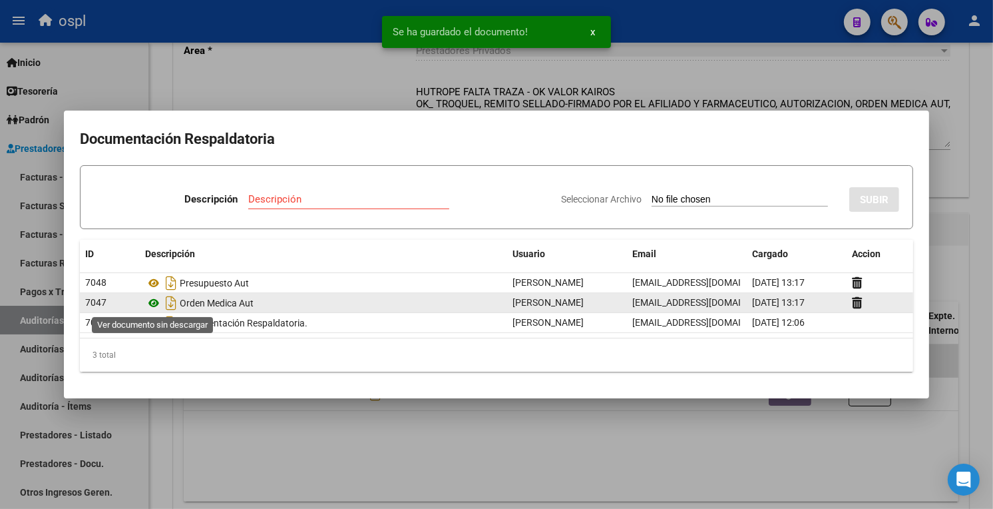
click at [153, 304] on icon at bounding box center [153, 303] width 17 height 16
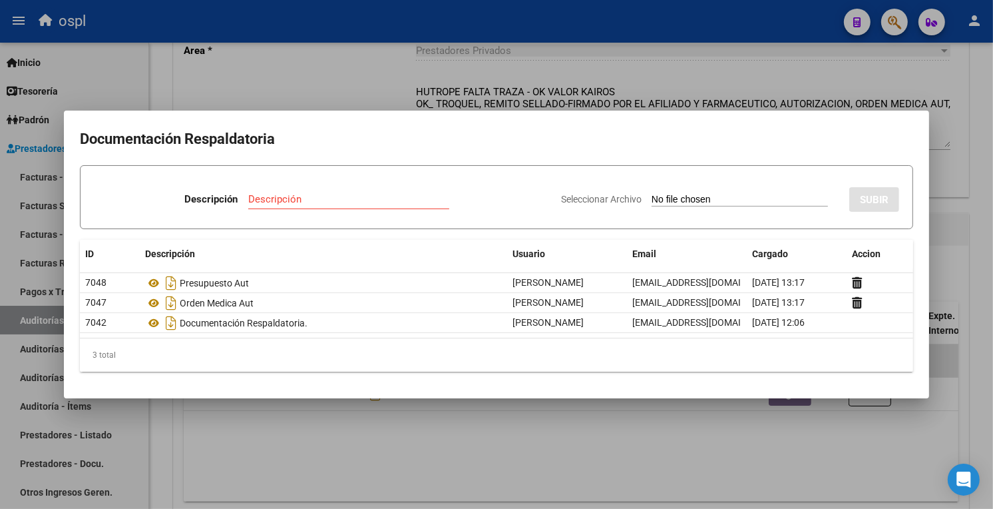
click at [501, 407] on div at bounding box center [496, 254] width 993 height 509
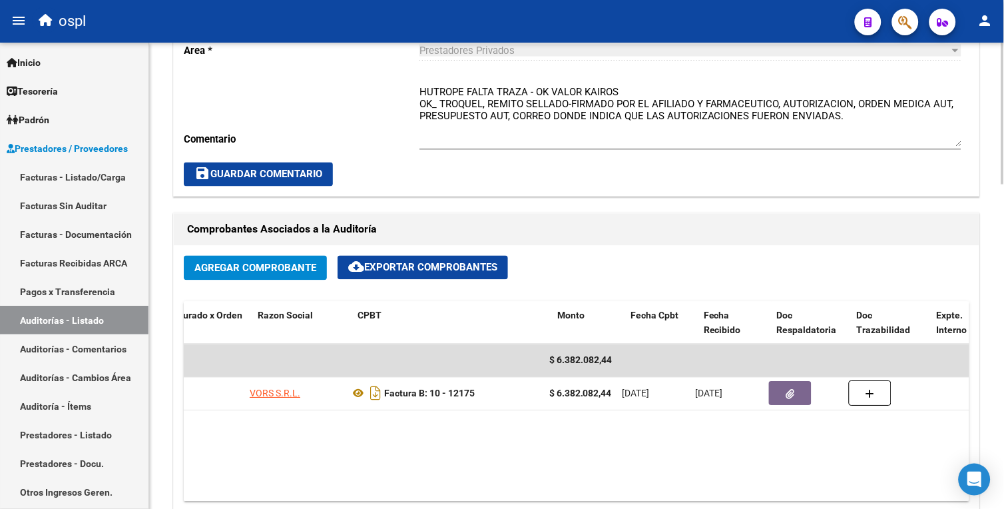
scroll to position [0, 0]
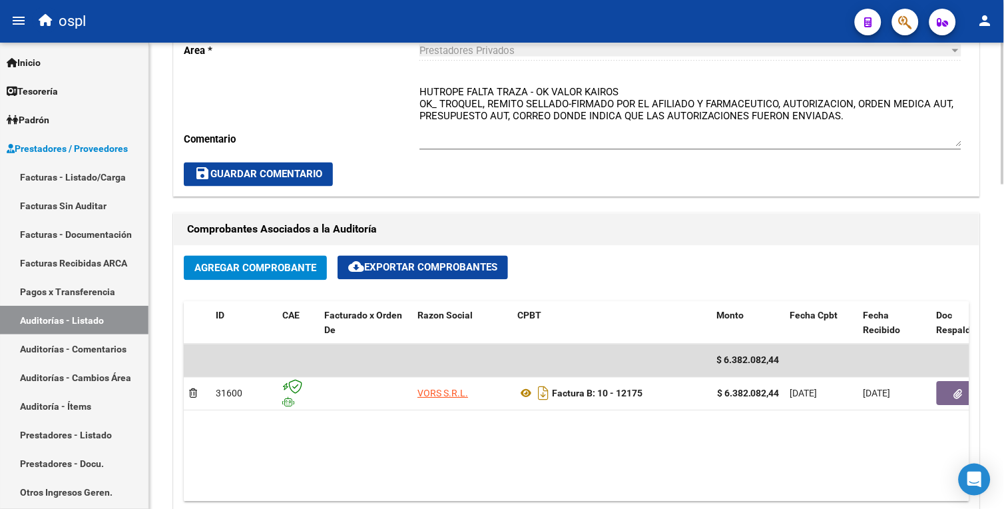
click at [240, 181] on button "save Guardar Comentario" at bounding box center [258, 174] width 149 height 24
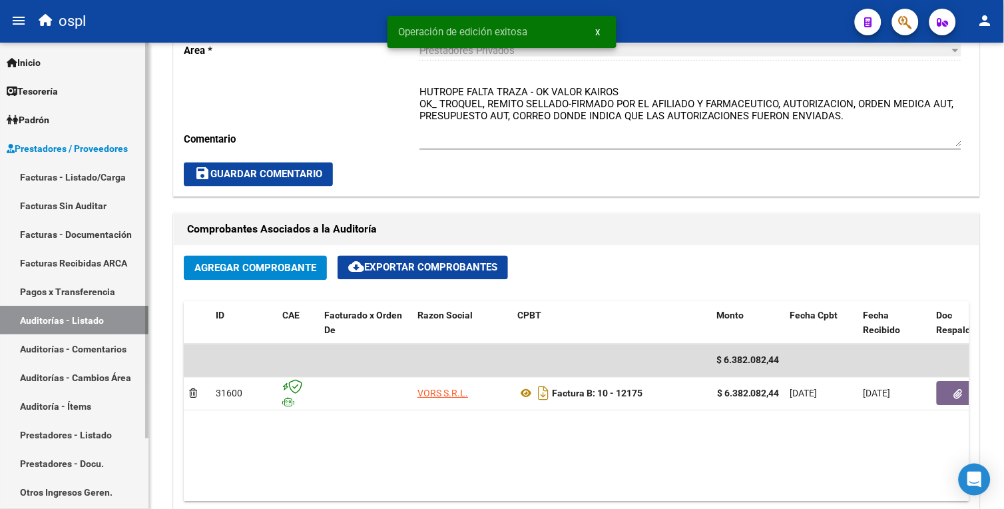
click at [87, 320] on link "Auditorías - Listado" at bounding box center [74, 320] width 148 height 29
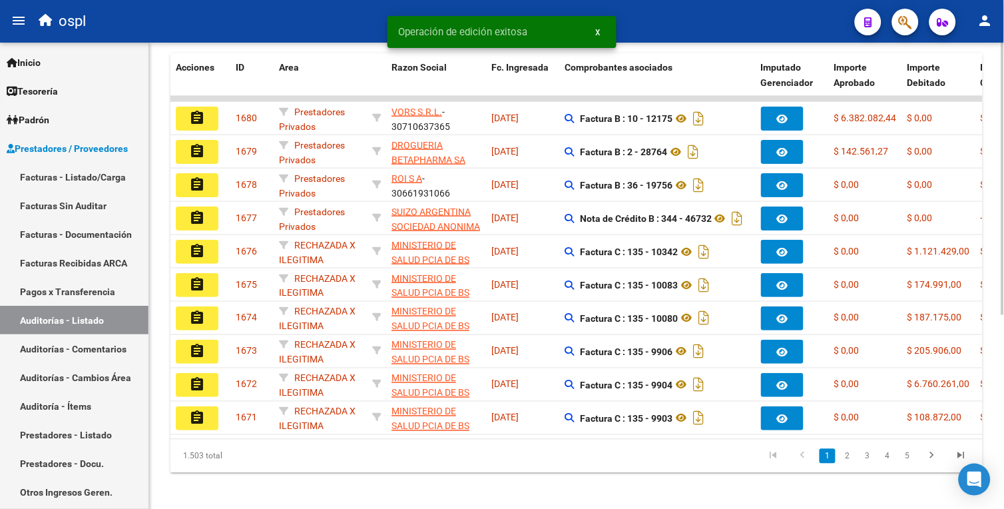
scroll to position [323, 0]
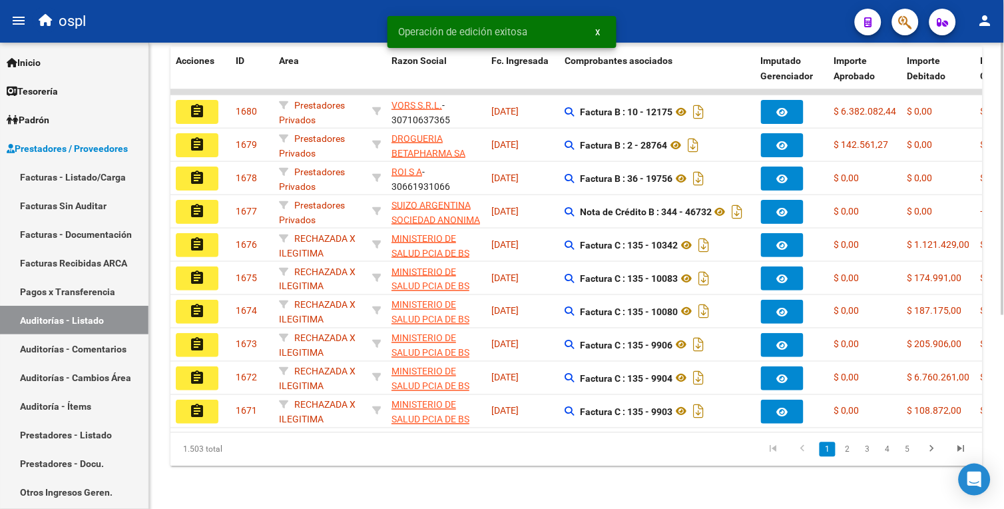
click at [1003, 364] on html "menu ospl person Firma Express Inicio Calendario SSS Instructivos Contacto OS T…" at bounding box center [502, 254] width 1004 height 509
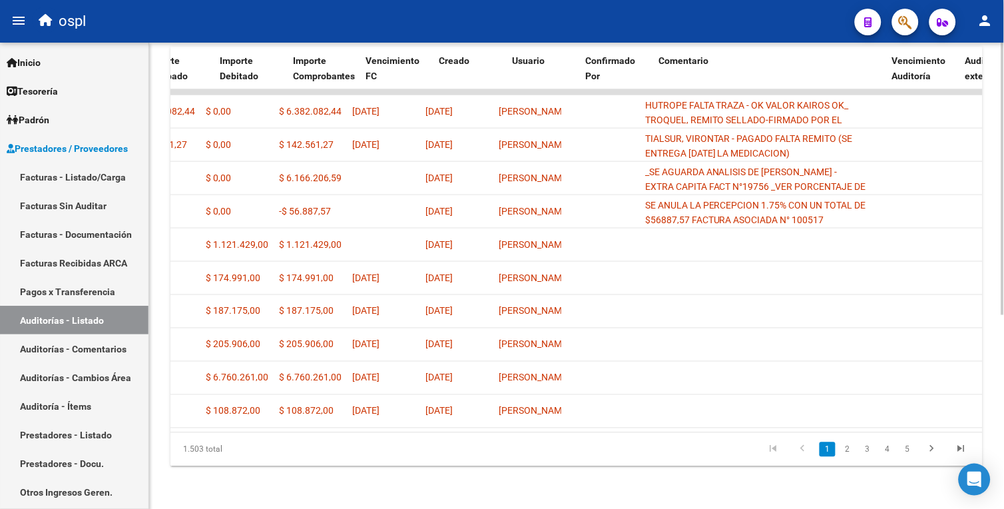
scroll to position [0, 0]
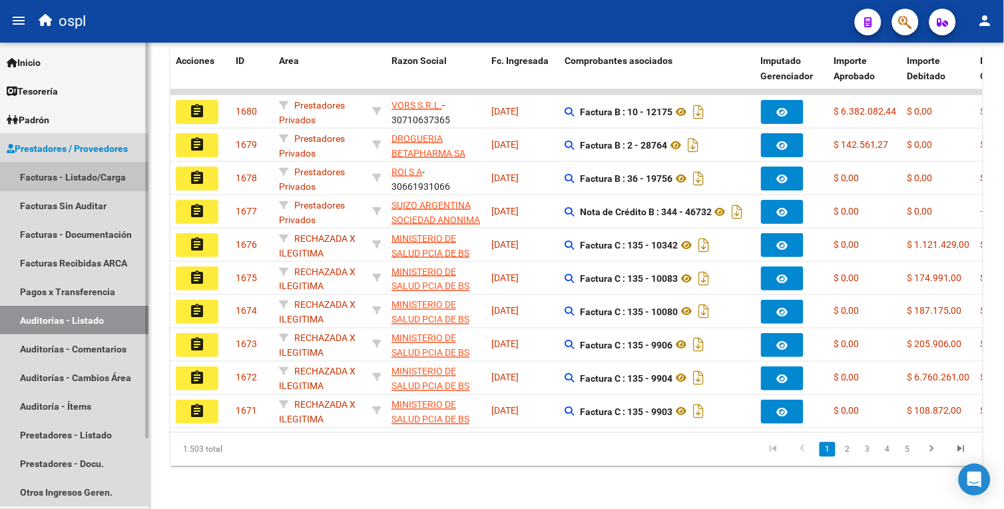
click at [87, 174] on link "Facturas - Listado/Carga" at bounding box center [74, 176] width 148 height 29
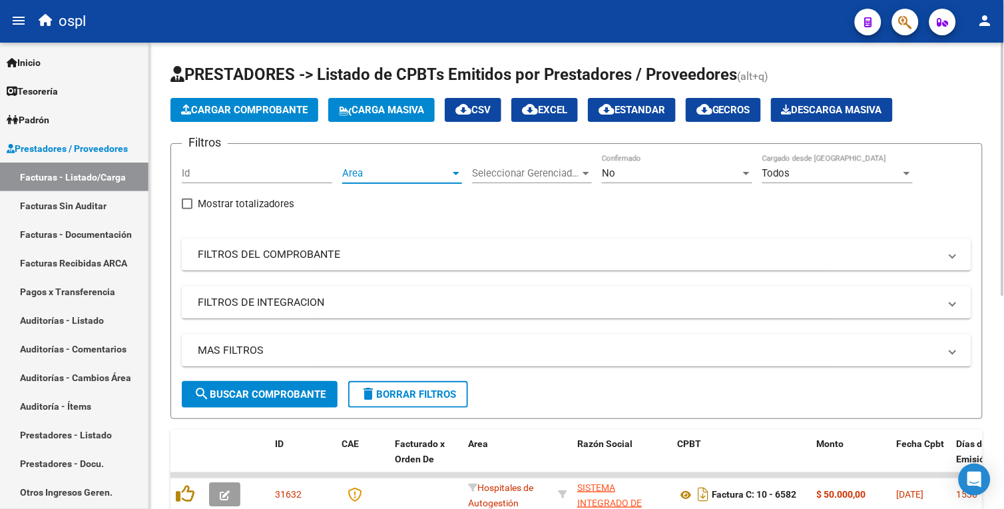
click at [360, 171] on span "Area" at bounding box center [396, 173] width 108 height 12
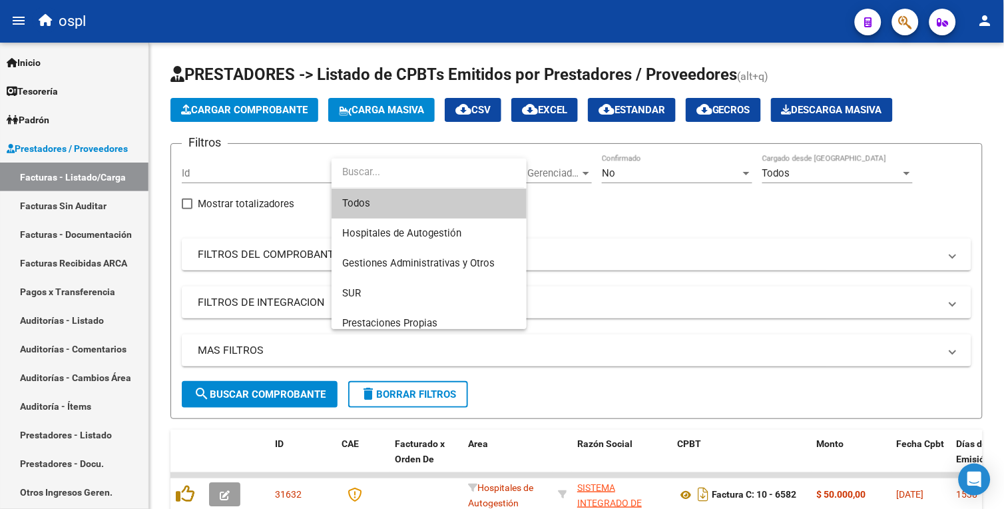
scroll to position [148, 0]
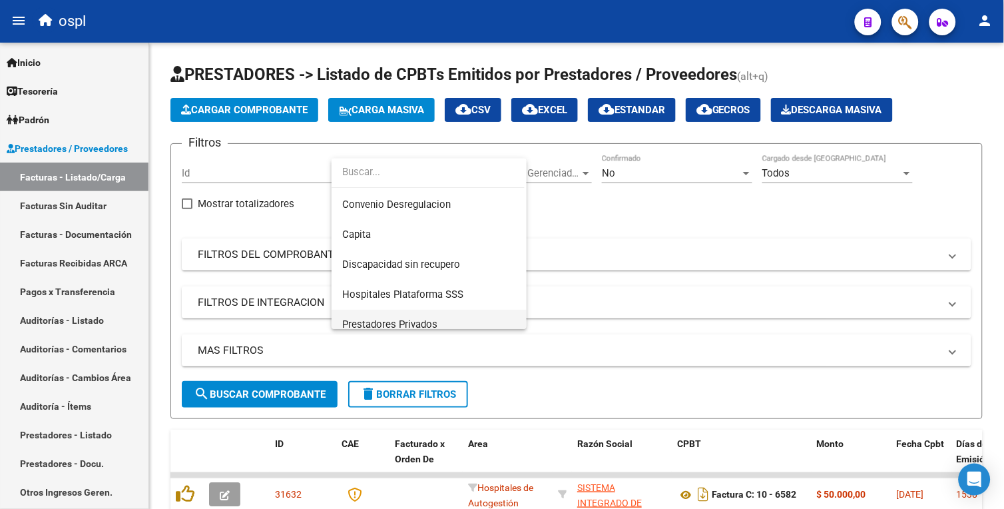
click at [490, 316] on span "Prestadores Privados" at bounding box center [429, 325] width 174 height 30
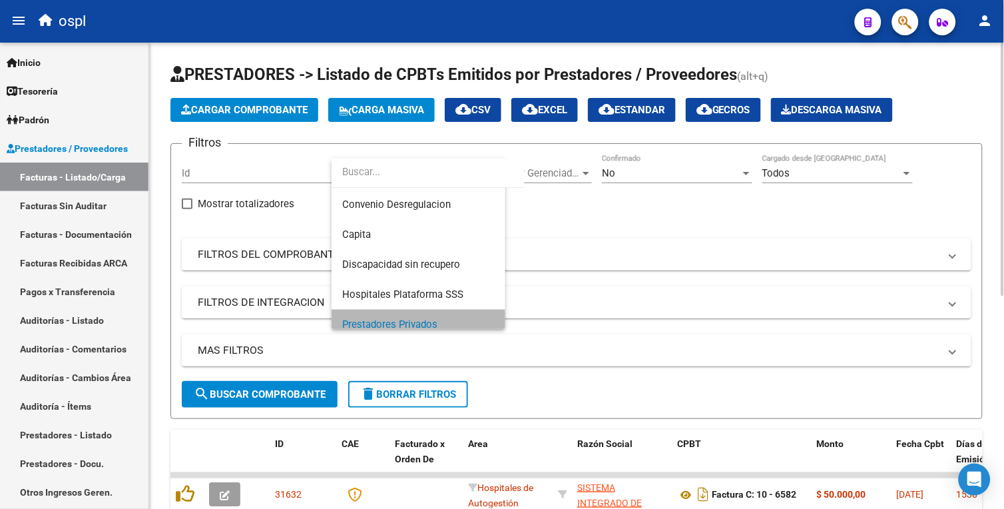
scroll to position [158, 0]
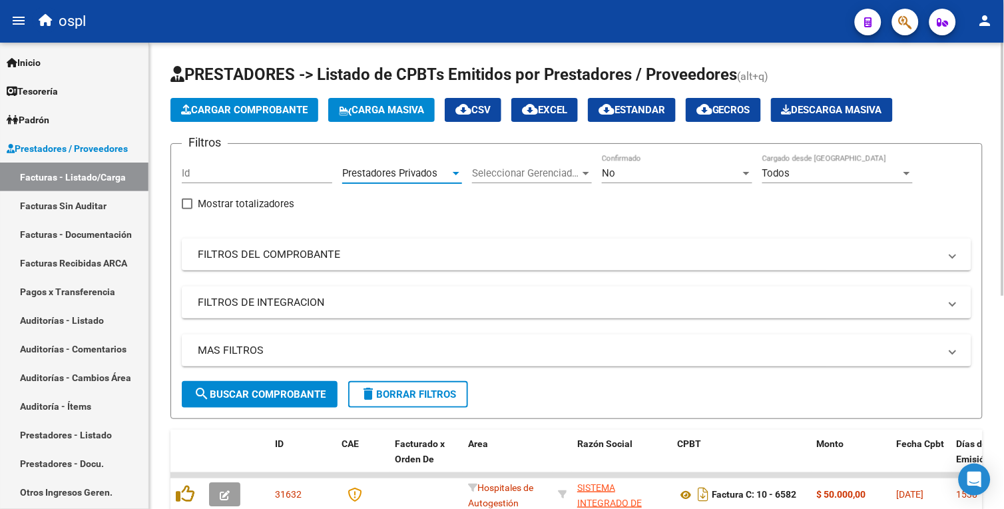
click at [265, 389] on span "search Buscar Comprobante" at bounding box center [260, 394] width 132 height 12
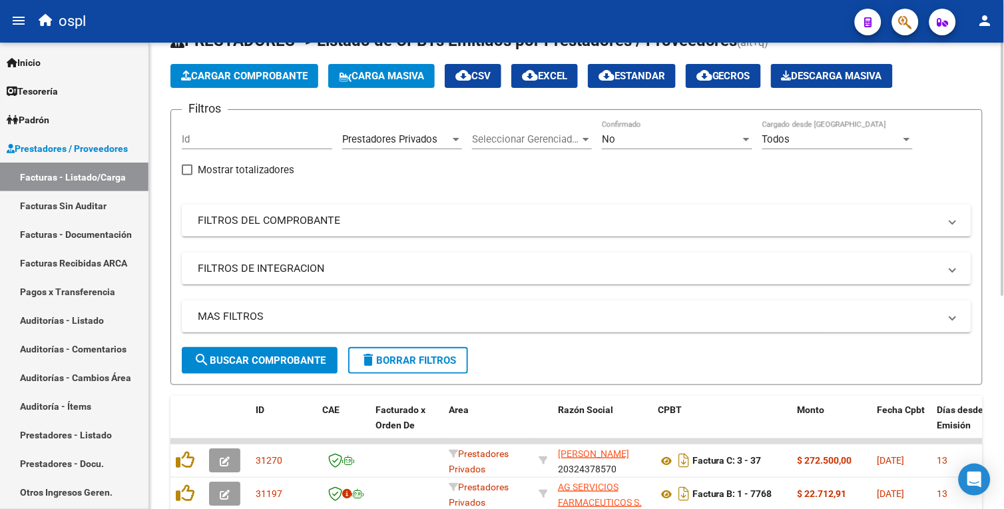
scroll to position [0, 0]
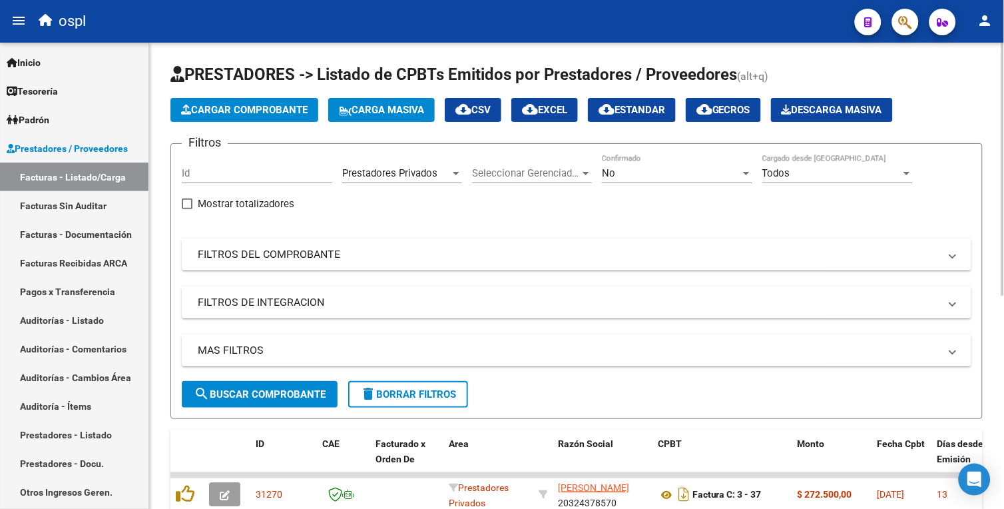
click at [1003, 95] on html "menu ospl person Firma Express Inicio Calendario SSS Instructivos Contacto OS T…" at bounding box center [502, 254] width 1004 height 509
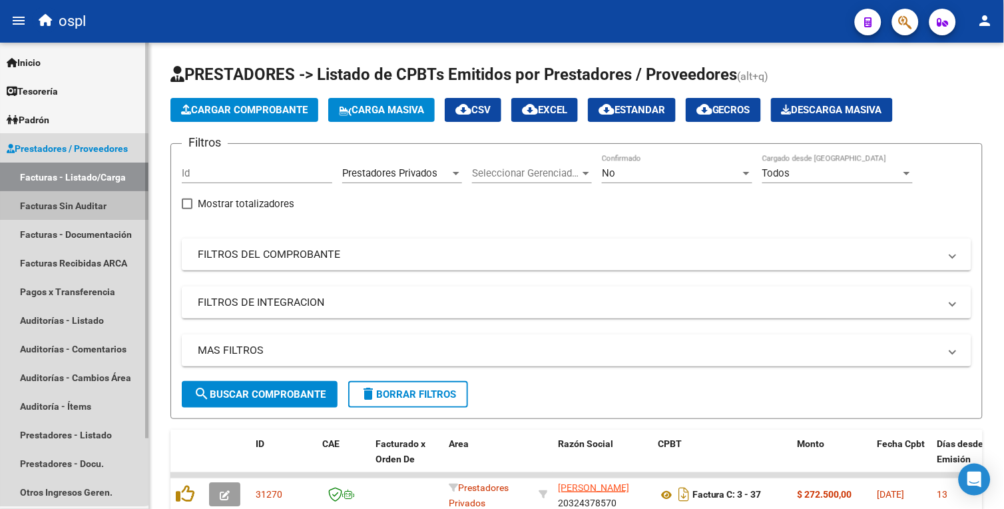
click at [71, 200] on link "Facturas Sin Auditar" at bounding box center [74, 205] width 148 height 29
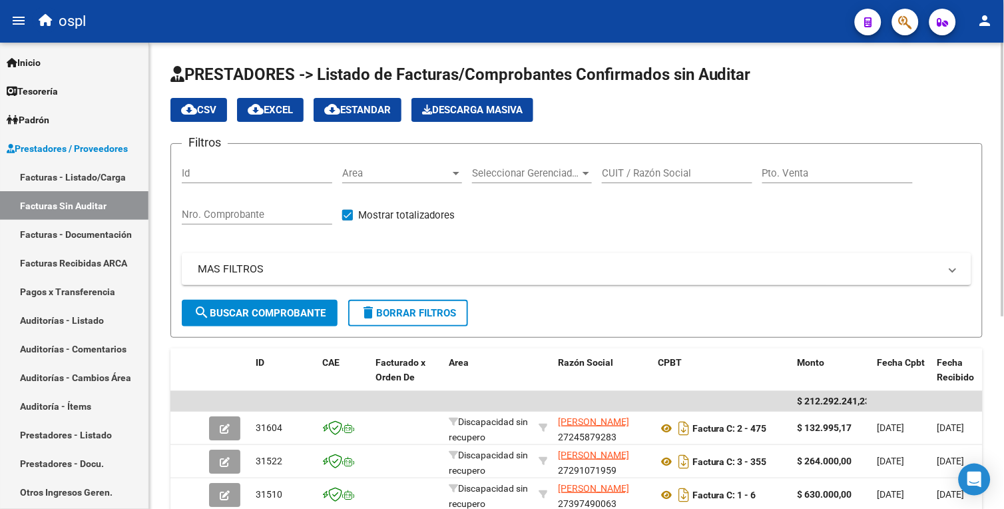
click at [433, 172] on span "Area" at bounding box center [396, 173] width 108 height 12
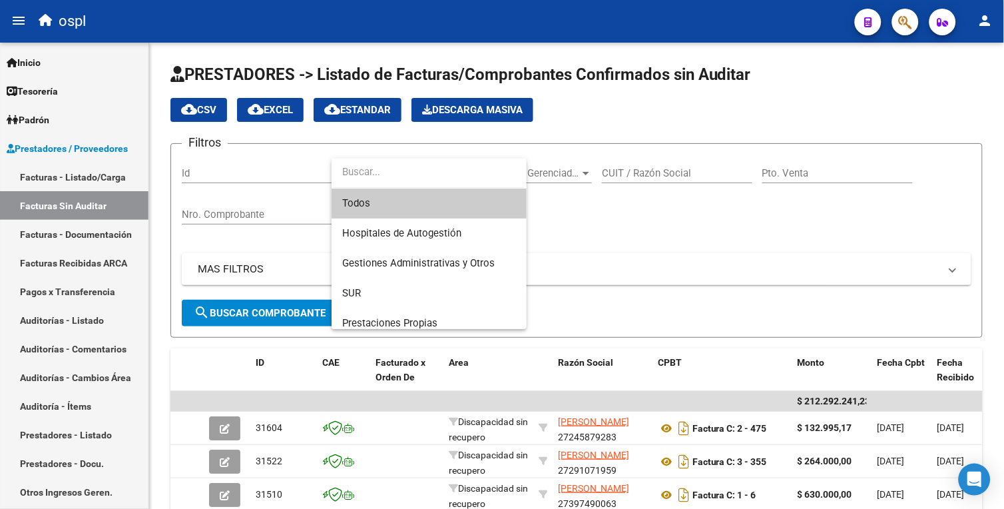
scroll to position [148, 0]
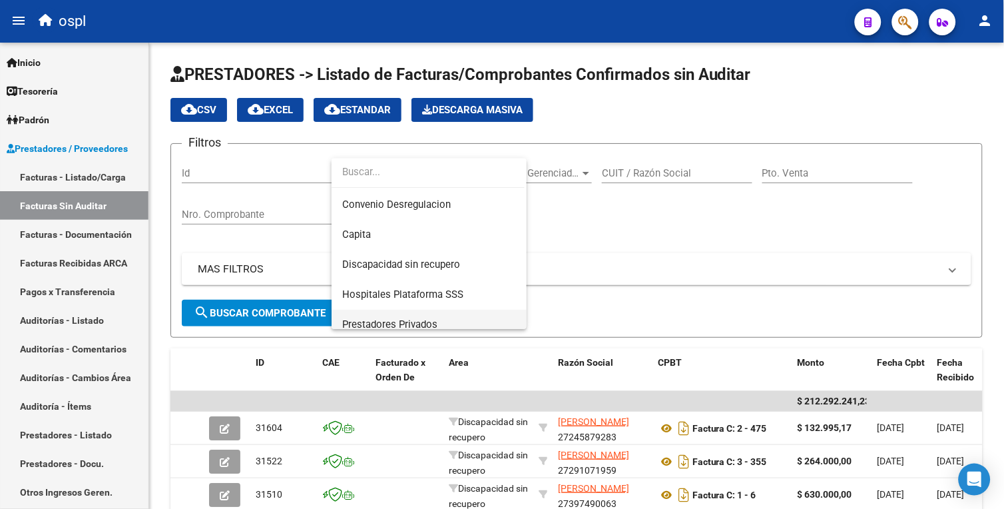
click at [461, 314] on span "Prestadores Privados" at bounding box center [429, 325] width 174 height 30
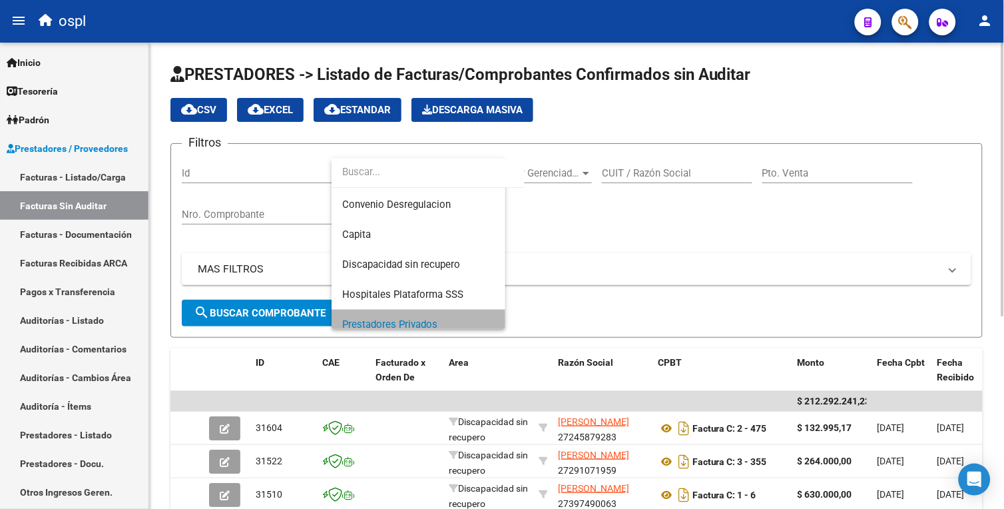
scroll to position [158, 0]
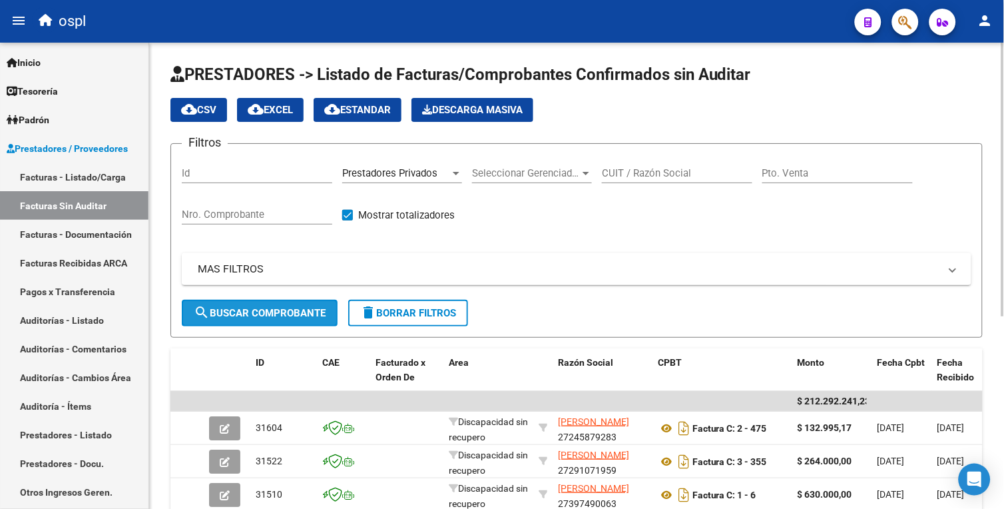
click at [269, 307] on span "search Buscar Comprobante" at bounding box center [260, 313] width 132 height 12
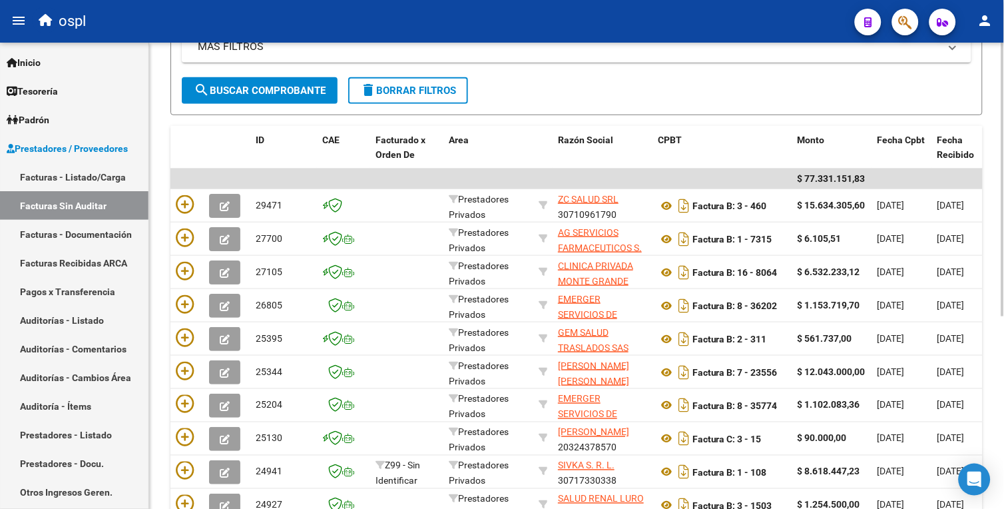
scroll to position [225, 0]
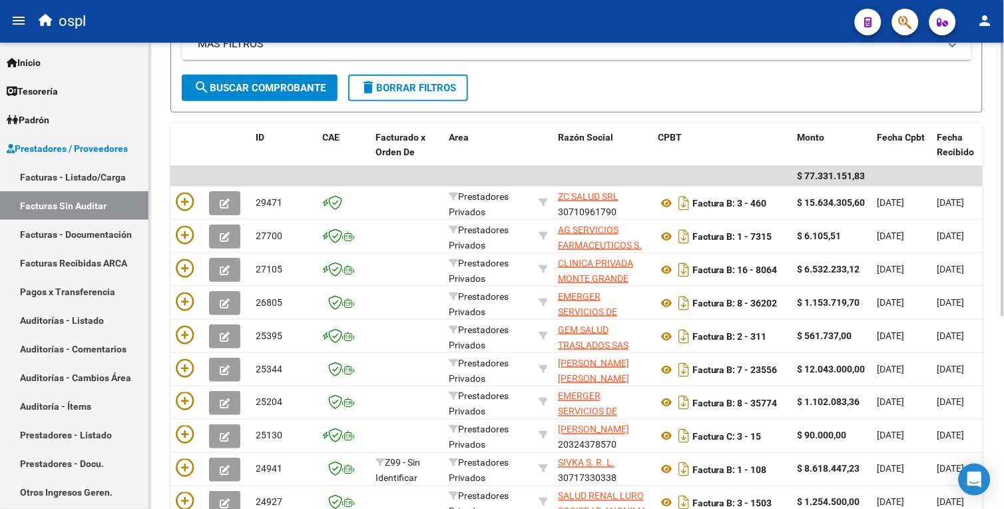
click at [1003, 265] on html "menu ospl person Firma Express Inicio Calendario SSS Instructivos Contacto OS T…" at bounding box center [502, 254] width 1004 height 509
drag, startPoint x: 87, startPoint y: 182, endPoint x: 94, endPoint y: 180, distance: 7.4
click at [87, 181] on link "Facturas - Listado/Carga" at bounding box center [74, 176] width 148 height 29
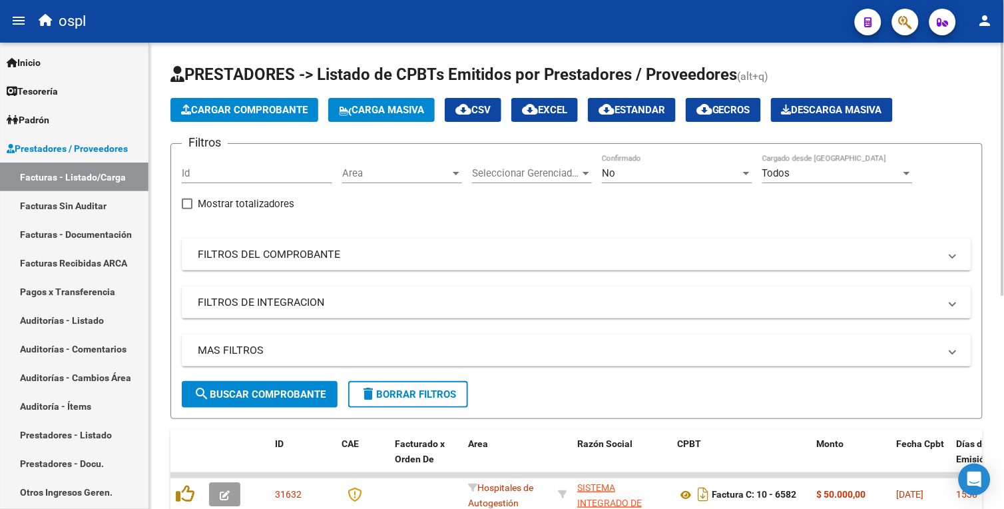
click at [1003, 112] on html "menu ospl person Firma Express Inicio Calendario SSS Instructivos Contacto OS T…" at bounding box center [502, 254] width 1004 height 509
click at [297, 255] on mat-panel-title "FILTROS DEL COMPROBANTE" at bounding box center [569, 254] width 742 height 15
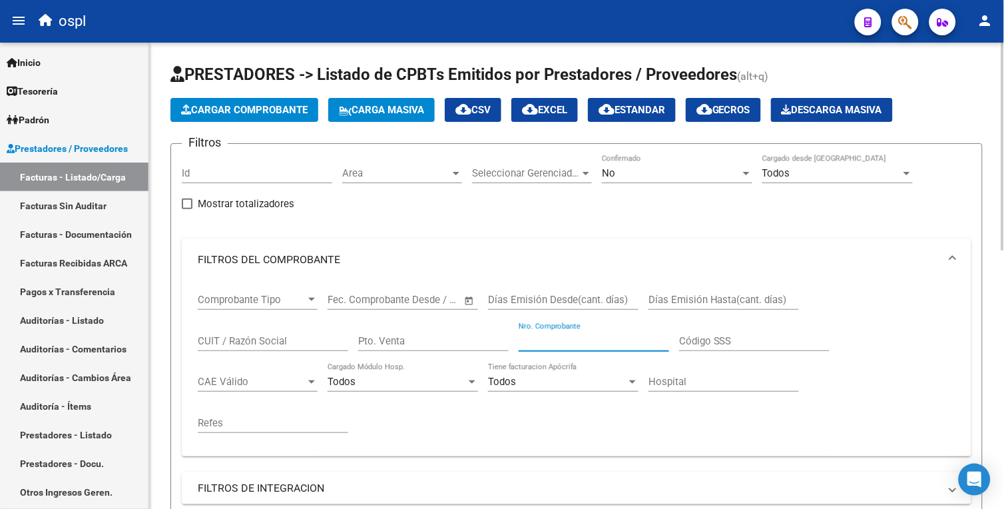
click at [569, 336] on input "Nro. Comprobante" at bounding box center [594, 341] width 150 height 12
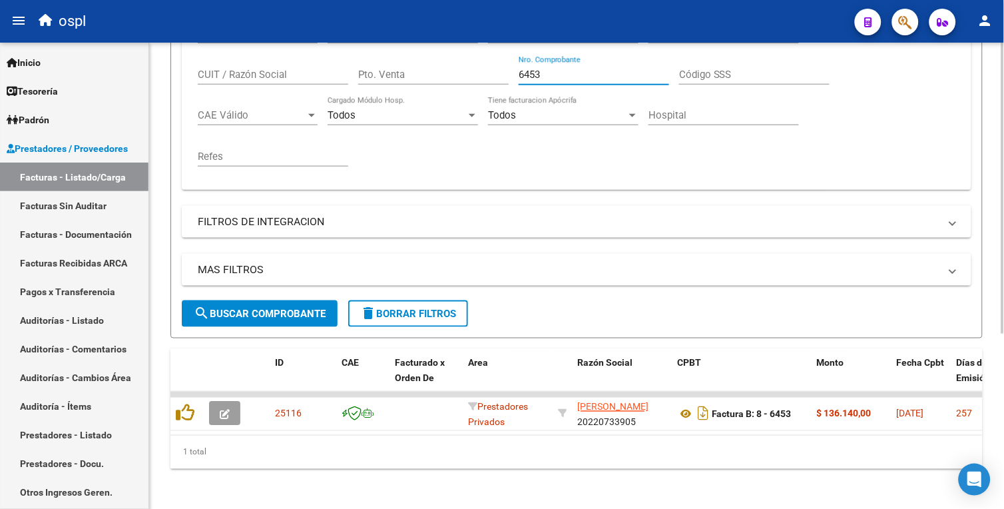
scroll to position [280, 0]
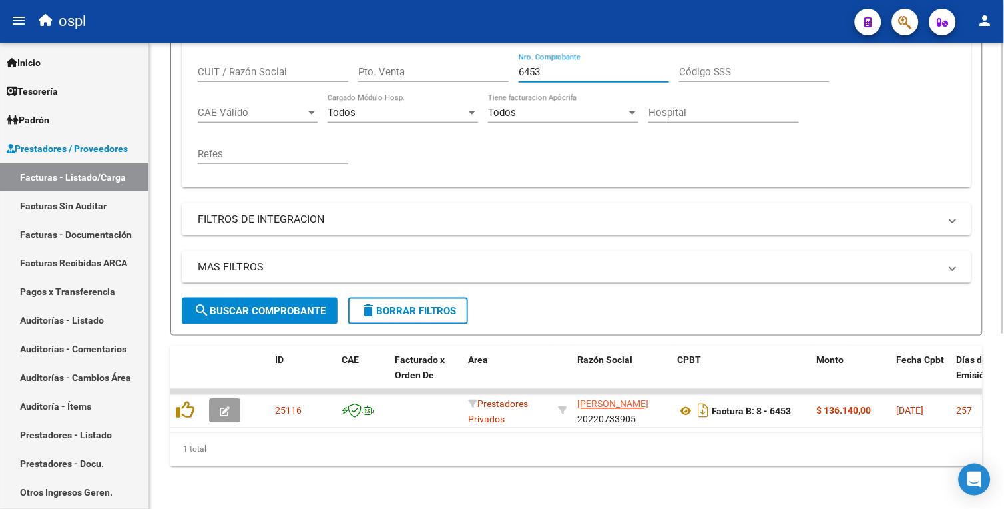
click at [1003, 328] on html "menu ospl person Firma Express Inicio Calendario SSS Instructivos Contacto OS T…" at bounding box center [502, 254] width 1004 height 509
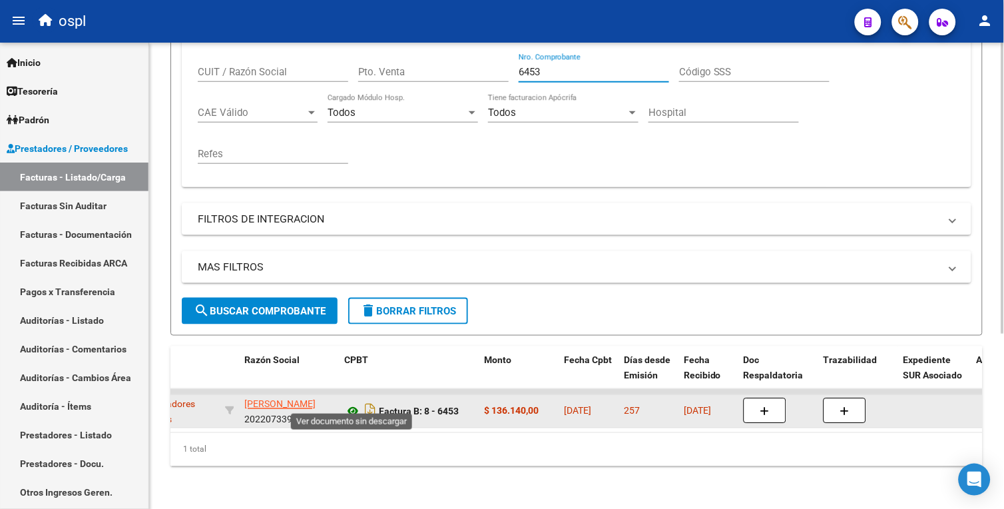
type input "6453"
click at [351, 403] on icon at bounding box center [352, 411] width 17 height 16
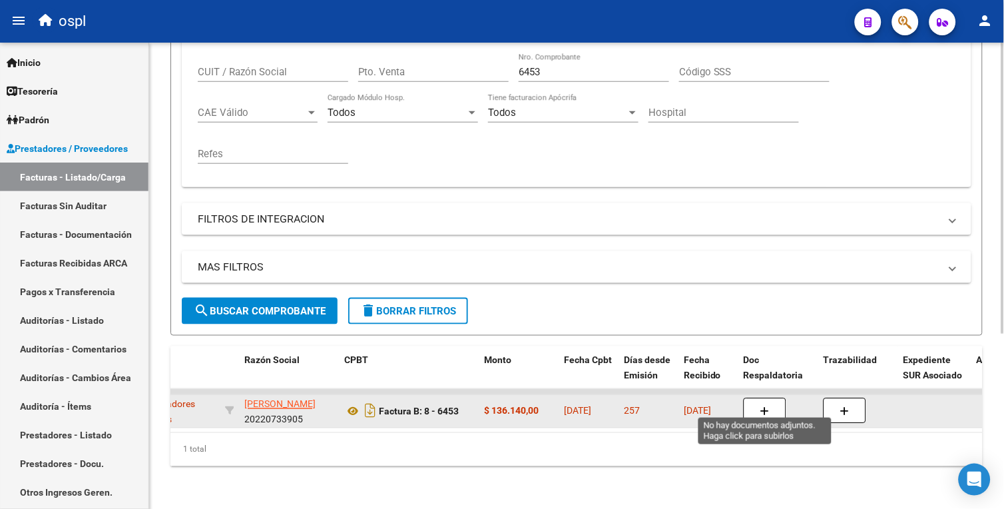
click at [774, 398] on button "button" at bounding box center [765, 410] width 43 height 25
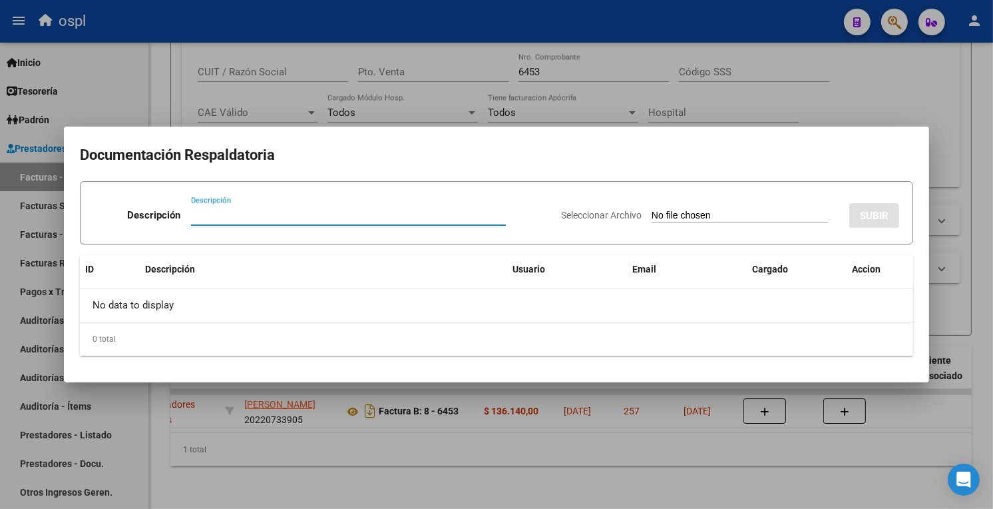
click at [652, 214] on input "Seleccionar Archivo" at bounding box center [740, 216] width 176 height 13
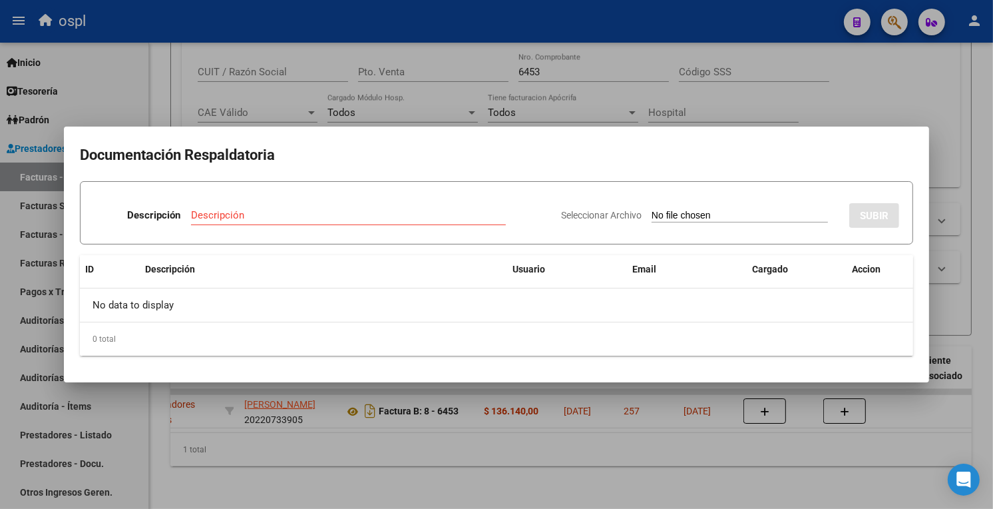
type input "C:\fakepath\SKM_C30825091913020.pdf"
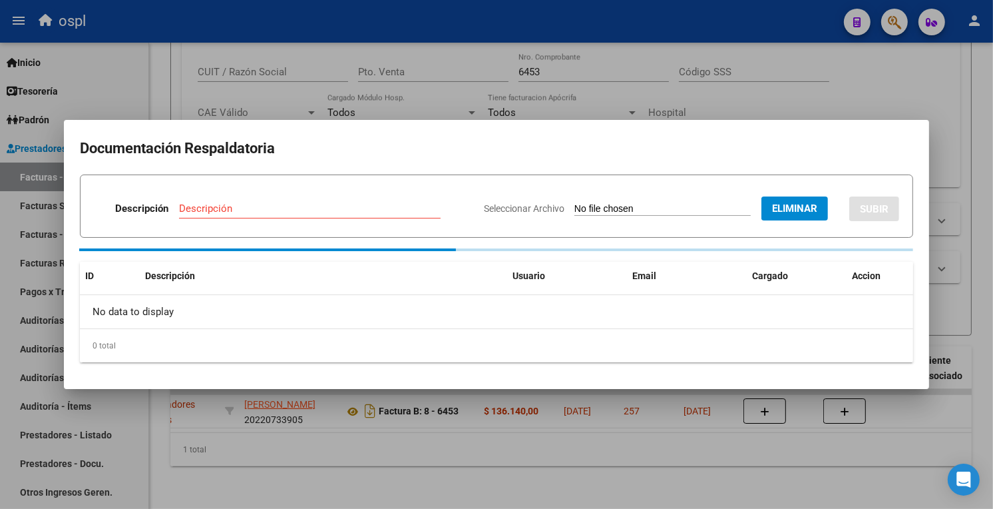
click at [296, 208] on input "Descripción" at bounding box center [310, 208] width 262 height 12
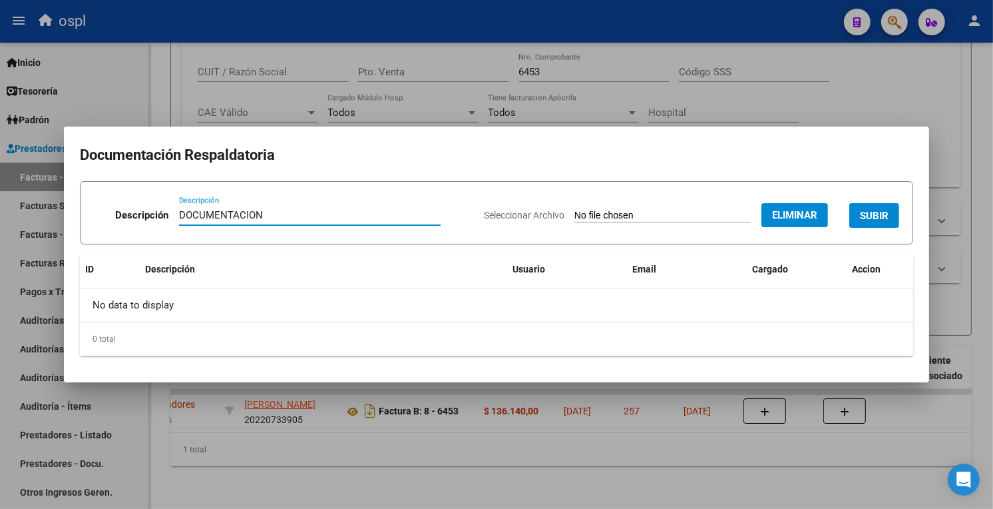
type input "DOCUMENTACION"
click at [869, 208] on button "SUBIR" at bounding box center [875, 215] width 50 height 25
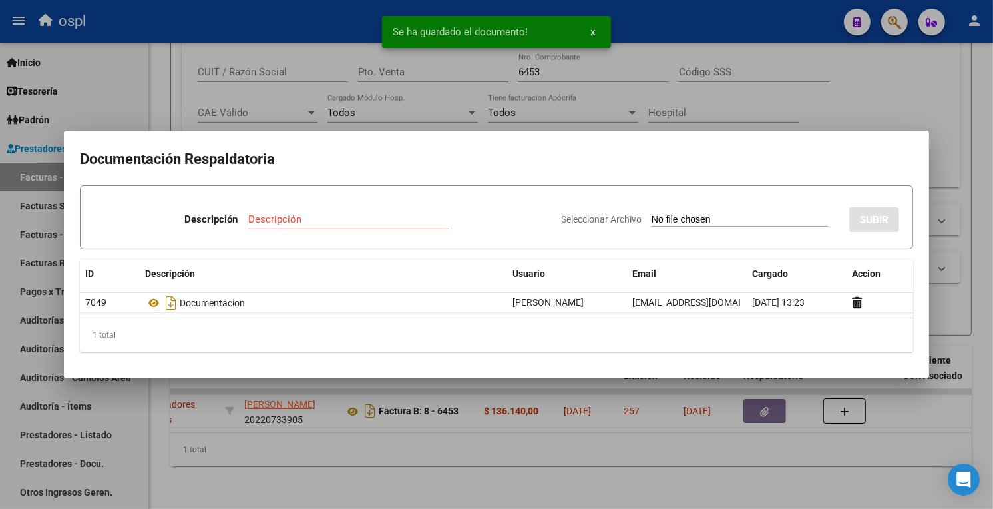
click at [844, 95] on div at bounding box center [496, 254] width 993 height 509
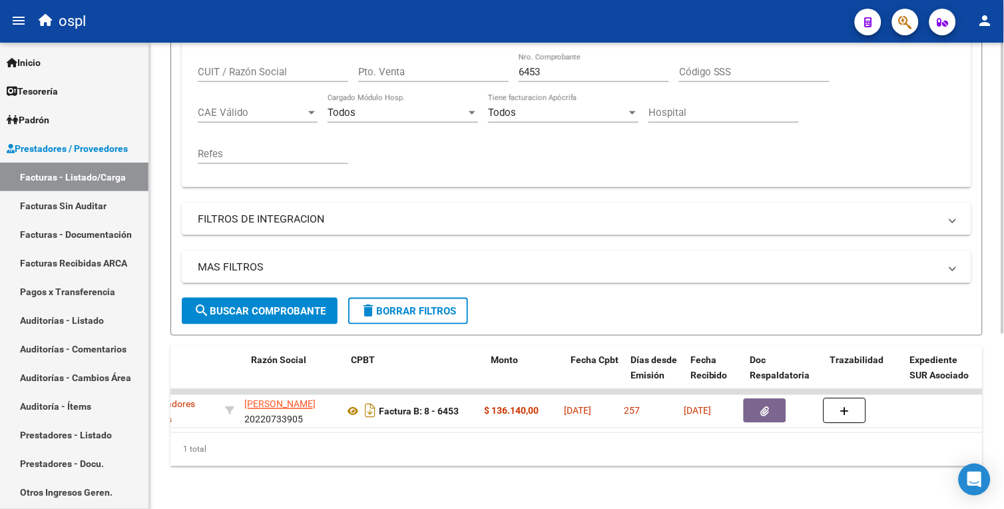
scroll to position [0, 0]
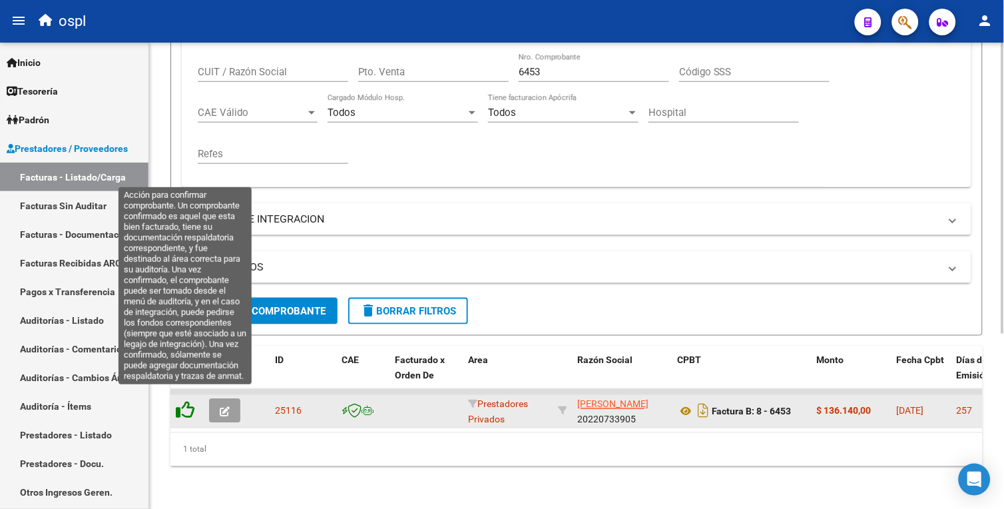
click at [188, 403] on icon at bounding box center [185, 410] width 19 height 19
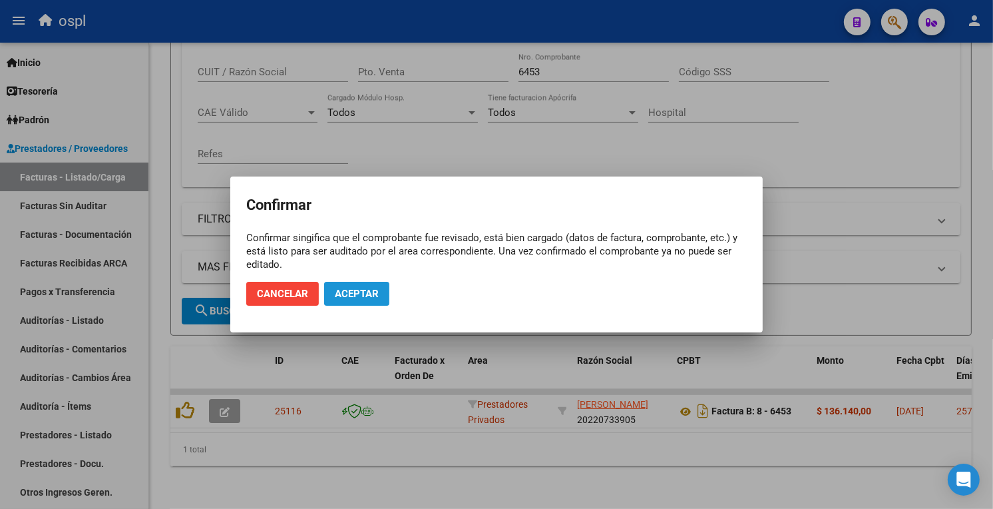
click at [368, 297] on span "Aceptar" at bounding box center [357, 294] width 44 height 12
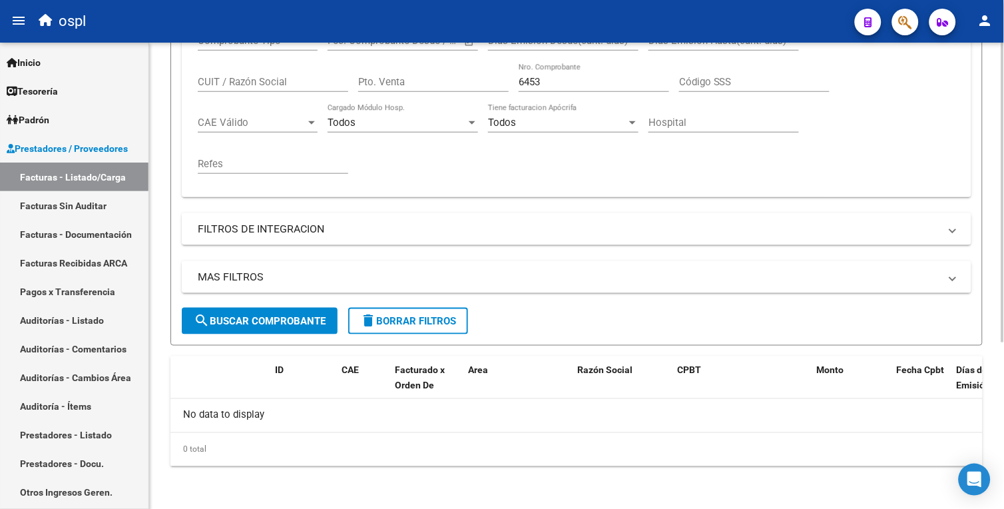
scroll to position [258, 0]
click at [93, 206] on link "Facturas Sin Auditar" at bounding box center [74, 205] width 148 height 29
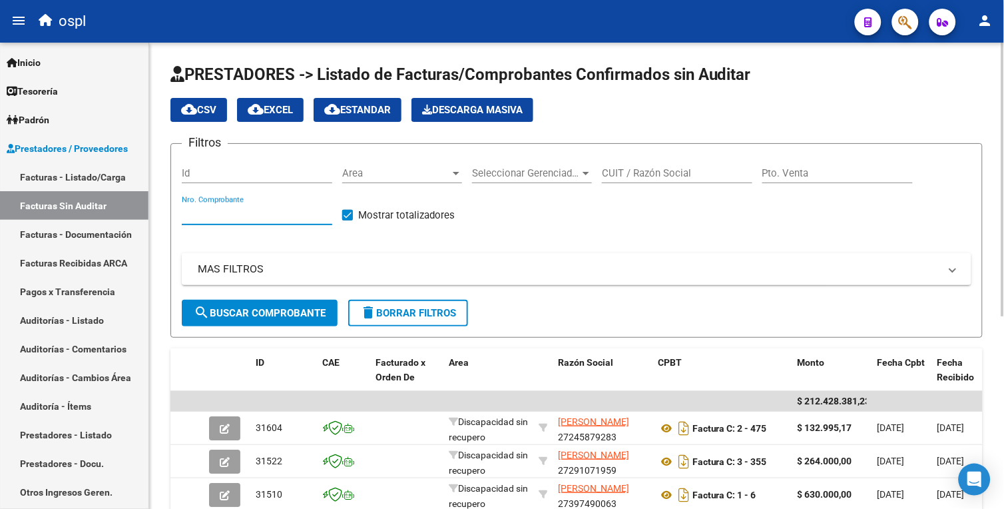
click at [249, 215] on input "Nro. Comprobante" at bounding box center [257, 214] width 150 height 12
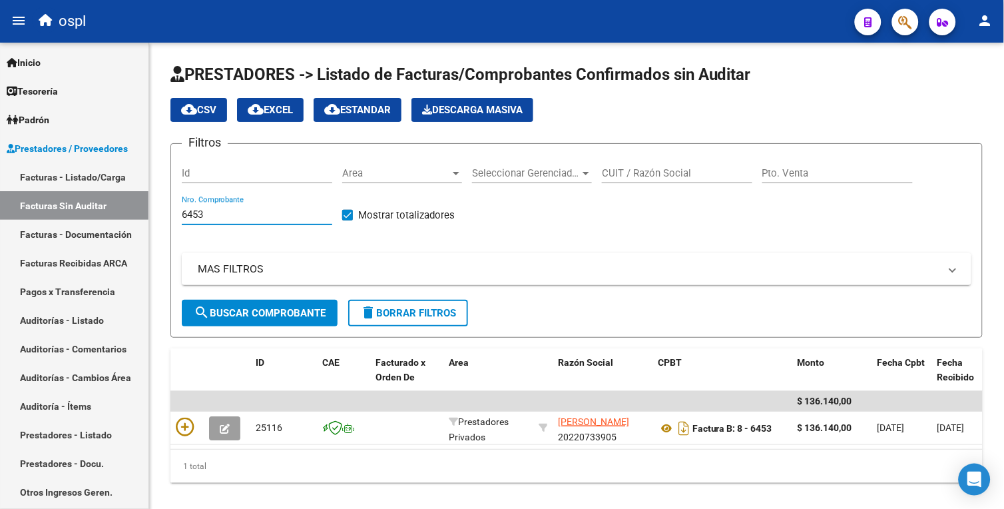
type input "6453"
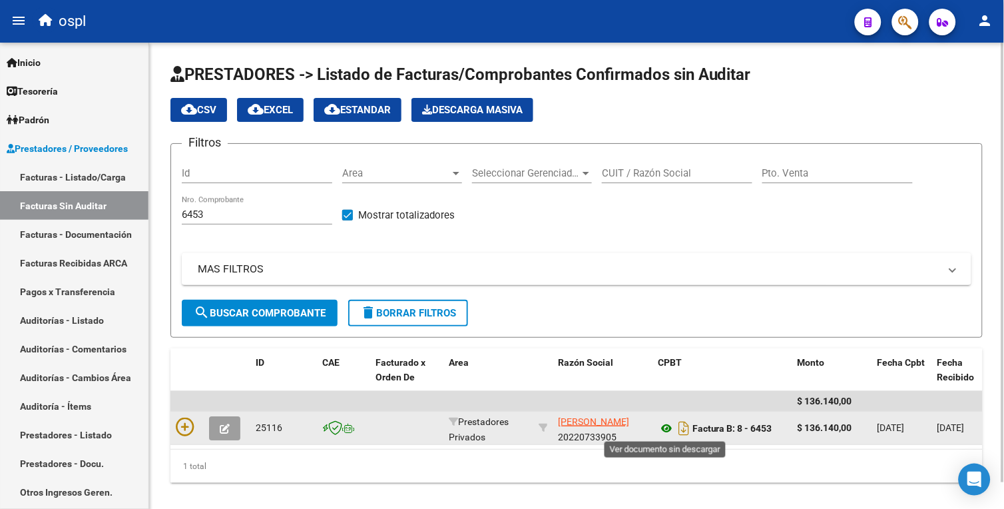
click at [668, 425] on icon at bounding box center [666, 428] width 17 height 16
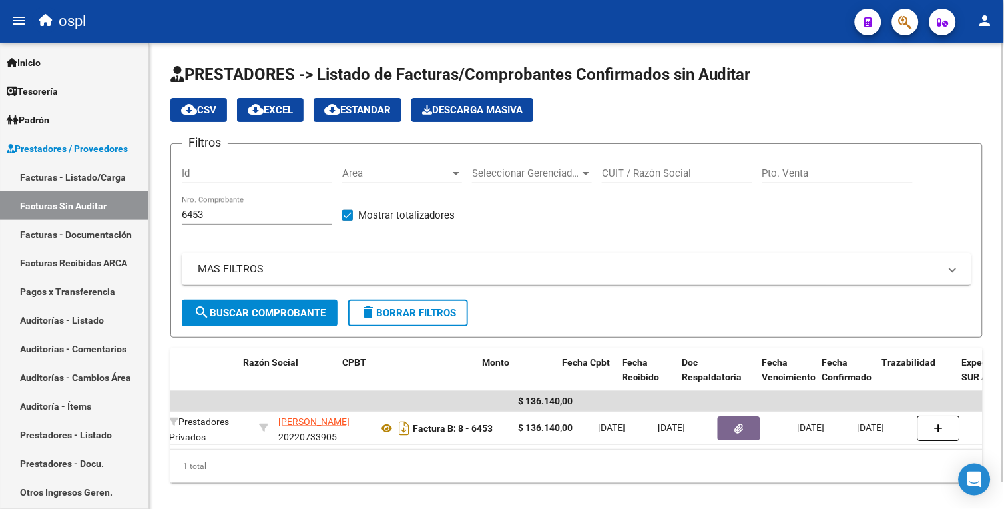
scroll to position [0, 316]
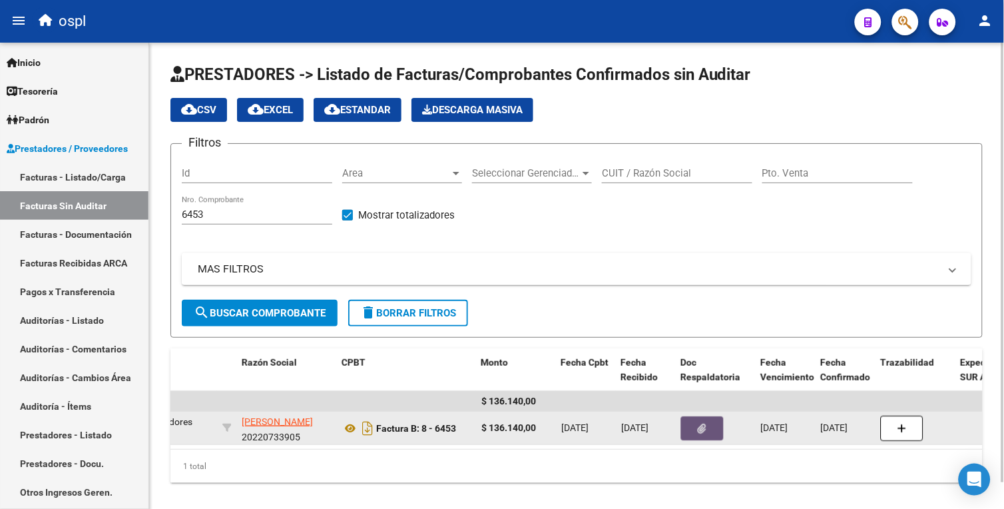
click at [706, 423] on icon "button" at bounding box center [702, 428] width 9 height 10
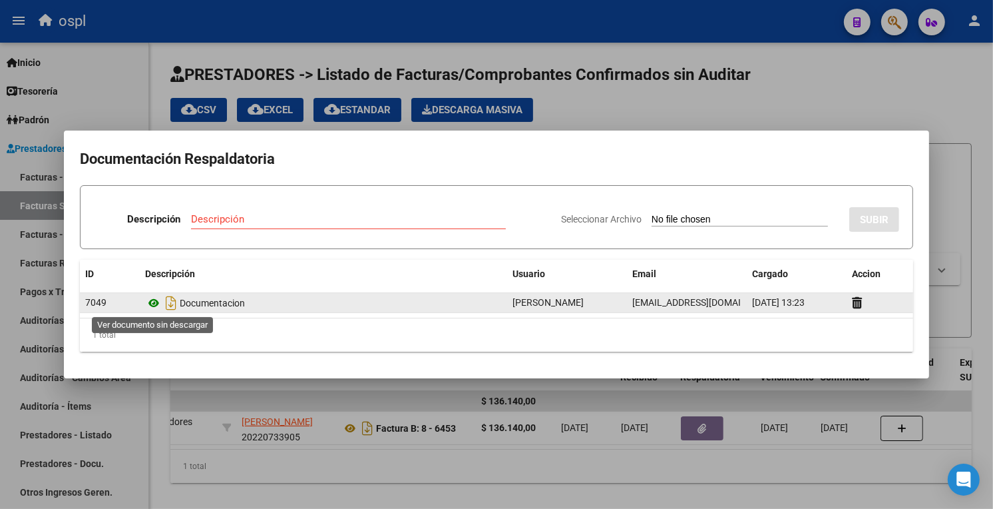
click at [151, 304] on icon at bounding box center [153, 303] width 17 height 16
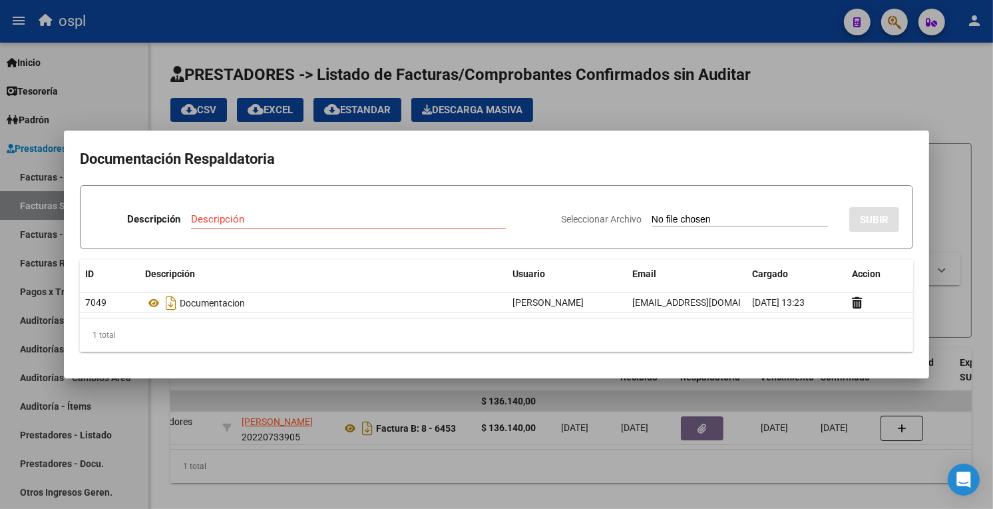
click at [652, 221] on input "Seleccionar Archivo" at bounding box center [740, 220] width 176 height 13
click at [654, 216] on input "Seleccionar Archivo" at bounding box center [740, 220] width 176 height 13
type input "C:\fakepath\48427 - [PERSON_NAME] cinta2.jpg"
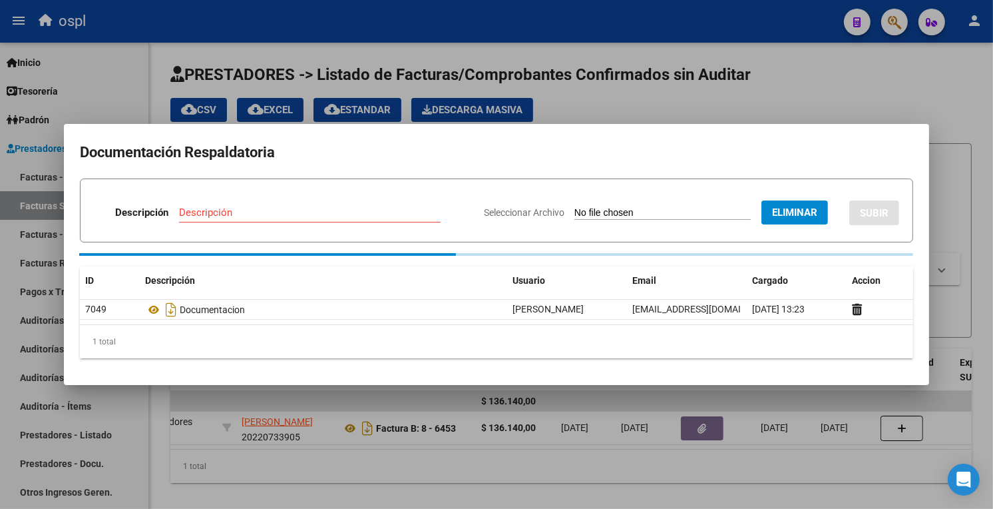
click at [184, 211] on input "Descripción" at bounding box center [310, 212] width 262 height 12
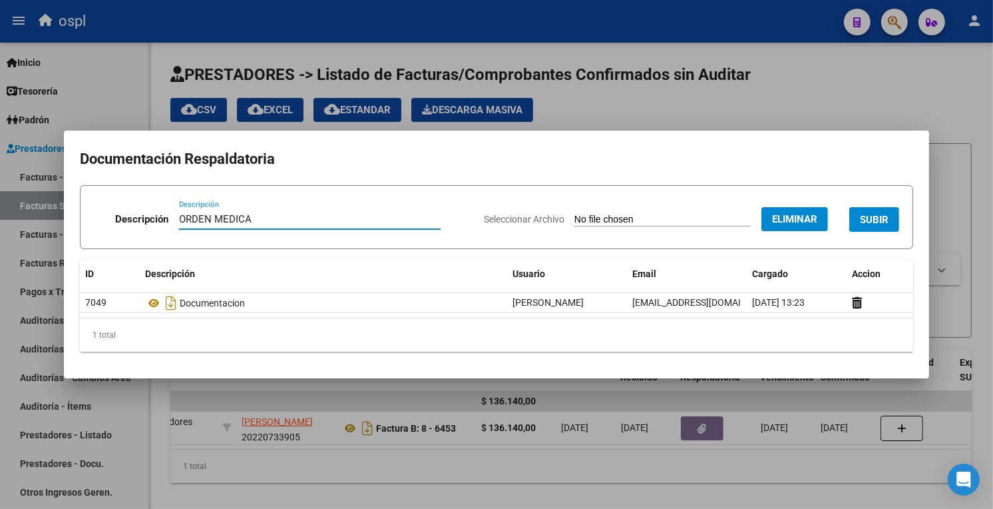
type input "ORDEN MEDICA"
click at [873, 218] on span "SUBIR" at bounding box center [874, 220] width 29 height 12
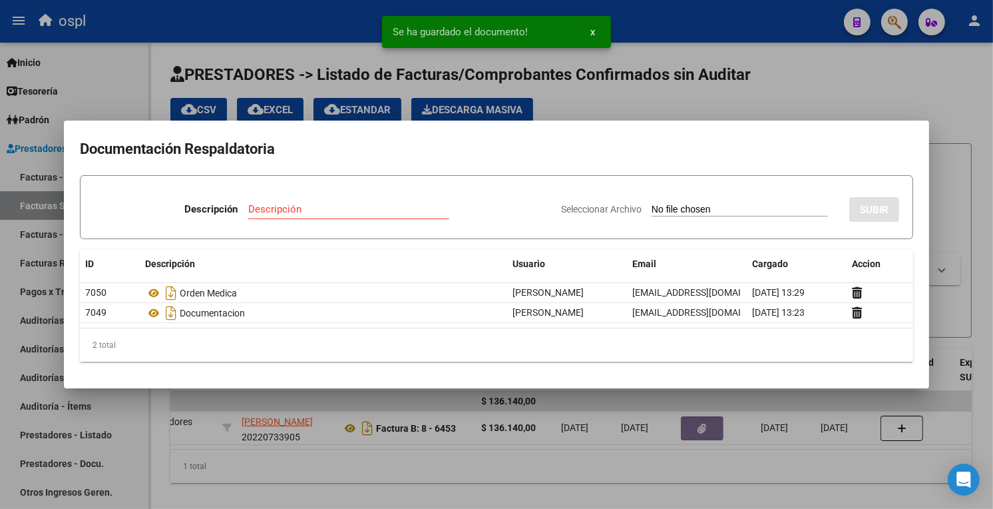
click at [652, 213] on input "Seleccionar Archivo" at bounding box center [740, 210] width 176 height 13
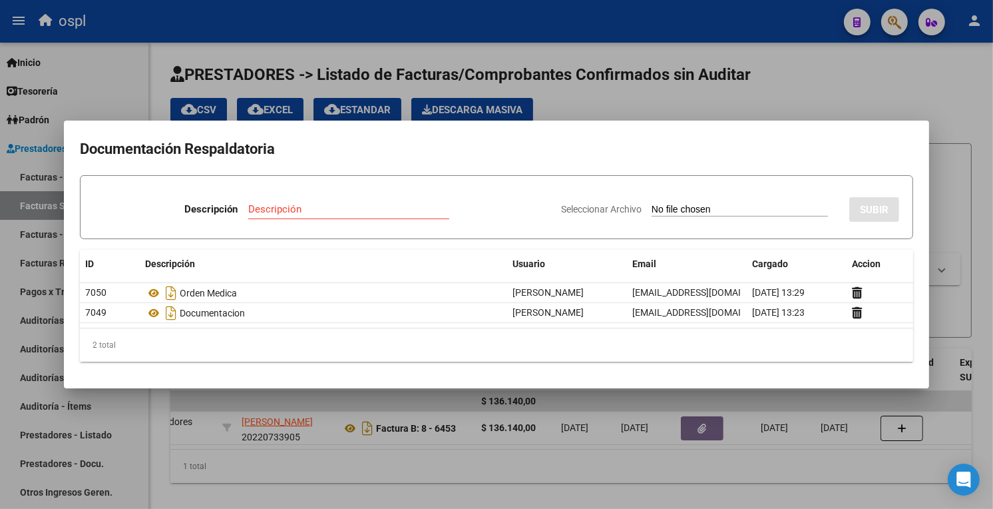
type input "C:\fakepath\48427 - [PERSON_NAME] cinta1.pdf"
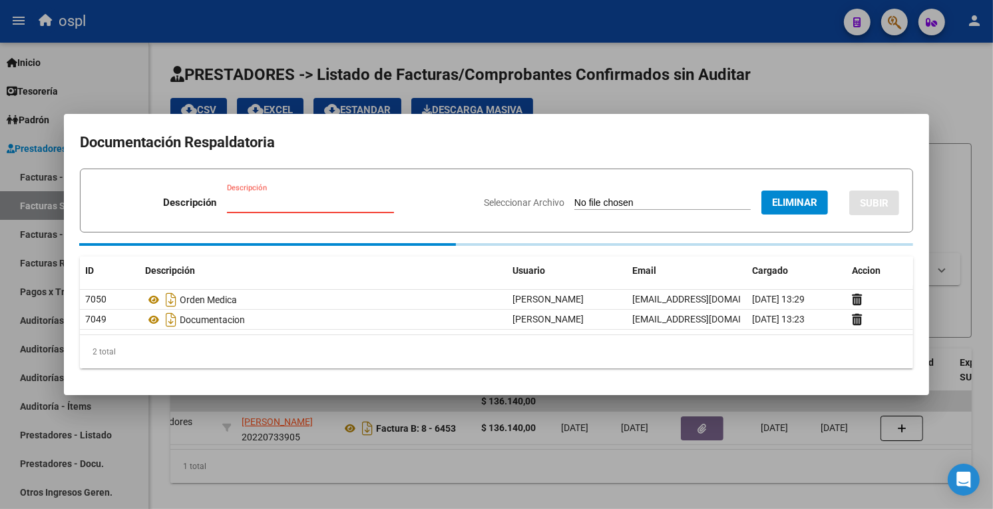
click at [260, 205] on input "Descripción" at bounding box center [310, 202] width 167 height 12
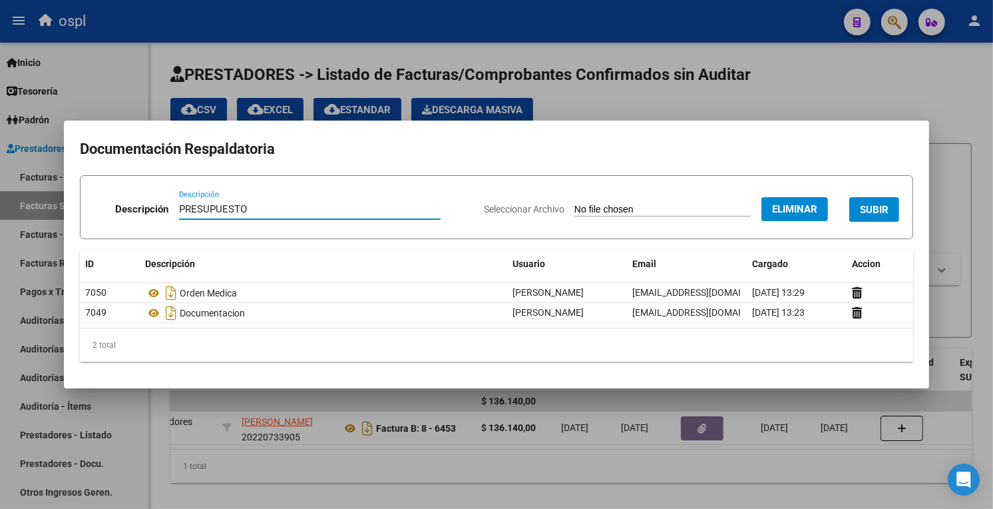
type input "PRESUPUESTO"
click at [875, 215] on span "SUBIR" at bounding box center [874, 210] width 29 height 12
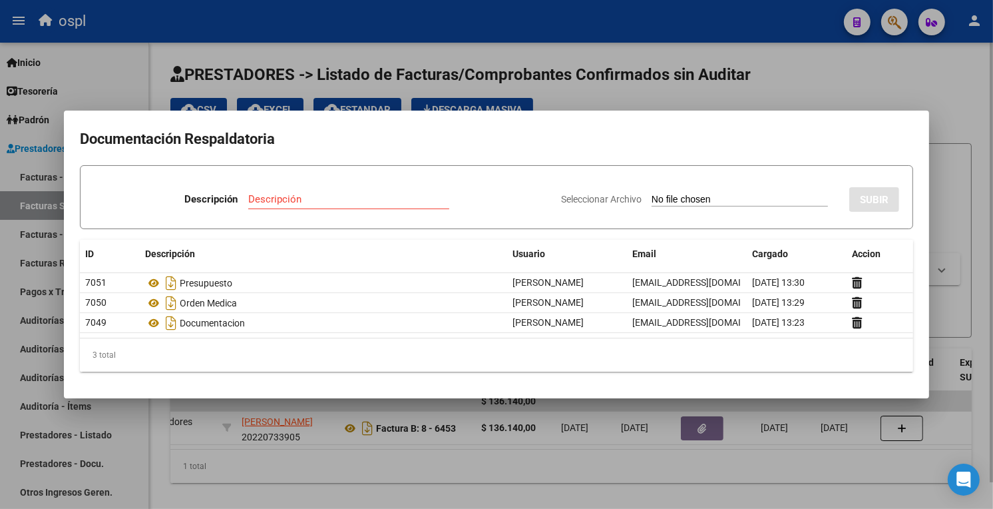
click at [413, 468] on div at bounding box center [496, 254] width 993 height 509
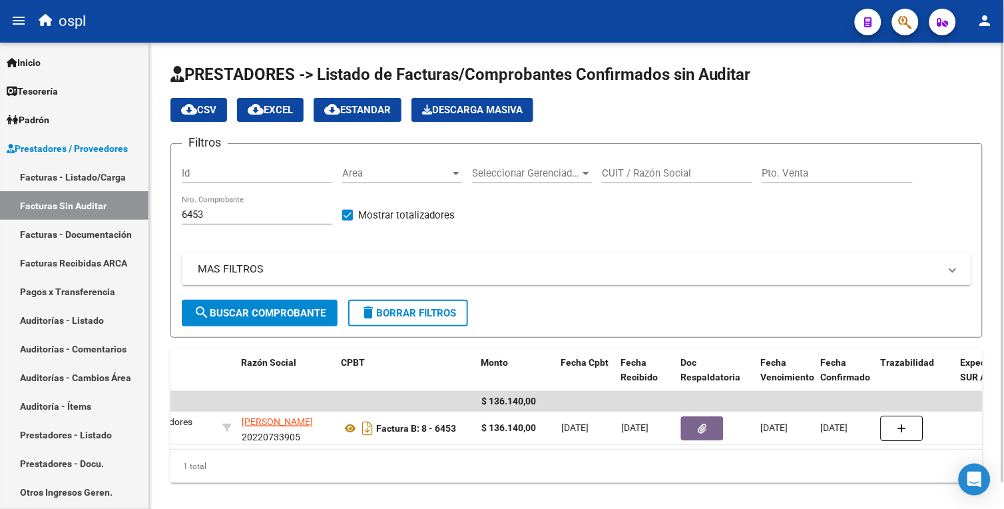
drag, startPoint x: 397, startPoint y: 447, endPoint x: 461, endPoint y: 449, distance: 63.3
click at [461, 449] on datatable-body "$ 136.140,00 25116 Prestadores Privados [PERSON_NAME] 20220733905 Factura B: 8 …" at bounding box center [576, 420] width 812 height 59
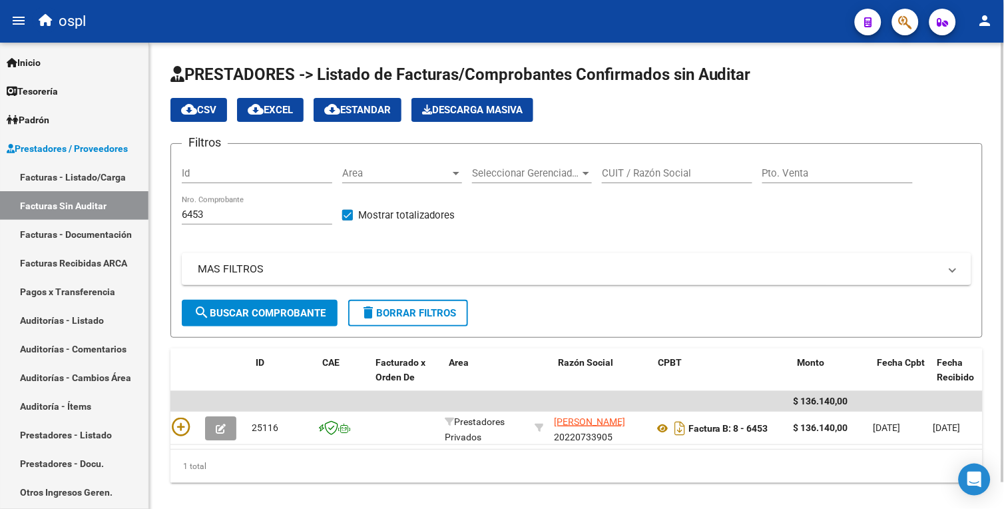
scroll to position [0, 0]
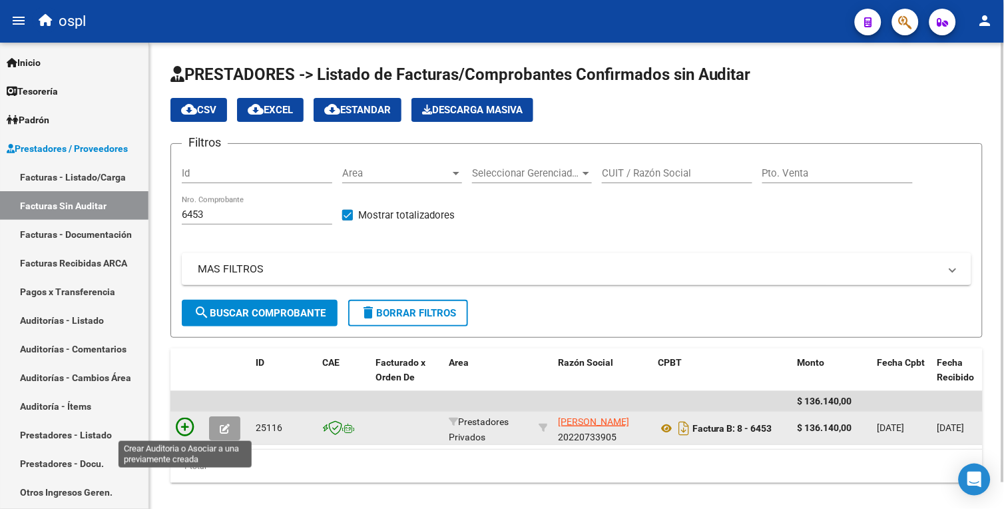
click at [186, 423] on icon at bounding box center [185, 426] width 19 height 19
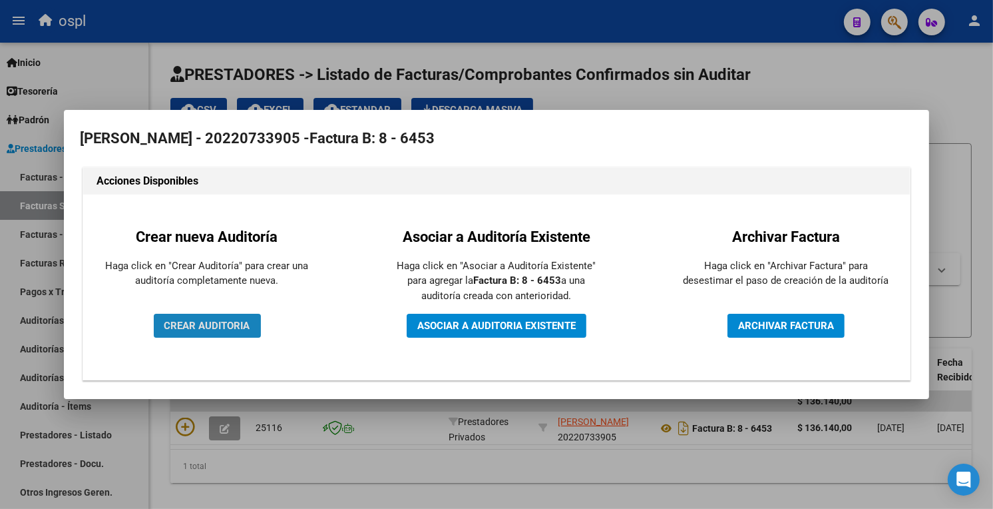
click at [236, 323] on span "CREAR AUDITORIA" at bounding box center [207, 326] width 86 height 12
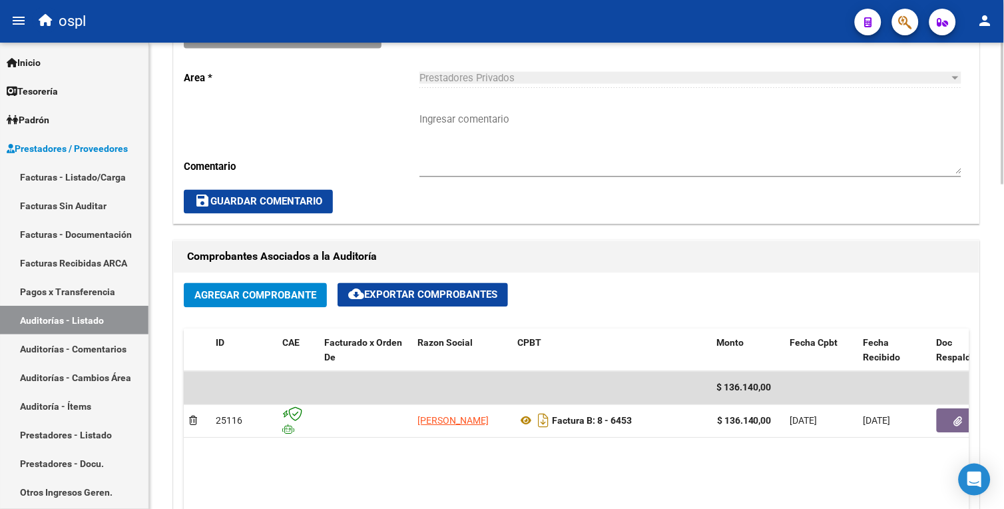
click at [1001, 224] on div "arrow_back Editar 1681 cloud_download Generar informe Puede notificar al gerenc…" at bounding box center [578, 360] width 858 height 1531
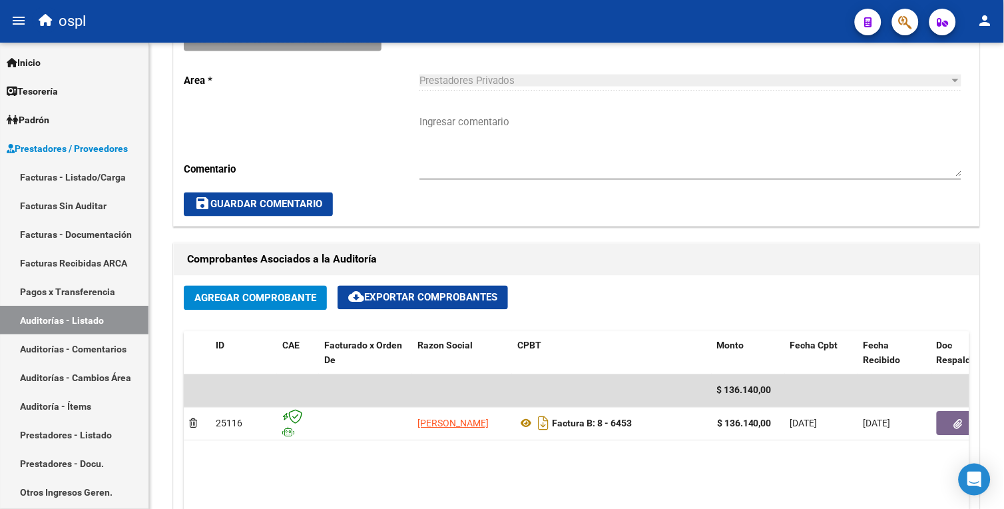
click at [475, 138] on textarea "Ingresar comentario" at bounding box center [690, 146] width 542 height 63
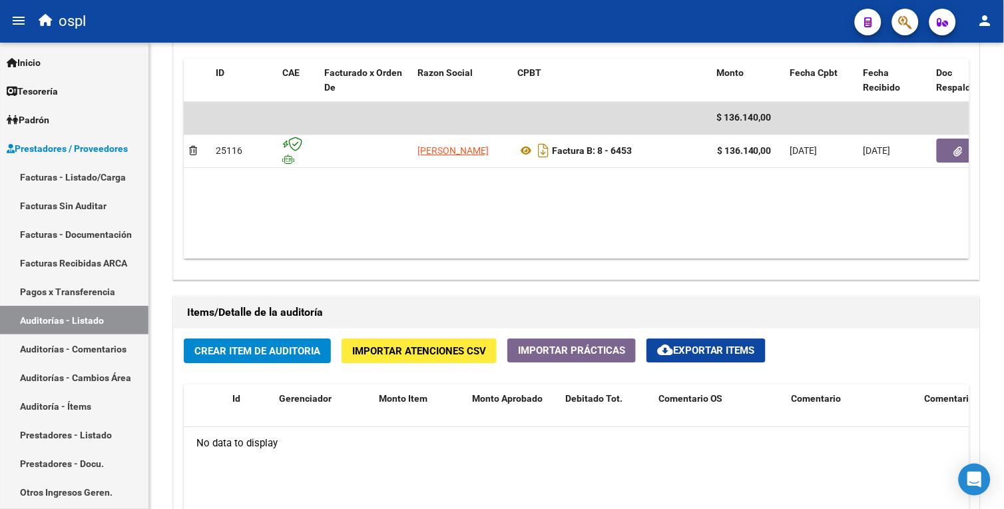
scroll to position [674, 0]
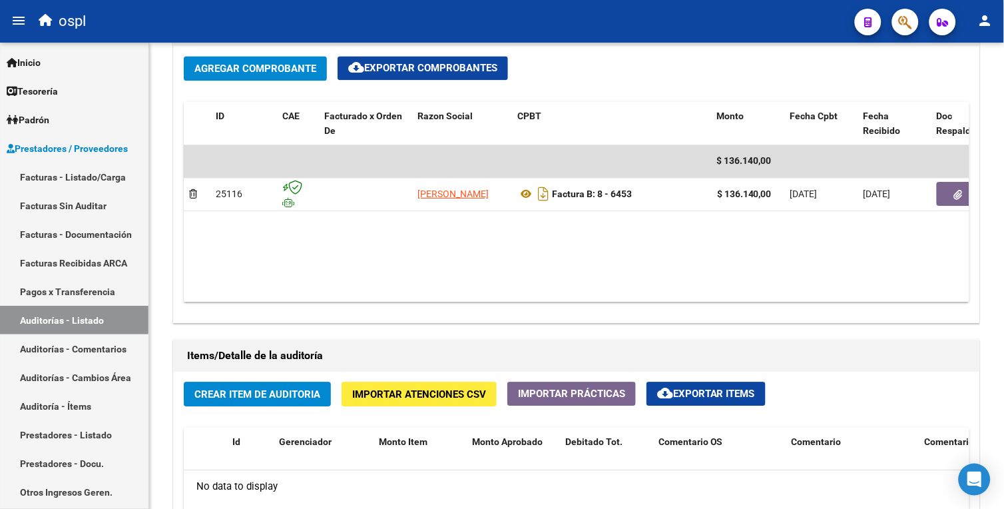
click at [1003, 264] on html "menu ospl person Firma Express Inicio Calendario SSS Instructivos Contacto OS T…" at bounding box center [502, 254] width 1004 height 509
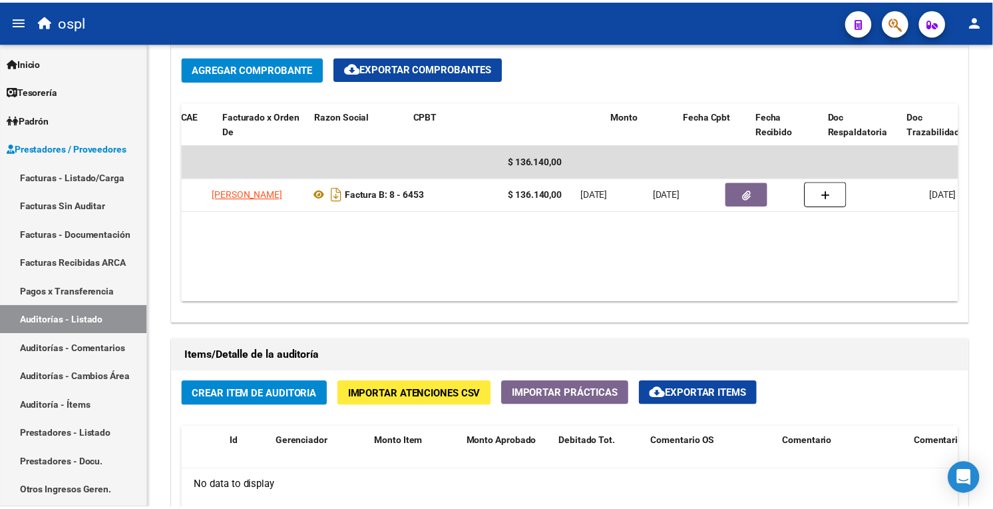
scroll to position [0, 0]
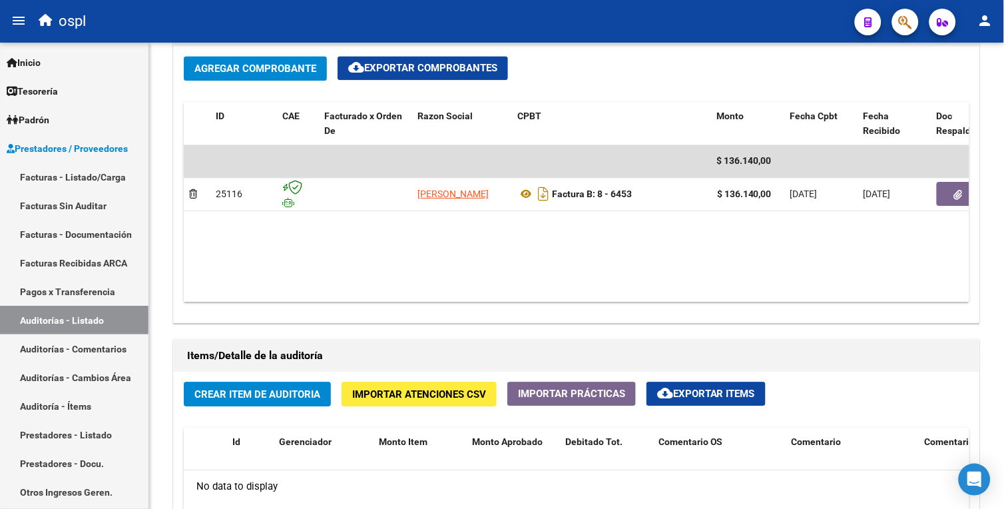
type textarea "P.A. CUENTA"
click at [246, 386] on button "Crear Item de Auditoria" at bounding box center [257, 393] width 147 height 25
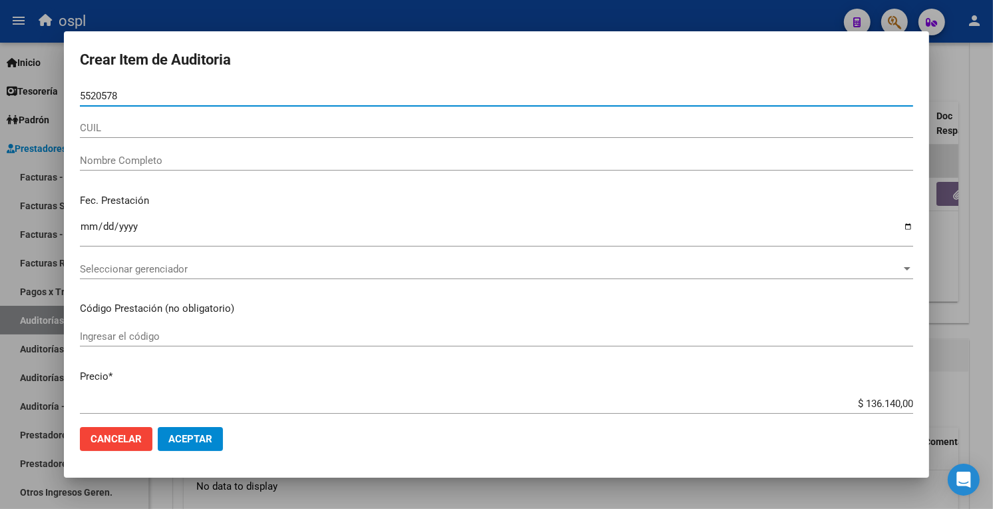
type input "55205789"
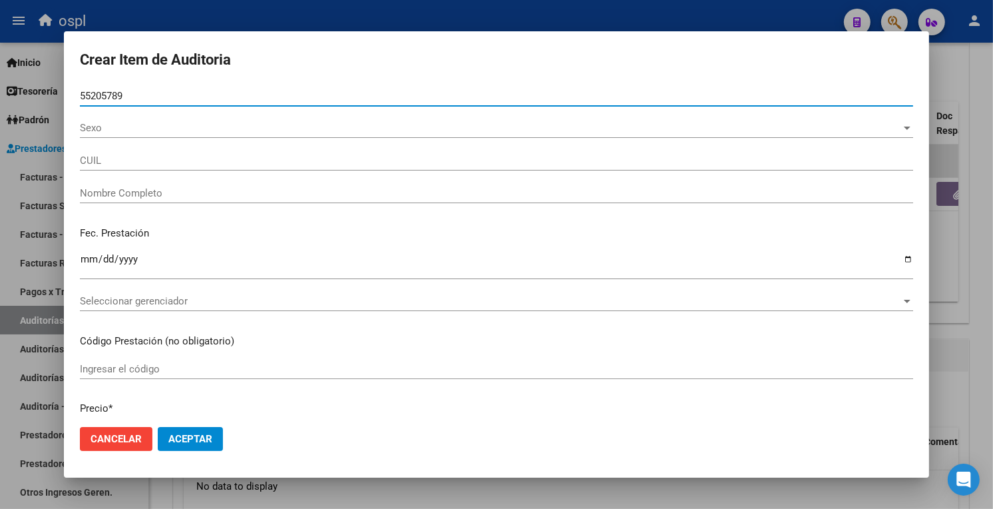
type input "23552057899"
type input "[PERSON_NAME]"
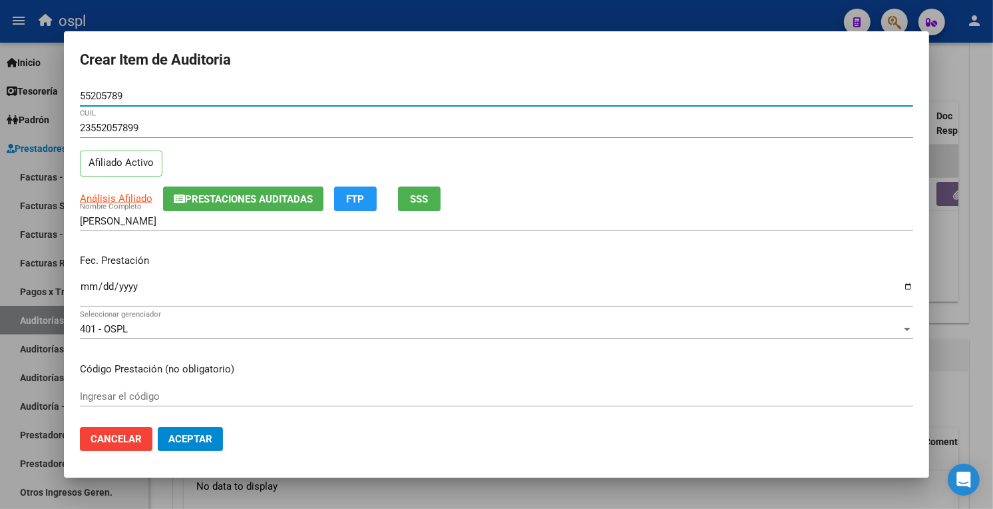
type input "55205789"
click at [89, 289] on input "Ingresar la fecha" at bounding box center [497, 291] width 834 height 21
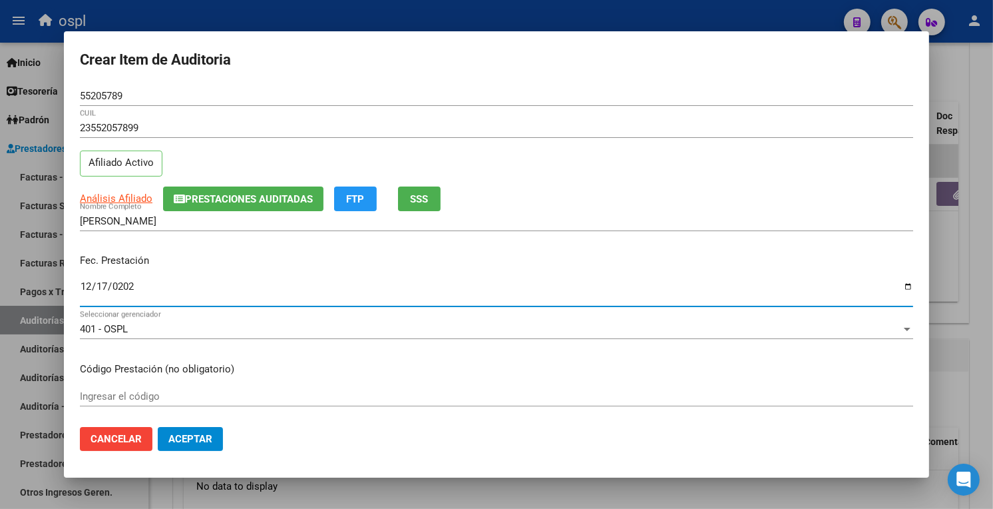
type input "[DATE]"
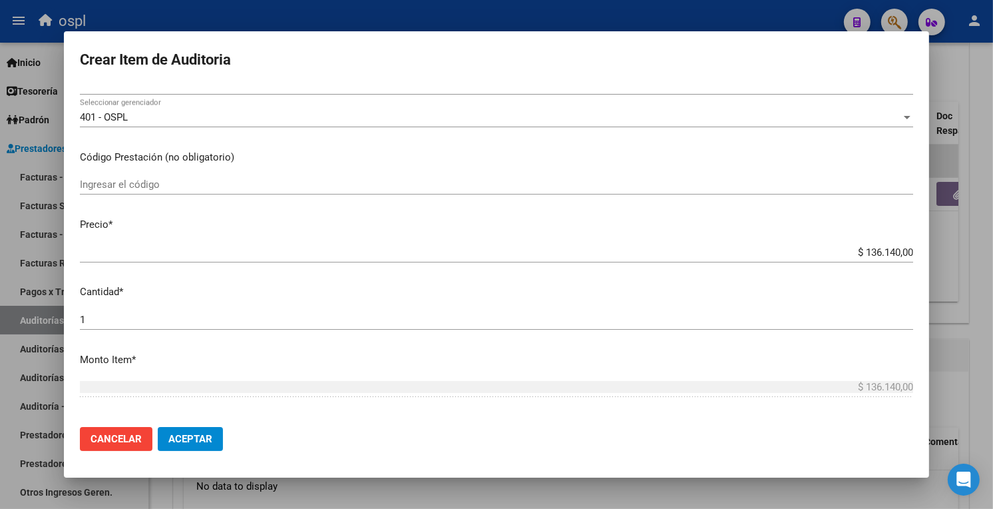
scroll to position [236, 0]
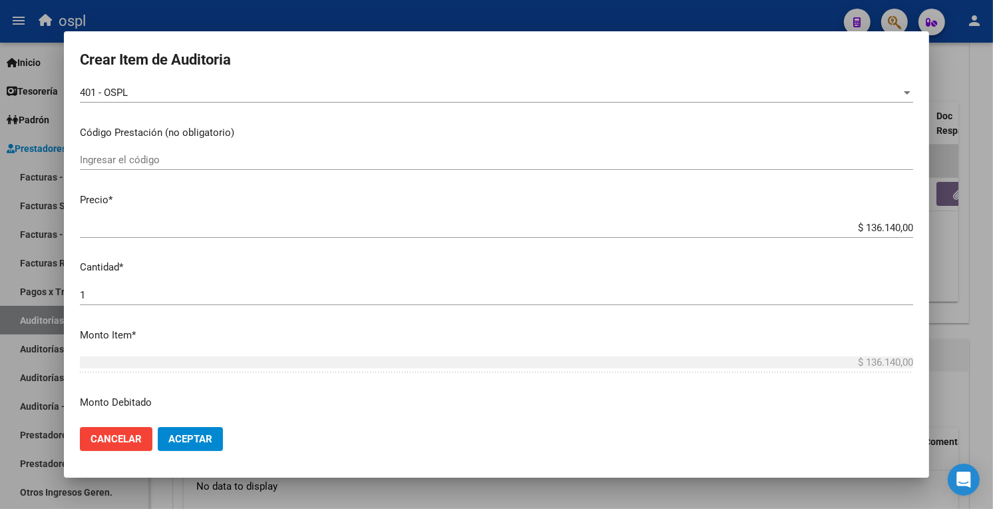
click at [190, 164] on input "Ingresar el código" at bounding box center [497, 160] width 834 height 12
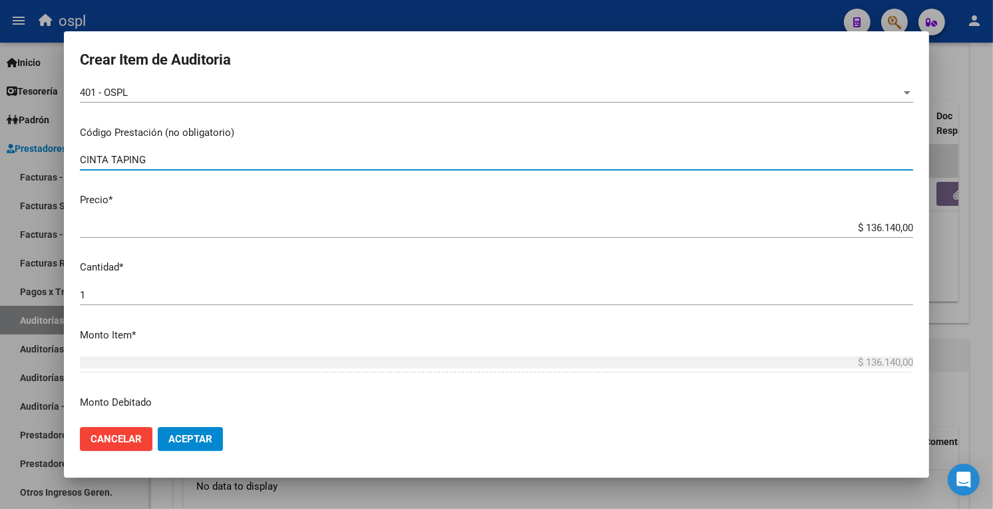
click at [128, 157] on input "CINTA TAPING" at bounding box center [497, 160] width 834 height 12
click at [117, 160] on input "CINTA TAPING" at bounding box center [497, 160] width 834 height 12
click at [124, 160] on input "CINTA TAPING" at bounding box center [497, 160] width 834 height 12
click at [172, 161] on input "CINTA TAPPING" at bounding box center [497, 160] width 834 height 12
type input "CINTA TAPPING X6 UNIDADES"
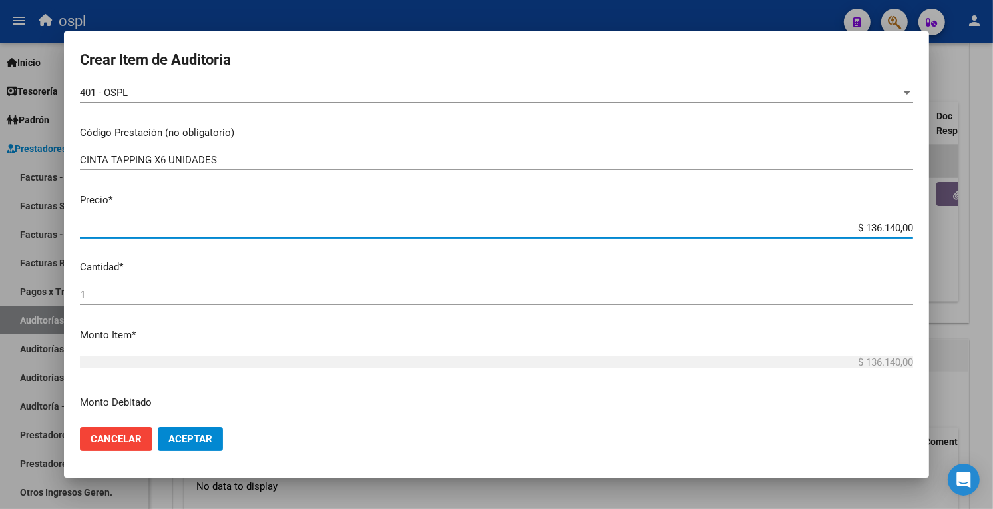
drag, startPoint x: 836, startPoint y: 223, endPoint x: 919, endPoint y: 223, distance: 83.2
click at [919, 223] on mat-dialog-content "55205789 Nro Documento 23552057899 CUIL Afiliado Activo Análisis Afiliado Prest…" at bounding box center [497, 251] width 866 height 331
type input "$ 0,02"
type input "$ 0,22"
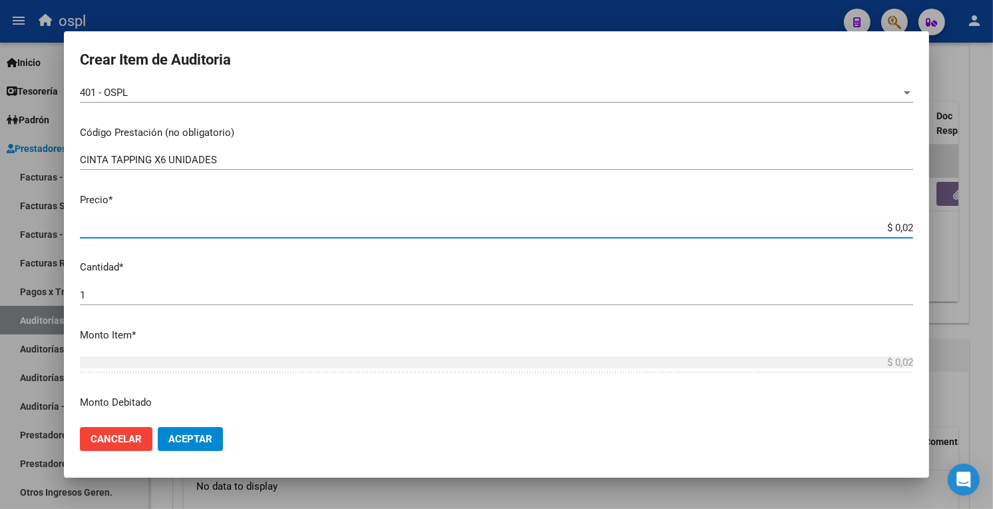
type input "$ 0,22"
type input "$ 2,26"
type input "$ 22,69"
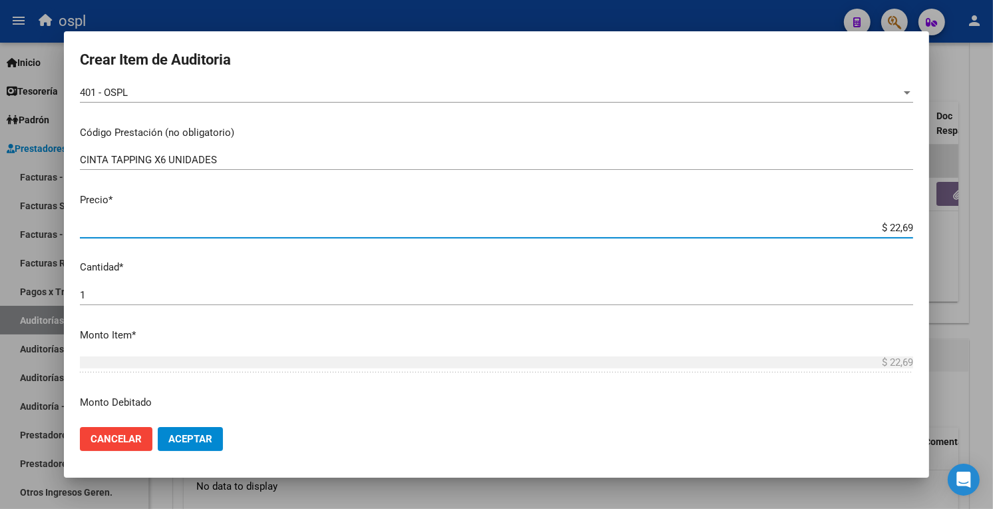
type input "$ 226,90"
type input "$ 2.269,00"
type input "$ 22.690,00"
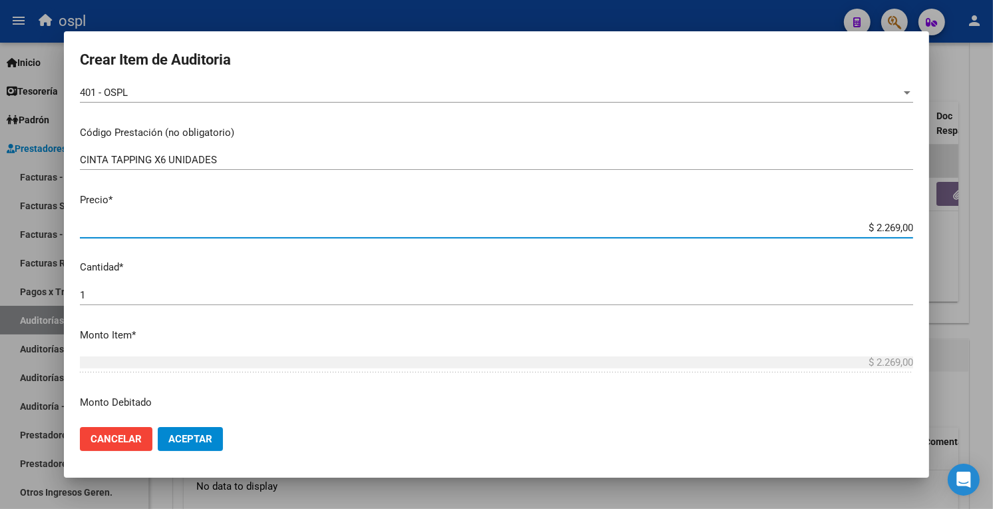
type input "$ 22.690,00"
click at [91, 295] on input "1" at bounding box center [497, 295] width 834 height 12
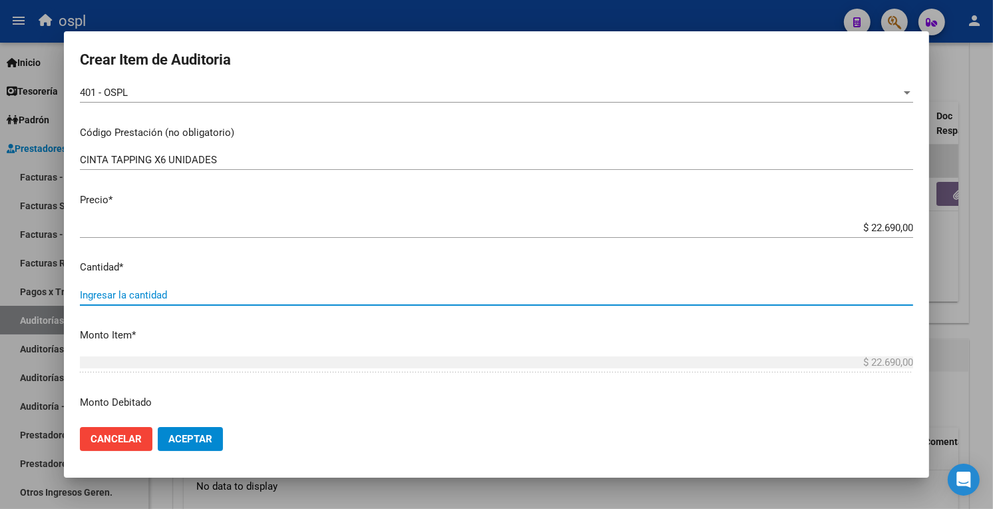
type input "6"
type input "$ 136.140,00"
type input "6"
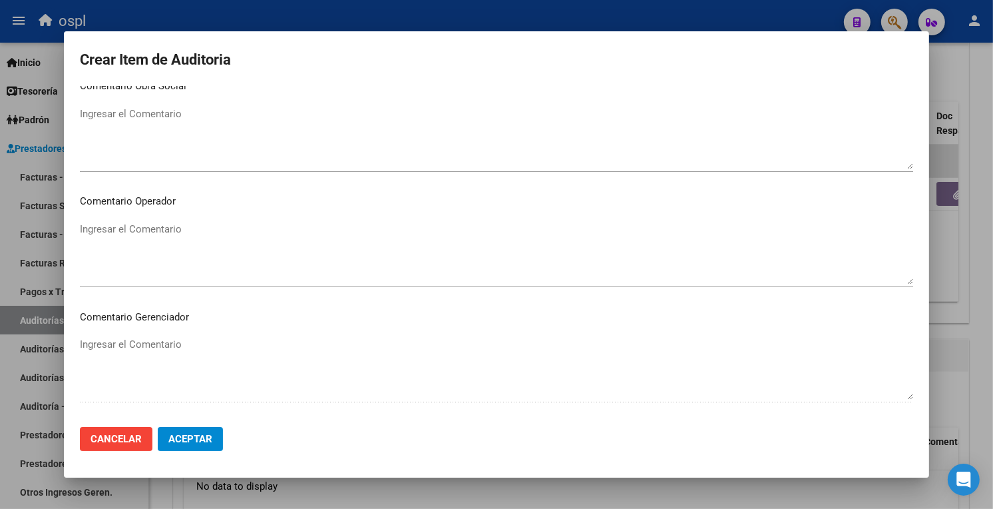
scroll to position [628, 0]
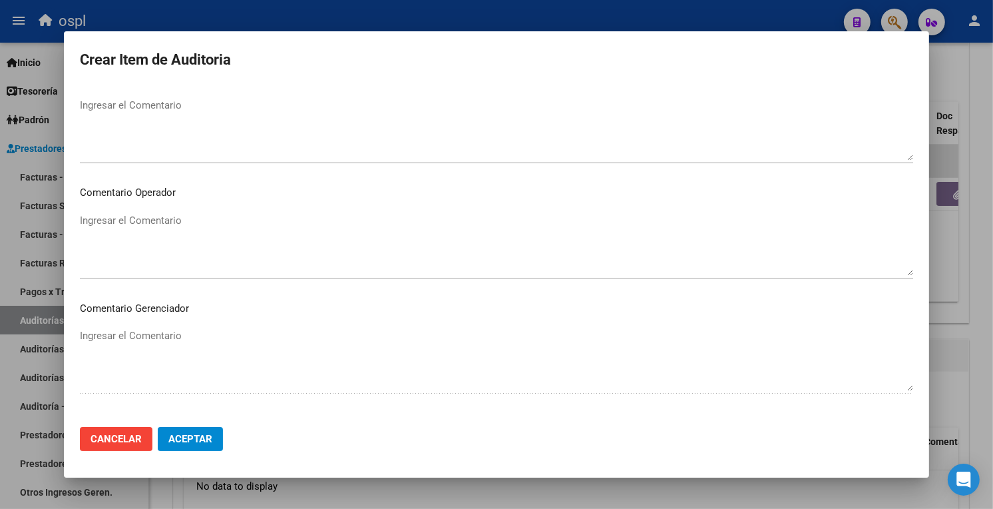
click at [113, 111] on textarea "Ingresar el Comentario" at bounding box center [497, 129] width 834 height 63
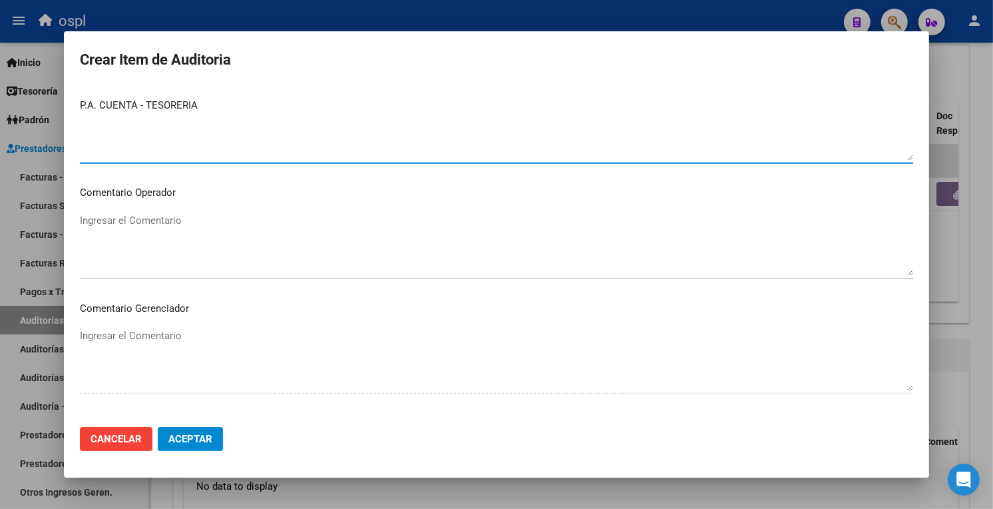
type textarea "P.A. CUENTA - TESORERIA"
click at [148, 250] on textarea "Ingresar el Comentario" at bounding box center [497, 244] width 834 height 63
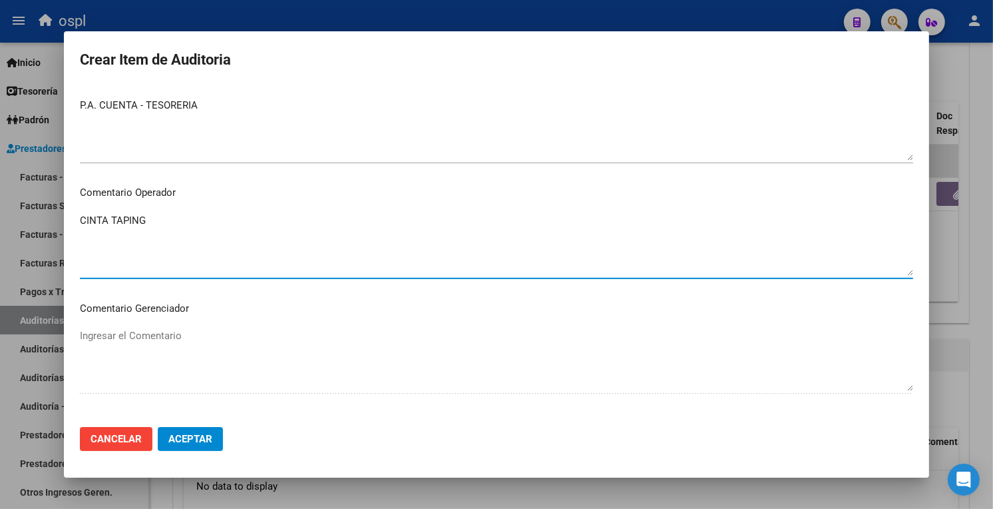
click at [123, 224] on textarea "CINTA TAPING" at bounding box center [497, 244] width 834 height 63
click at [162, 251] on textarea "CINTA TAPPING" at bounding box center [497, 244] width 834 height 63
click at [267, 236] on textarea "CINTA TAPPING _PRESUPUESTO Y ORDEN MEDICA NO HYA AUTORIZADO" at bounding box center [497, 244] width 834 height 63
click at [267, 236] on textarea "CINTA TAPPING _PRESUPUESTO Y ORDEN MEDICA NO HA AUTORIZADO" at bounding box center [497, 244] width 834 height 63
click at [220, 255] on textarea "CINTA TAPPING _PRESUPUESTO Y ORDEN MEDICA NO HAY AUTORIZADO" at bounding box center [497, 244] width 834 height 63
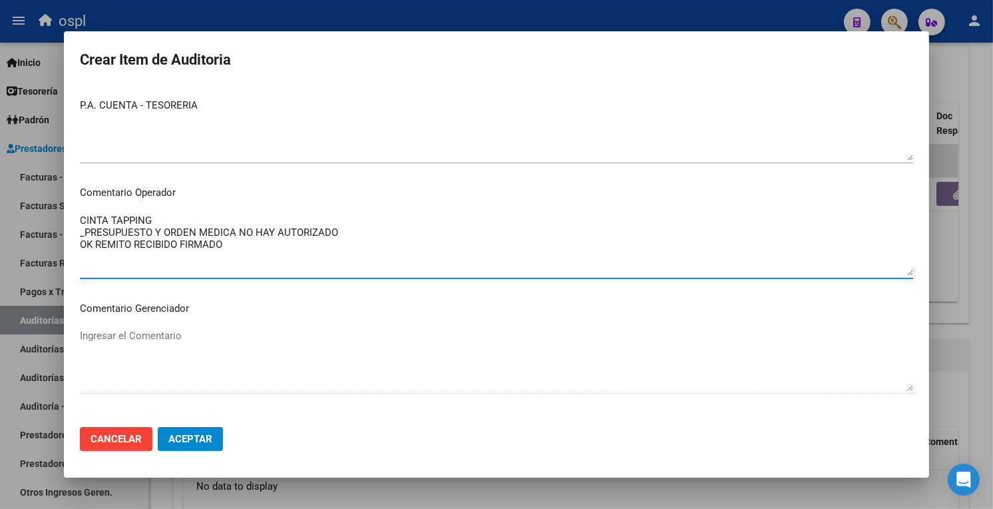
type textarea "CINTA TAPPING _PRESUPUESTO Y ORDEN MEDICA NO HAY AUTORIZADO OK REMITO RECIBIDO …"
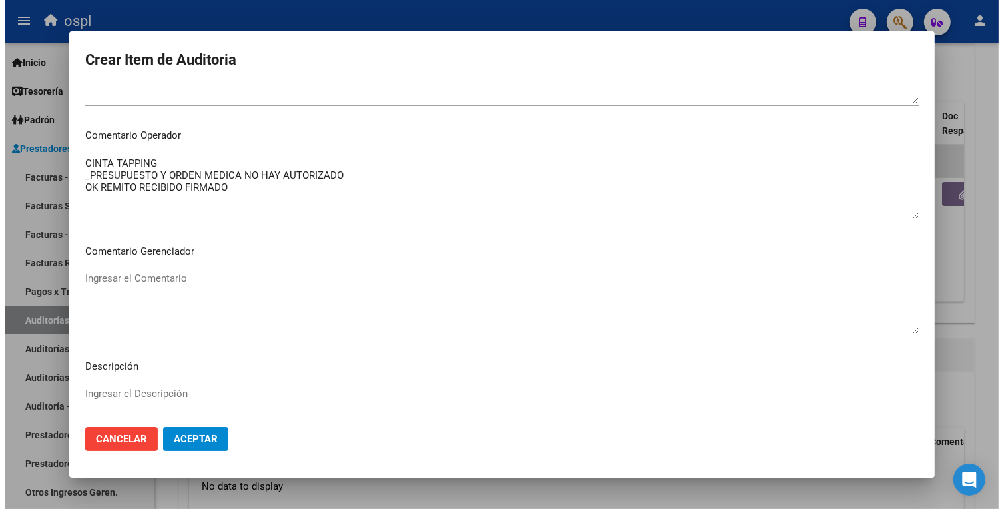
scroll to position [716, 0]
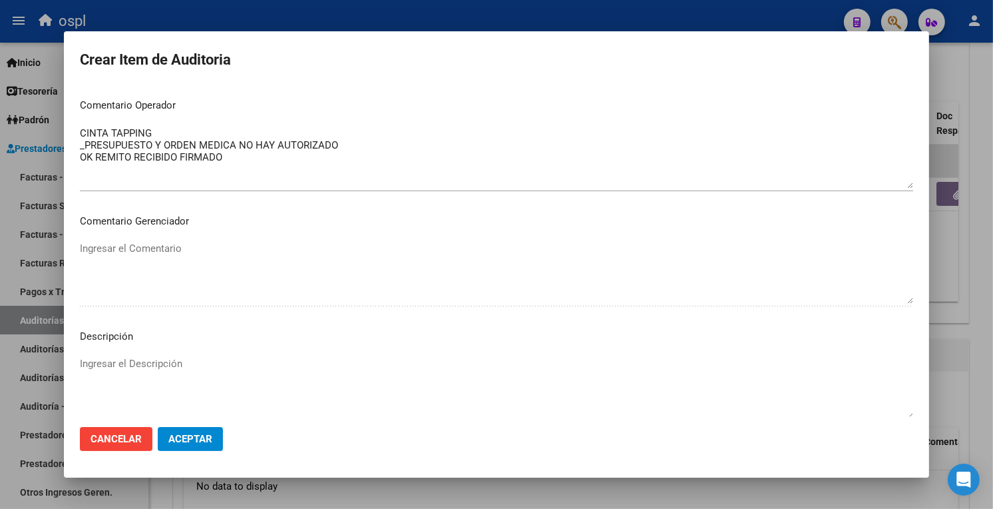
click at [194, 442] on span "Aceptar" at bounding box center [190, 439] width 44 height 12
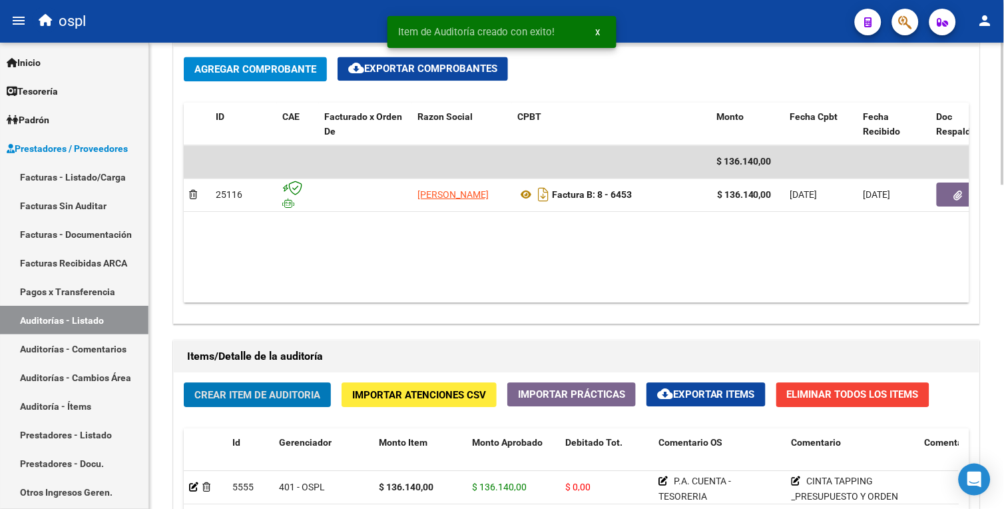
scroll to position [675, 0]
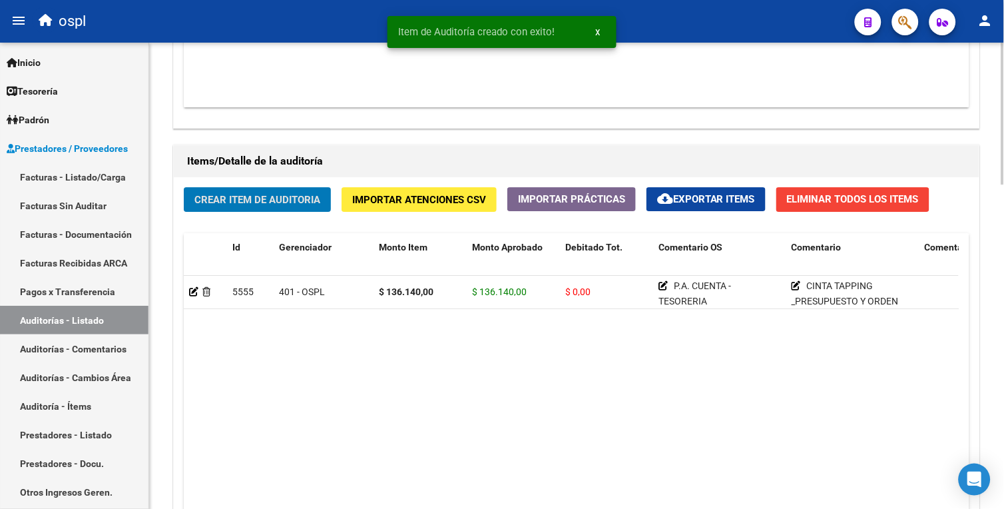
click at [1003, 340] on html "menu ospl person Firma Express Inicio Calendario SSS Instructivos Contacto OS T…" at bounding box center [502, 254] width 1004 height 509
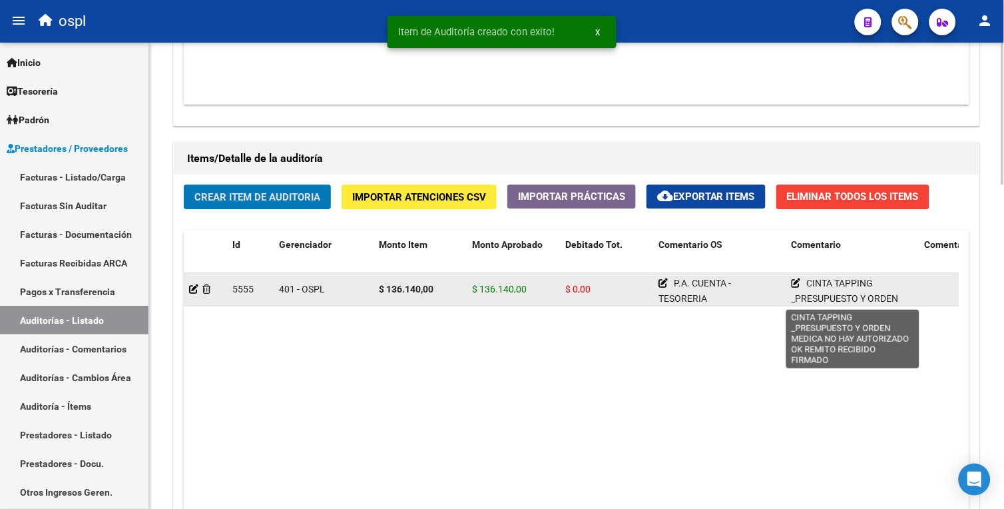
click at [796, 281] on icon at bounding box center [796, 282] width 9 height 9
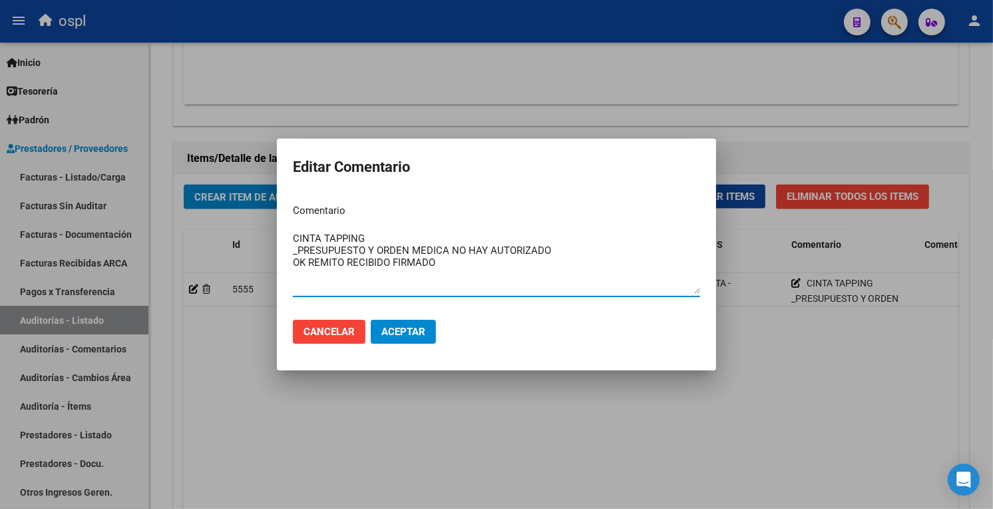
drag, startPoint x: 495, startPoint y: 268, endPoint x: 269, endPoint y: 222, distance: 230.3
click at [269, 222] on div "Editar Comentario Comentario CINTA TAPPING _PRESUPUESTO Y ORDEN MEDICA NO HAY A…" at bounding box center [496, 254] width 993 height 509
click at [484, 389] on div at bounding box center [496, 254] width 993 height 509
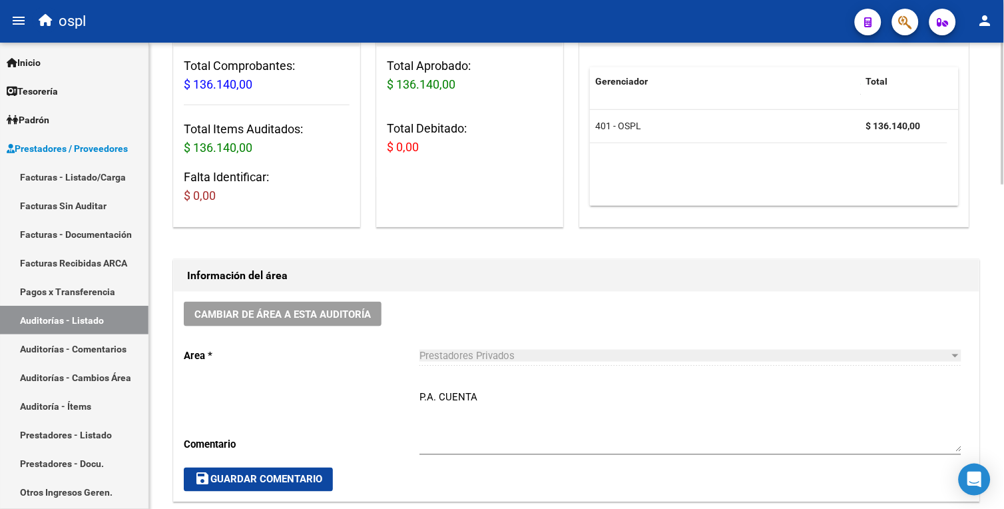
scroll to position [168, 0]
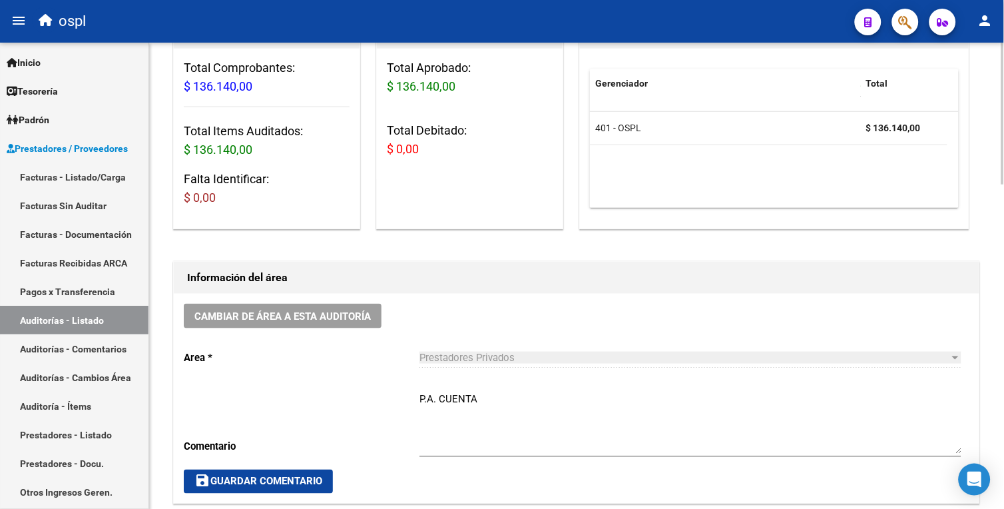
click at [1003, 154] on html "menu ospl person Firma Express Inicio Calendario SSS Instructivos Contacto OS T…" at bounding box center [502, 254] width 1004 height 509
click at [457, 435] on textarea "P.A. CUENTA" at bounding box center [690, 422] width 542 height 63
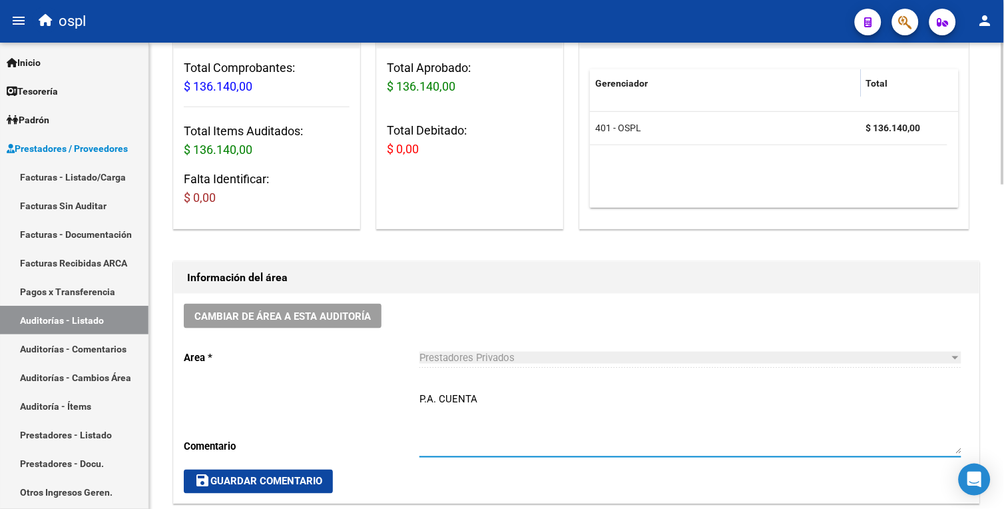
click at [482, 409] on textarea "P.A. CUENTA" at bounding box center [690, 422] width 542 height 63
paste textarea "CINTA TAPPING _PRESUPUESTO Y ORDEN MEDICA NO HAY AUTORIZADO OK REMITO RECIBIDO …"
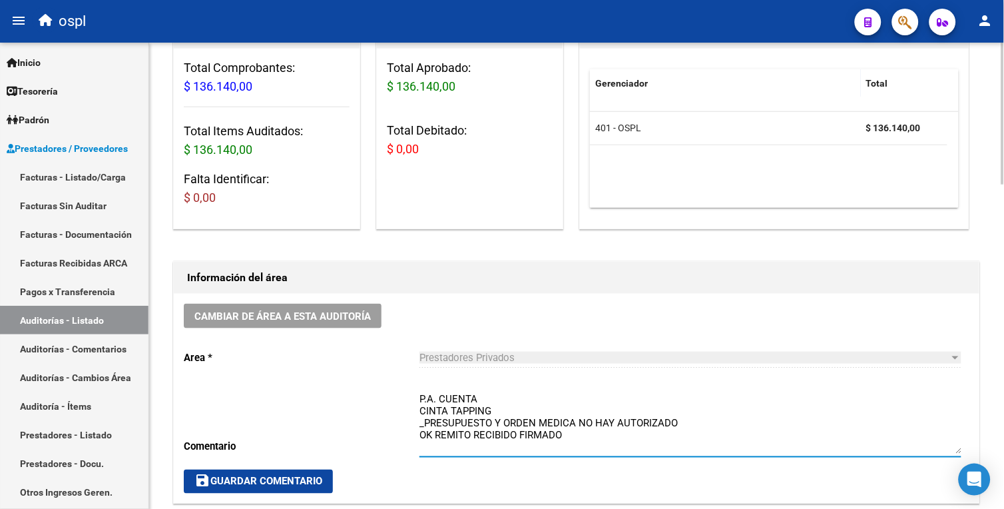
type textarea "P.A. CUENTA CINTA TAPPING _PRESUPUESTO Y ORDEN MEDICA NO HAY AUTORIZADO OK REMI…"
click at [307, 477] on span "save Guardar Comentario" at bounding box center [258, 481] width 128 height 12
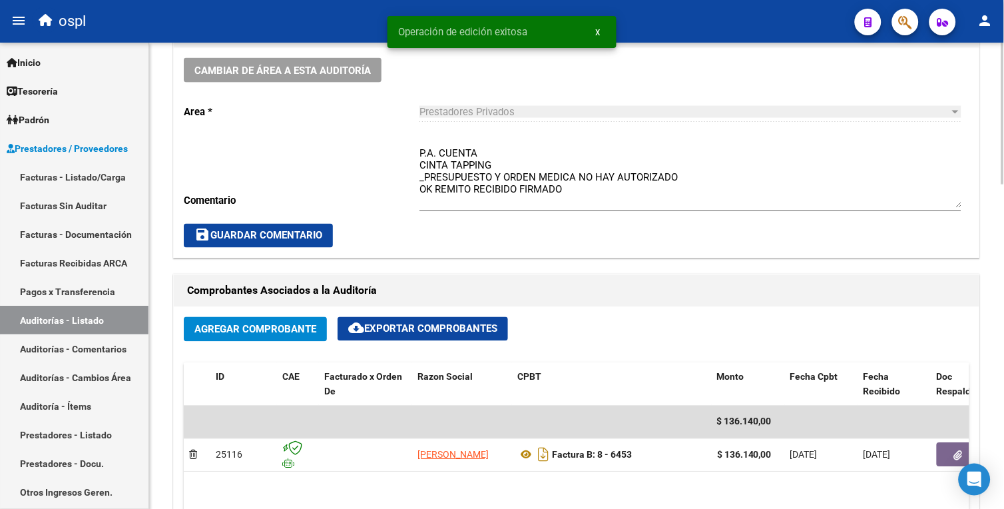
click at [1003, 251] on html "menu ospl person Firma Express Inicio Calendario SSS Instructivos Contacto OS T…" at bounding box center [502, 254] width 1004 height 509
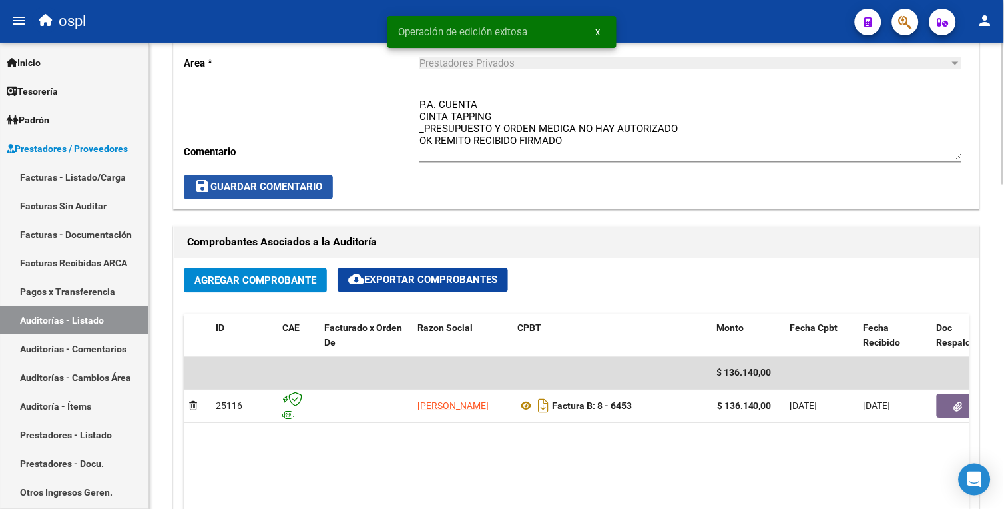
click at [284, 185] on span "save Guardar Comentario" at bounding box center [258, 187] width 128 height 12
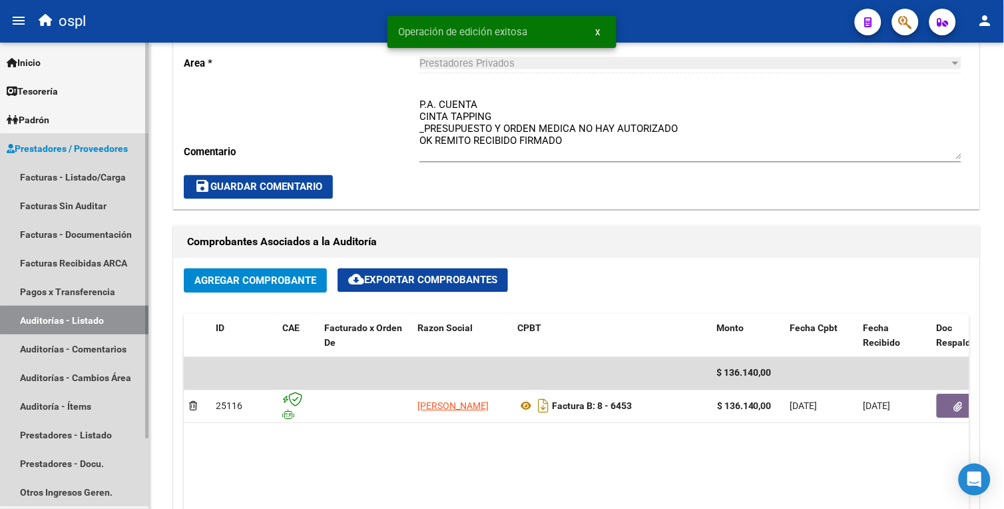
click at [122, 320] on link "Auditorías - Listado" at bounding box center [74, 320] width 148 height 29
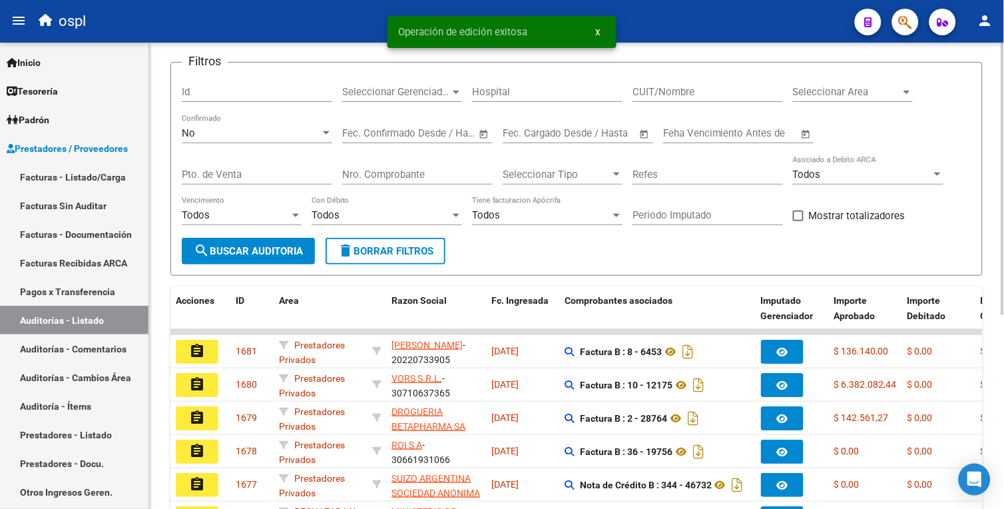
scroll to position [121, 0]
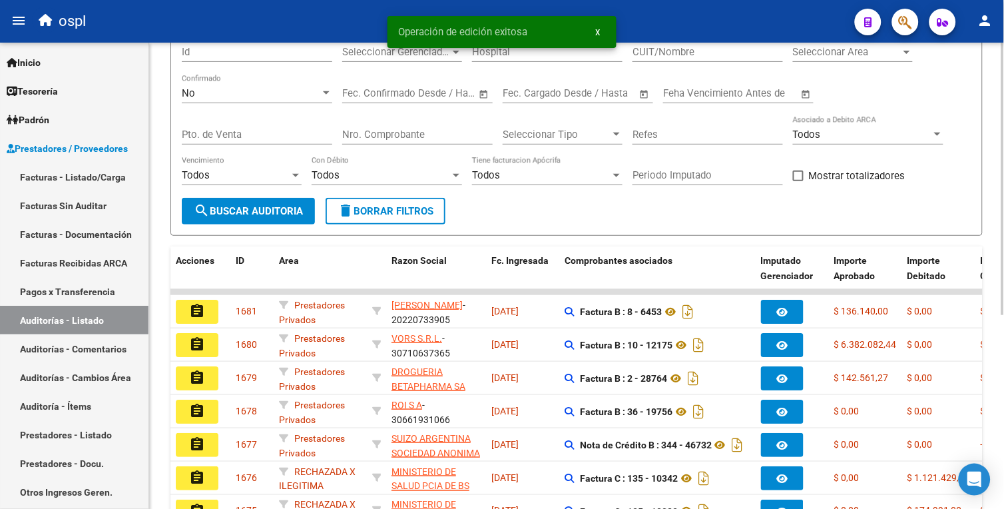
click at [1003, 257] on html "menu ospl person Firma Express Inicio Calendario SSS Instructivos Contacto OS T…" at bounding box center [502, 254] width 1004 height 509
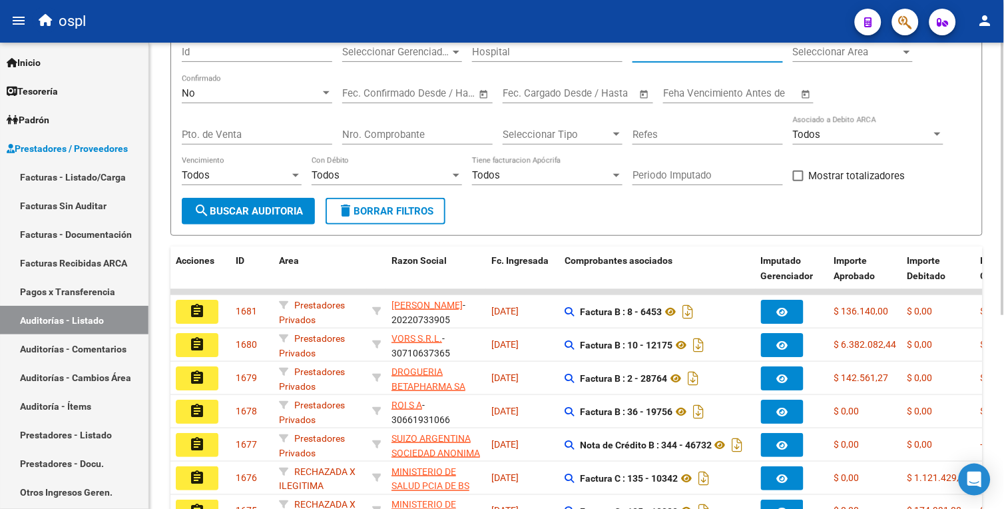
click at [679, 52] on input "CUIT/Nombre" at bounding box center [707, 52] width 150 height 12
type input "CENTRO MEDICO"
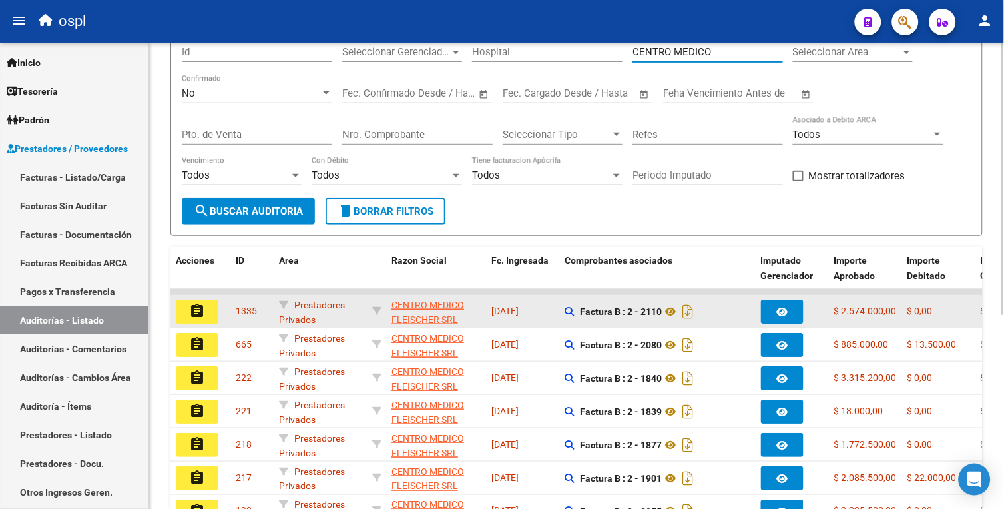
click at [212, 314] on button "assignment" at bounding box center [197, 312] width 43 height 24
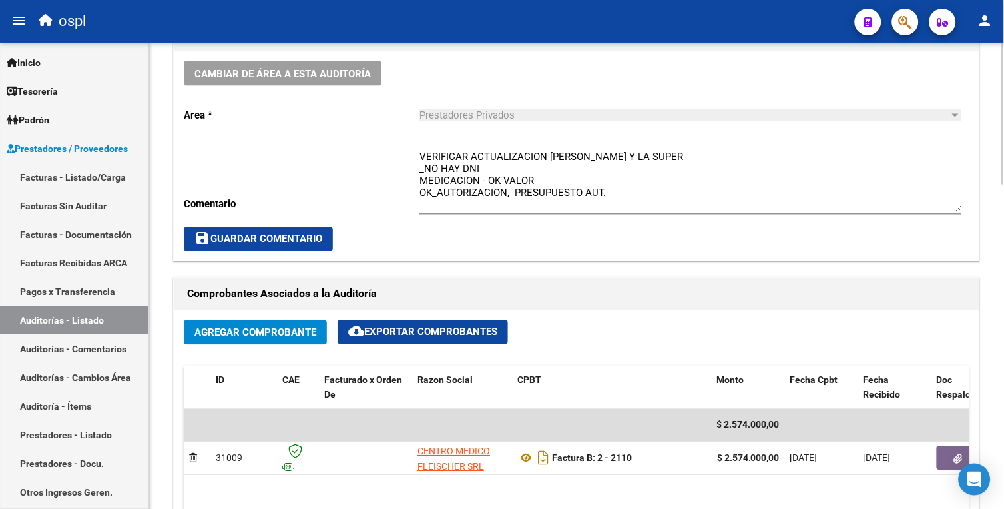
scroll to position [445, 0]
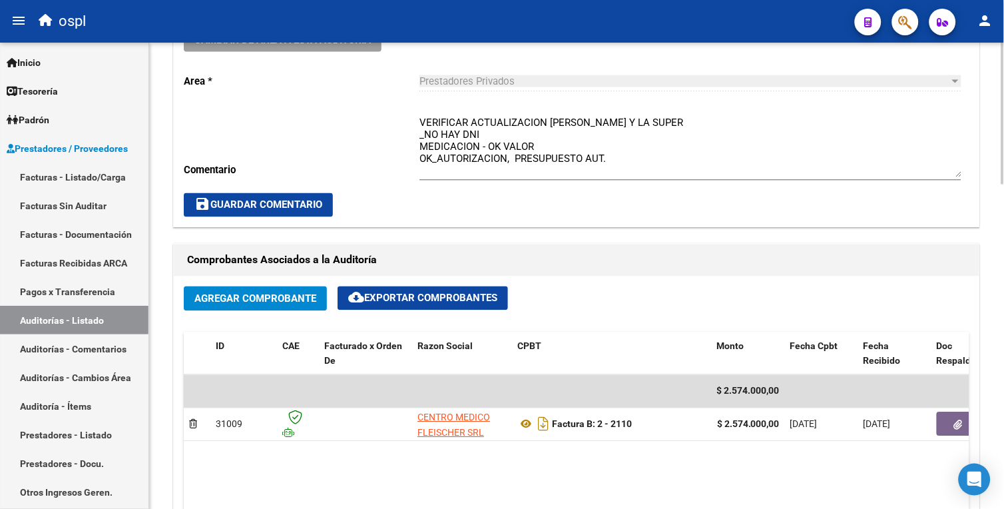
click at [1003, 269] on html "menu ospl person Firma Express Inicio Calendario SSS Instructivos Contacto OS T…" at bounding box center [502, 254] width 1004 height 509
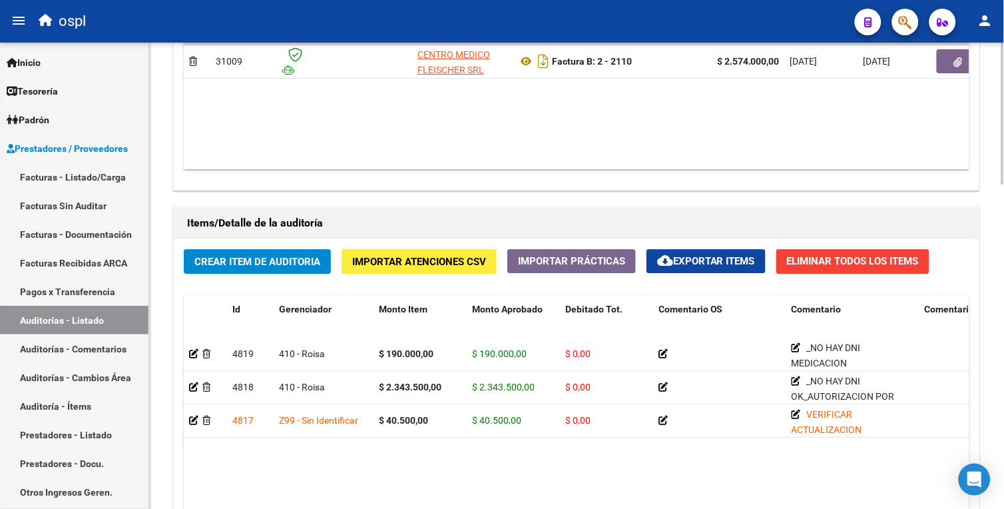
scroll to position [810, 0]
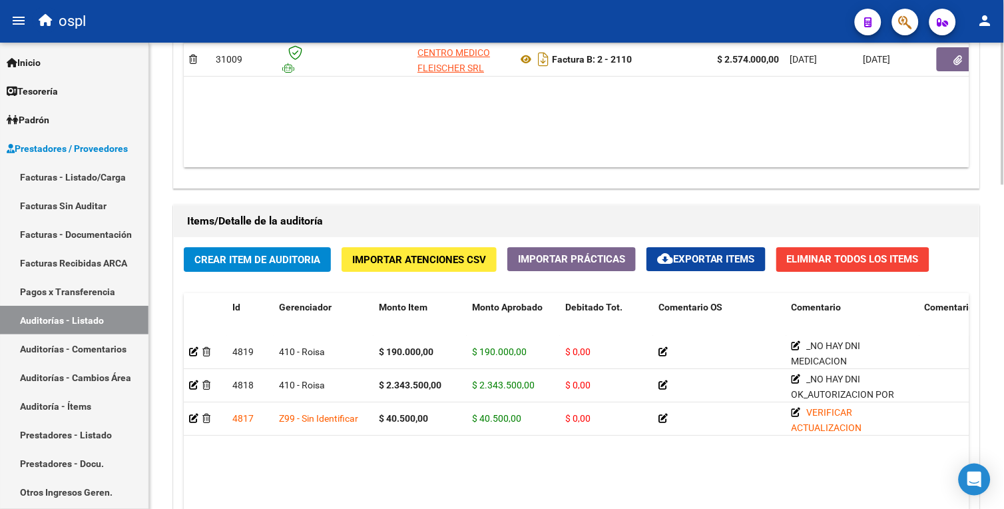
click at [1003, 320] on html "menu ospl person Firma Express Inicio Calendario SSS Instructivos Contacto OS T…" at bounding box center [502, 254] width 1004 height 509
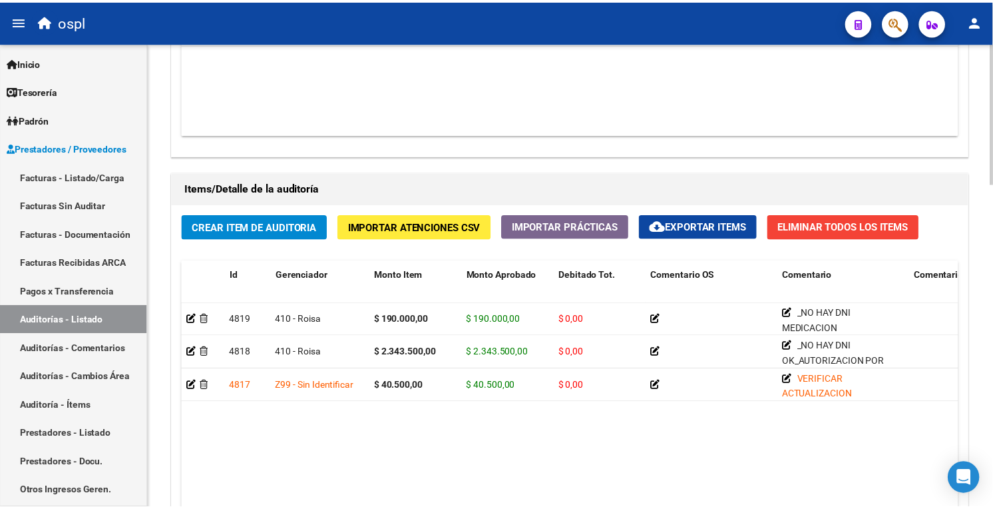
scroll to position [851, 0]
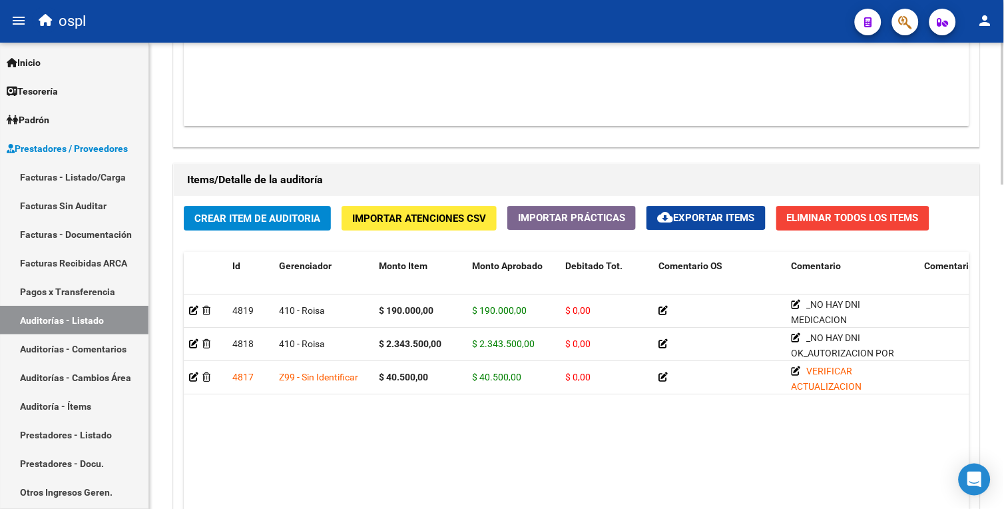
click at [1003, 391] on html "menu ospl person Firma Express Inicio Calendario SSS Instructivos Contacto OS T…" at bounding box center [502, 254] width 1004 height 509
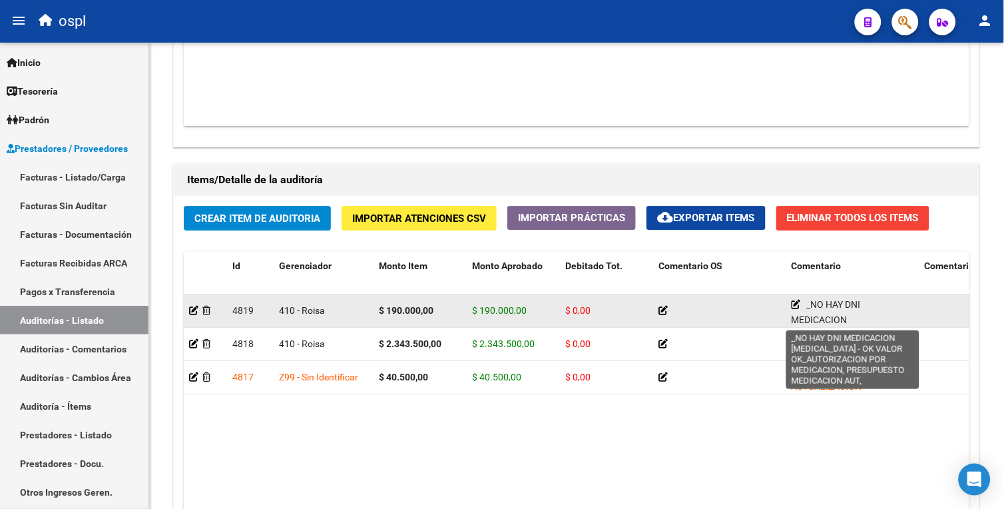
click at [797, 304] on icon at bounding box center [796, 304] width 9 height 9
